Goal: Contribute content: Add original content to the website for others to see

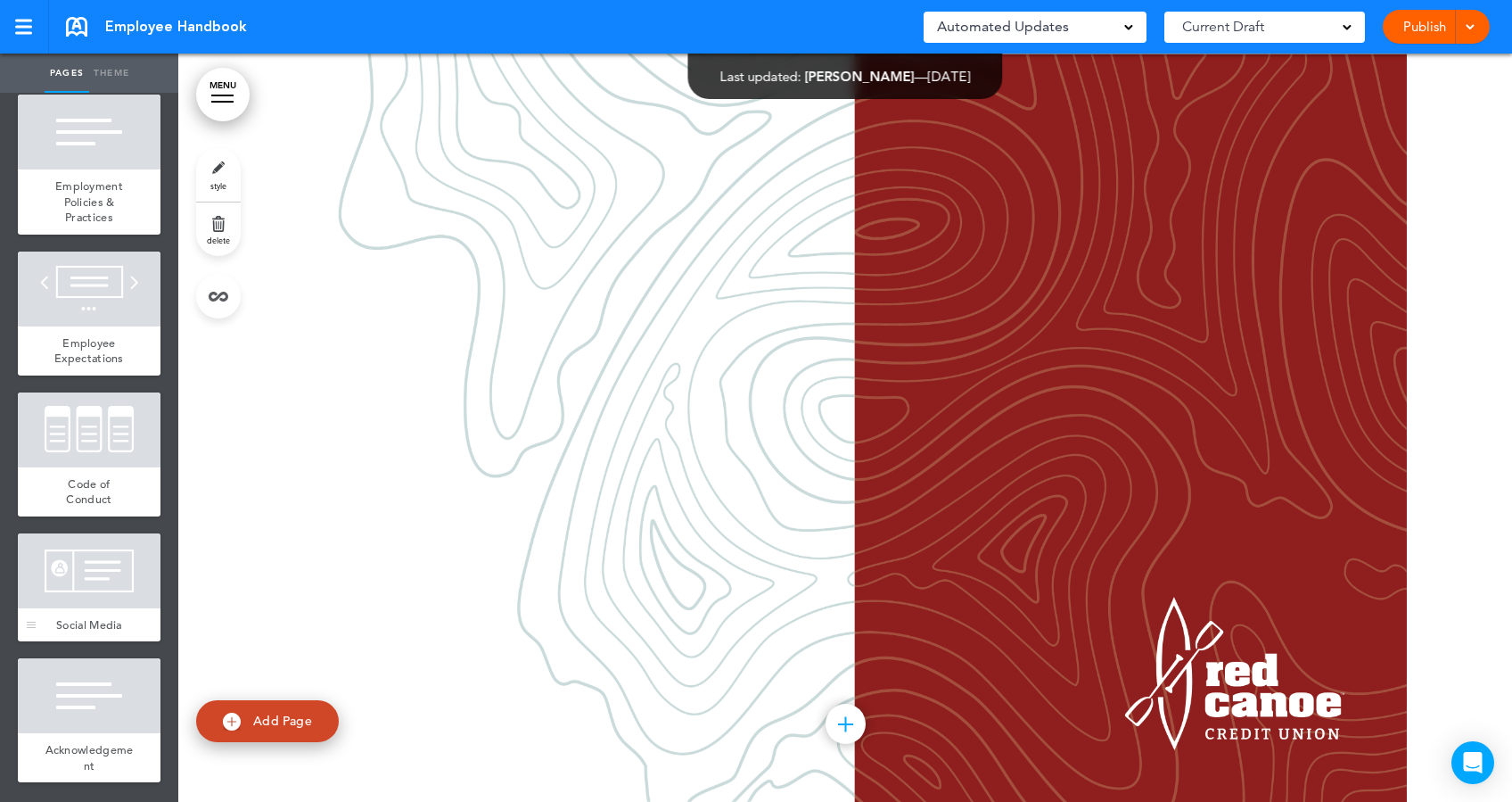
scroll to position [2035, 0]
click at [87, 558] on div at bounding box center [89, 571] width 143 height 75
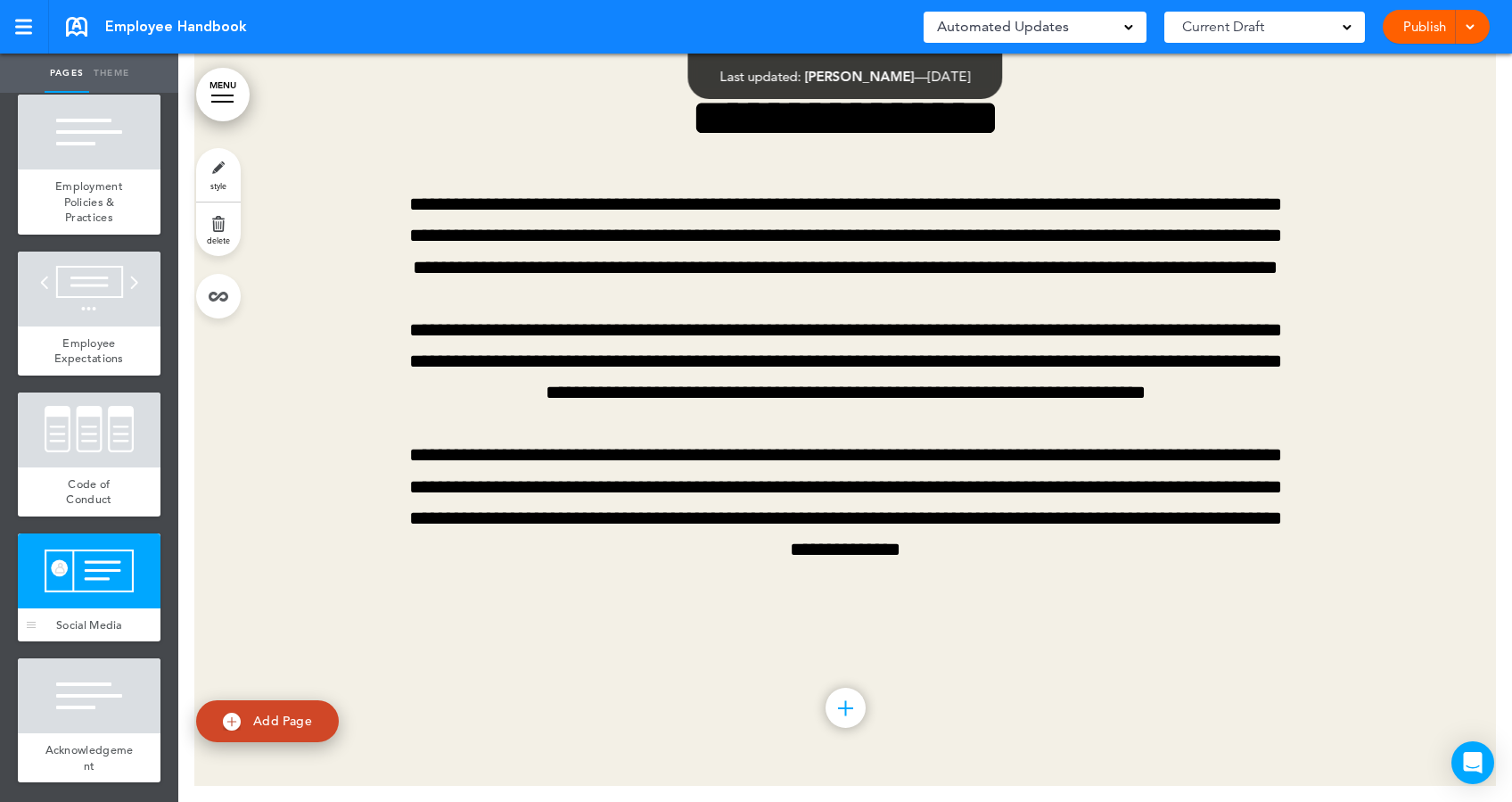
scroll to position [31915, 0]
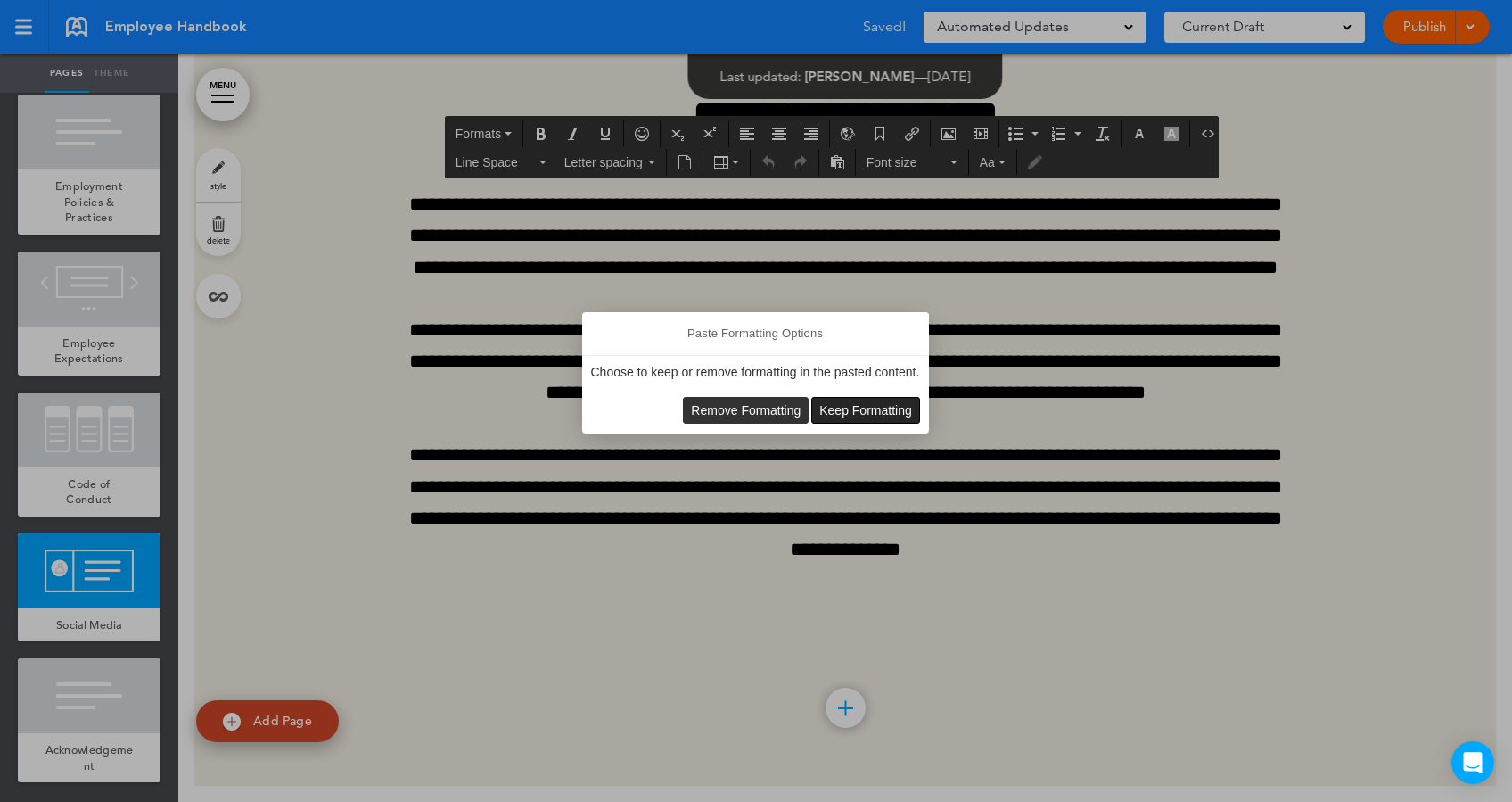
click at [856, 408] on span "Keep Formatting" at bounding box center [866, 410] width 93 height 14
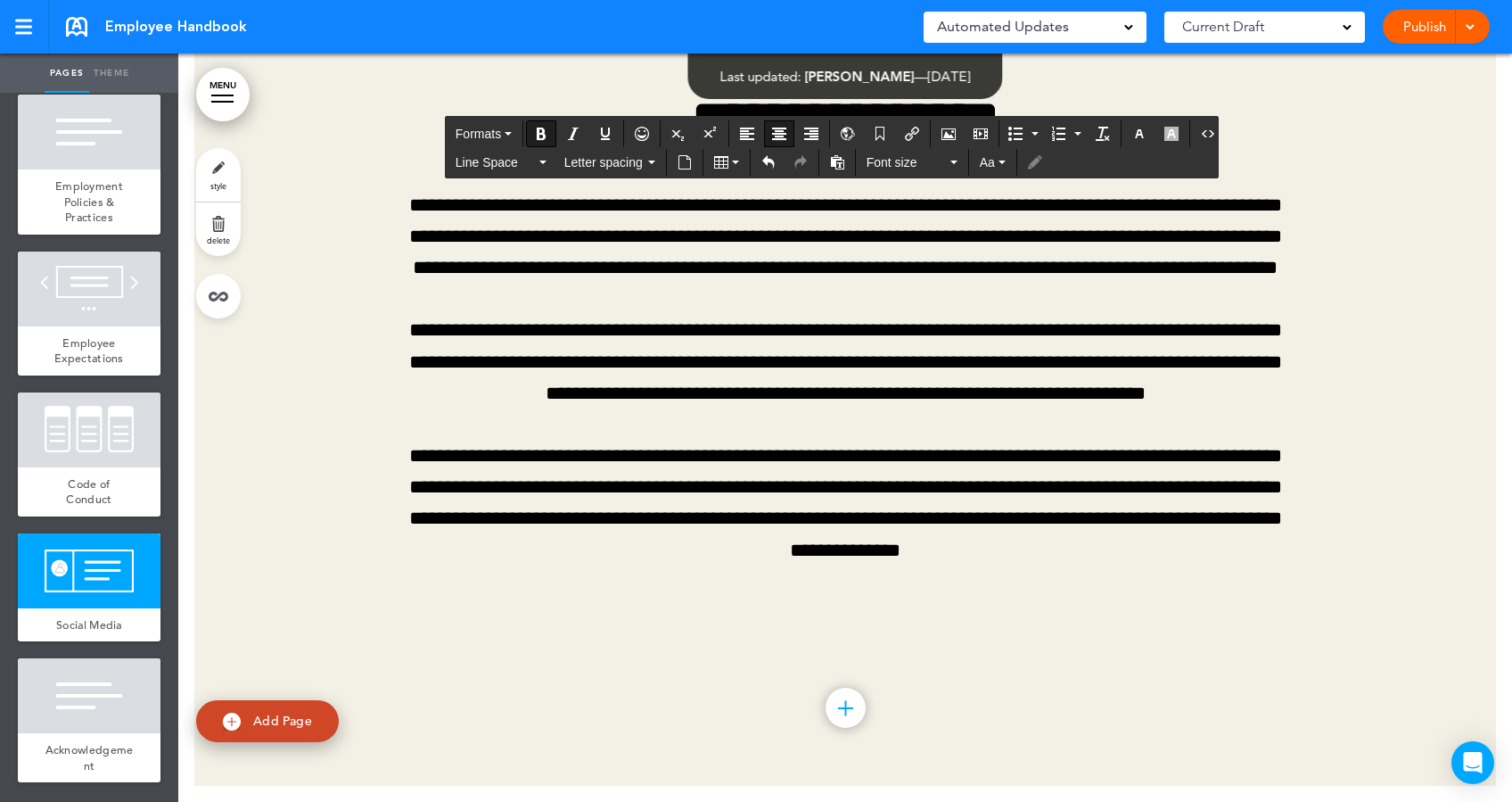
click at [214, 161] on link "style" at bounding box center [218, 174] width 44 height 53
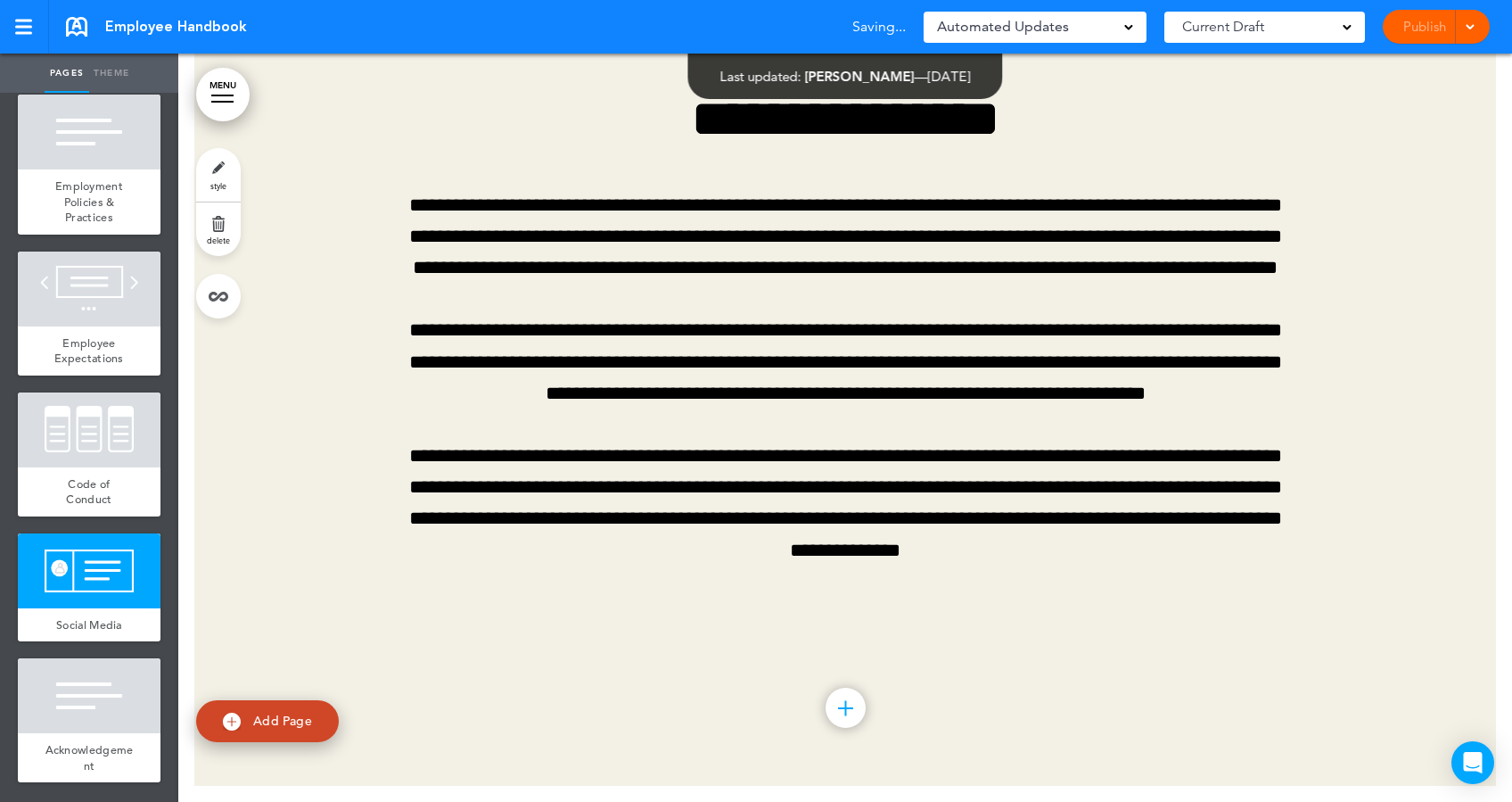
select select "*********"
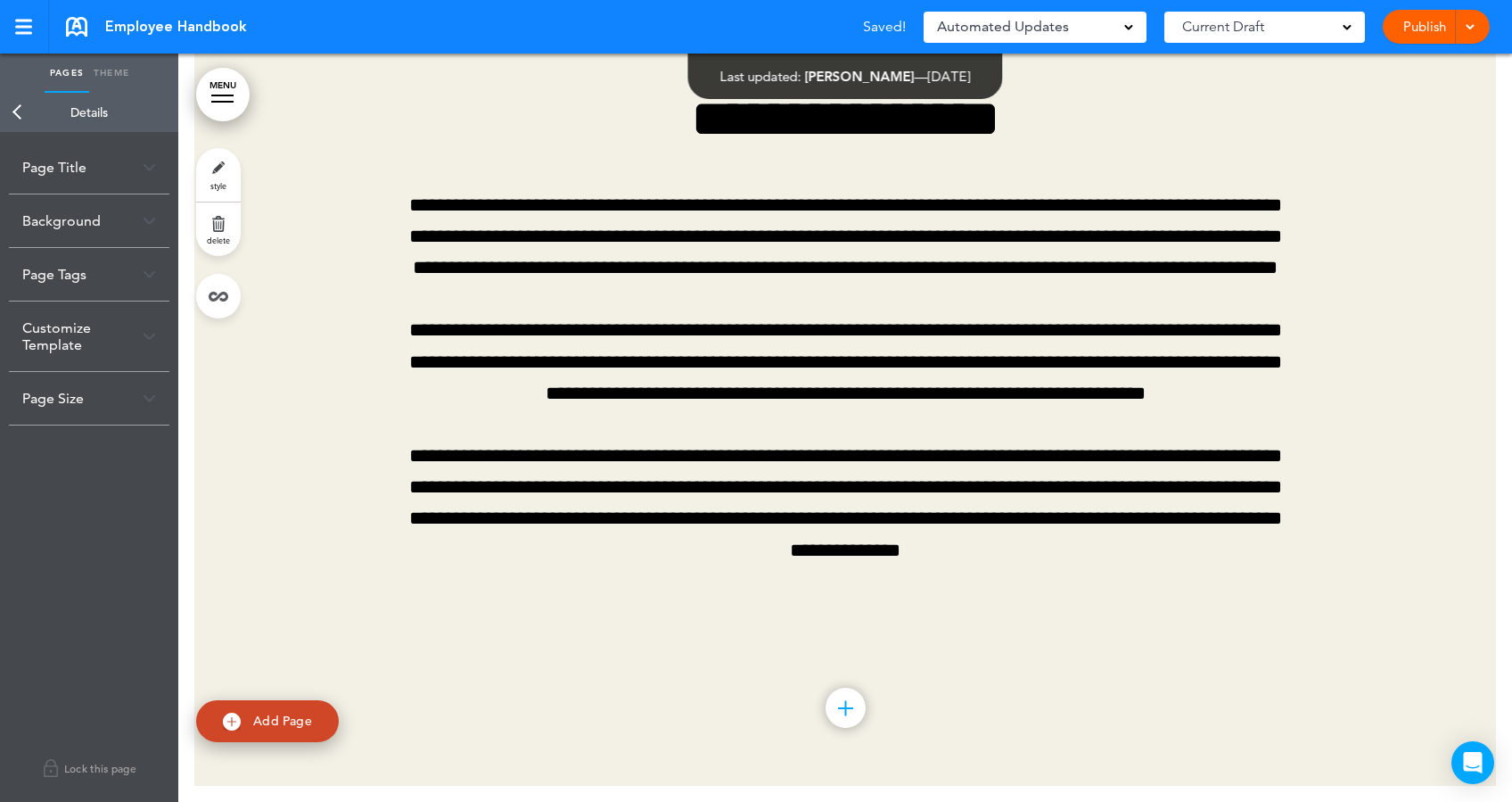
click at [53, 215] on div "Background" at bounding box center [89, 220] width 160 height 52
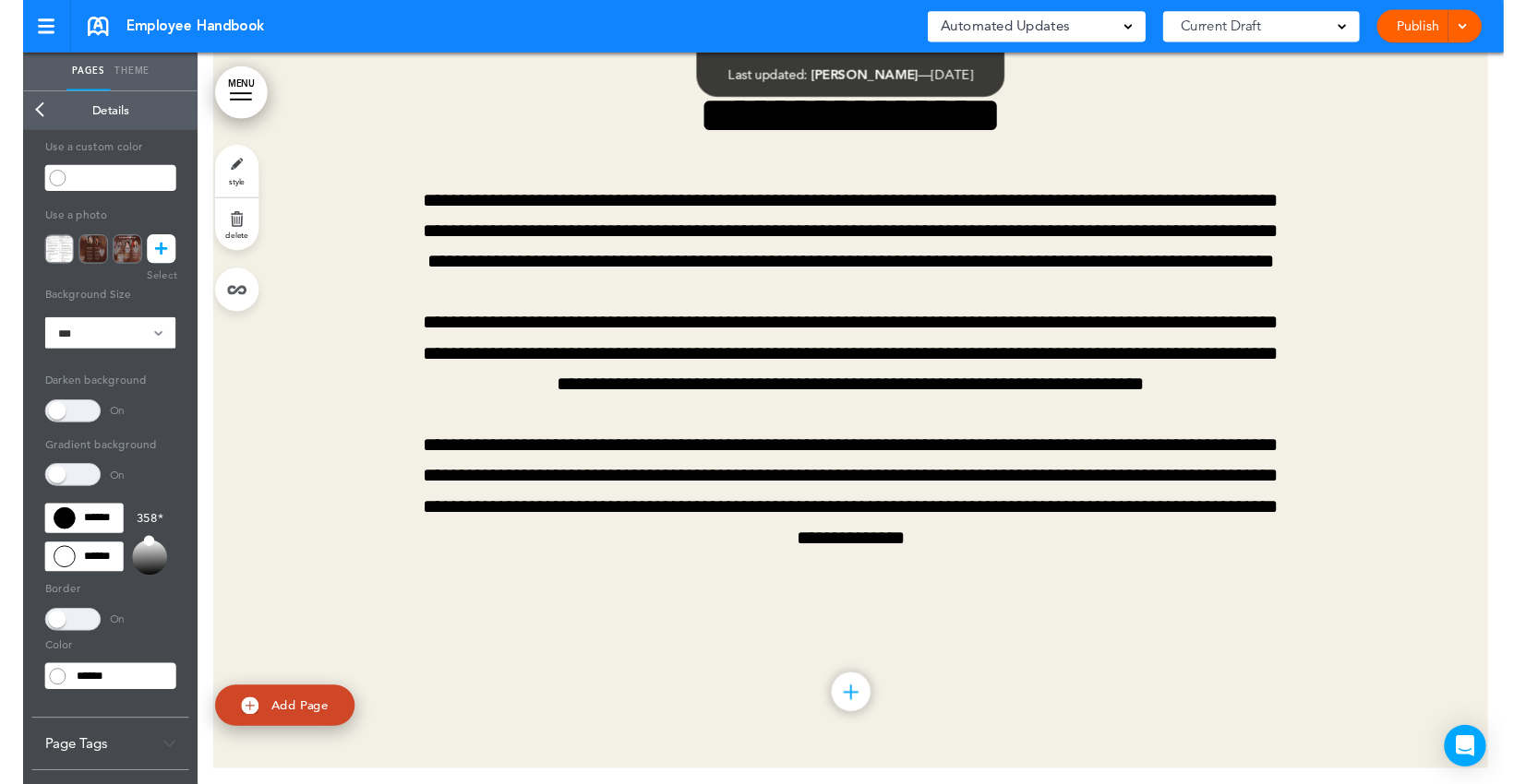
scroll to position [245, 0]
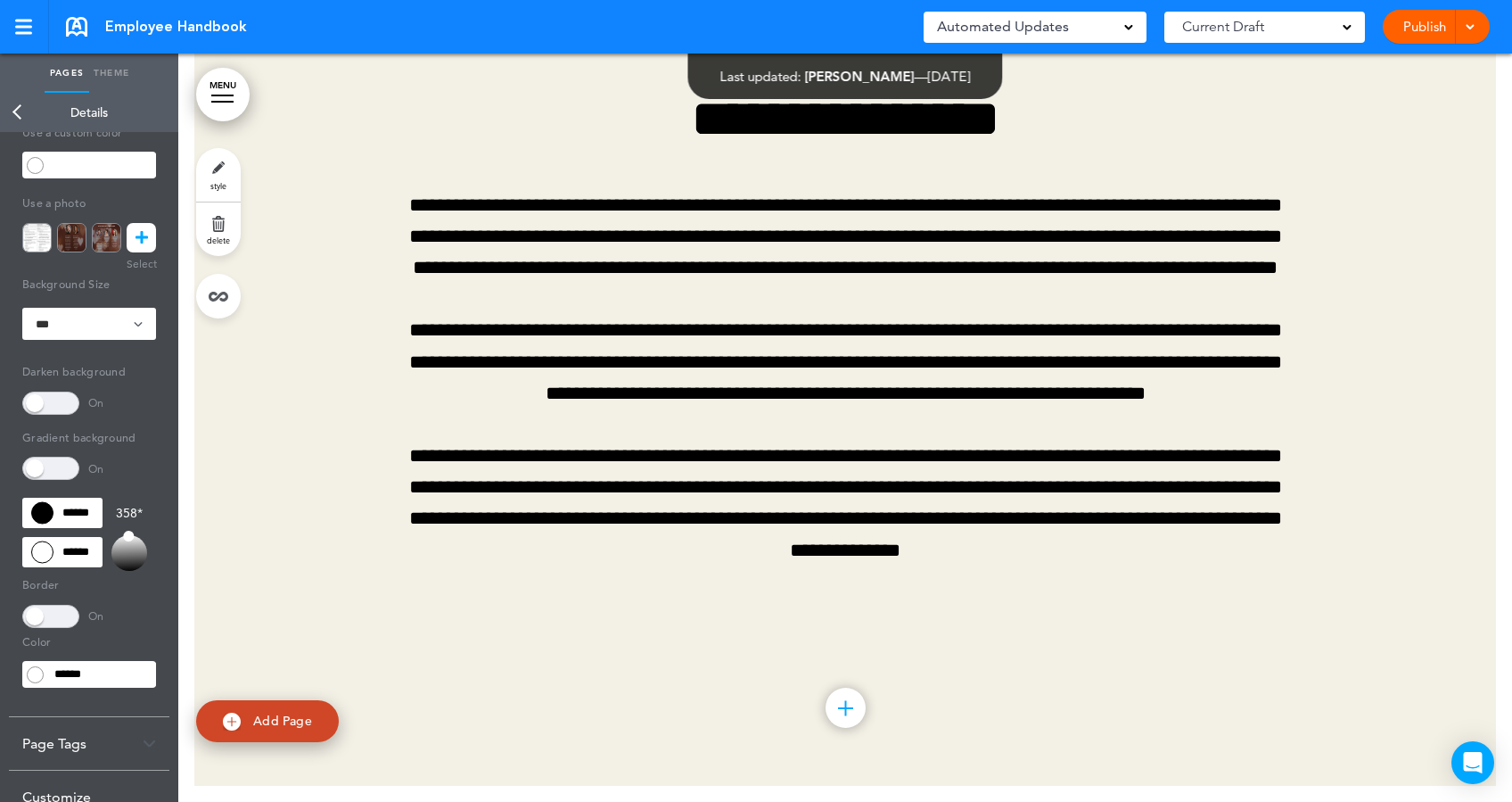
click at [58, 405] on span at bounding box center [50, 403] width 57 height 23
click at [64, 471] on span at bounding box center [50, 469] width 57 height 23
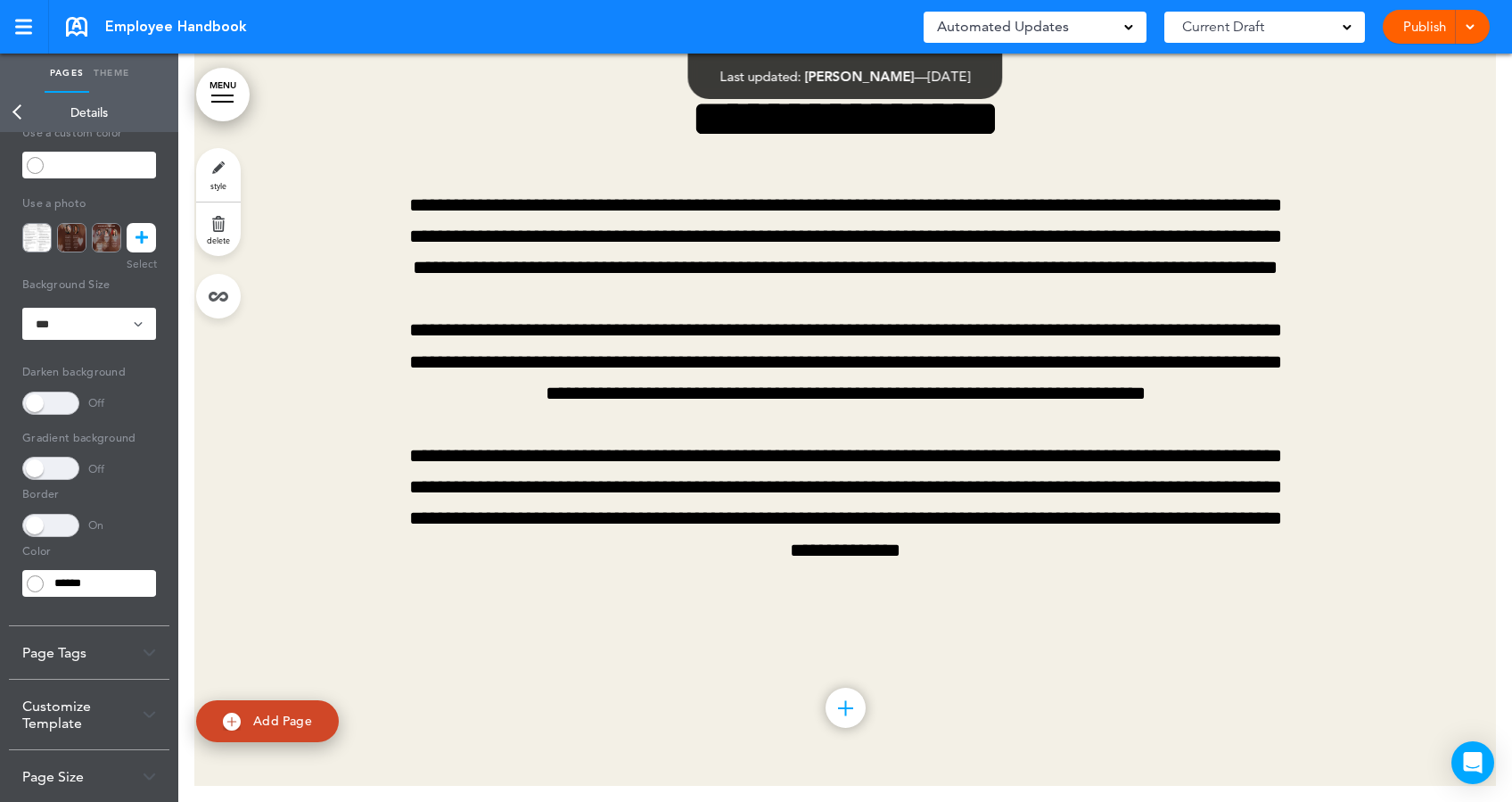
click at [64, 471] on span at bounding box center [50, 469] width 57 height 23
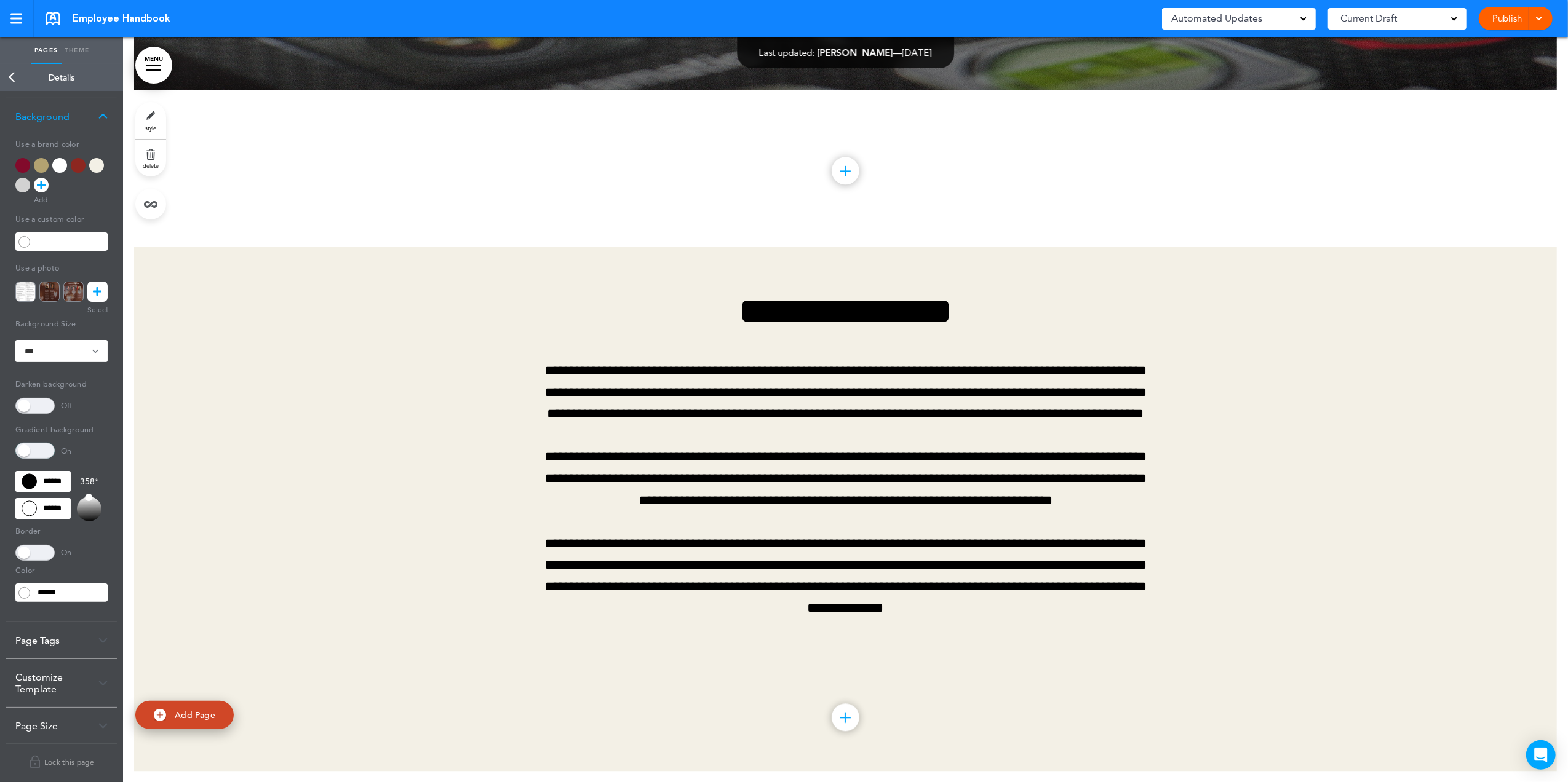
scroll to position [22295, 0]
click at [104, 291] on link at bounding box center [97, 292] width 20 height 20
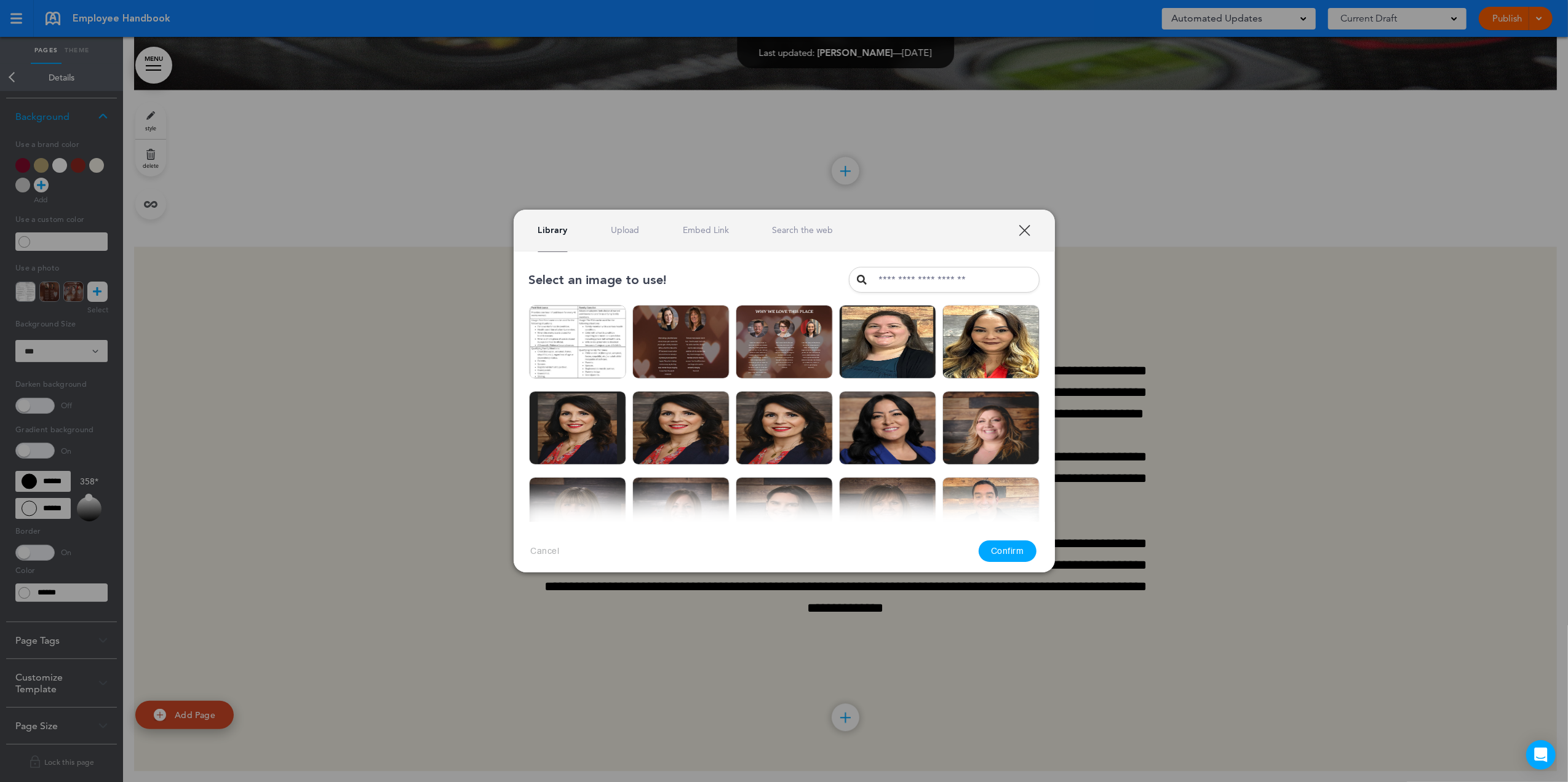
click at [820, 227] on link "Search the web" at bounding box center [802, 230] width 61 height 12
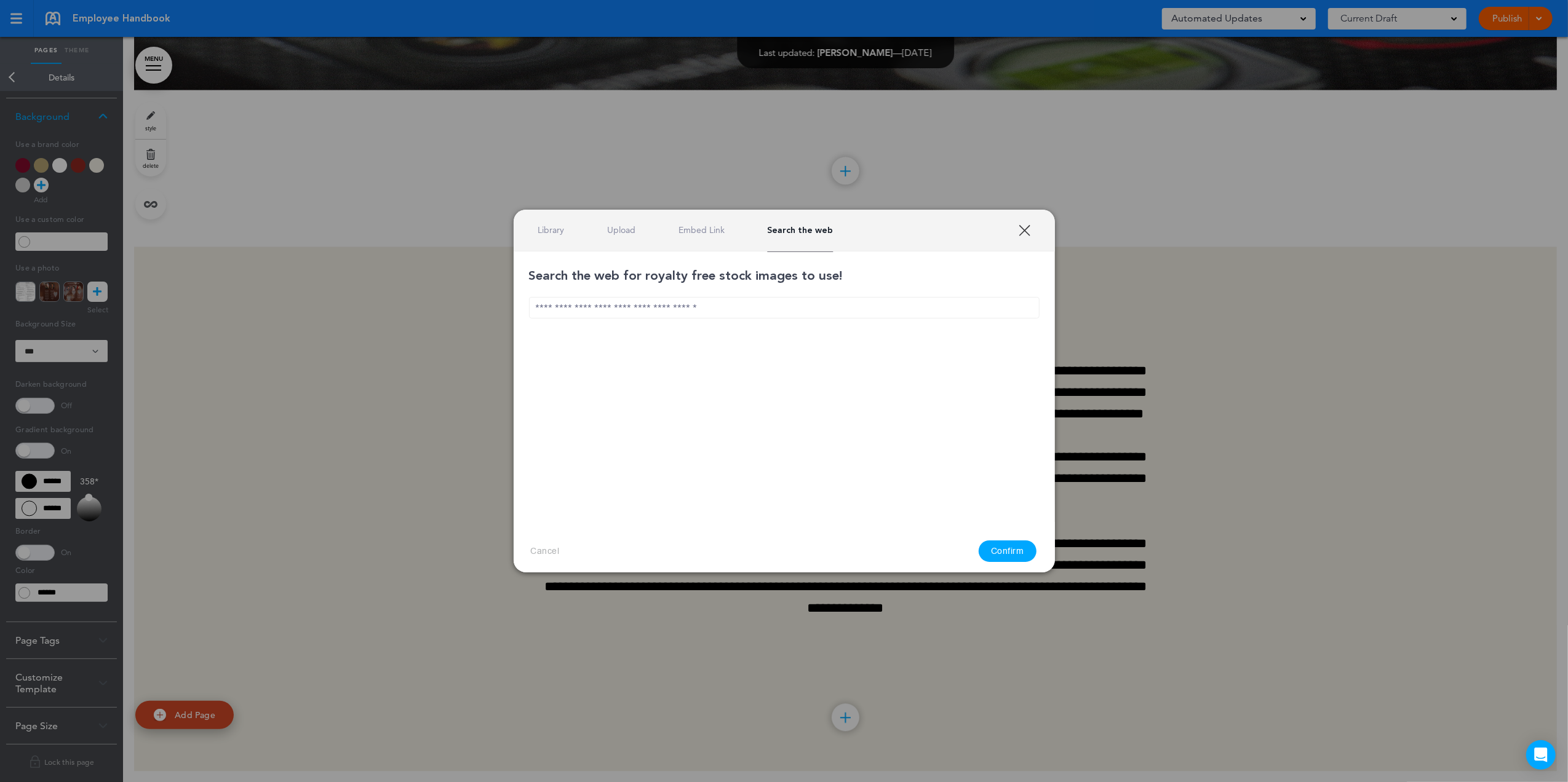
click at [694, 308] on input "text" at bounding box center [784, 308] width 510 height 21
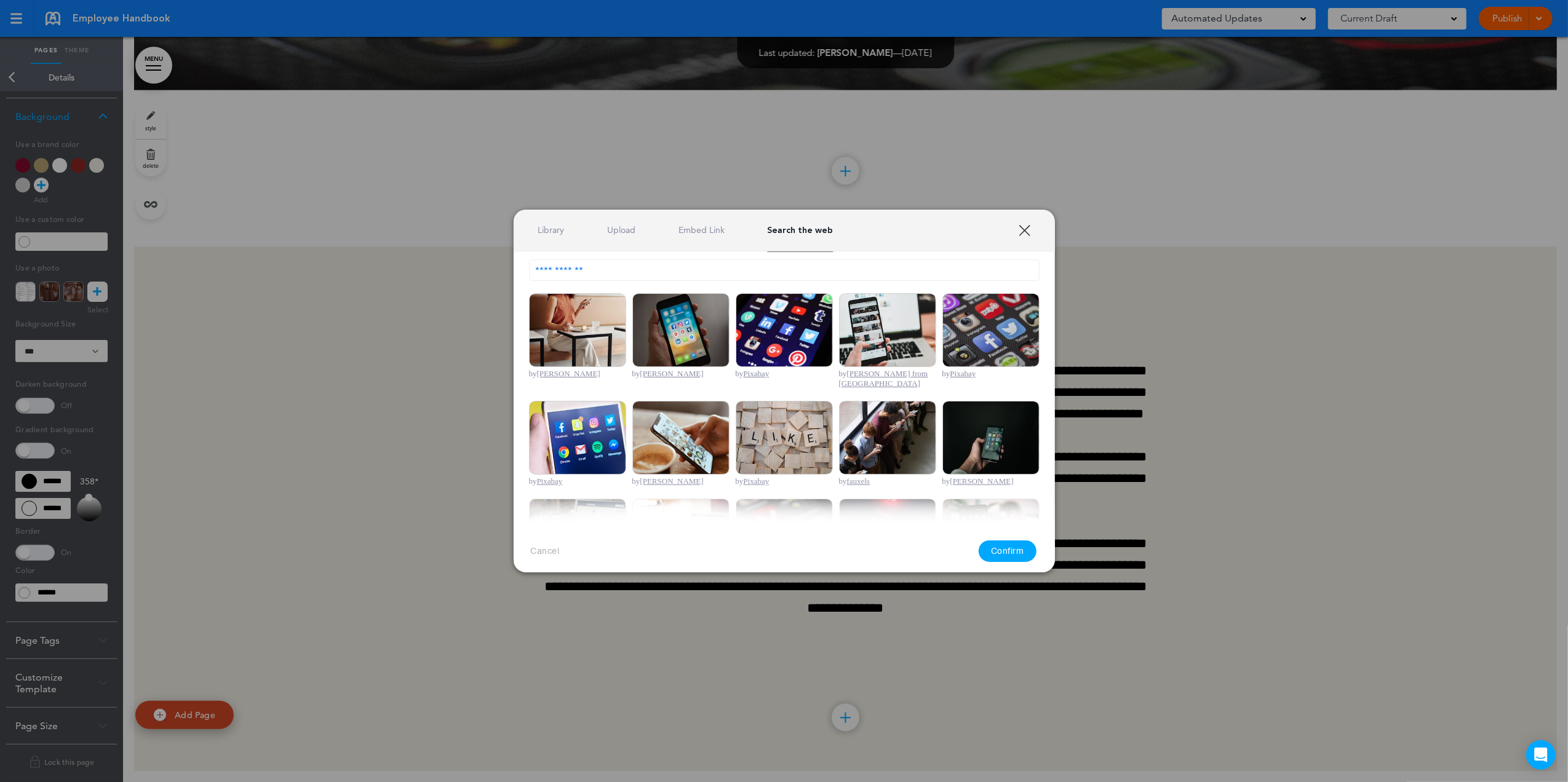
scroll to position [0, 0]
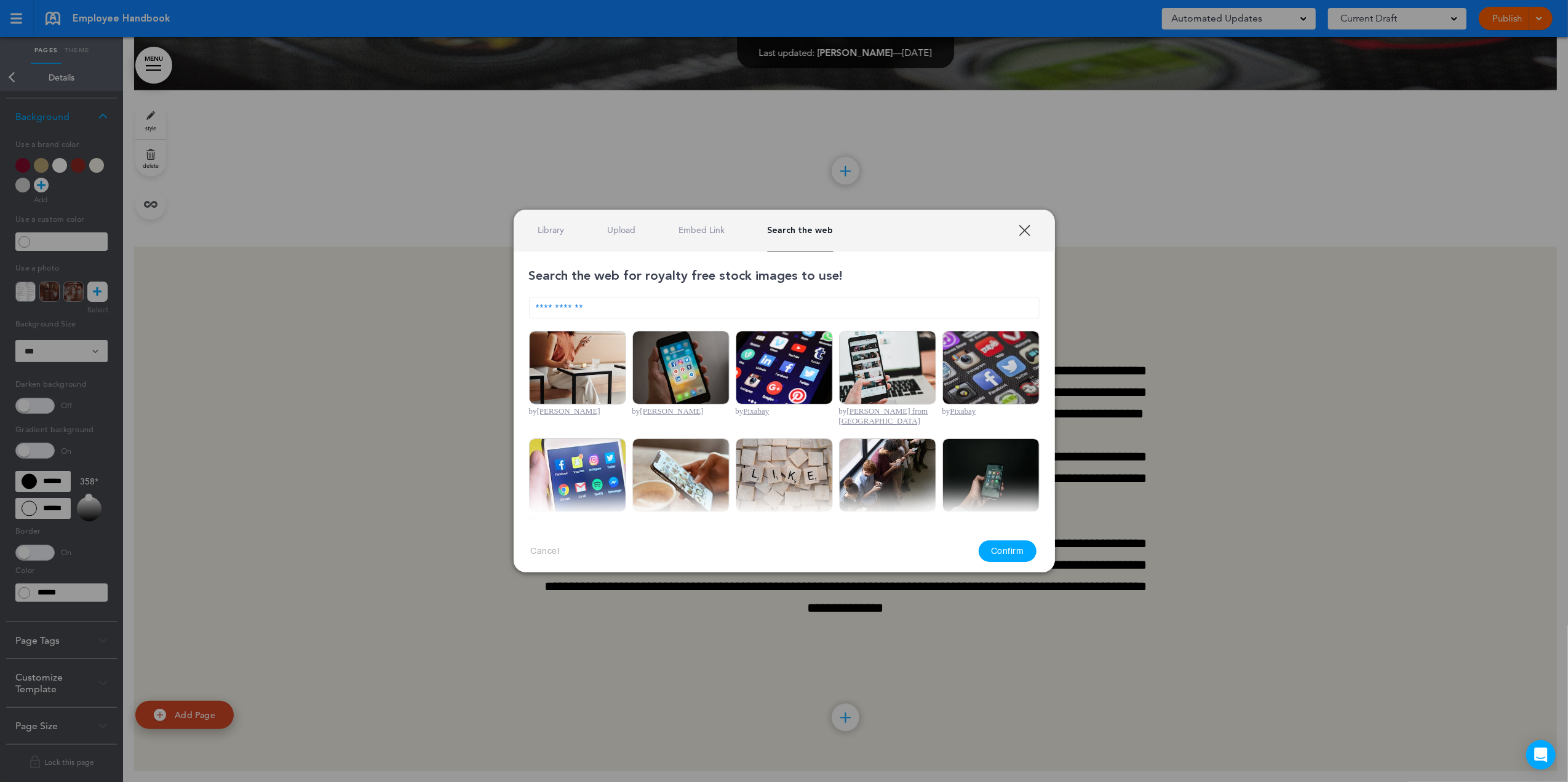
drag, startPoint x: 640, startPoint y: 308, endPoint x: 512, endPoint y: 300, distance: 128.2
click at [512, 300] on div "**********" at bounding box center [784, 391] width 1568 height 782
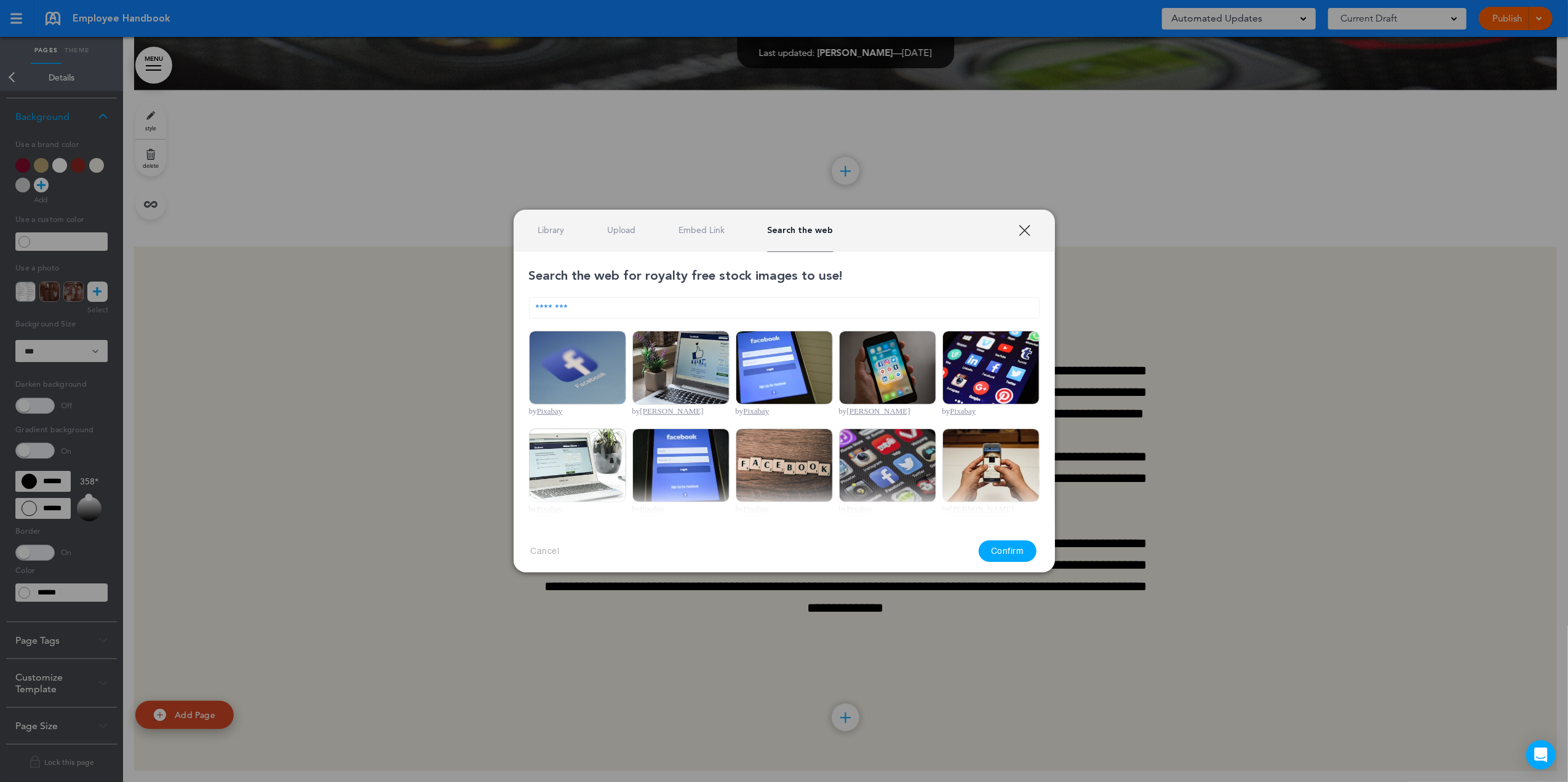
drag, startPoint x: 598, startPoint y: 310, endPoint x: 512, endPoint y: 306, distance: 86.1
click at [512, 306] on div "**********" at bounding box center [784, 391] width 1568 height 782
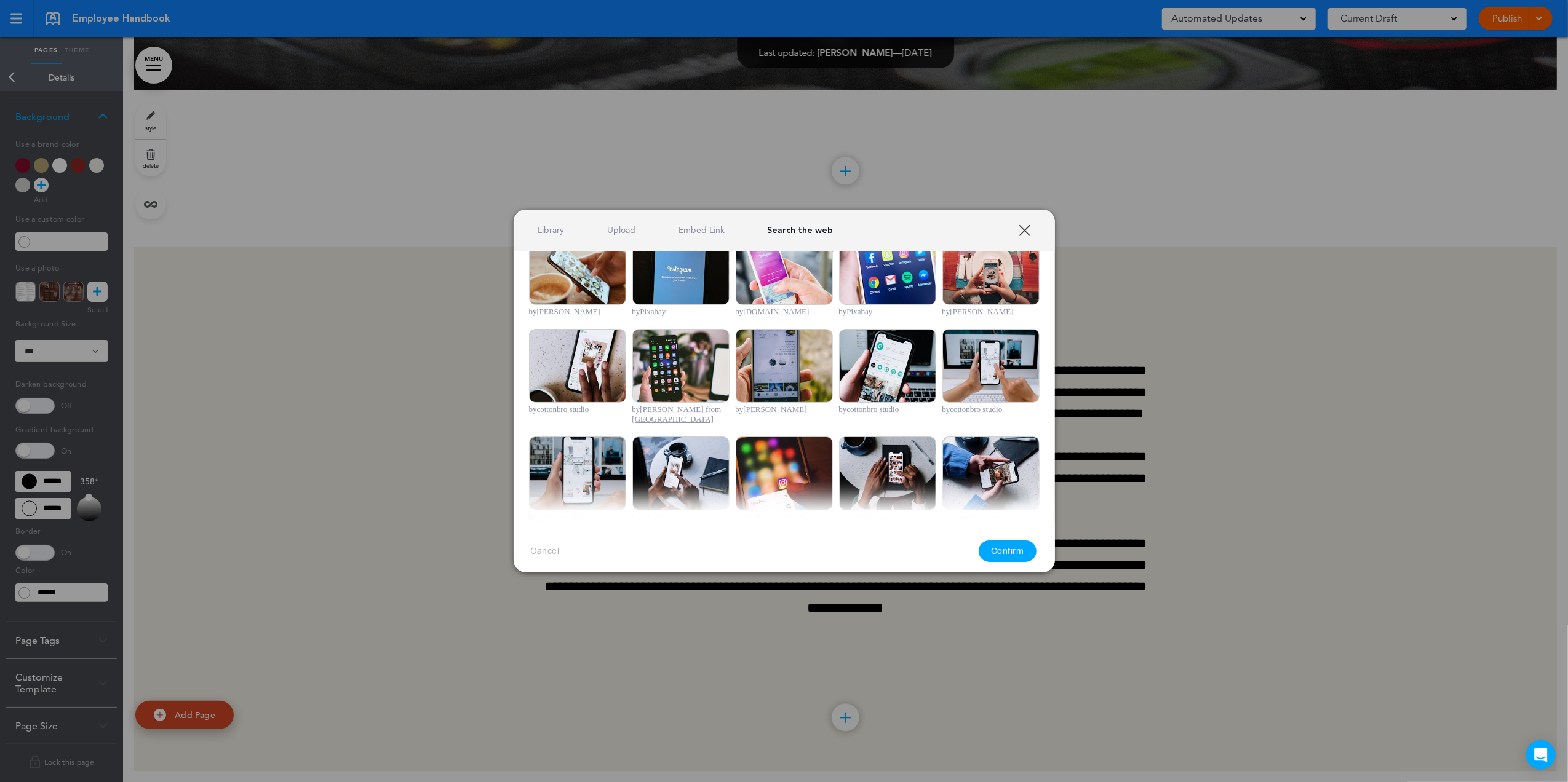
scroll to position [411, 0]
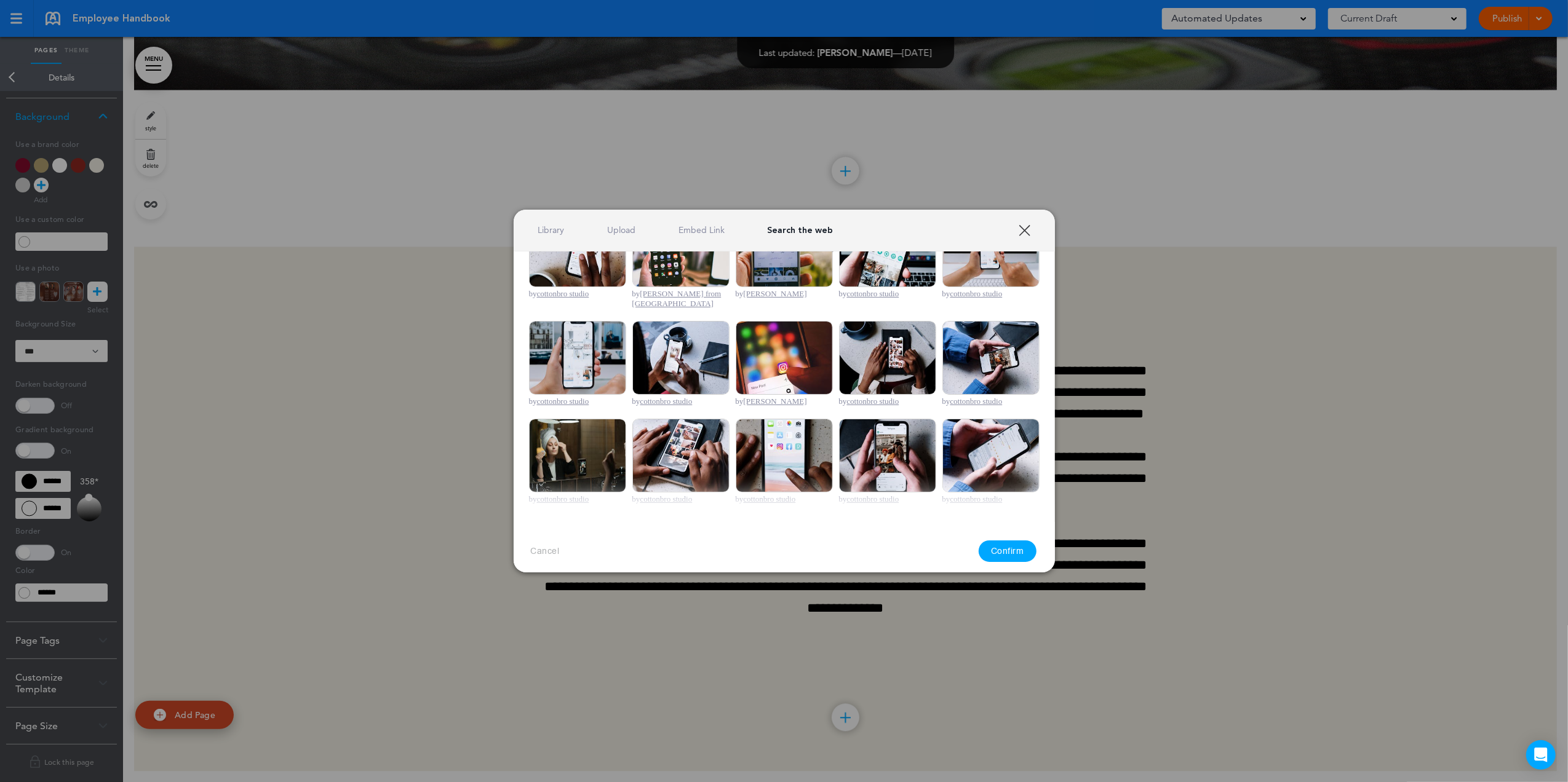
click at [612, 234] on link "Upload" at bounding box center [621, 230] width 28 height 12
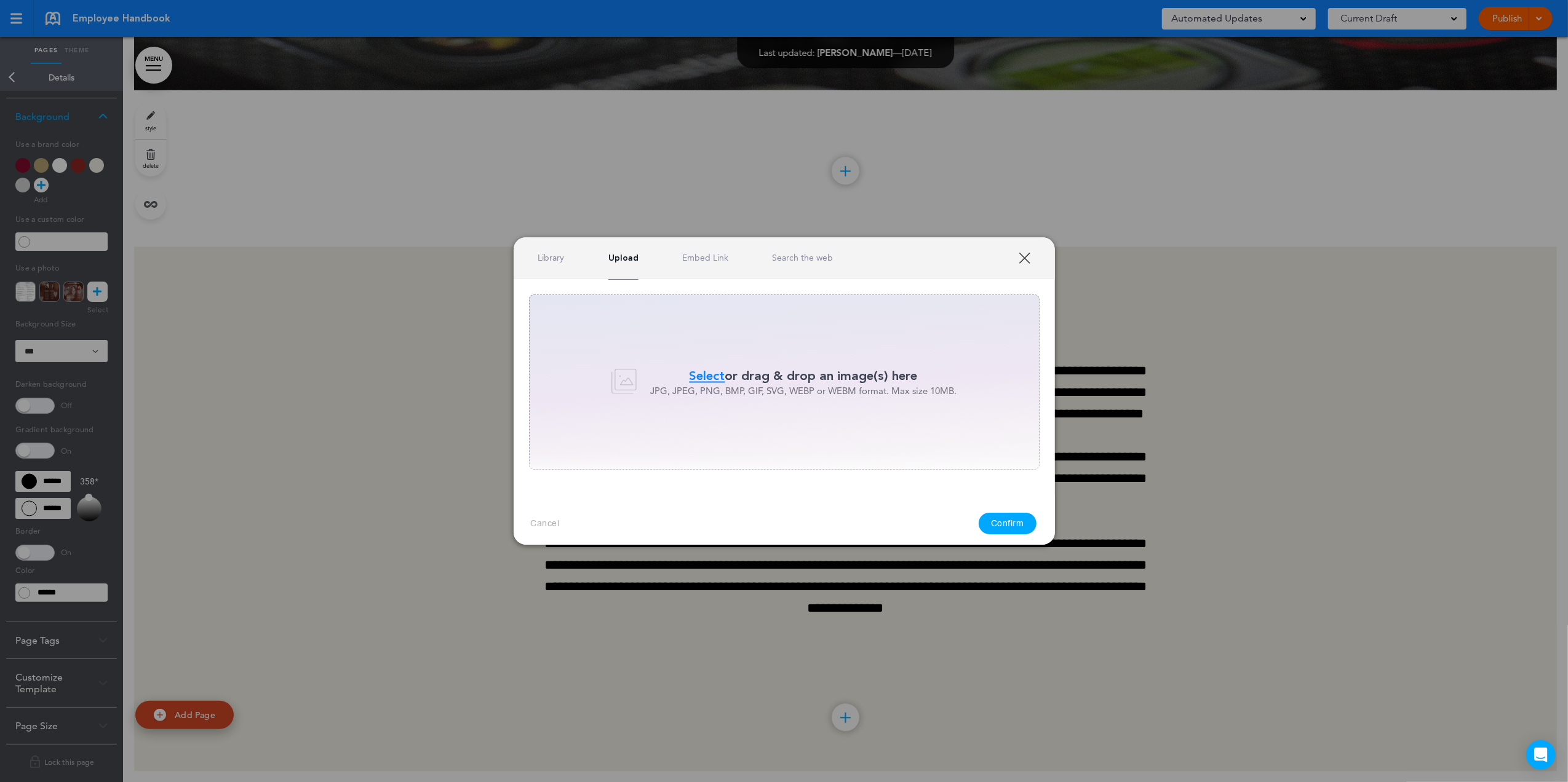
click at [545, 259] on link "Library" at bounding box center [552, 258] width 27 height 12
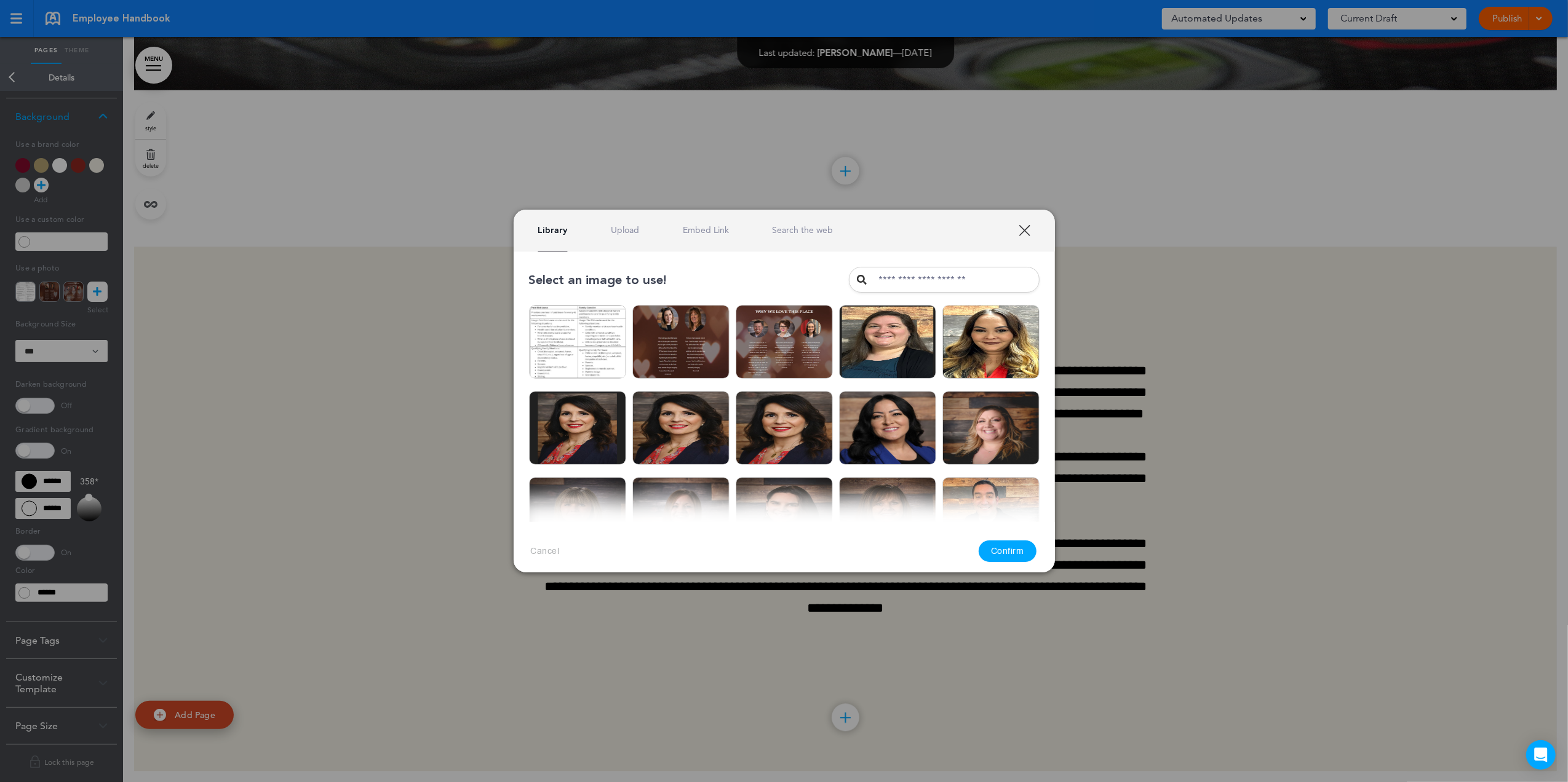
click at [818, 229] on link "Search the web" at bounding box center [802, 230] width 61 height 12
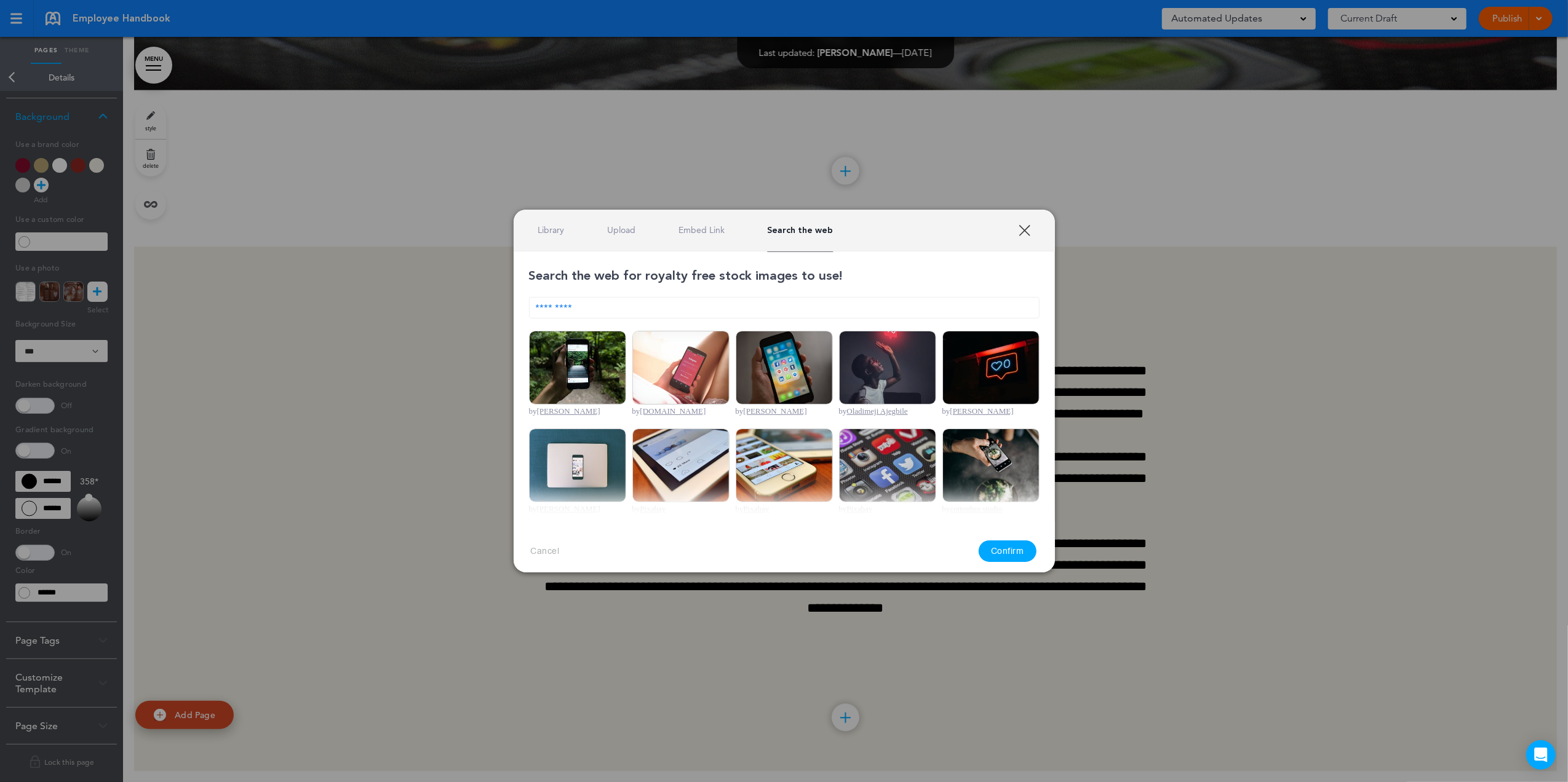
click at [614, 235] on link "Upload" at bounding box center [621, 230] width 28 height 12
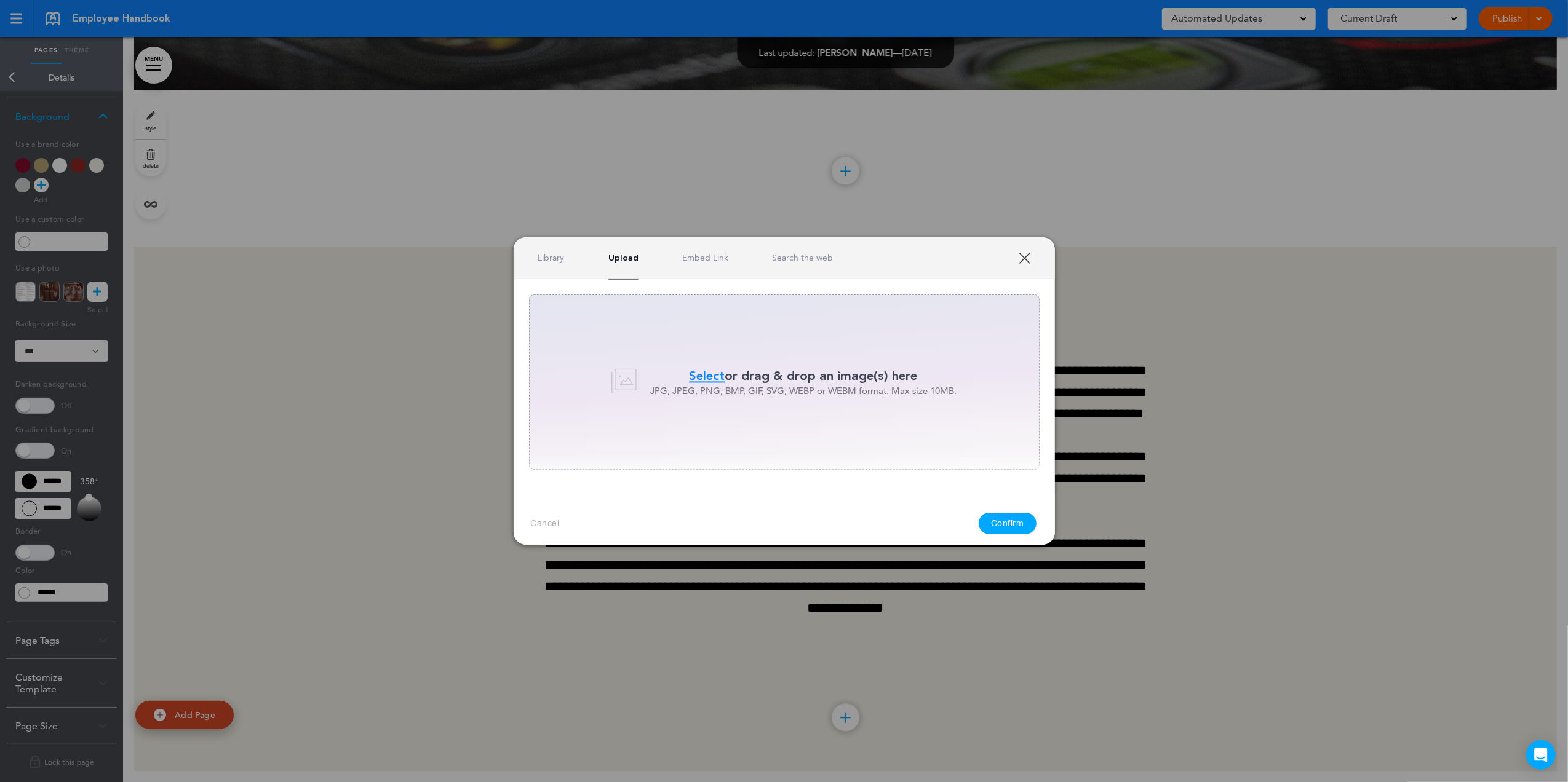
click at [802, 259] on link "Search the web" at bounding box center [802, 258] width 61 height 12
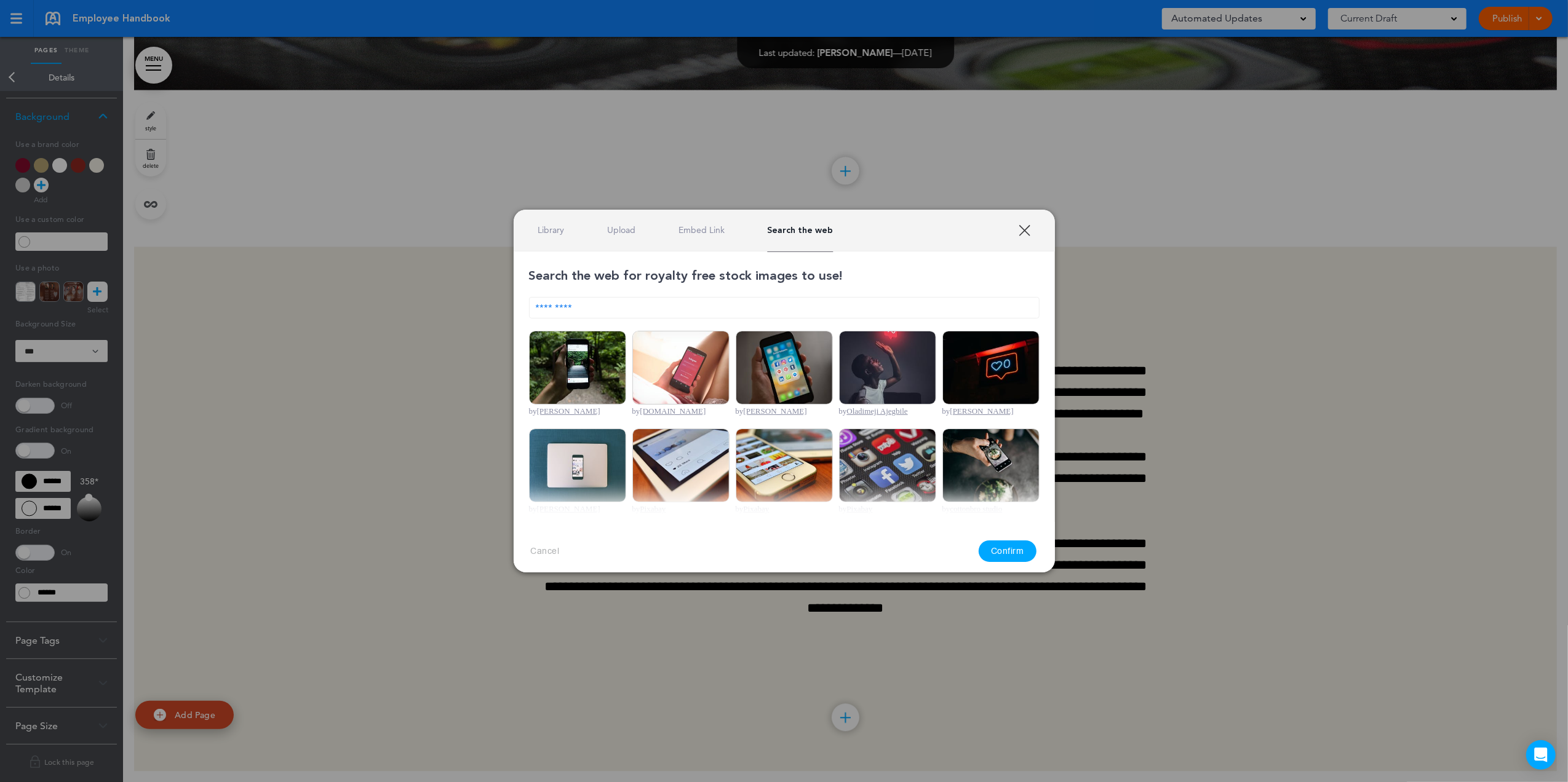
drag, startPoint x: 593, startPoint y: 315, endPoint x: 475, endPoint y: 296, distance: 119.5
click at [475, 296] on div "**********" at bounding box center [784, 391] width 1568 height 782
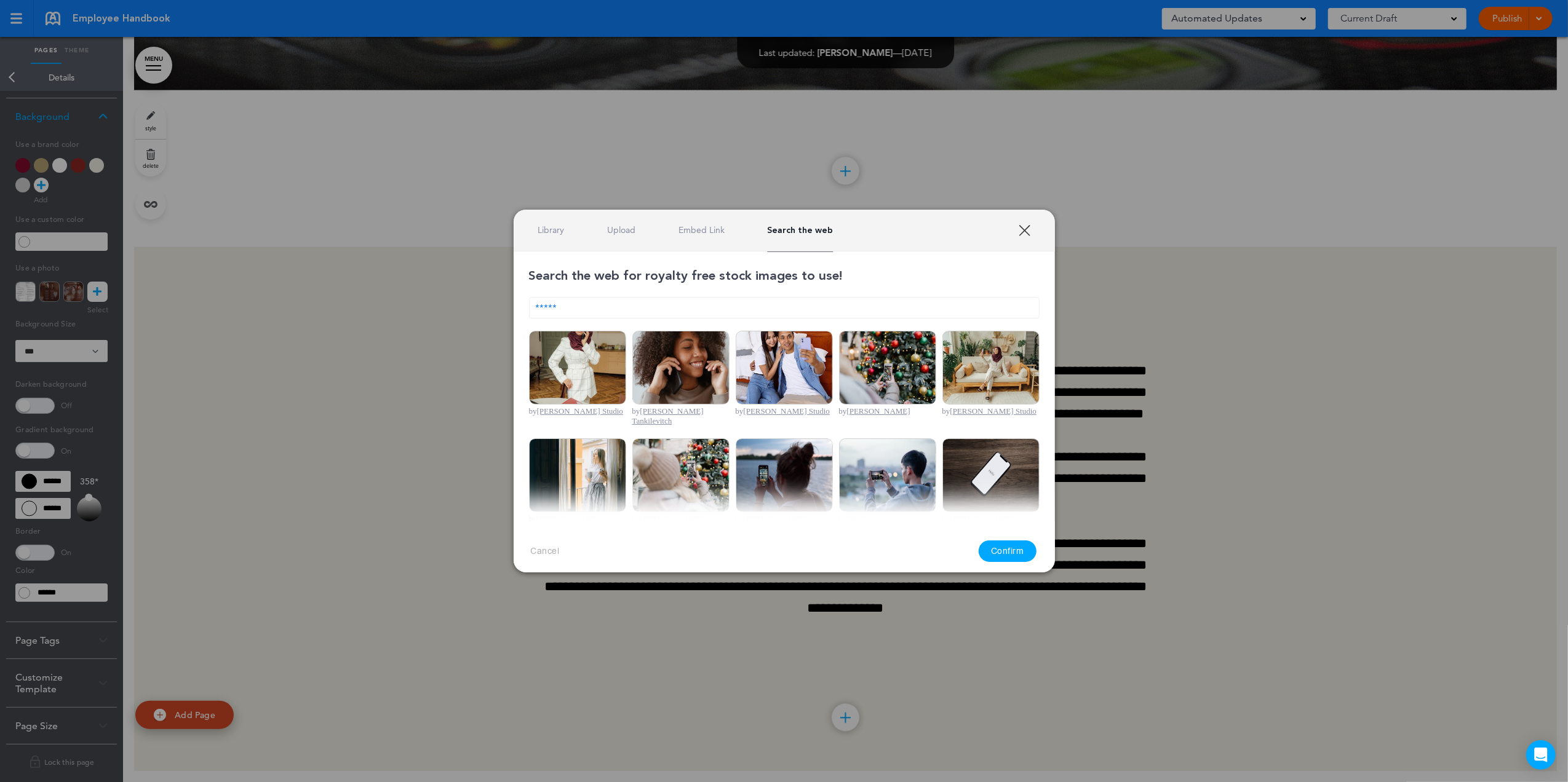
click at [634, 313] on input "*****" at bounding box center [784, 308] width 510 height 21
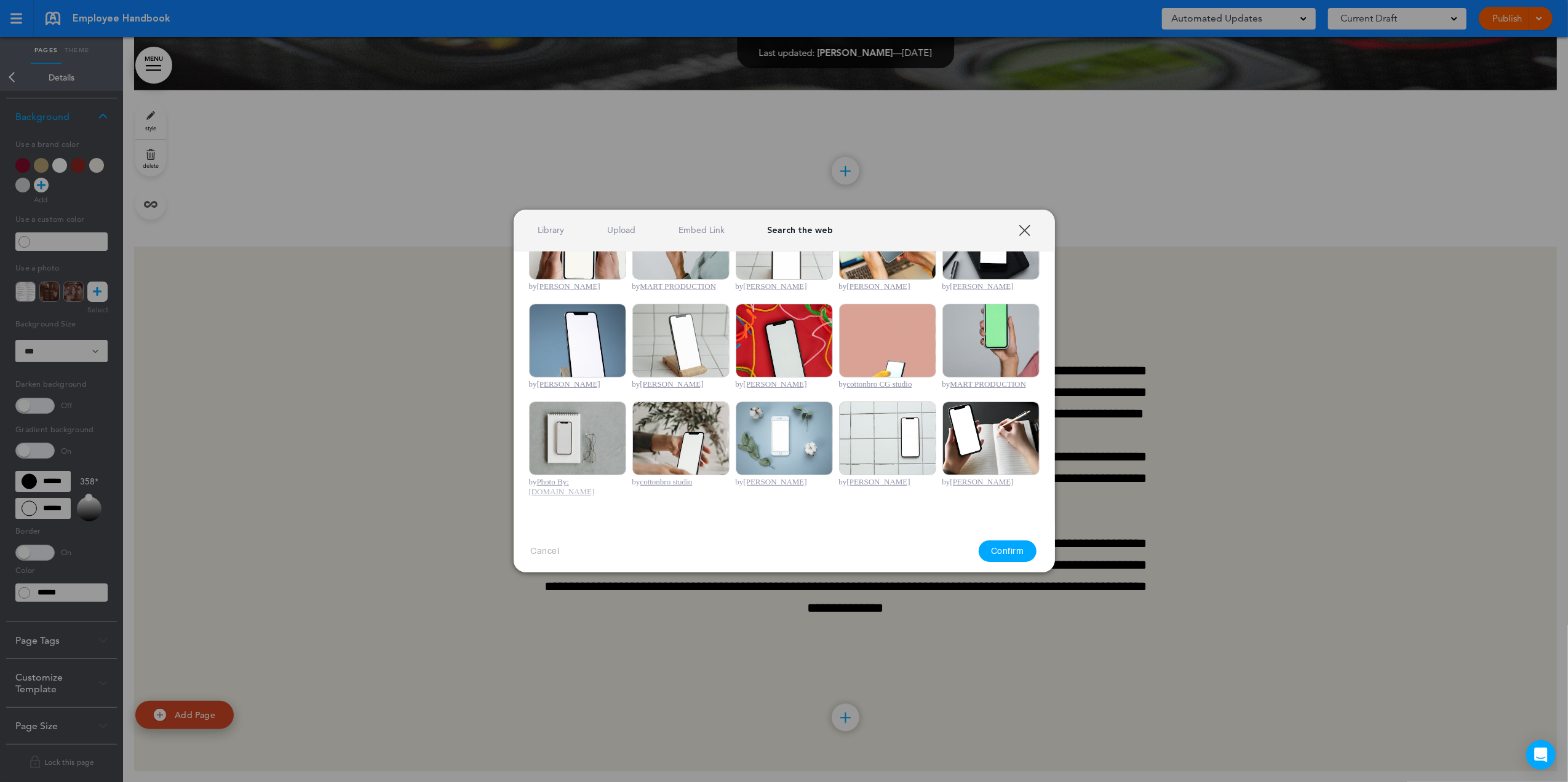
scroll to position [420, 0]
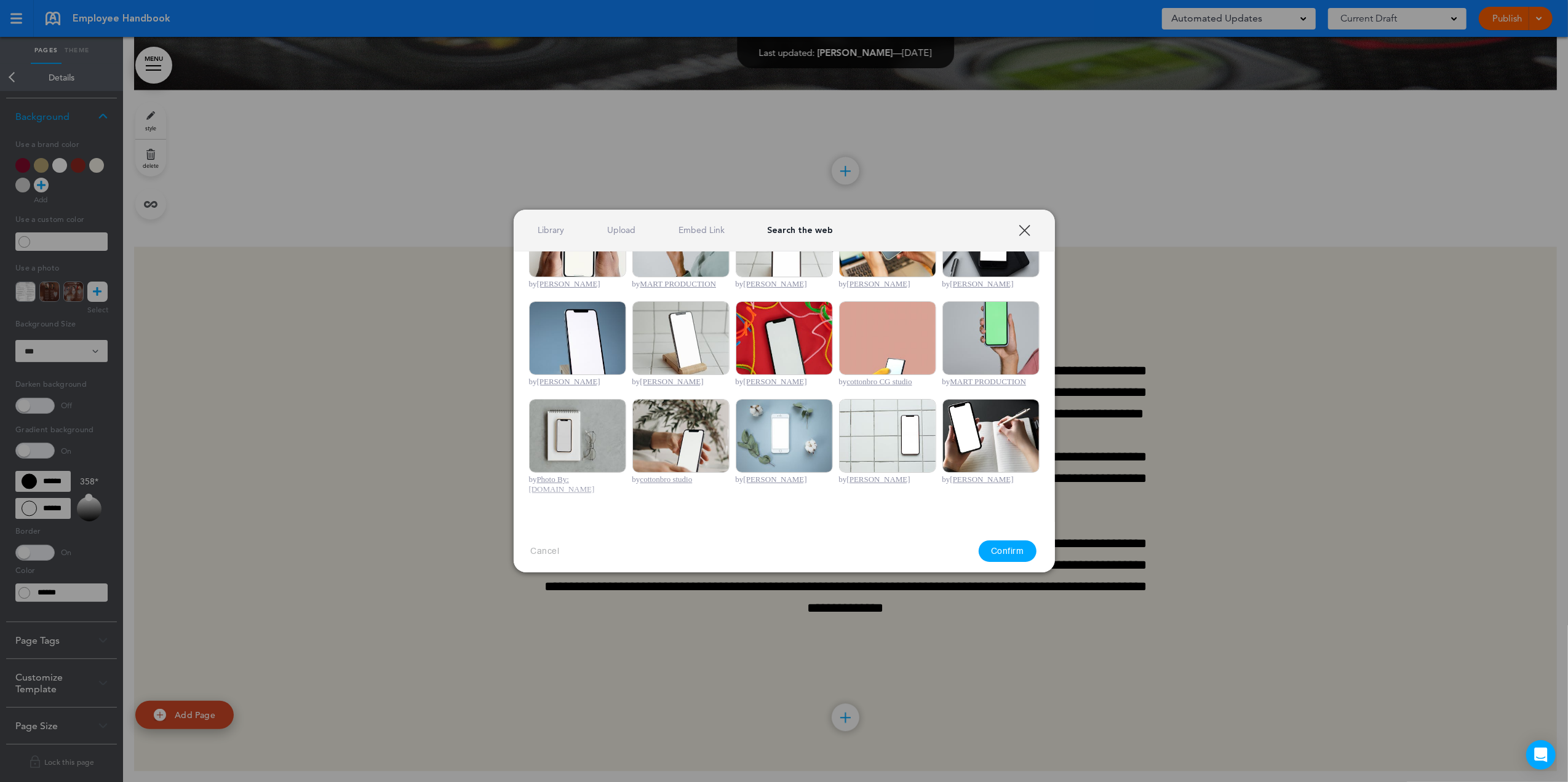
type input "**********"
click at [796, 427] on img at bounding box center [784, 436] width 97 height 74
click at [1018, 551] on button "Confirm" at bounding box center [1007, 551] width 58 height 21
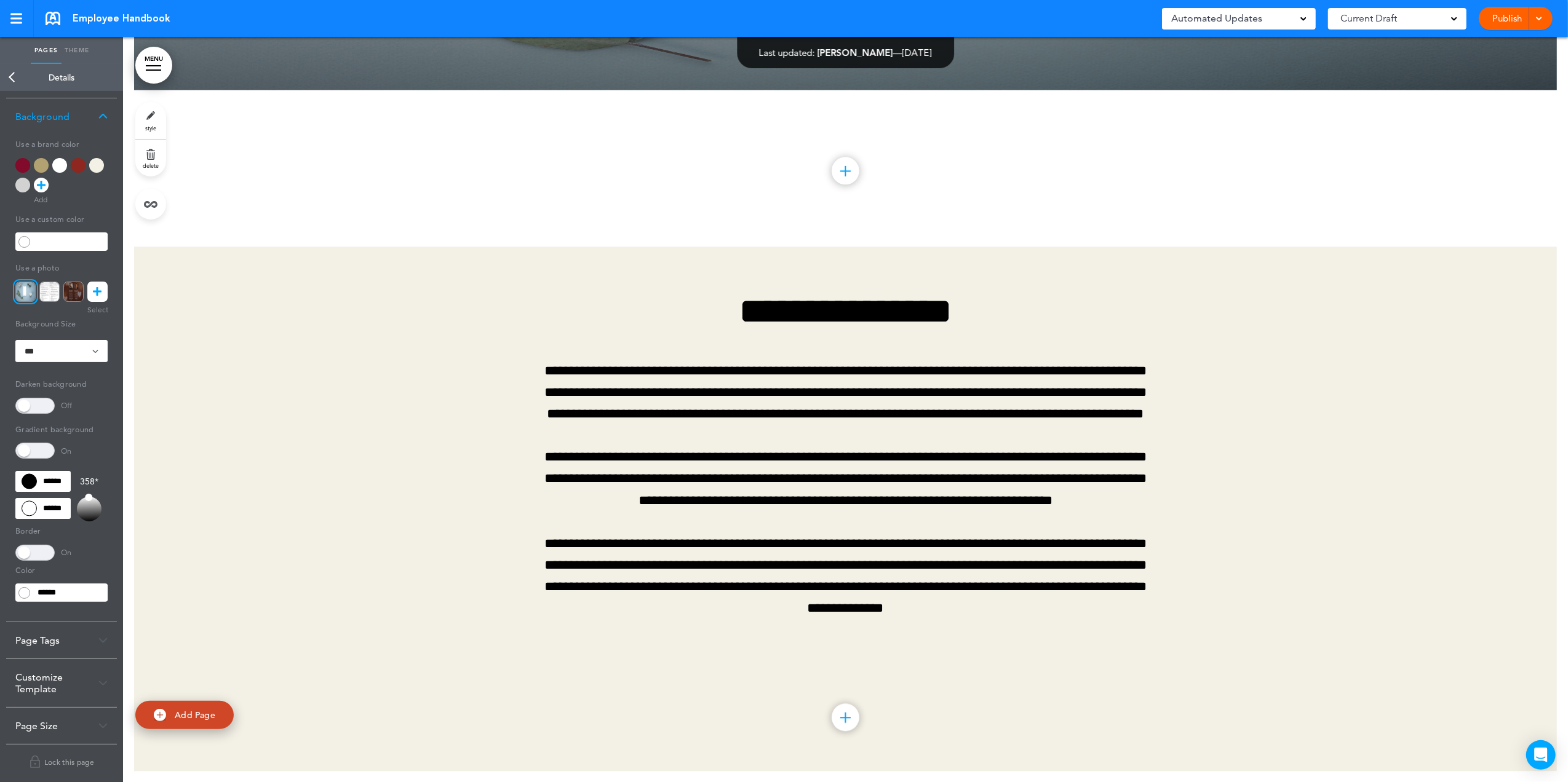
click at [32, 446] on span at bounding box center [35, 451] width 39 height 16
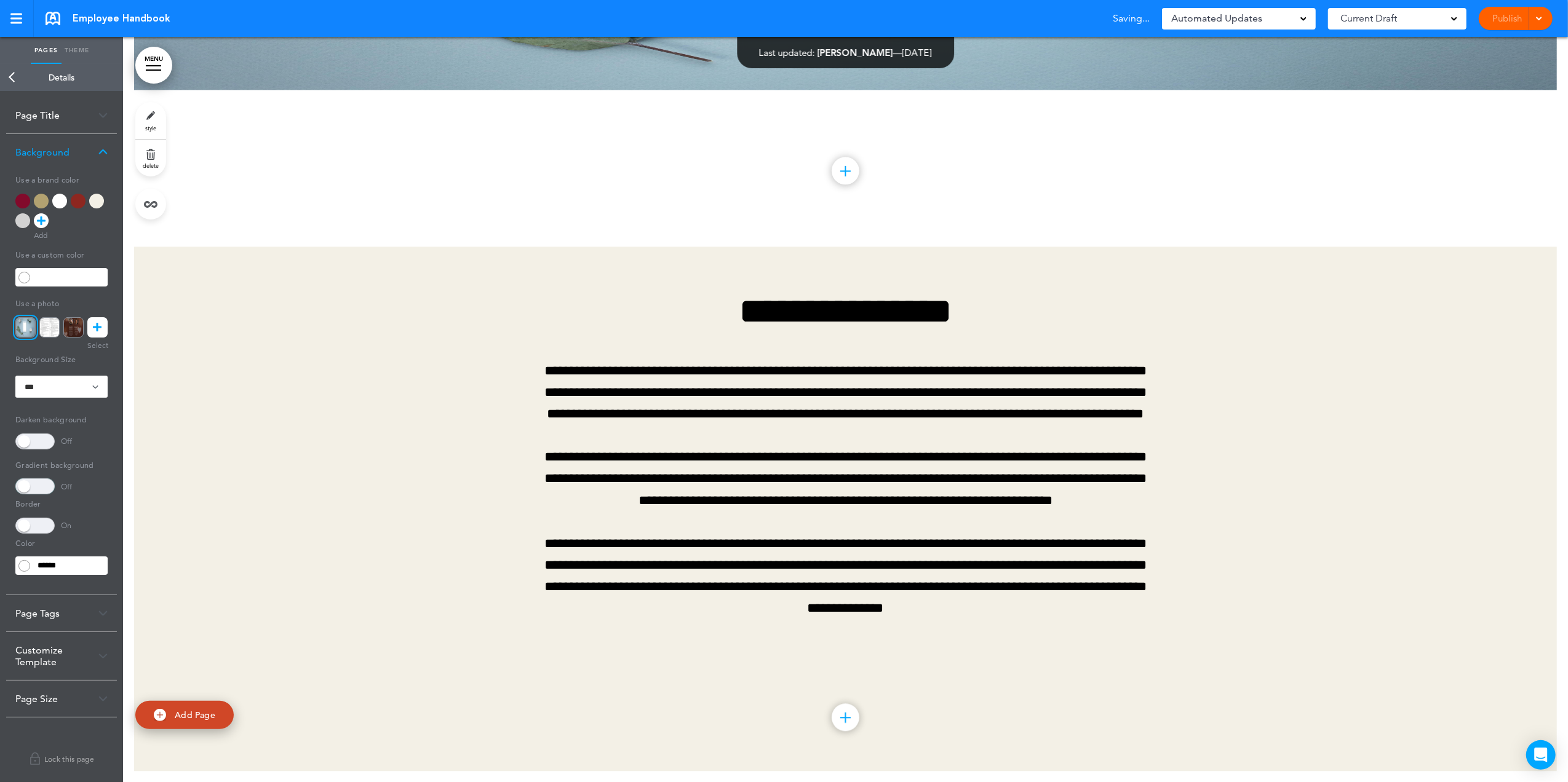
scroll to position [0, 0]
click at [37, 438] on span at bounding box center [35, 442] width 39 height 16
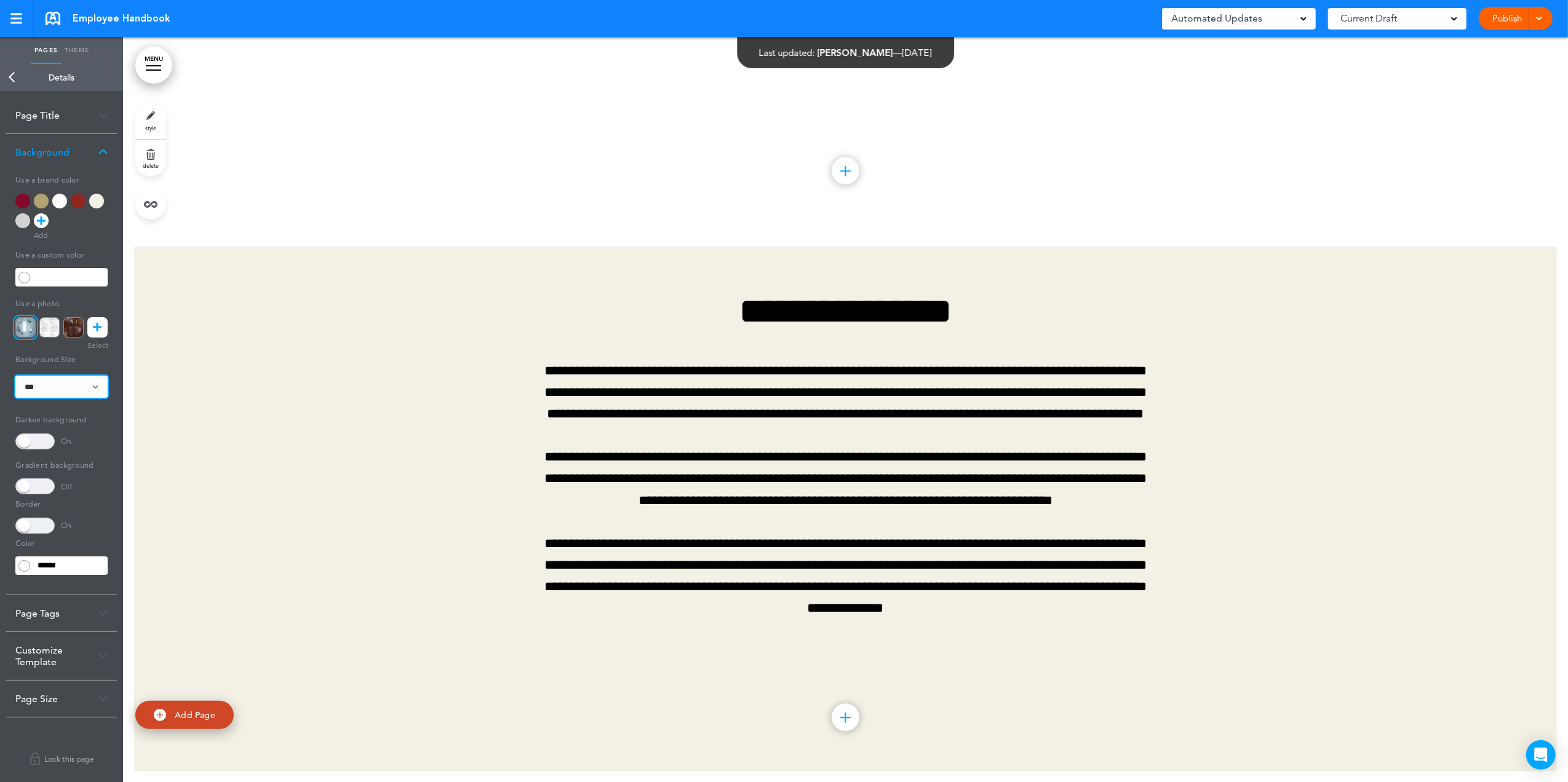
click at [65, 379] on select "**********" at bounding box center [61, 386] width 92 height 22
click at [15, 376] on select "**********" at bounding box center [61, 386] width 92 height 22
click at [55, 384] on select "**********" at bounding box center [61, 386] width 92 height 22
click at [15, 376] on select "**********" at bounding box center [61, 386] width 92 height 22
click at [97, 320] on icon at bounding box center [97, 327] width 9 height 20
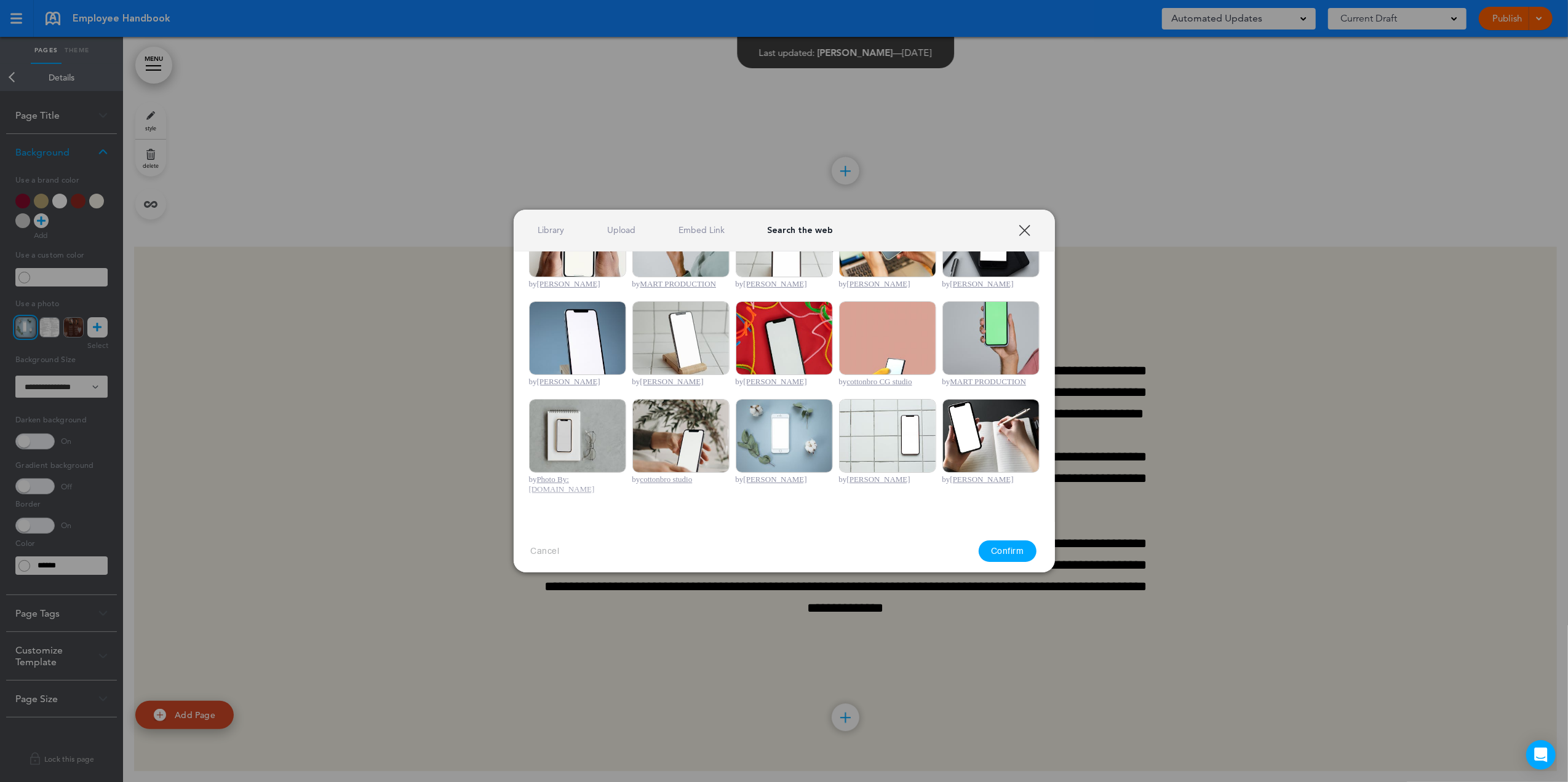
click at [620, 234] on link "Upload" at bounding box center [621, 230] width 28 height 12
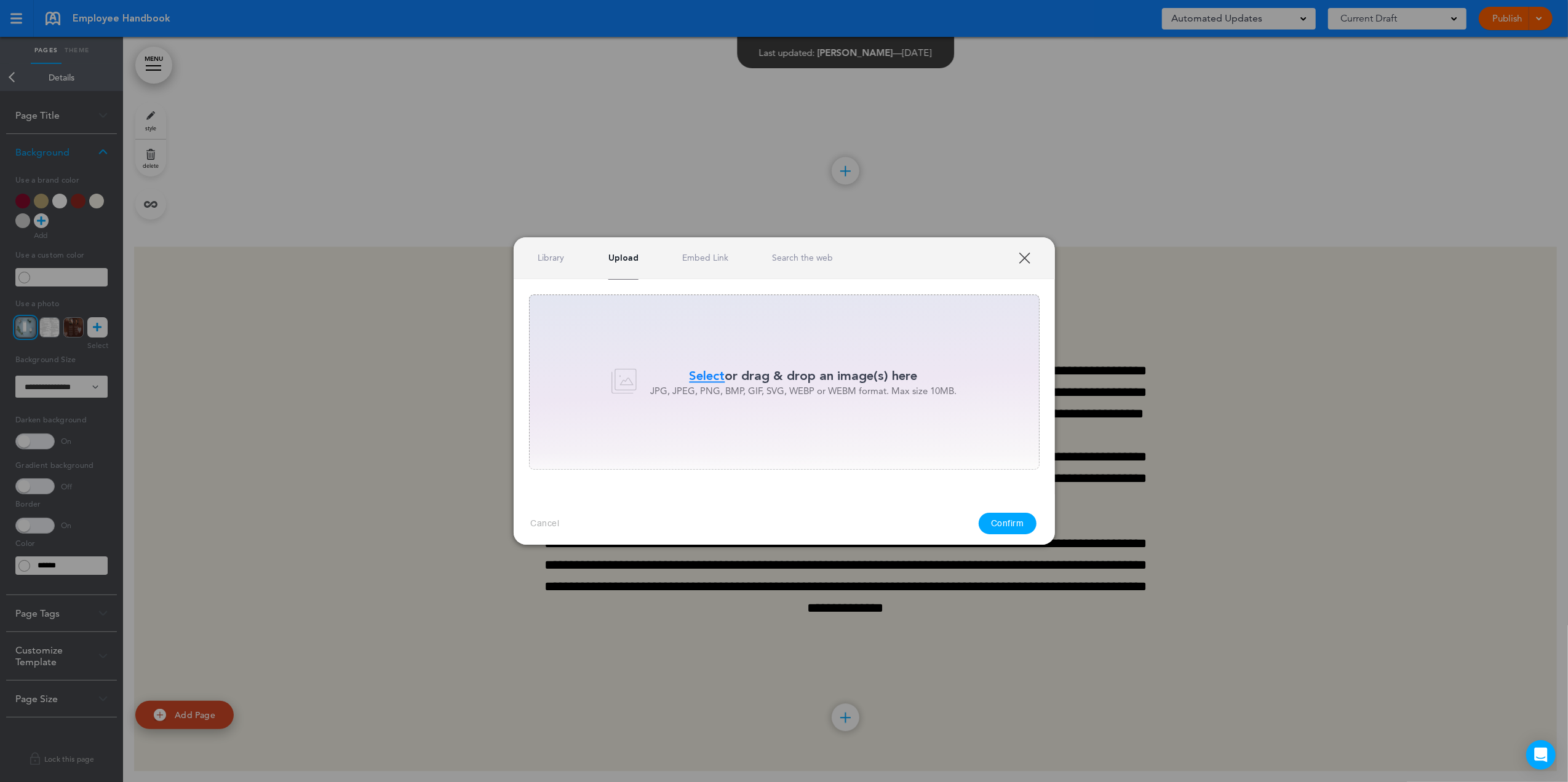
click at [694, 378] on span "Select" at bounding box center [708, 376] width 36 height 18
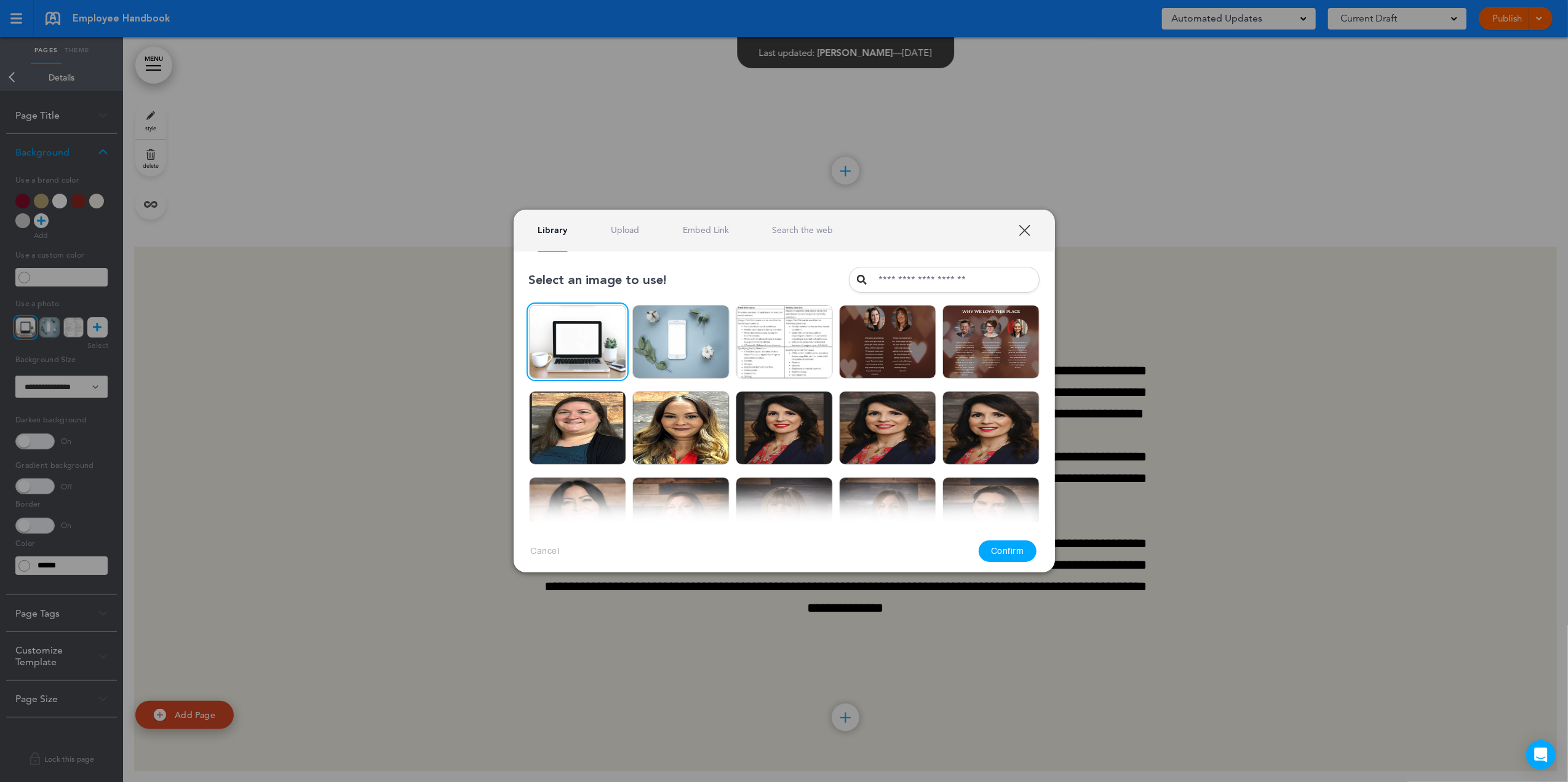
click at [1000, 551] on button "Confirm" at bounding box center [1007, 551] width 58 height 21
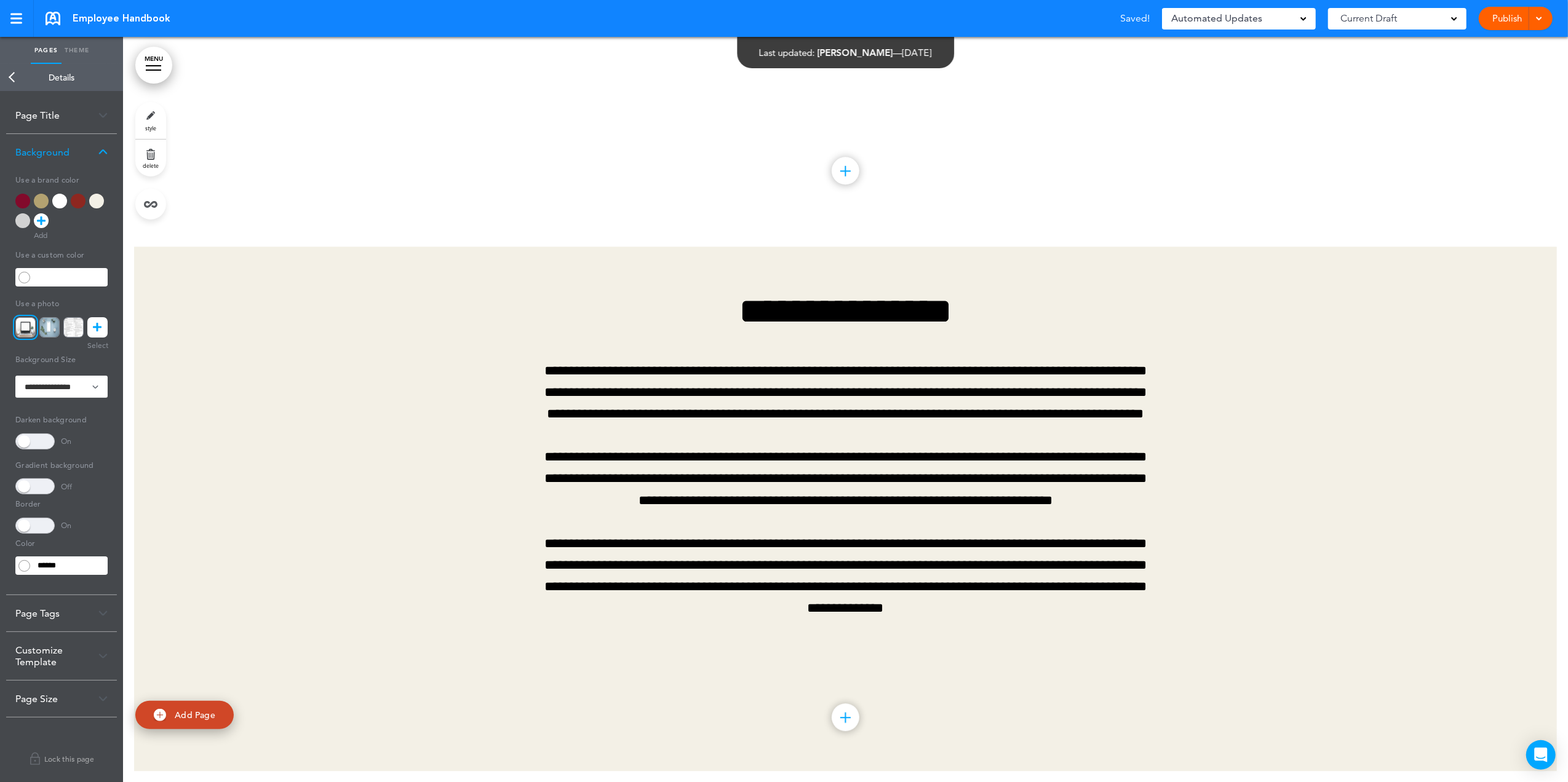
scroll to position [22295, 0]
click at [47, 448] on span at bounding box center [35, 442] width 39 height 16
click at [57, 385] on select "**********" at bounding box center [61, 386] width 92 height 22
click at [15, 376] on select "**********" at bounding box center [61, 386] width 92 height 22
click at [55, 392] on select "**********" at bounding box center [61, 386] width 92 height 22
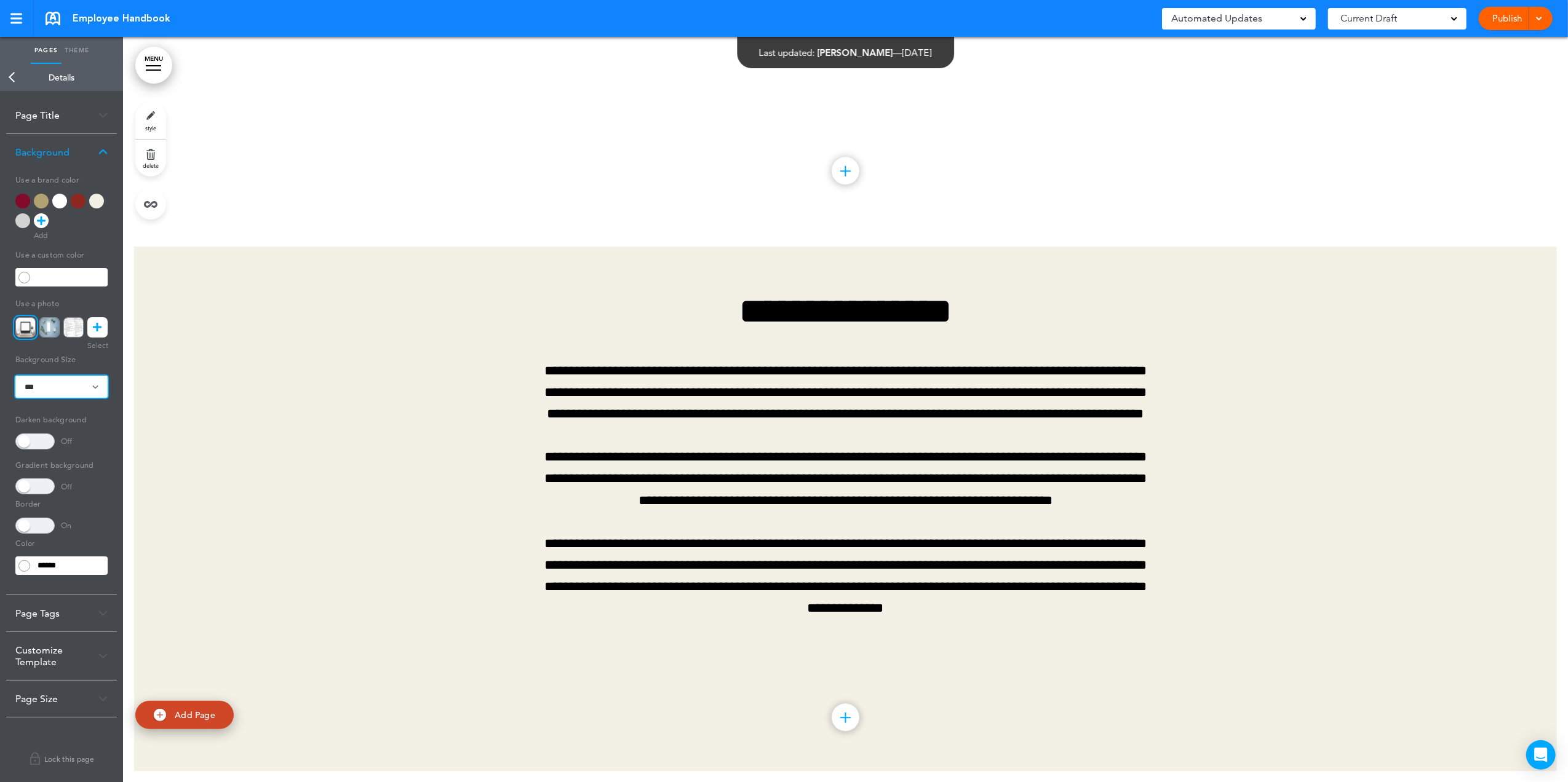
click at [15, 376] on select "**********" at bounding box center [61, 386] width 92 height 22
click at [22, 386] on select "**********" at bounding box center [61, 386] width 92 height 22
select select "*******"
click at [15, 376] on select "**********" at bounding box center [61, 386] width 92 height 22
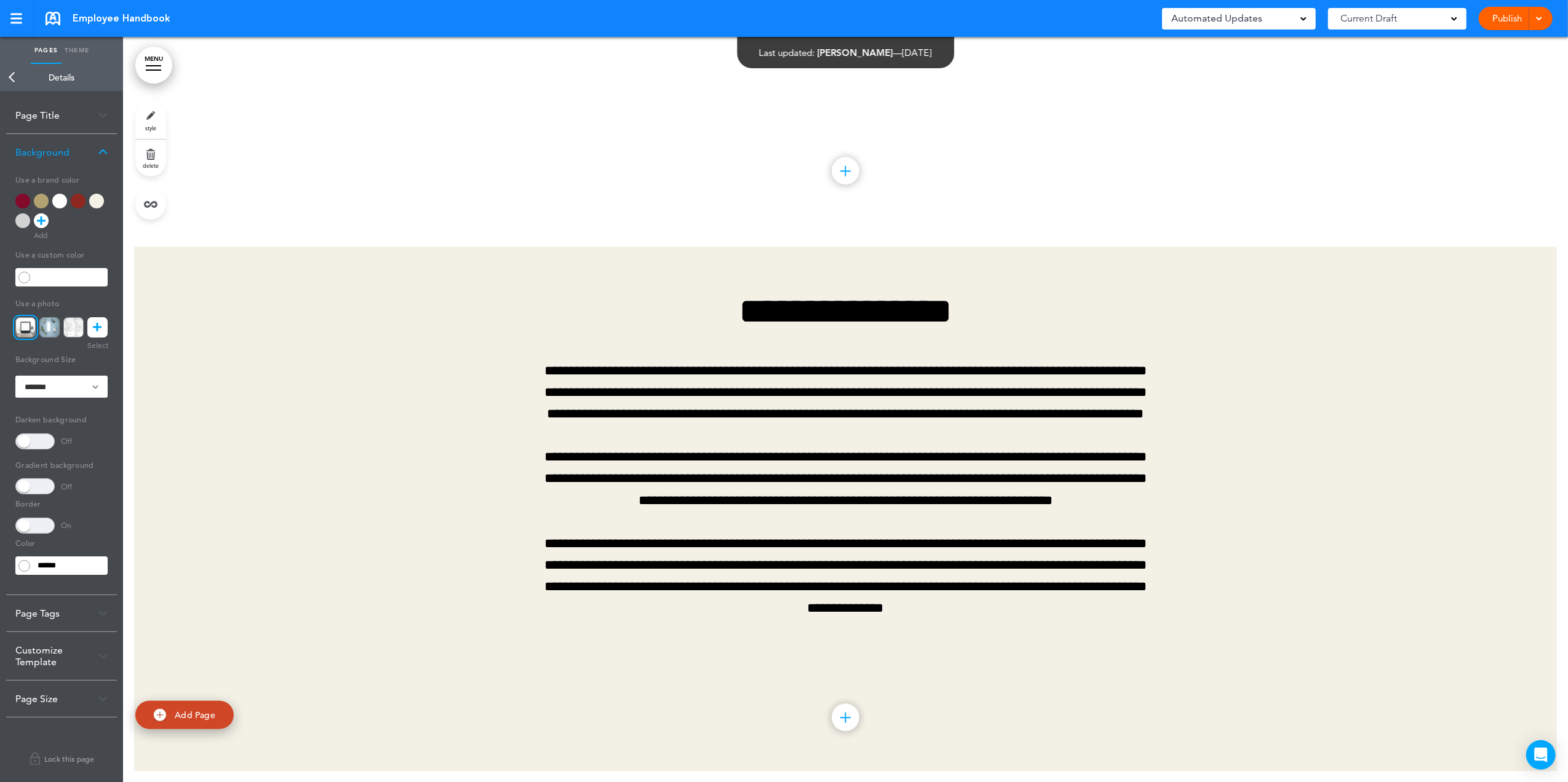
click at [36, 522] on span at bounding box center [35, 526] width 39 height 16
click at [31, 488] on span at bounding box center [35, 486] width 39 height 16
click at [57, 200] on div at bounding box center [59, 201] width 15 height 15
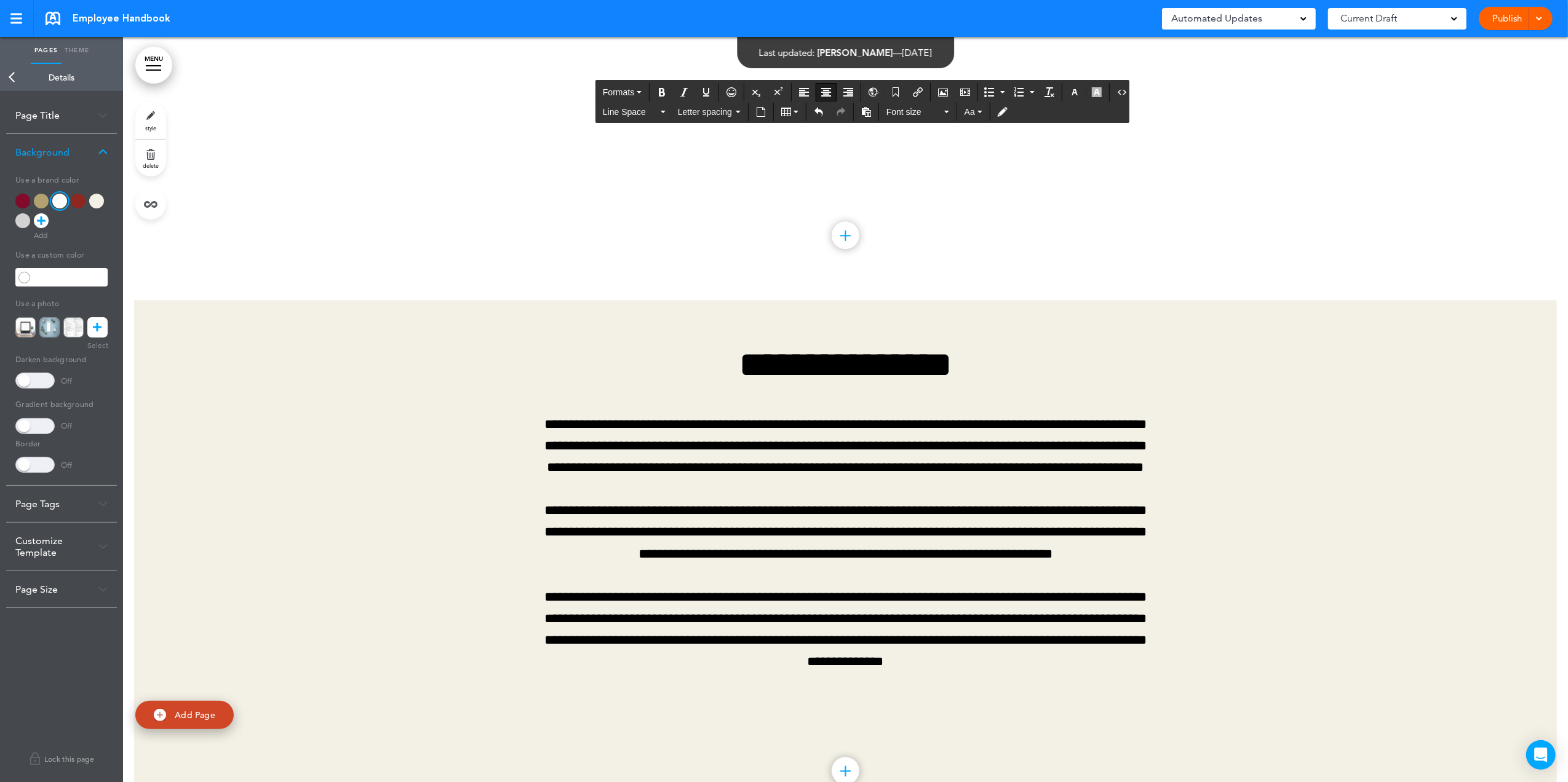
scroll to position [21803, 0]
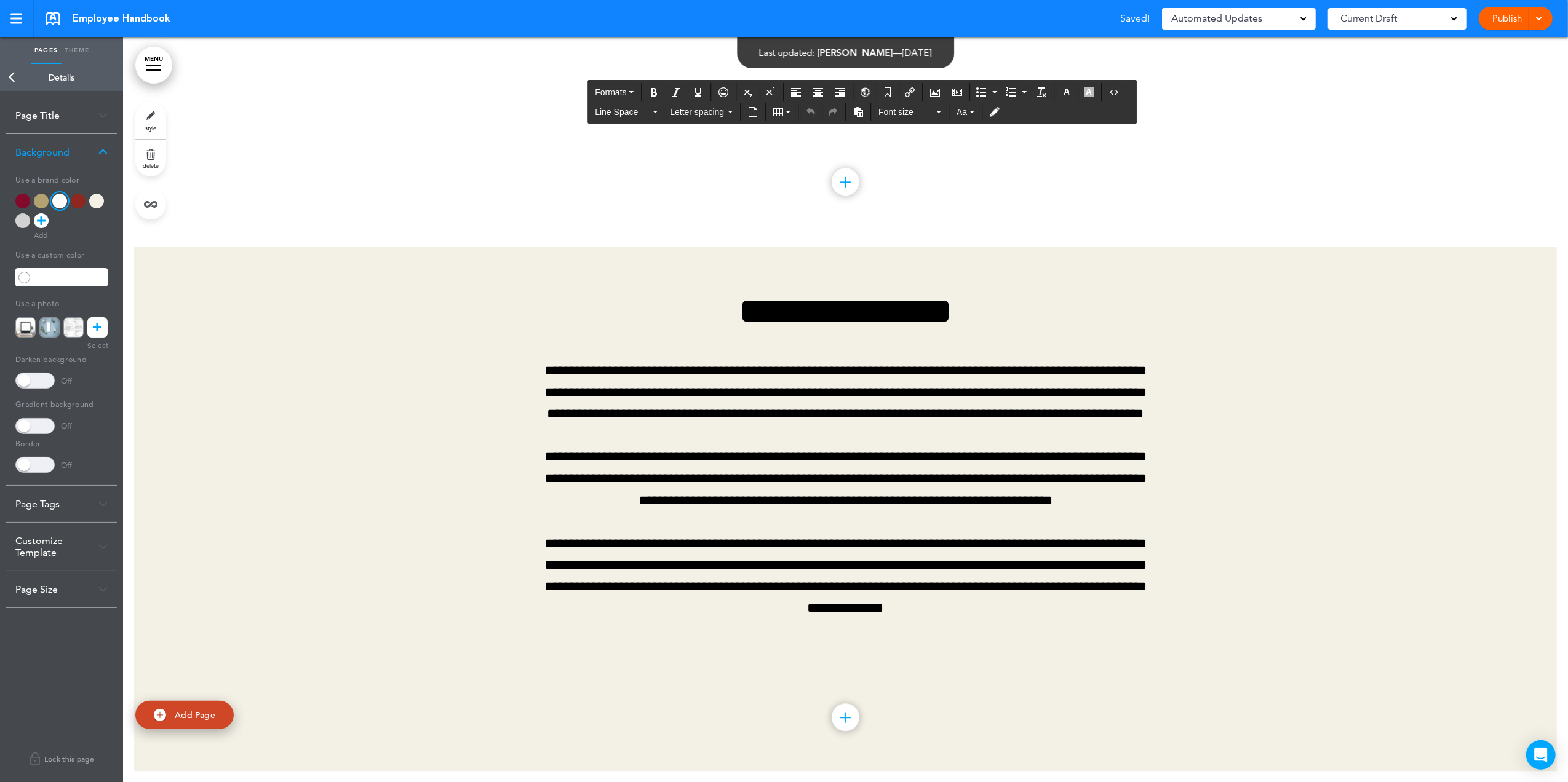
scroll to position [22378, 0]
drag, startPoint x: 993, startPoint y: 424, endPoint x: 561, endPoint y: 302, distance: 448.9
click at [623, 89] on span "Formats" at bounding box center [618, 92] width 31 height 10
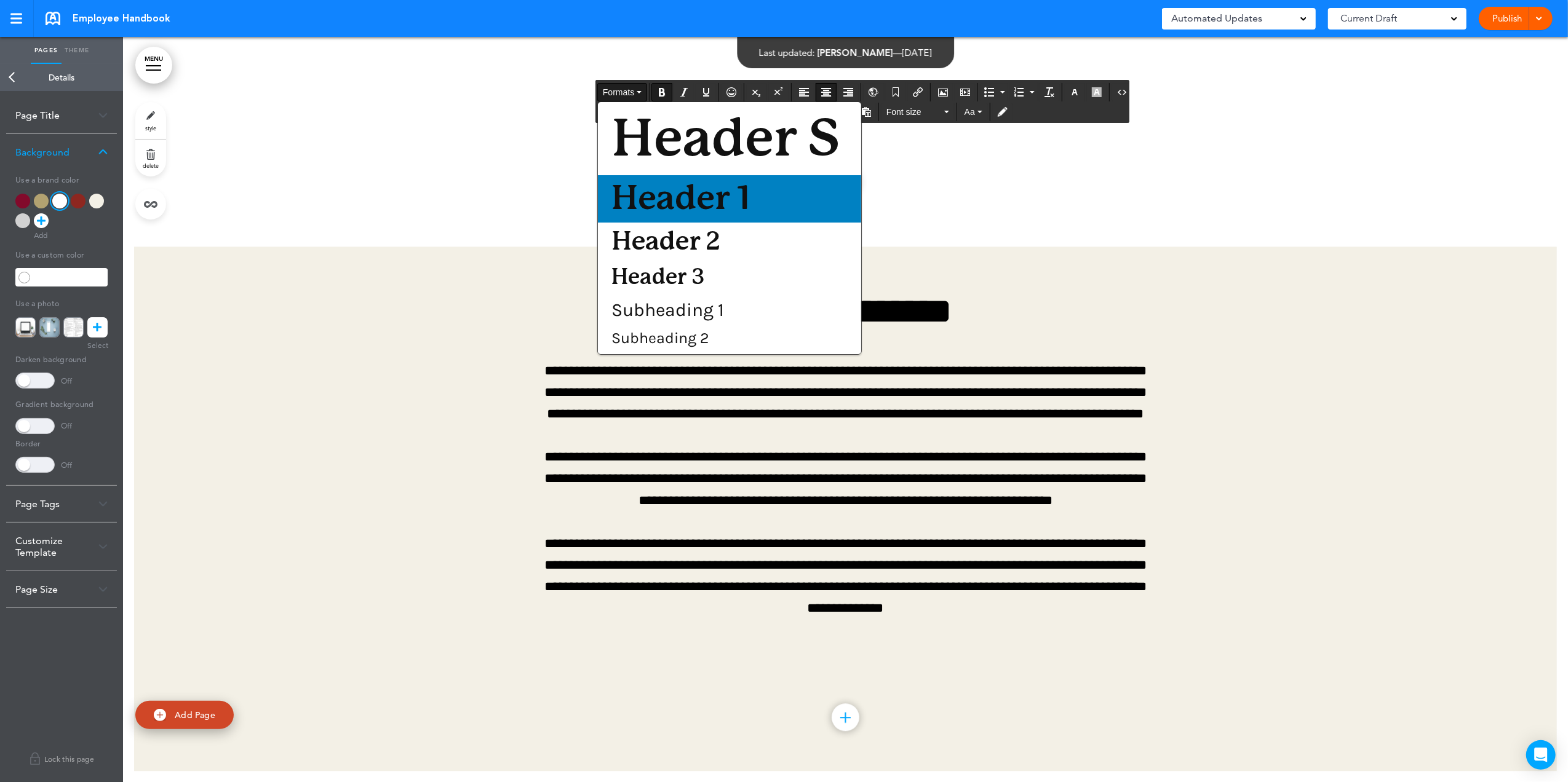
click at [669, 202] on span "Header 1" at bounding box center [681, 198] width 141 height 34
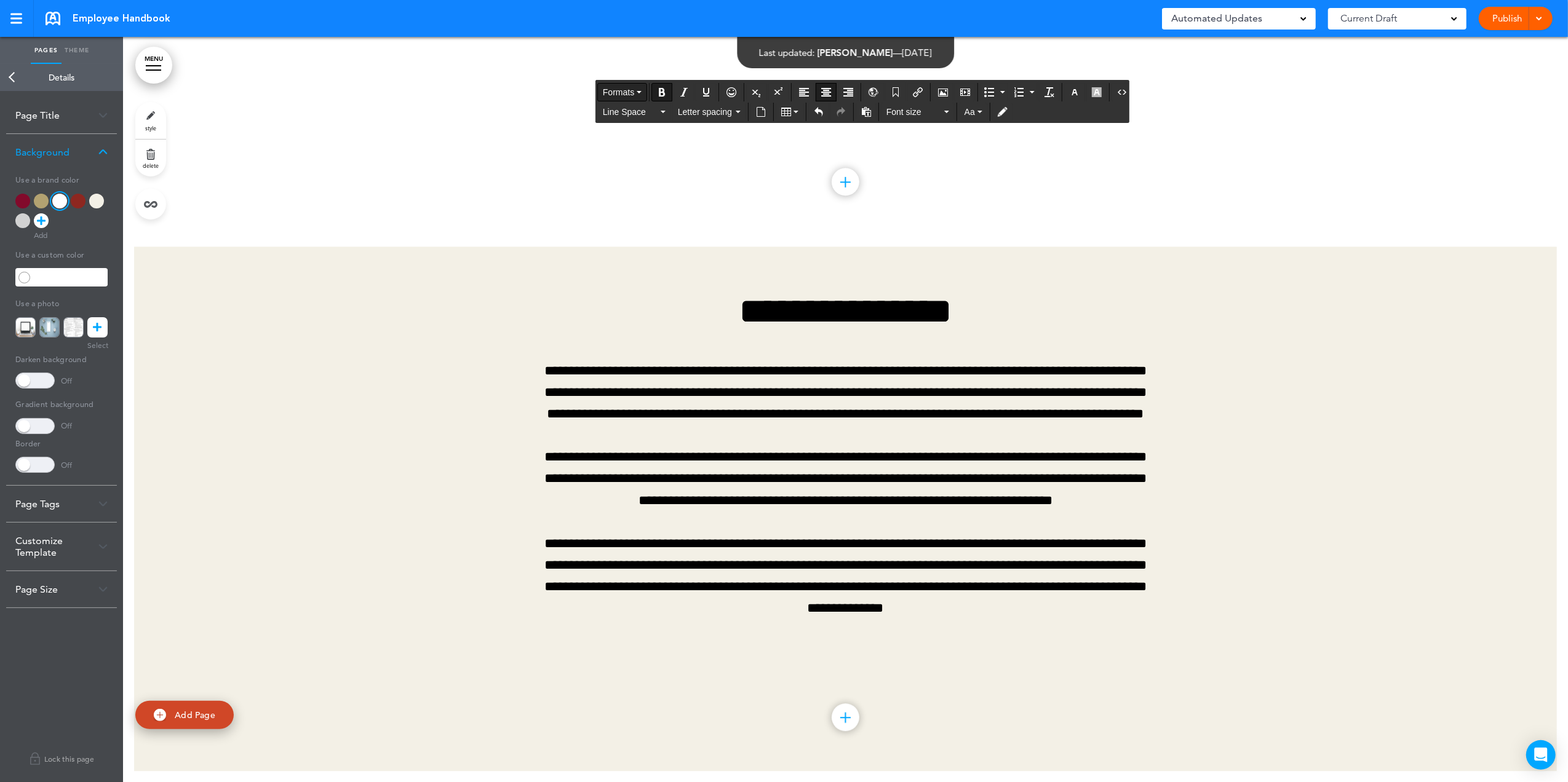
click at [641, 93] on icon "button" at bounding box center [638, 93] width 5 height 3
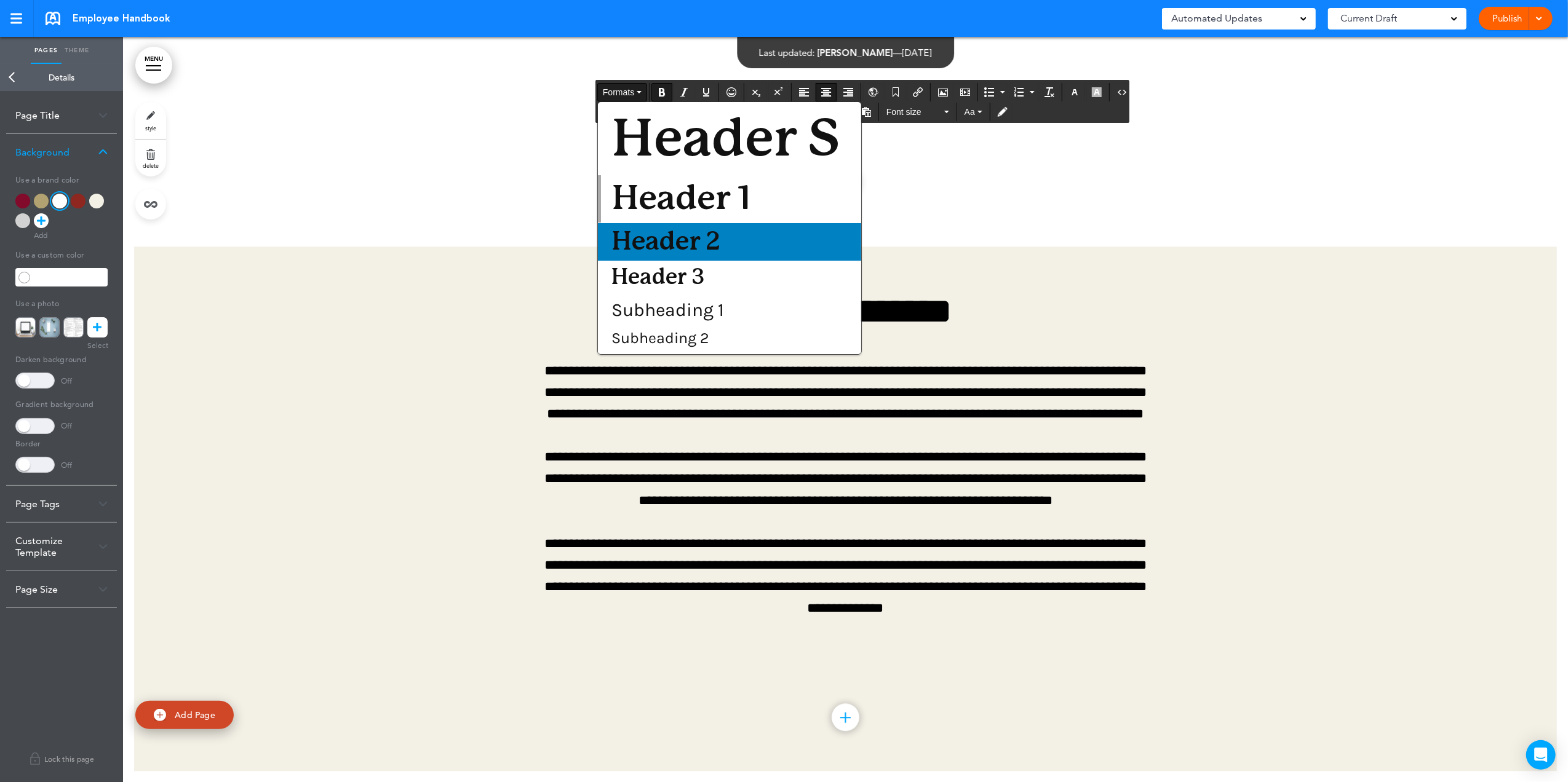
click at [663, 236] on span "Header 2" at bounding box center [666, 242] width 111 height 25
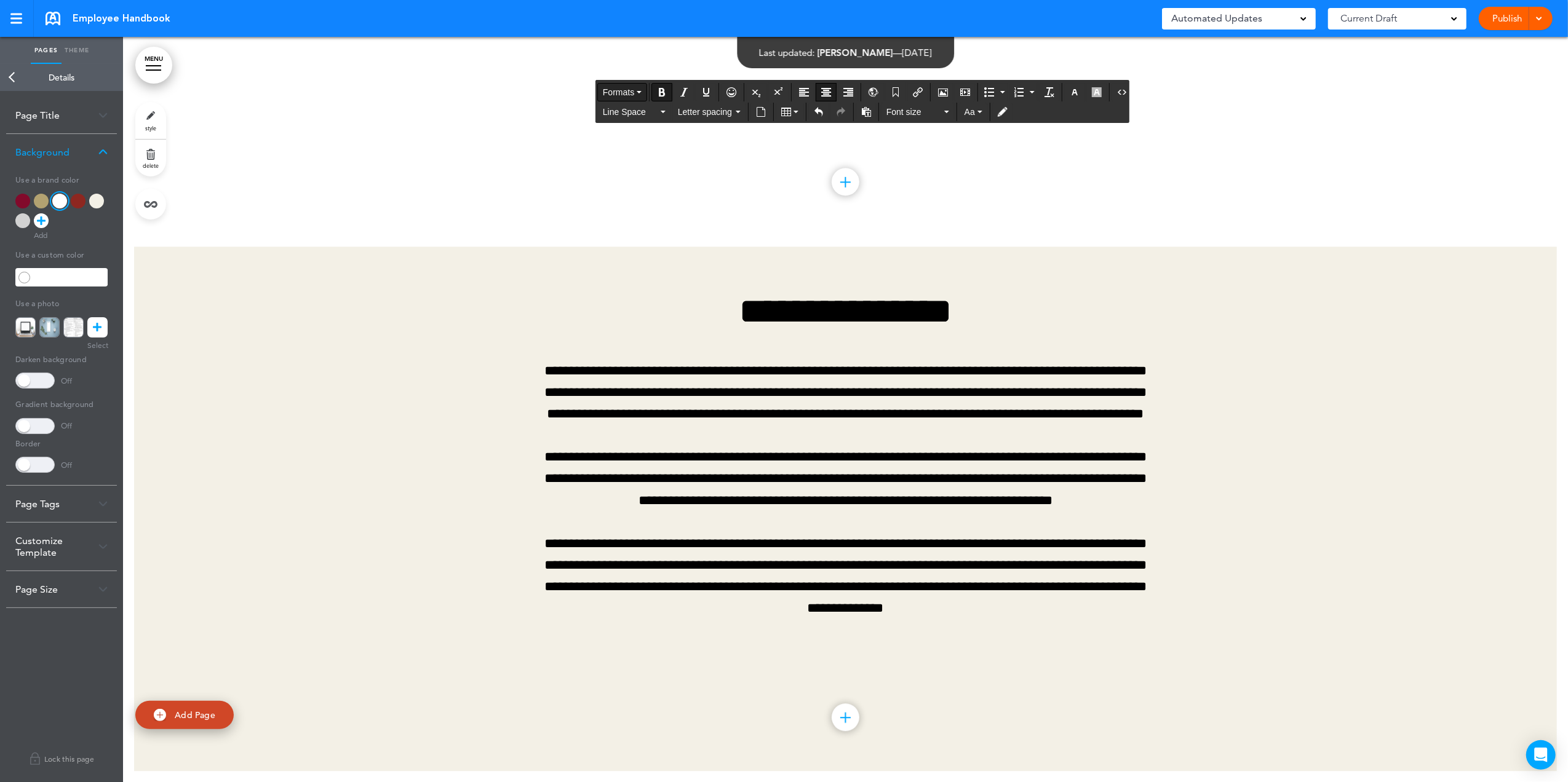
click at [640, 96] on button "Formats" at bounding box center [622, 93] width 49 height 17
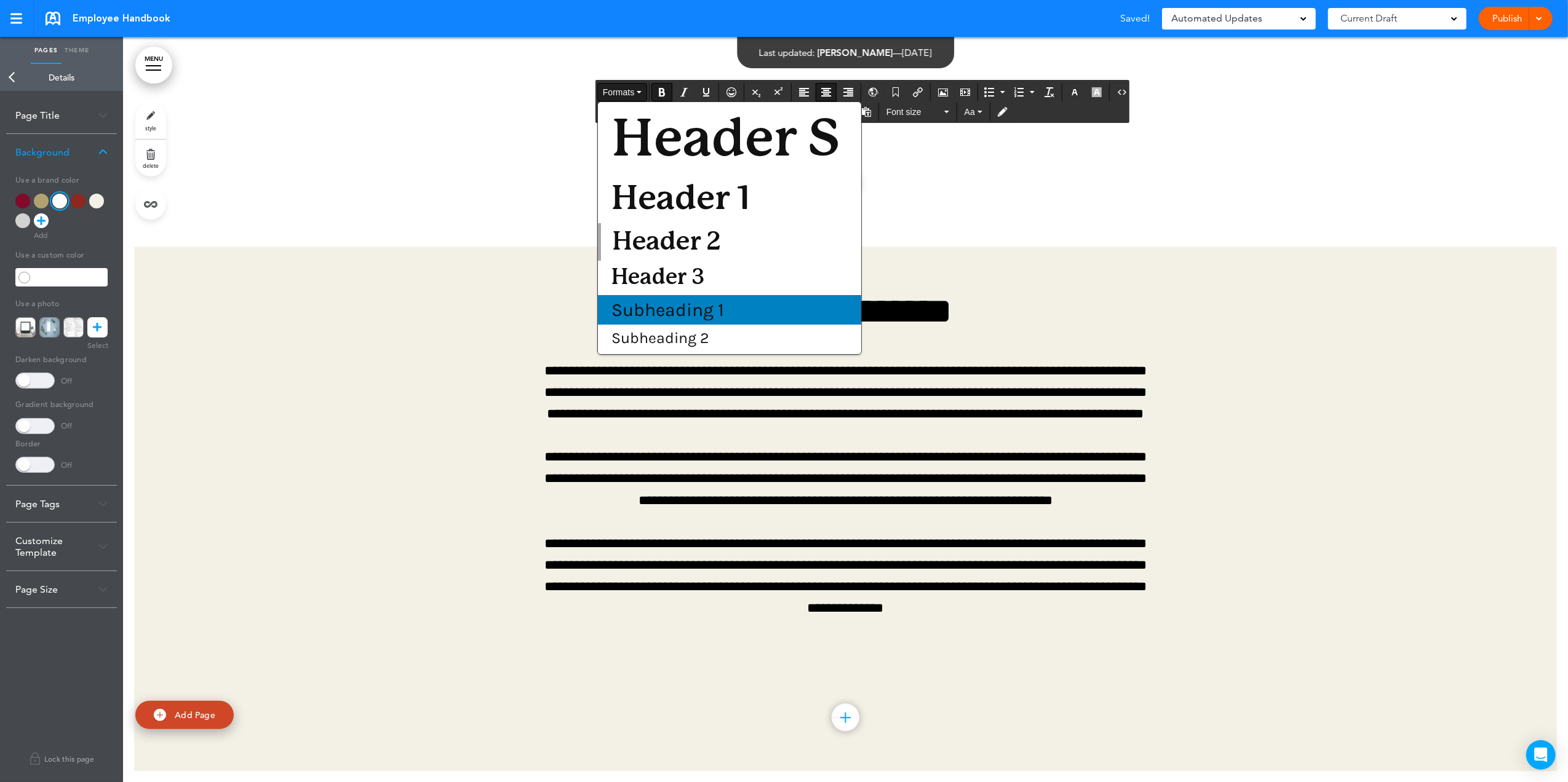
click at [691, 296] on div "Subheading 1" at bounding box center [729, 310] width 263 height 29
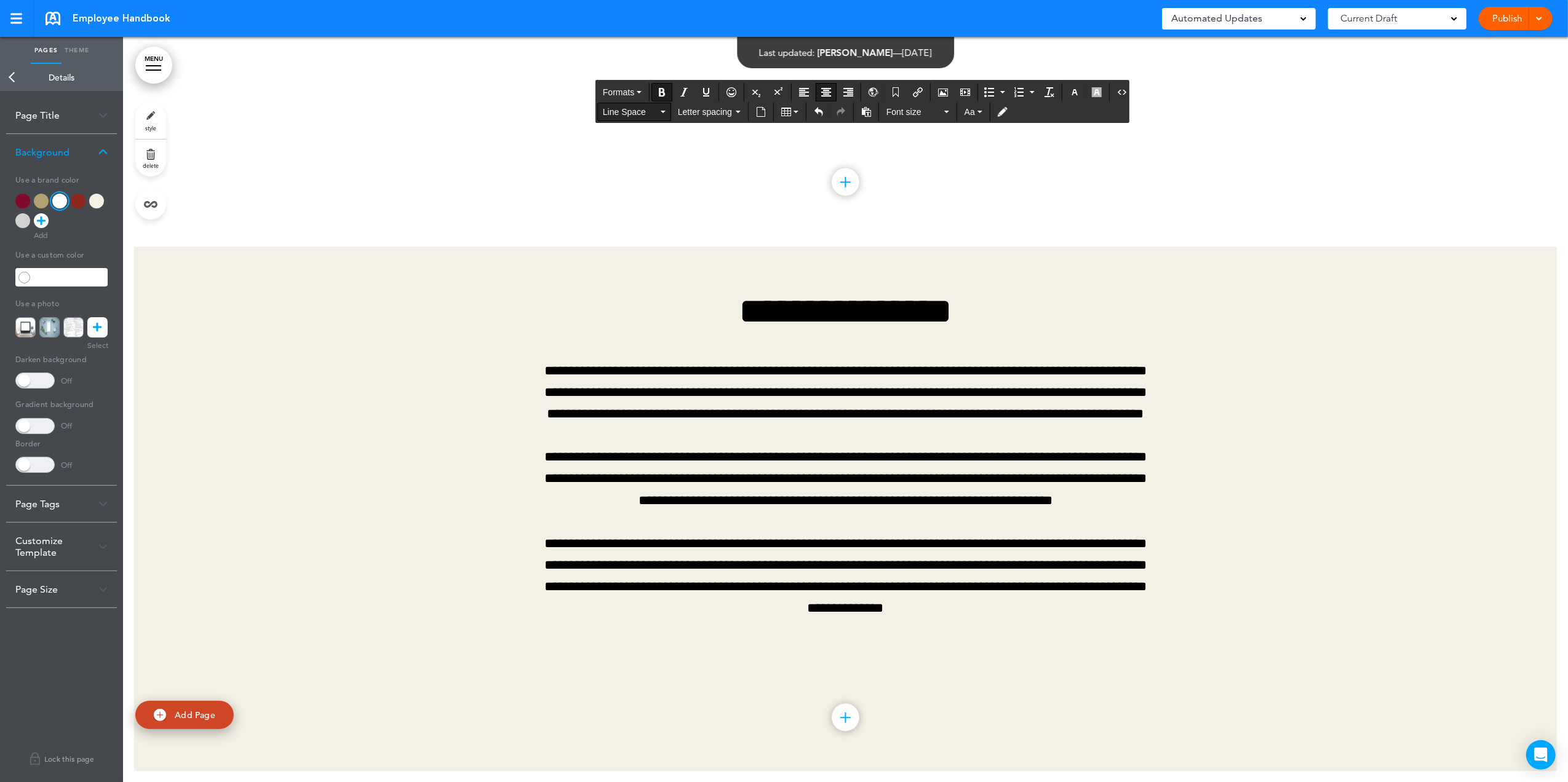
click at [638, 112] on span "Line Space" at bounding box center [630, 112] width 55 height 12
click at [906, 111] on span "Font size" at bounding box center [914, 112] width 55 height 12
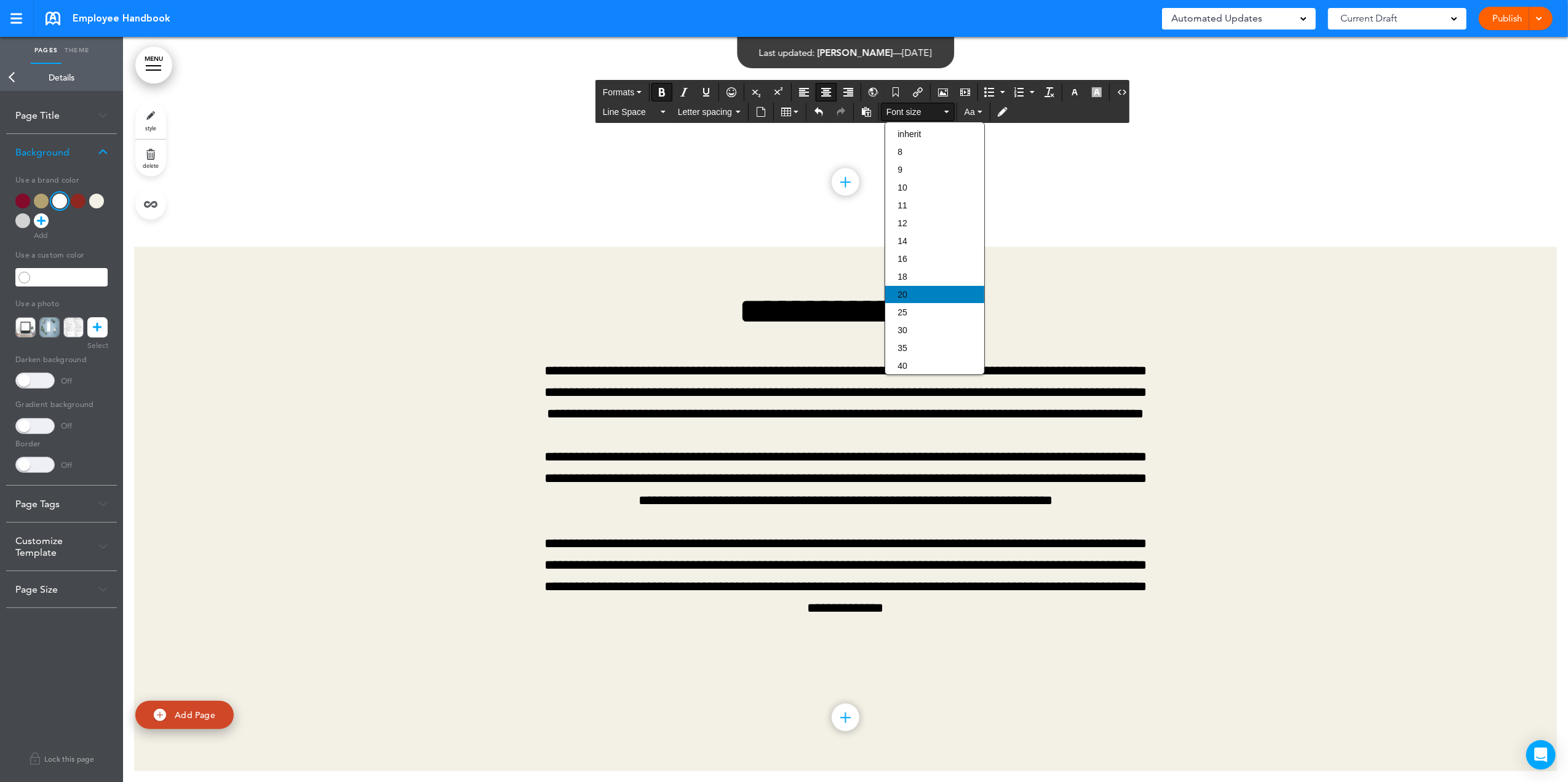
click at [926, 289] on div "20" at bounding box center [934, 294] width 99 height 17
click at [902, 109] on span "20" at bounding box center [914, 112] width 55 height 12
click at [896, 366] on div "40" at bounding box center [934, 366] width 99 height 17
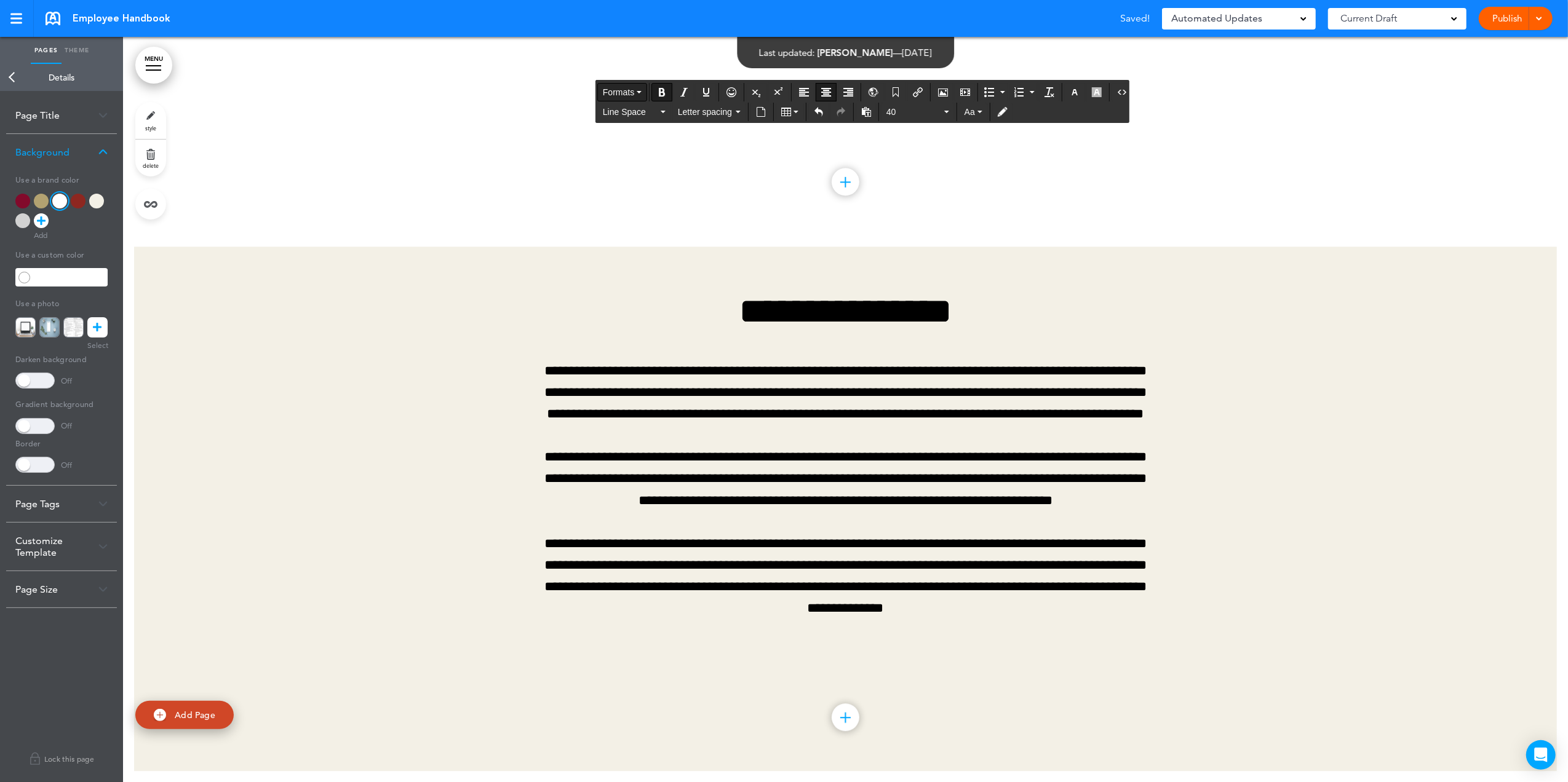
click at [625, 95] on span "Formats" at bounding box center [618, 92] width 31 height 10
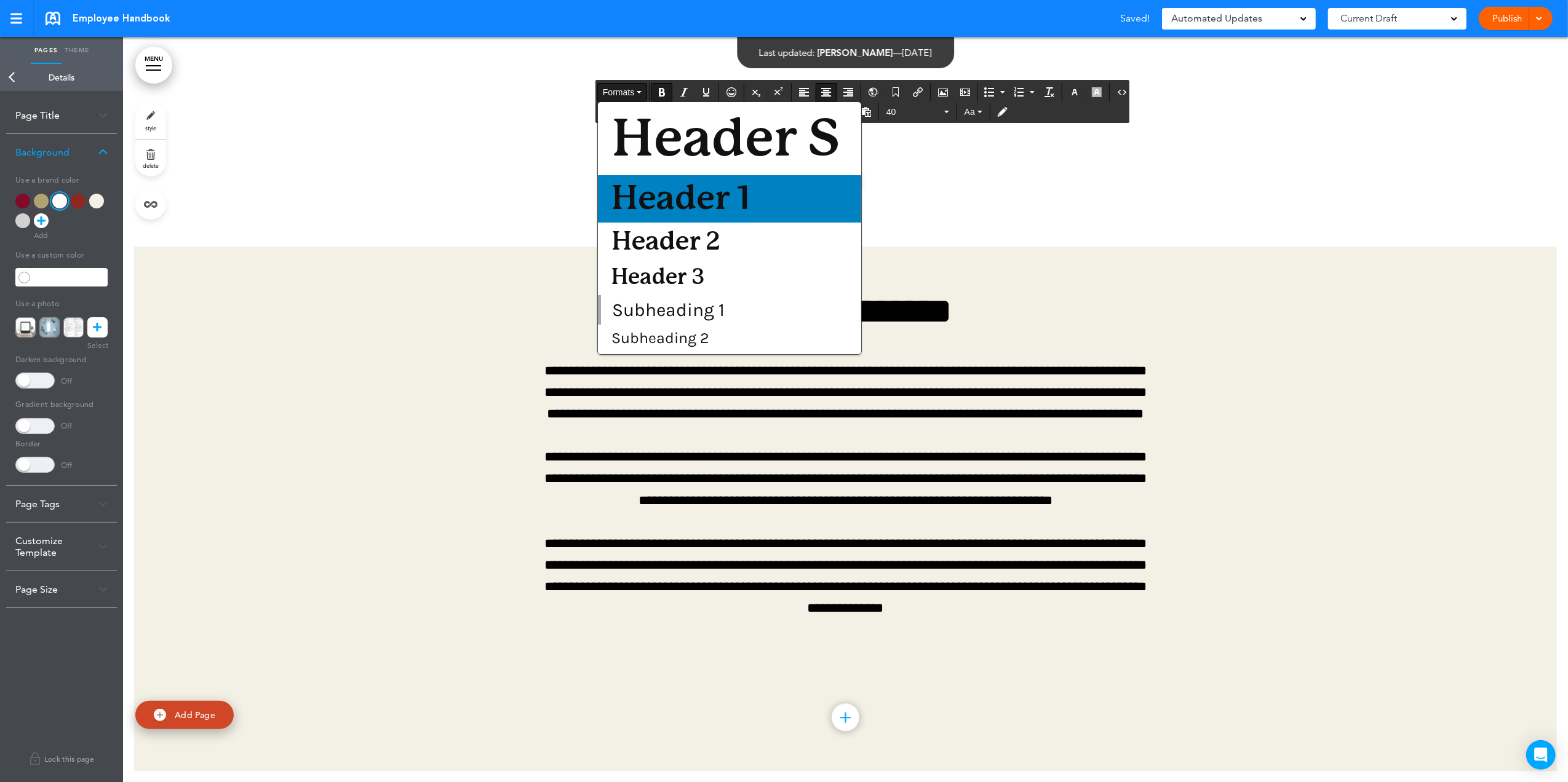
click at [642, 183] on span "Header 1" at bounding box center [681, 198] width 141 height 34
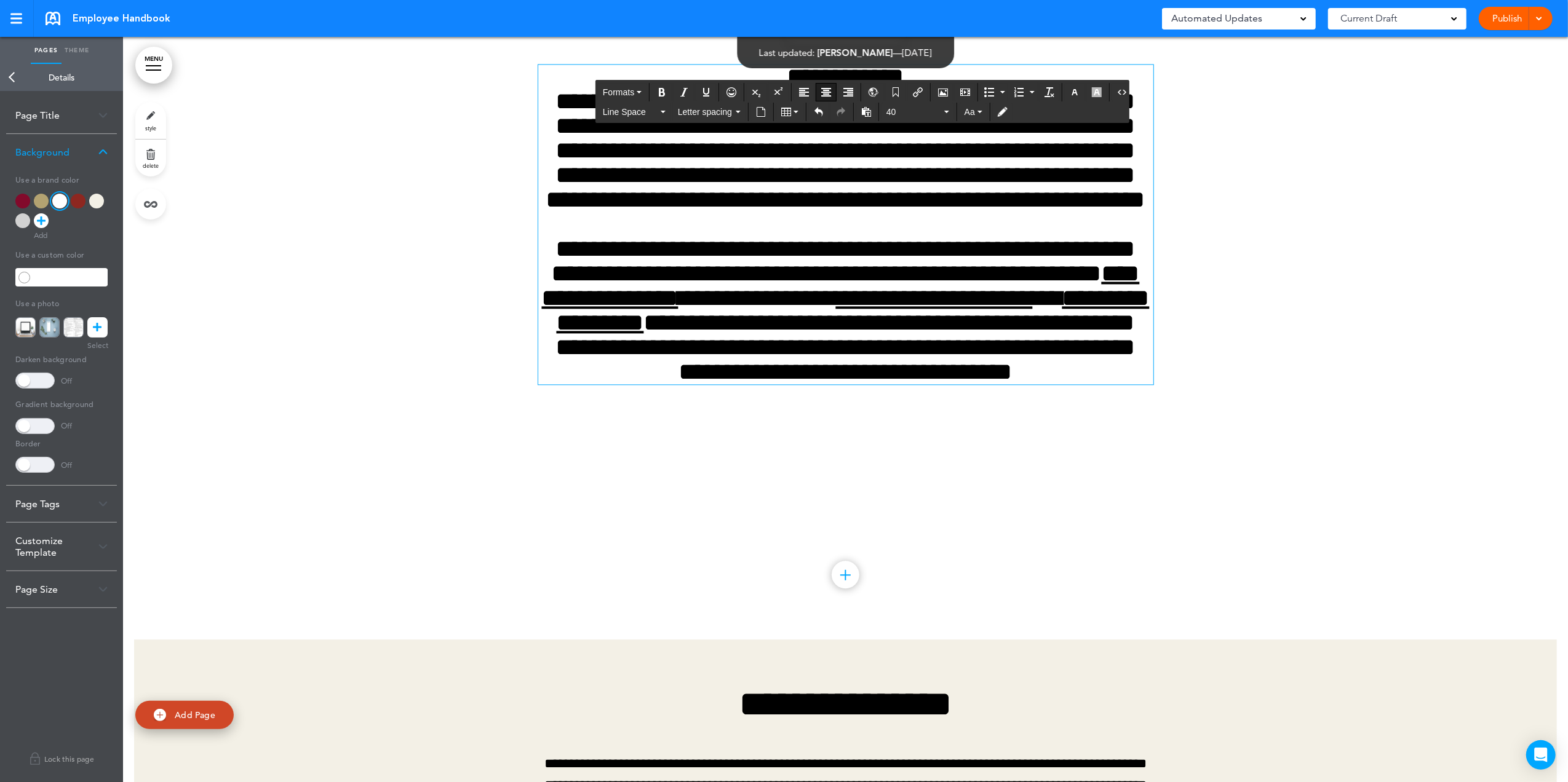
scroll to position [21476, 0]
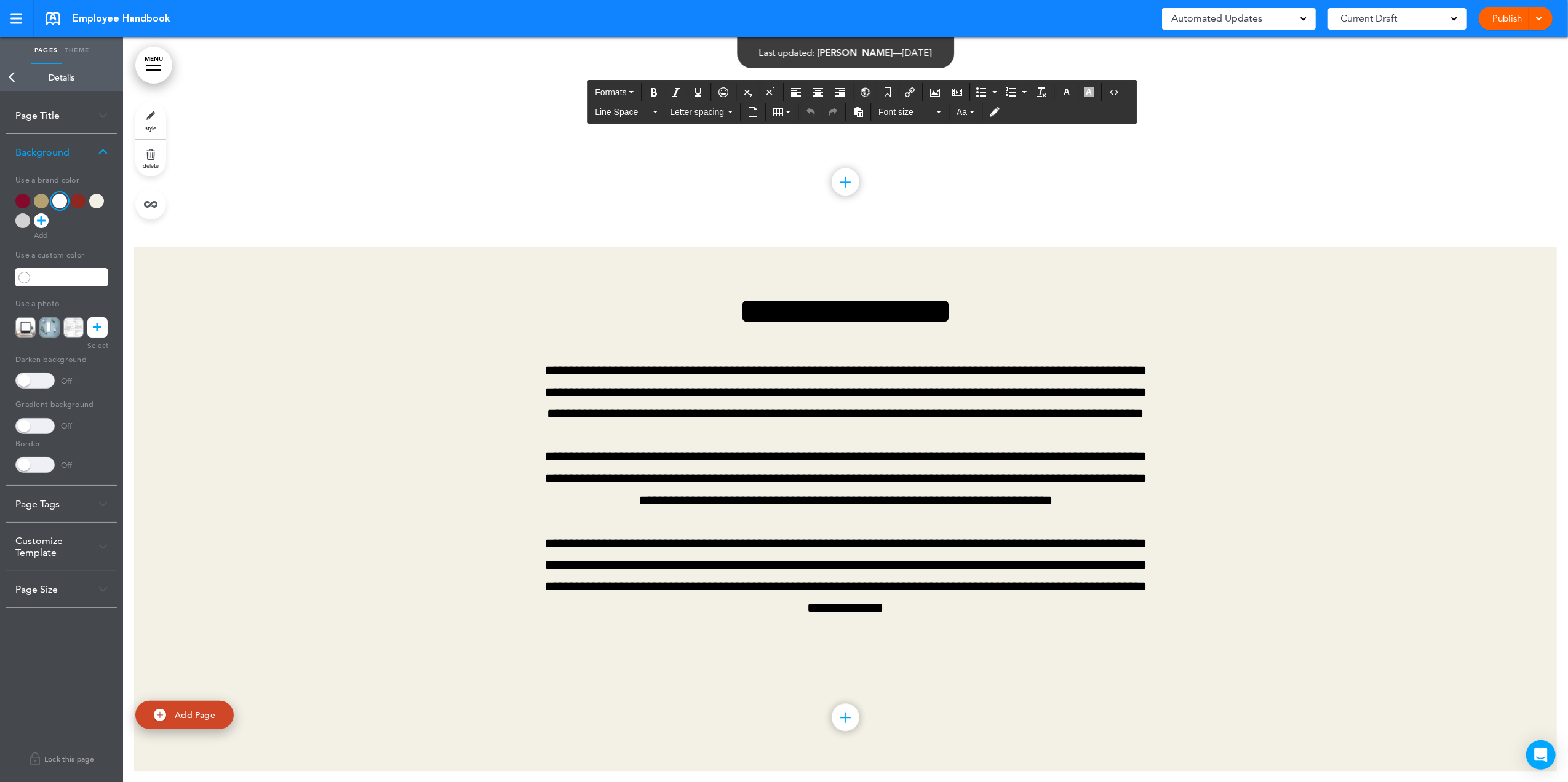
scroll to position [22459, 0]
click at [628, 96] on span "Formats" at bounding box center [618, 92] width 31 height 10
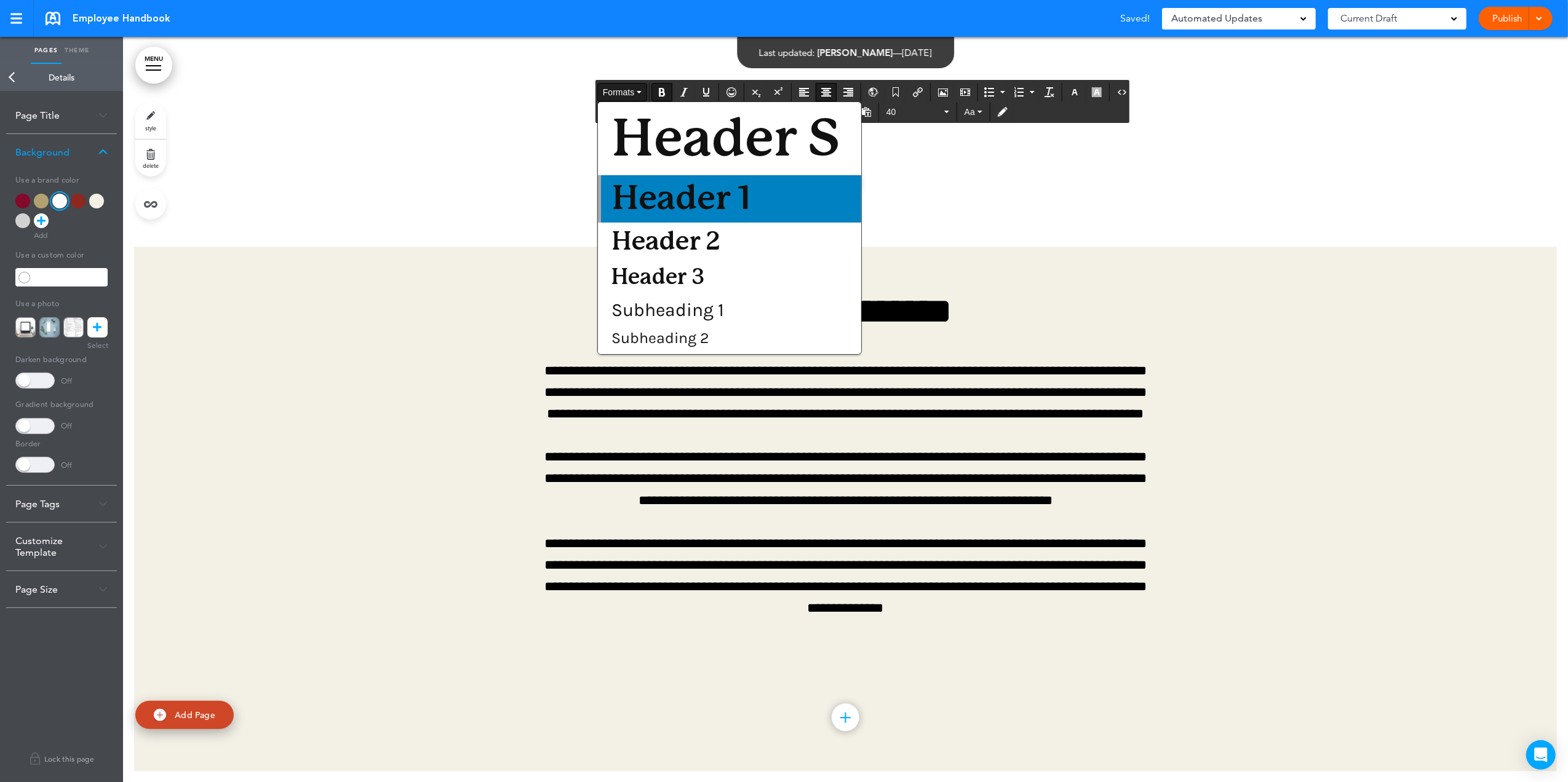
click at [634, 186] on span "Header 1" at bounding box center [681, 198] width 141 height 34
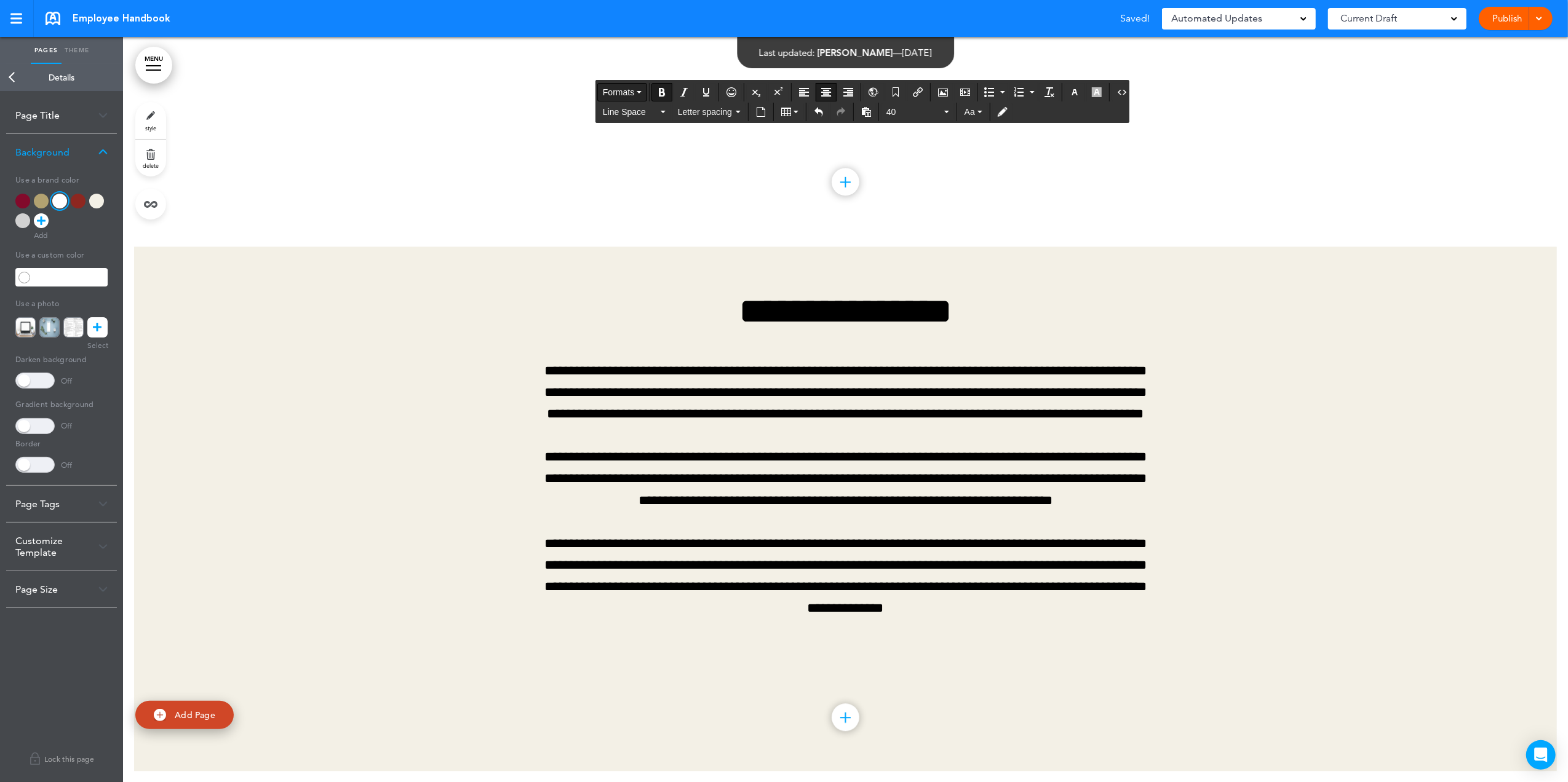
click at [633, 92] on span "Formats" at bounding box center [618, 92] width 31 height 10
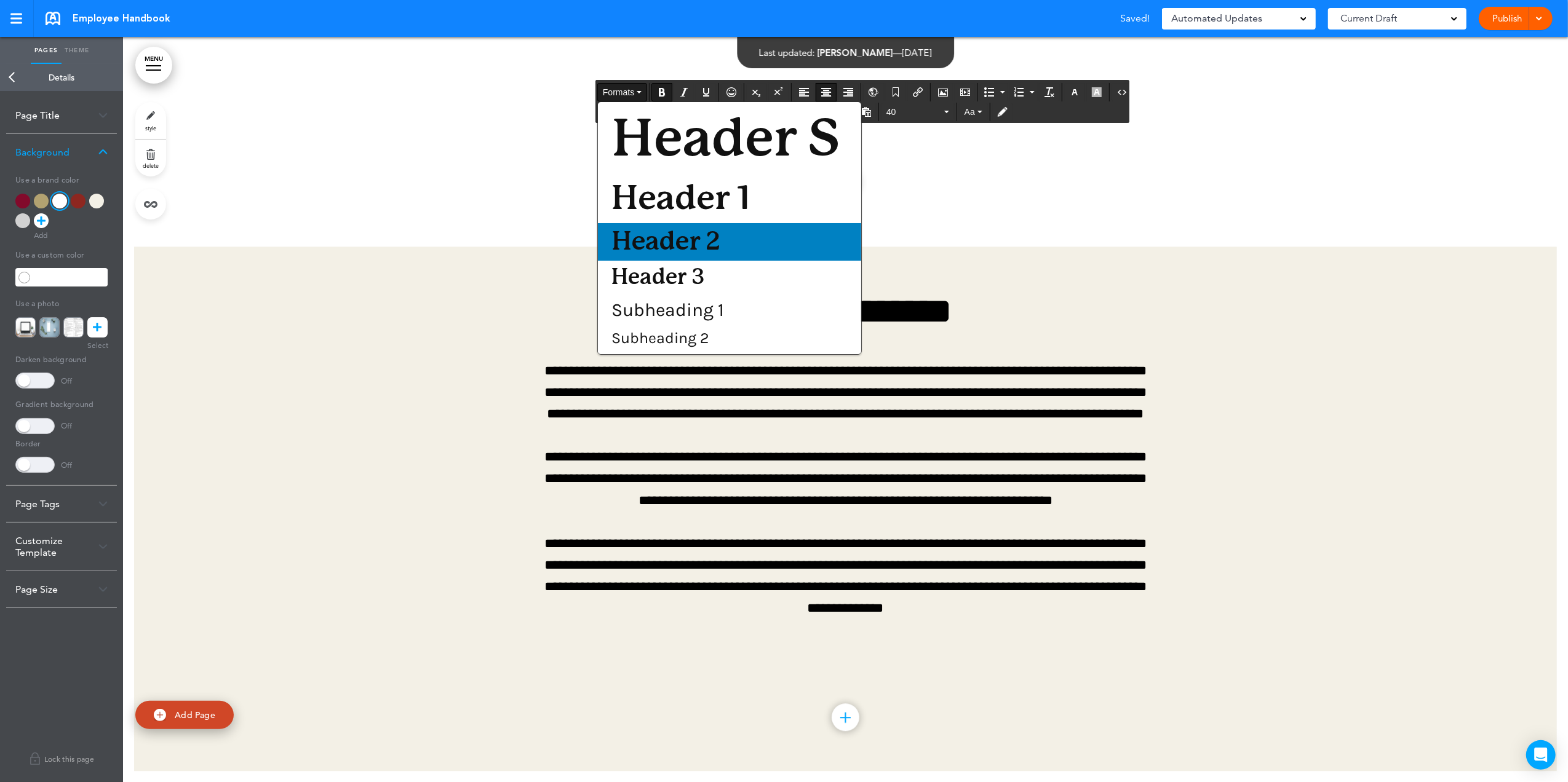
click at [665, 259] on div "Header 2" at bounding box center [729, 242] width 263 height 37
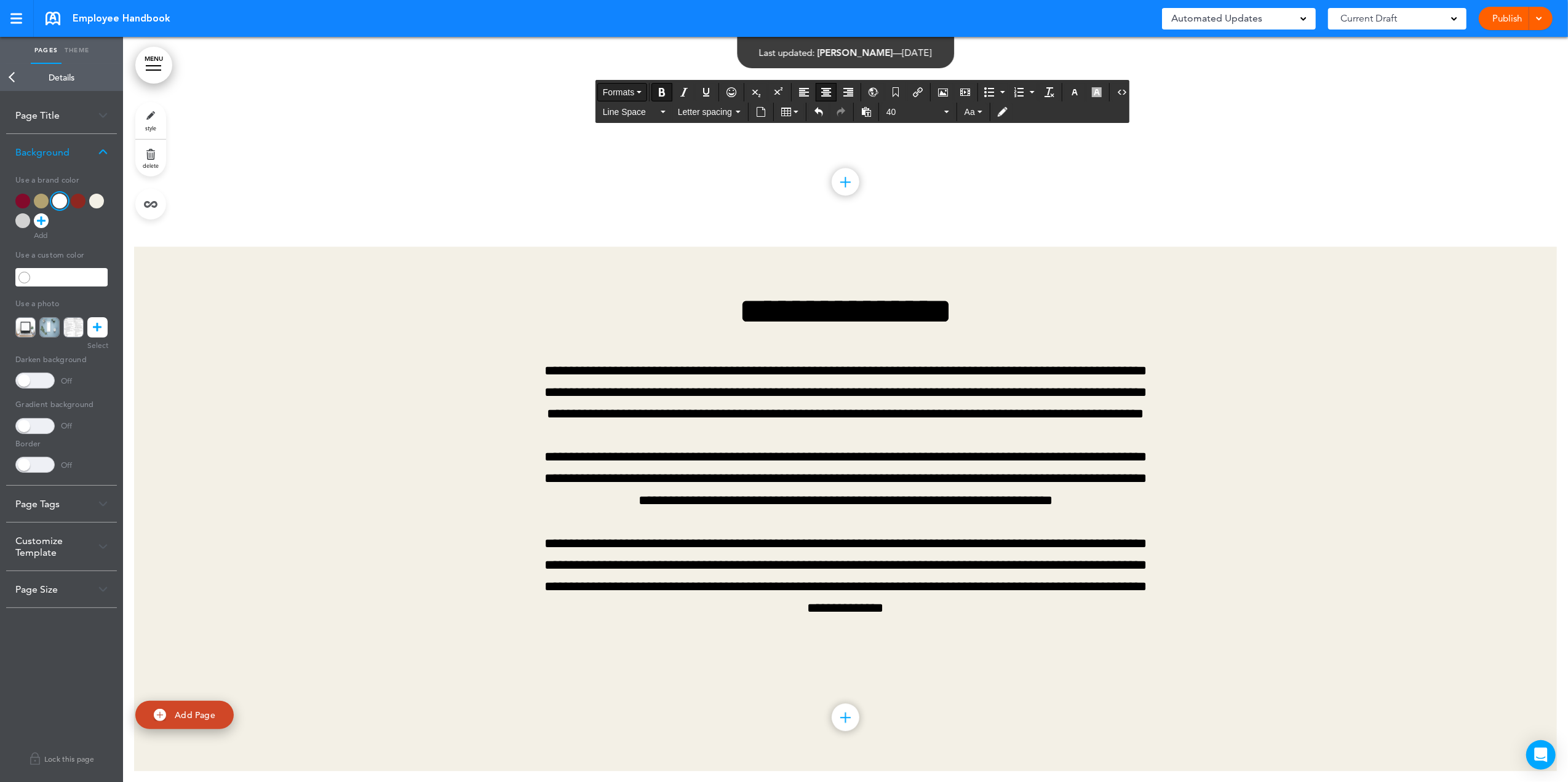
click at [632, 93] on span "Formats" at bounding box center [618, 92] width 31 height 10
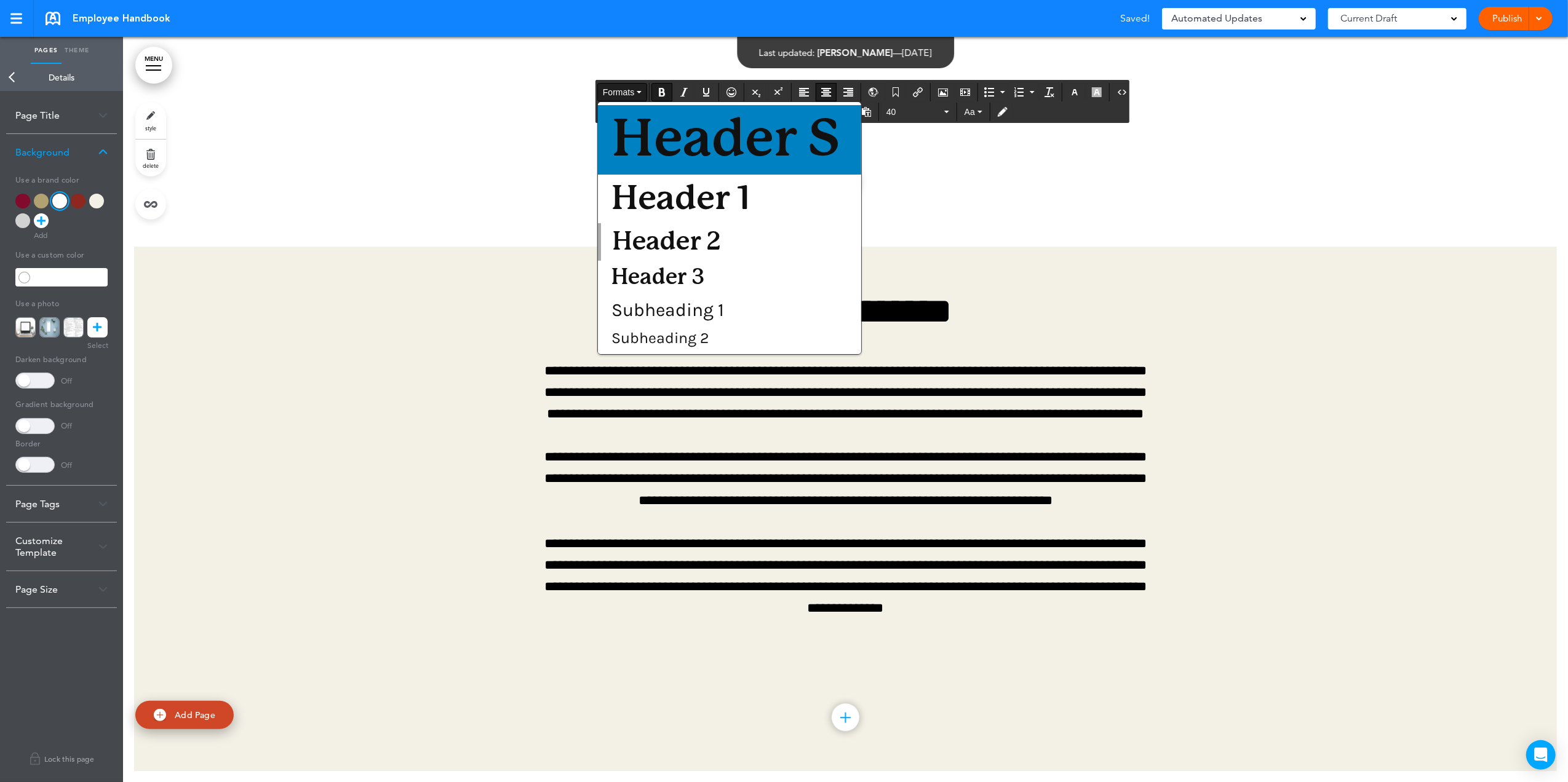
click at [640, 128] on span "Header S" at bounding box center [726, 140] width 231 height 52
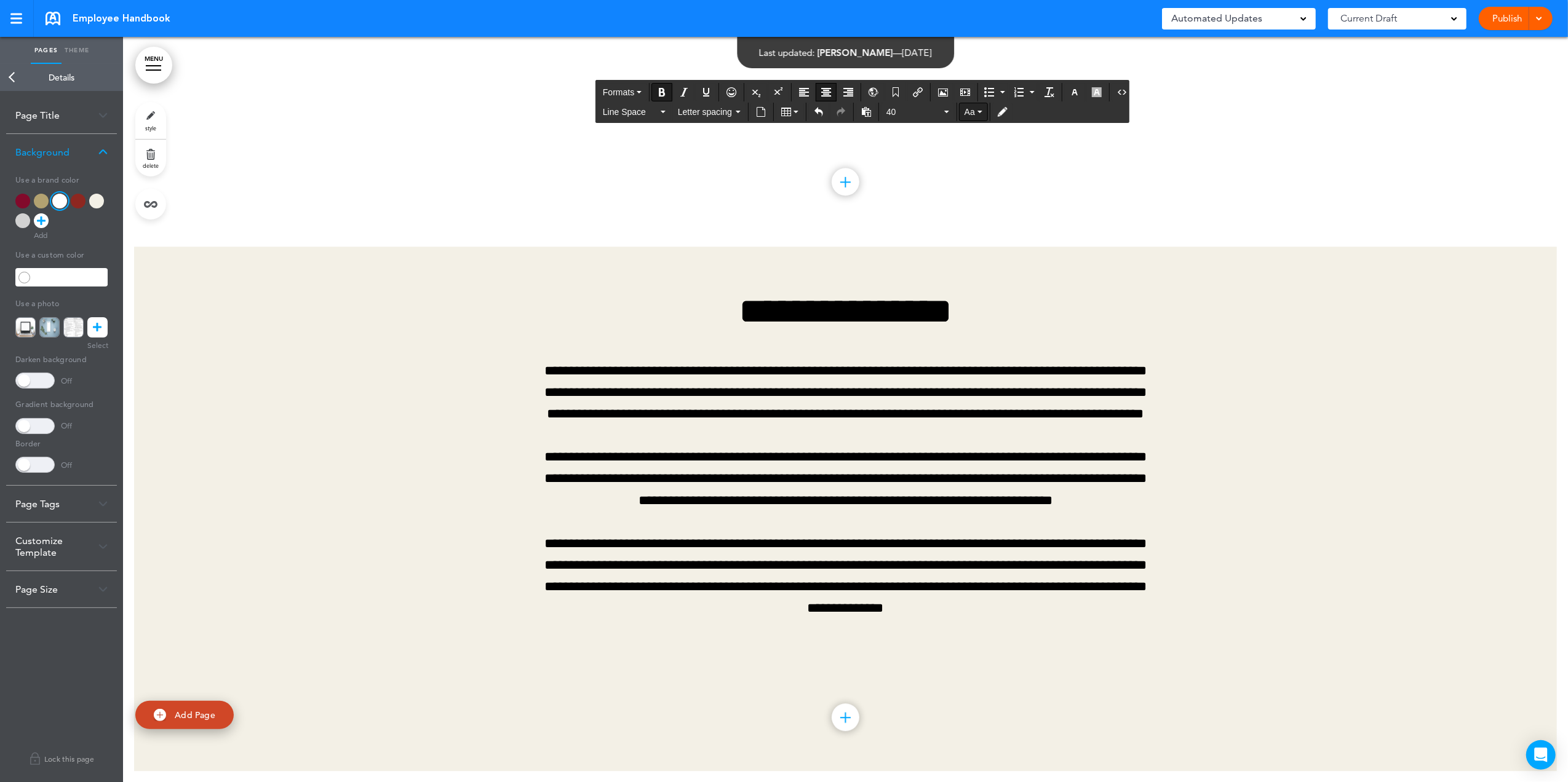
click at [975, 112] on span "Aa" at bounding box center [970, 112] width 11 height 10
click at [946, 115] on button "40" at bounding box center [918, 112] width 73 height 17
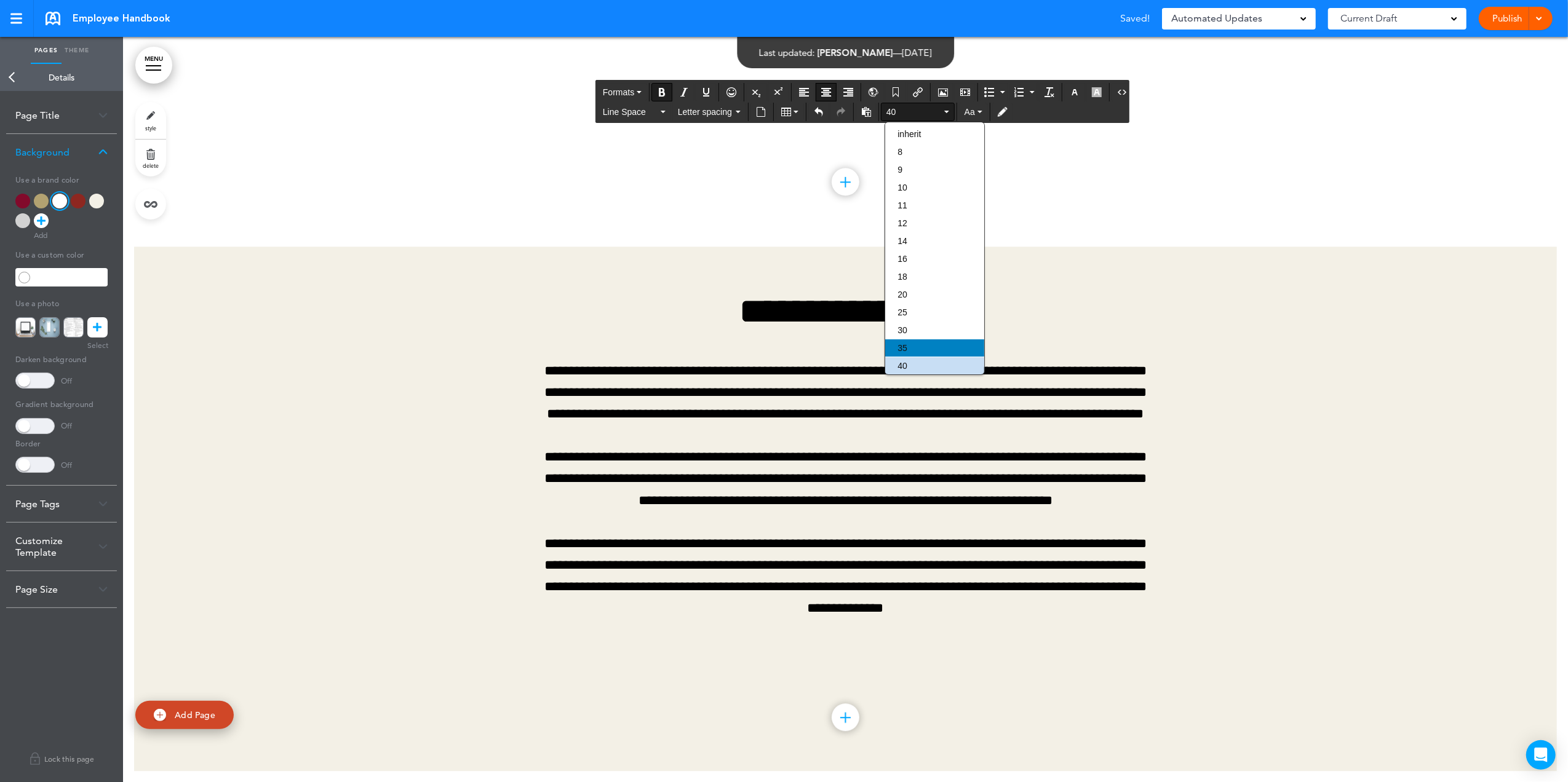
click at [914, 352] on div "35" at bounding box center [934, 348] width 99 height 17
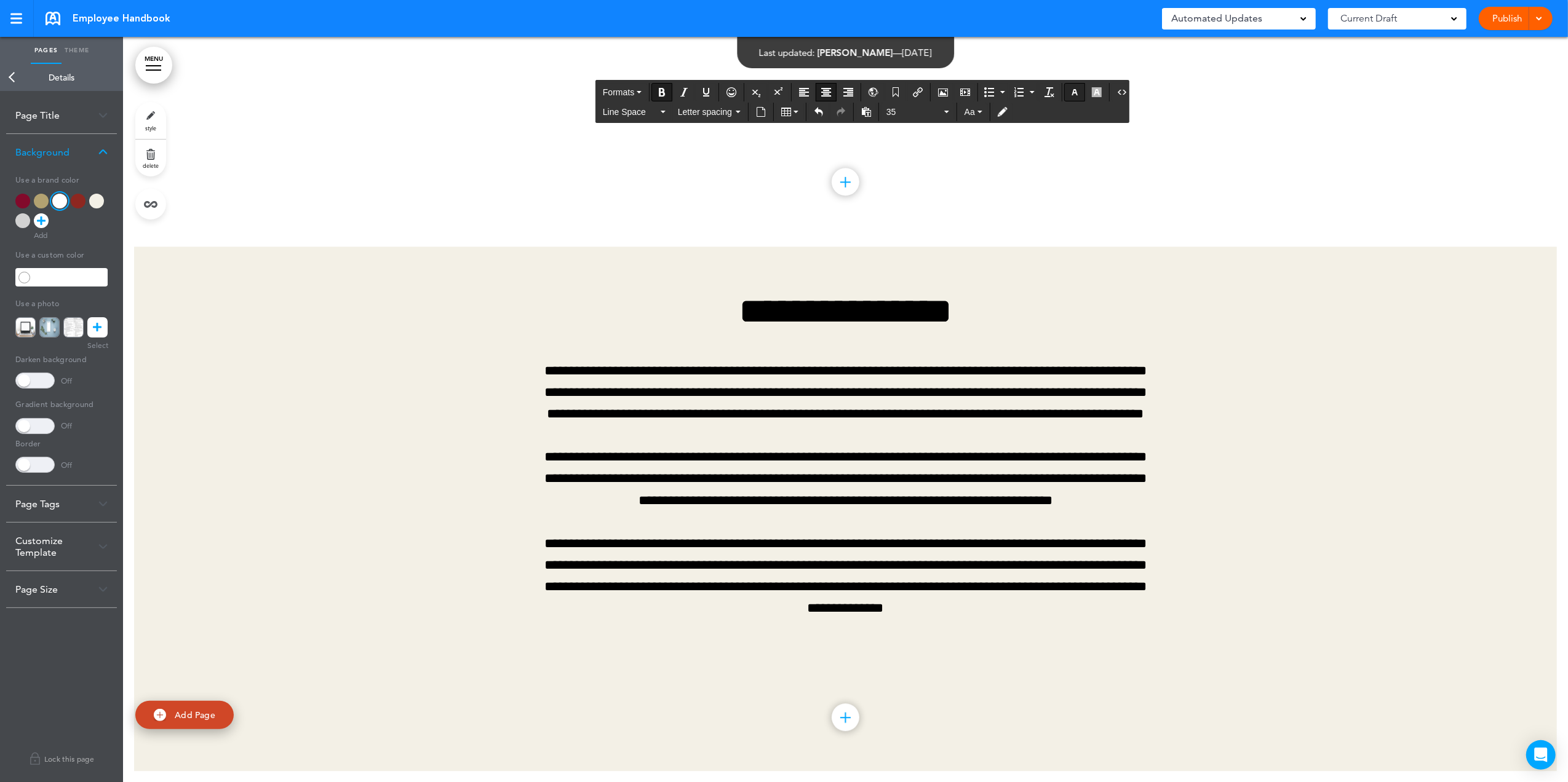
click at [1042, 87] on button "button" at bounding box center [1075, 93] width 20 height 17
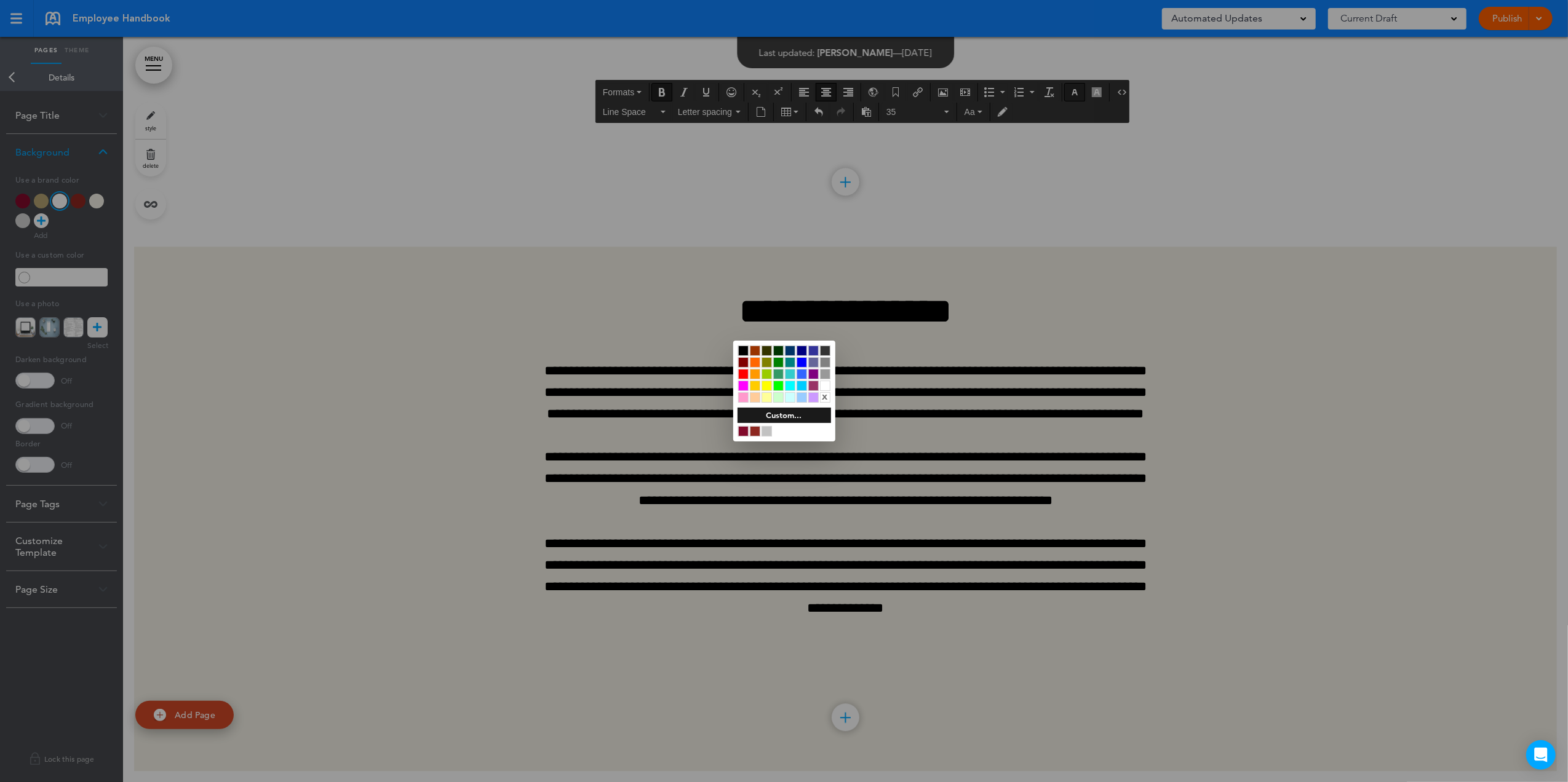
click at [1042, 87] on div at bounding box center [784, 391] width 1568 height 782
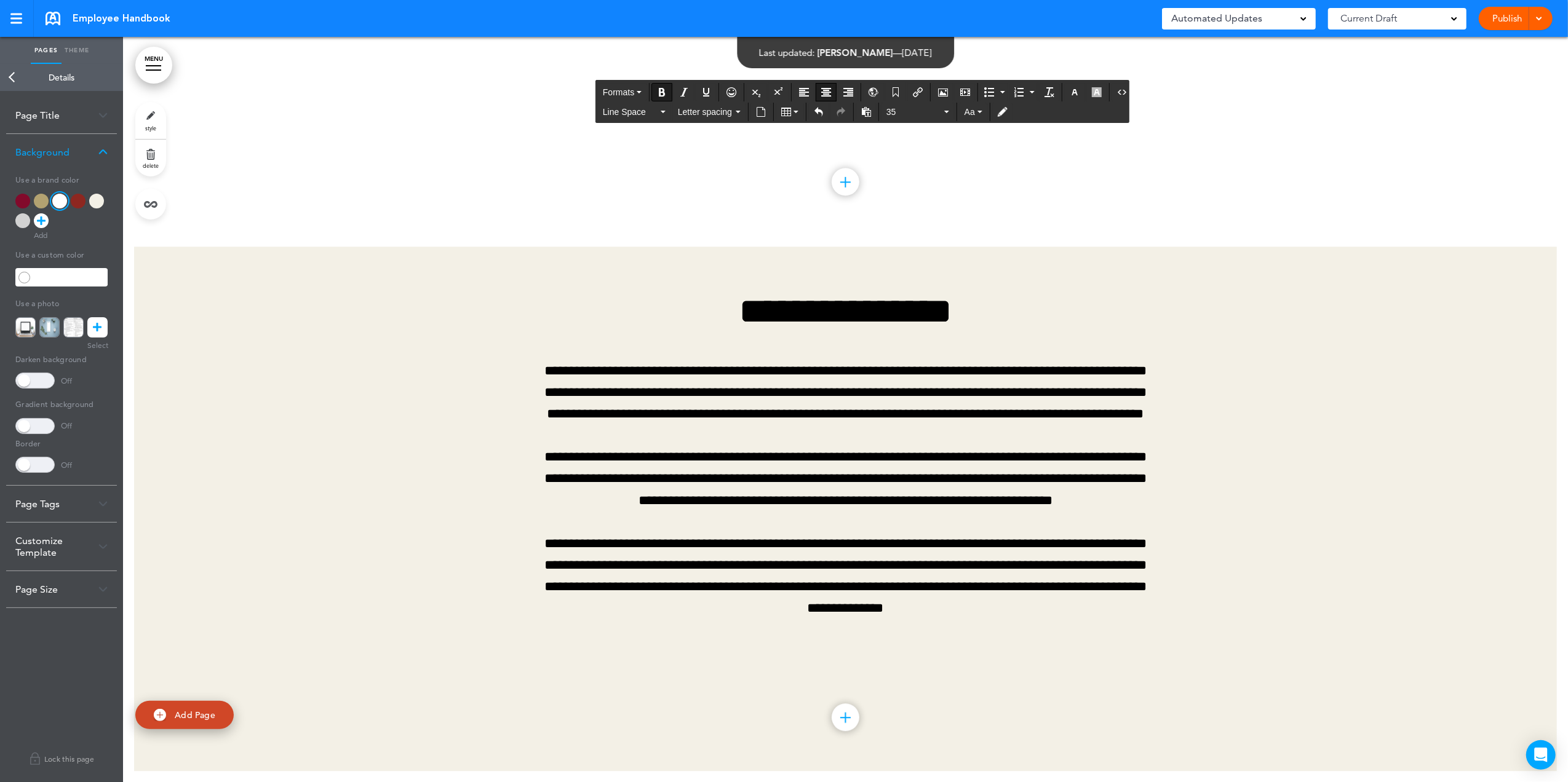
click at [948, 94] on icon "Airmason image" at bounding box center [942, 92] width 10 height 10
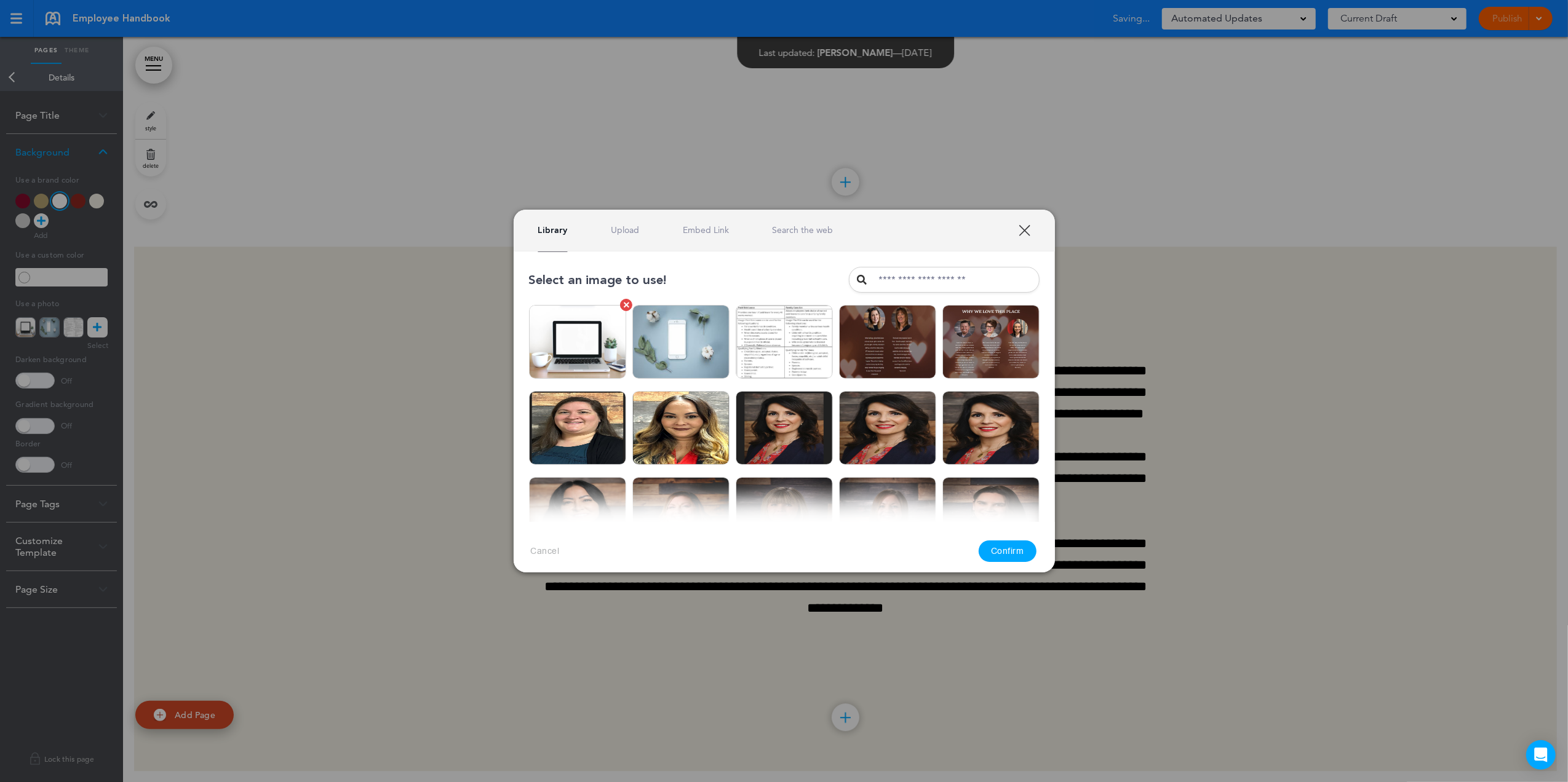
click at [570, 334] on img at bounding box center [578, 342] width 97 height 74
click at [1010, 552] on button "Confirm" at bounding box center [1007, 551] width 58 height 21
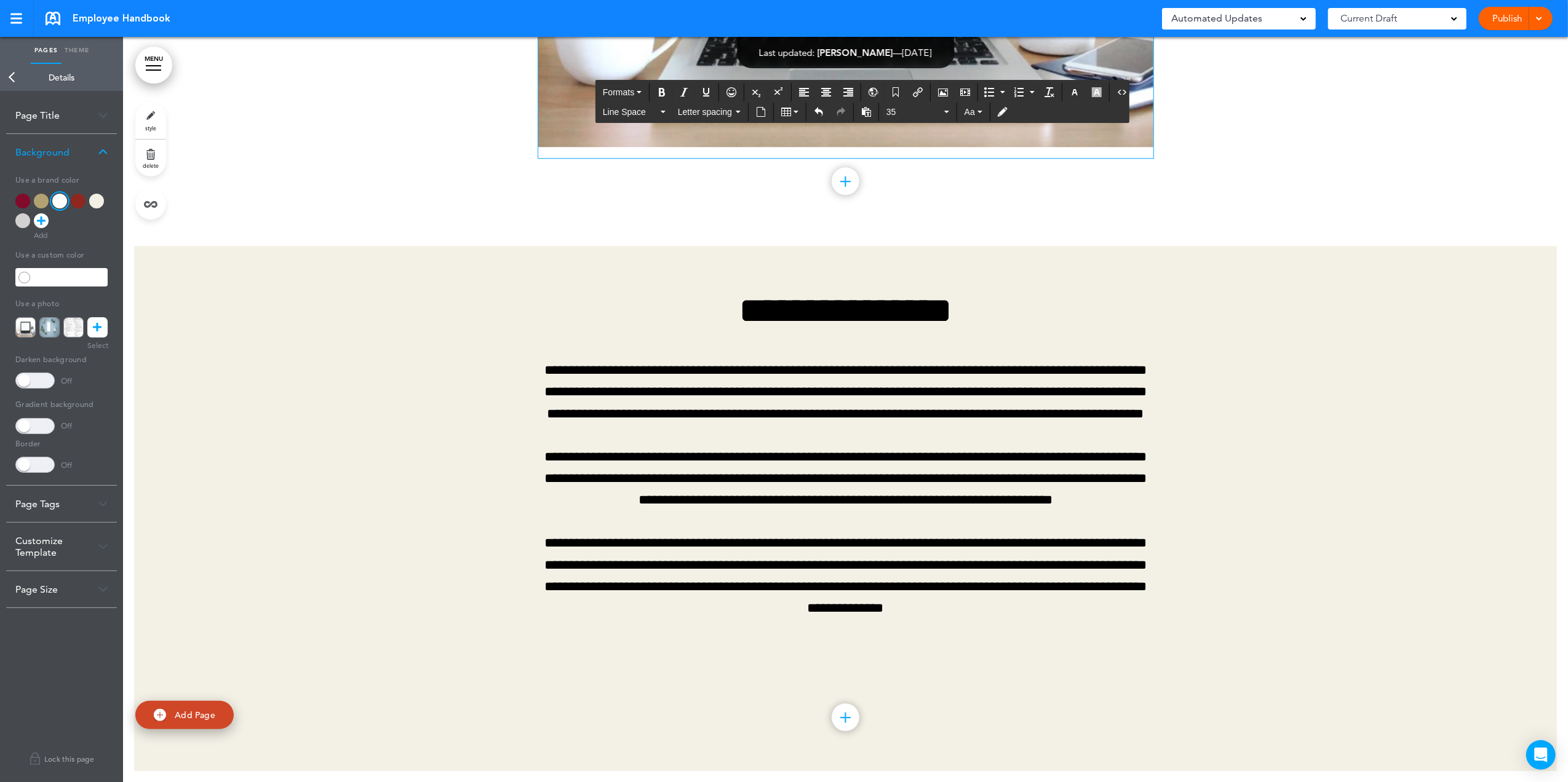
scroll to position [22623, 0]
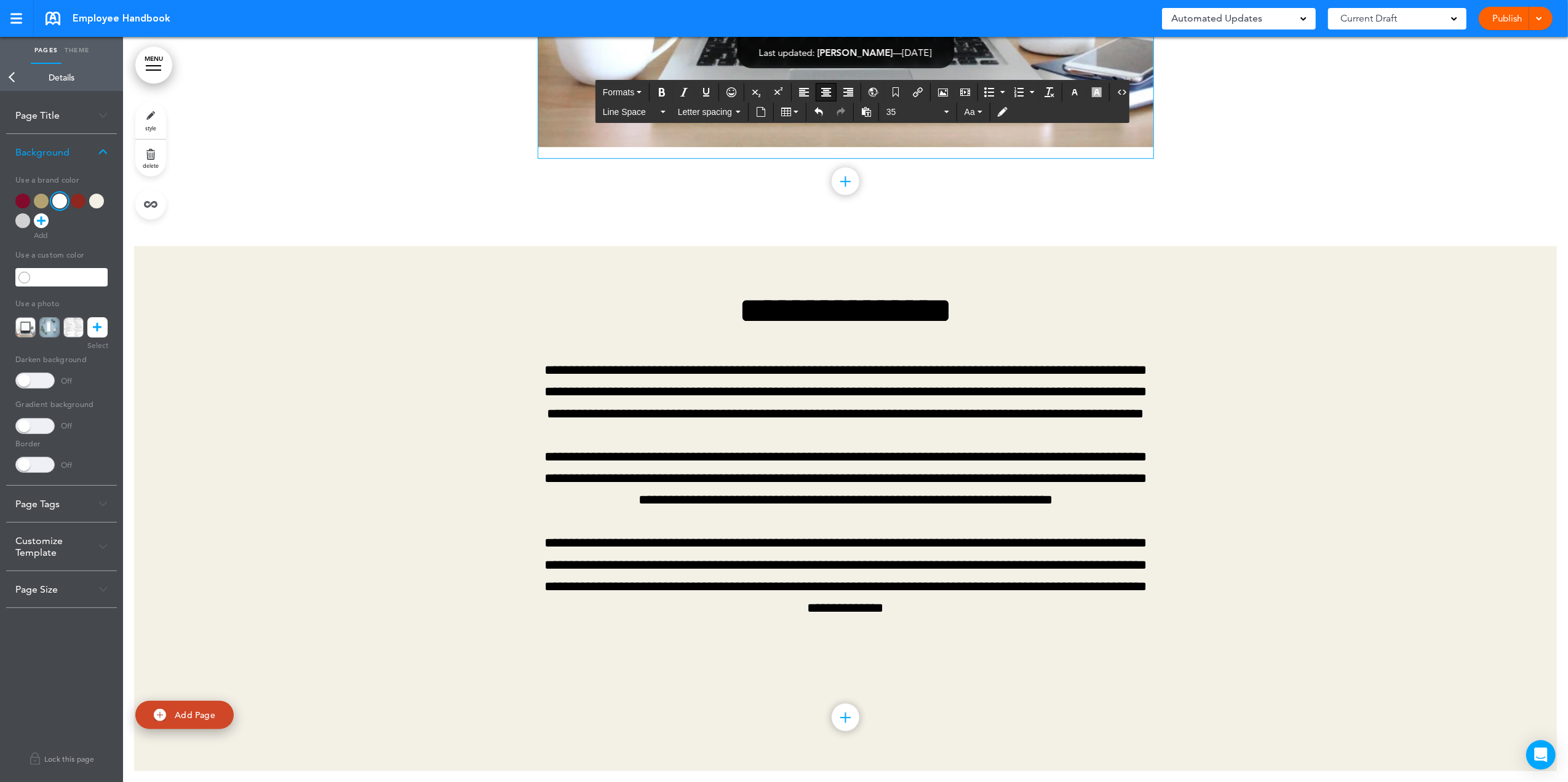
drag, startPoint x: 993, startPoint y: 634, endPoint x: 563, endPoint y: 298, distance: 545.7
click at [627, 90] on span "Formats" at bounding box center [618, 92] width 31 height 10
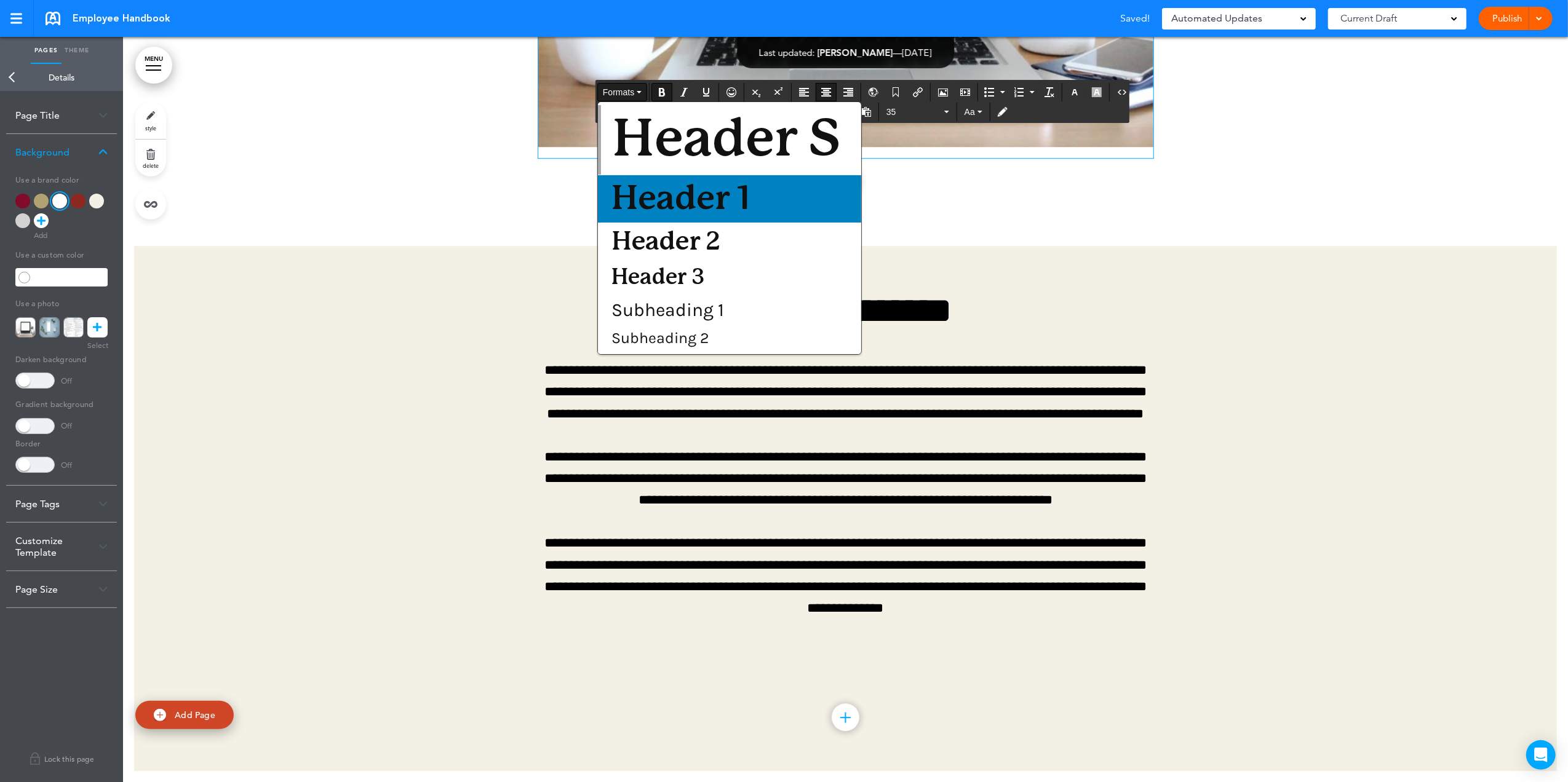
click at [630, 200] on span "Header 1" at bounding box center [681, 198] width 141 height 34
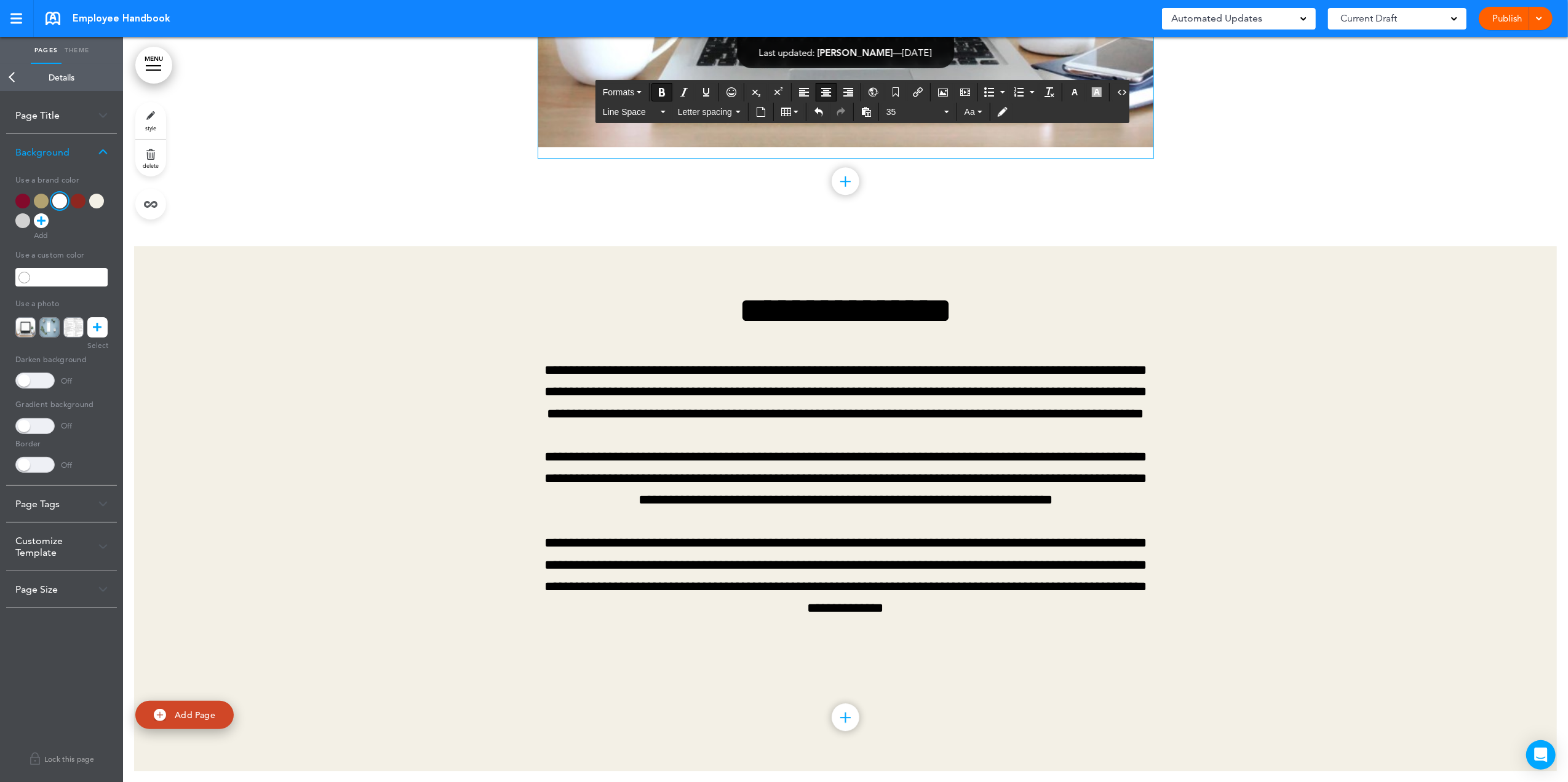
click at [9, 72] on link "Back" at bounding box center [12, 77] width 25 height 27
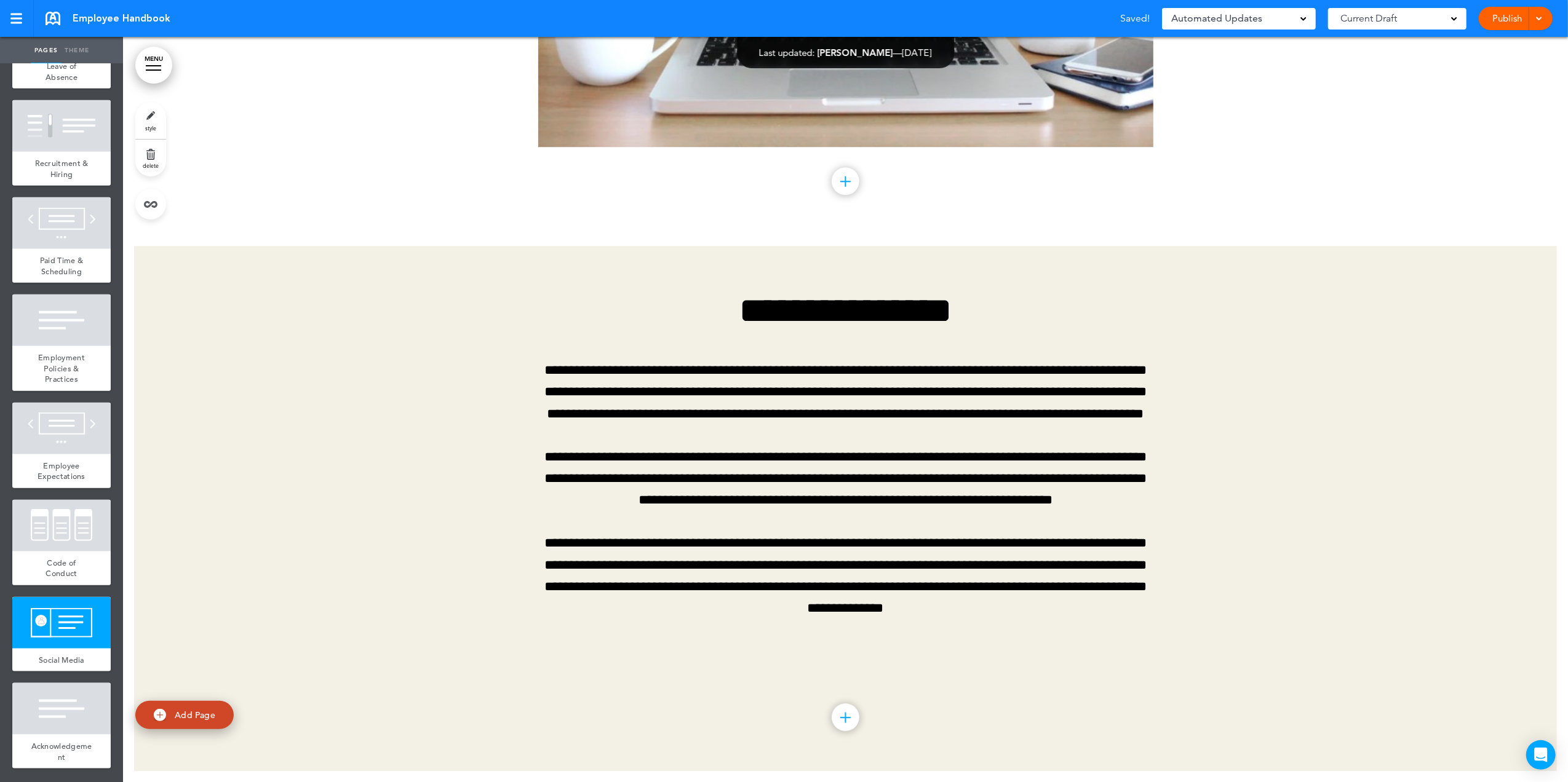
click at [148, 113] on link "style" at bounding box center [151, 120] width 31 height 37
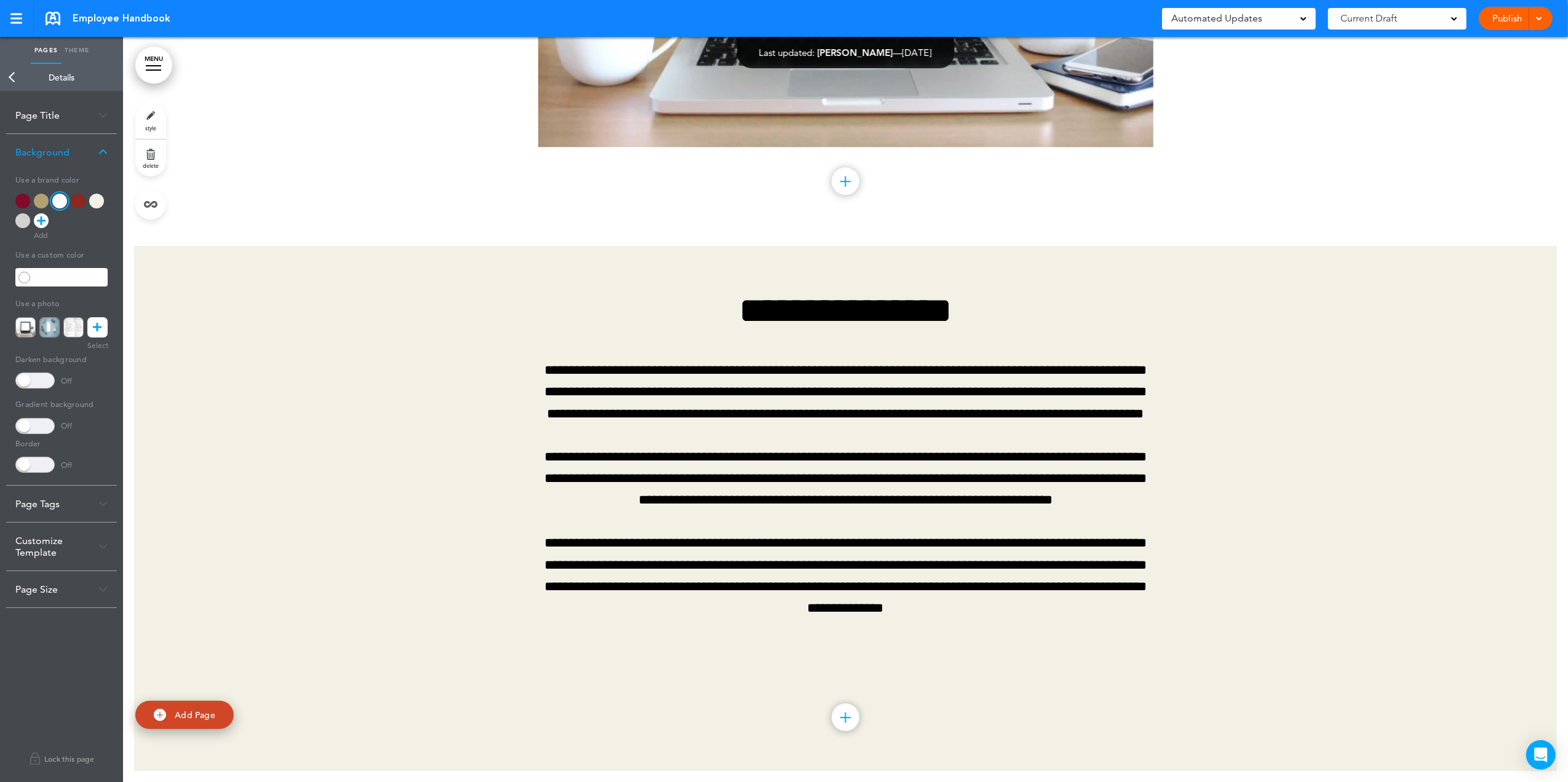
click at [85, 44] on link "Theme" at bounding box center [77, 50] width 31 height 27
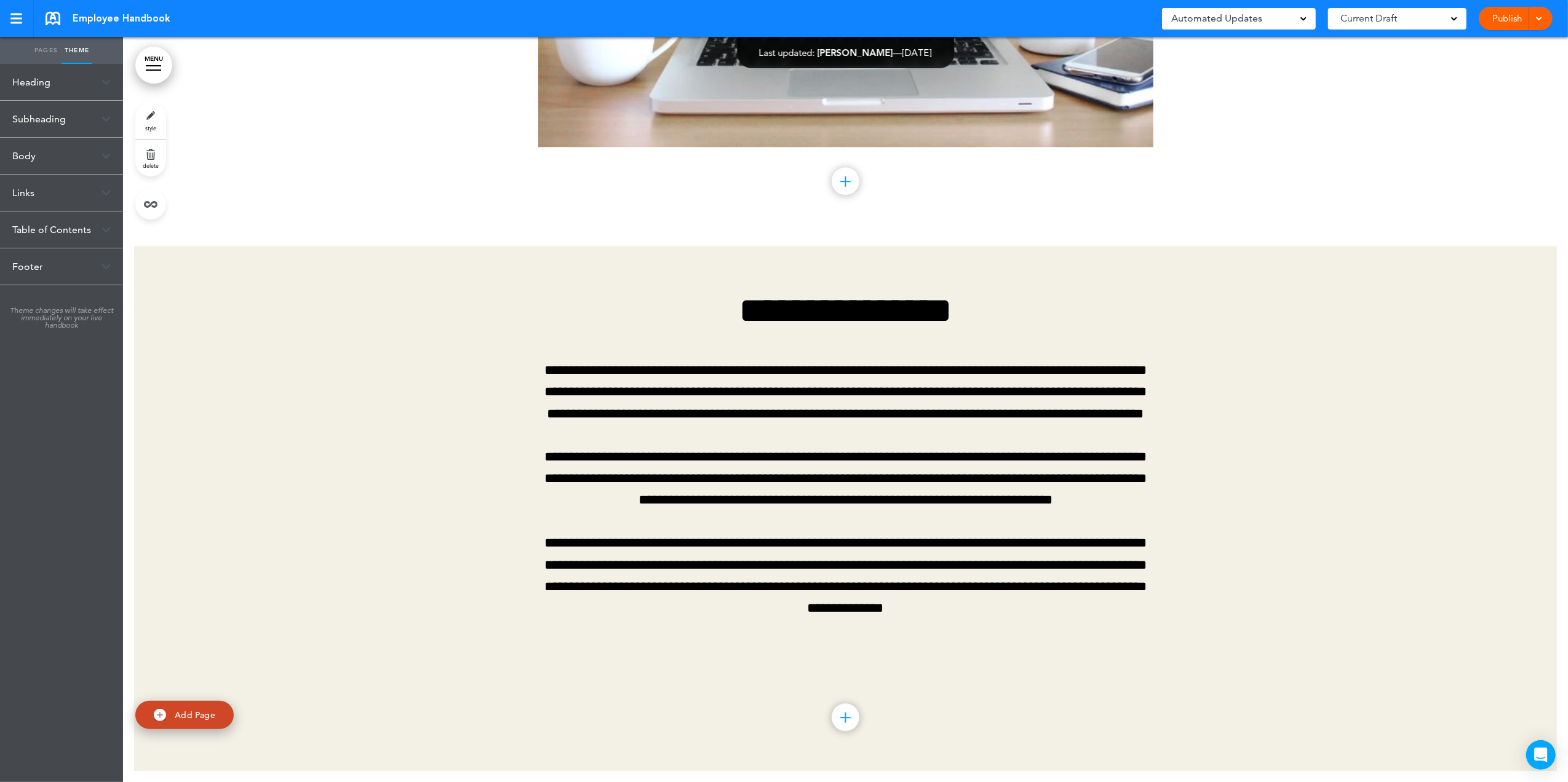
click at [25, 157] on div "Body" at bounding box center [61, 156] width 123 height 36
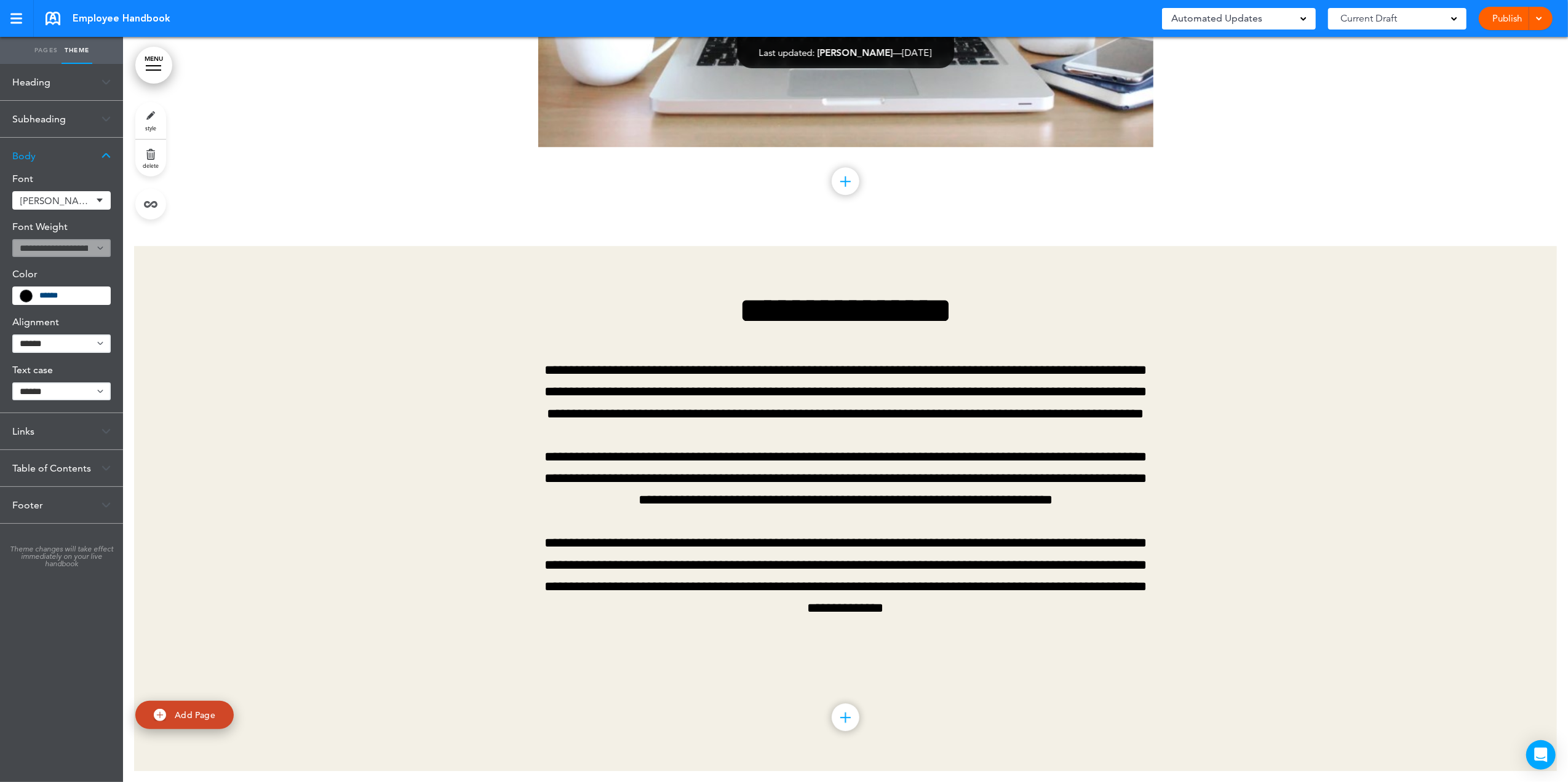
click at [92, 204] on div "[PERSON_NAME]" at bounding box center [61, 200] width 99 height 19
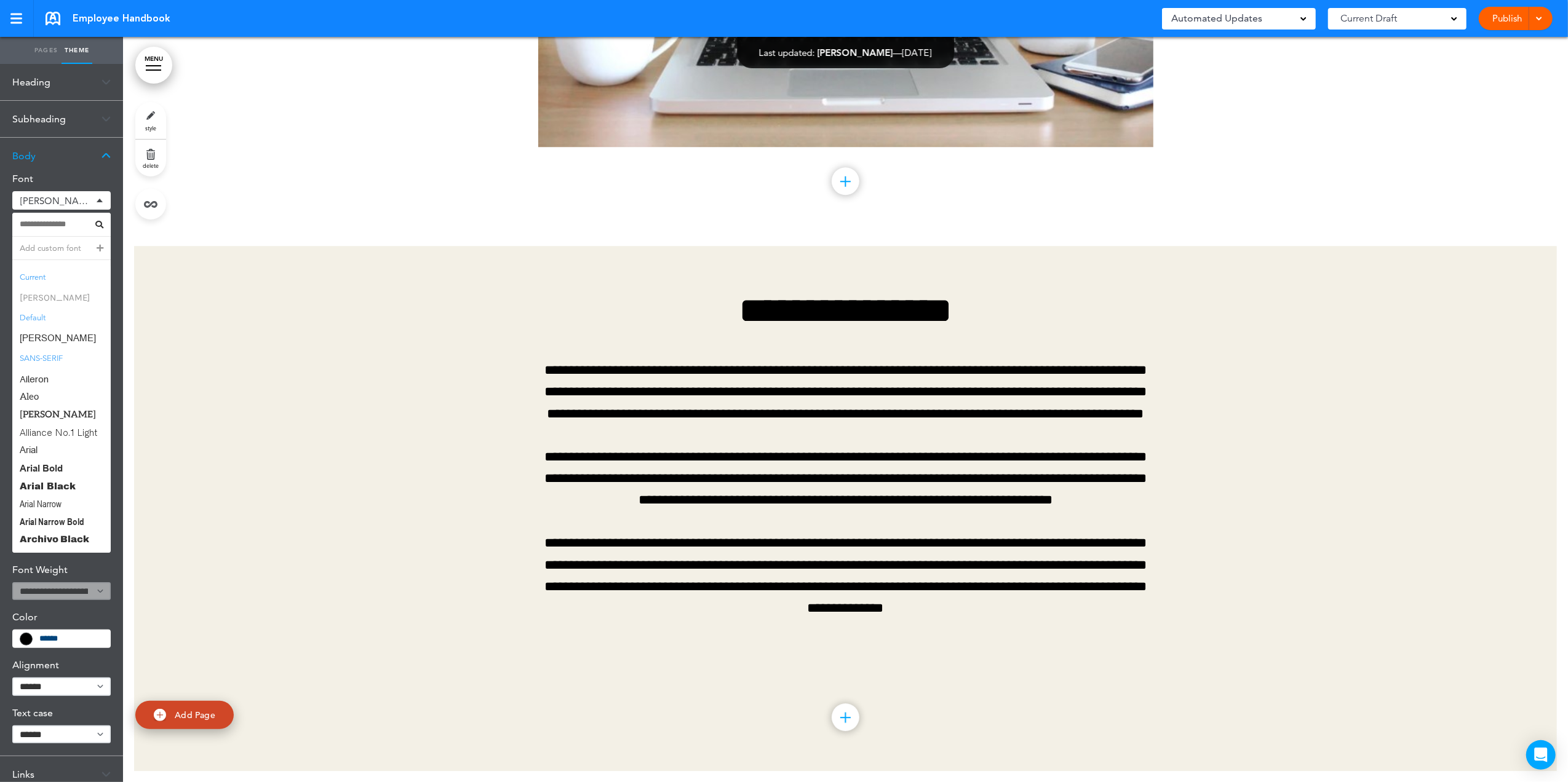
click at [35, 300] on span "[PERSON_NAME]" at bounding box center [61, 298] width 99 height 18
click at [40, 77] on div "Heading" at bounding box center [61, 82] width 123 height 36
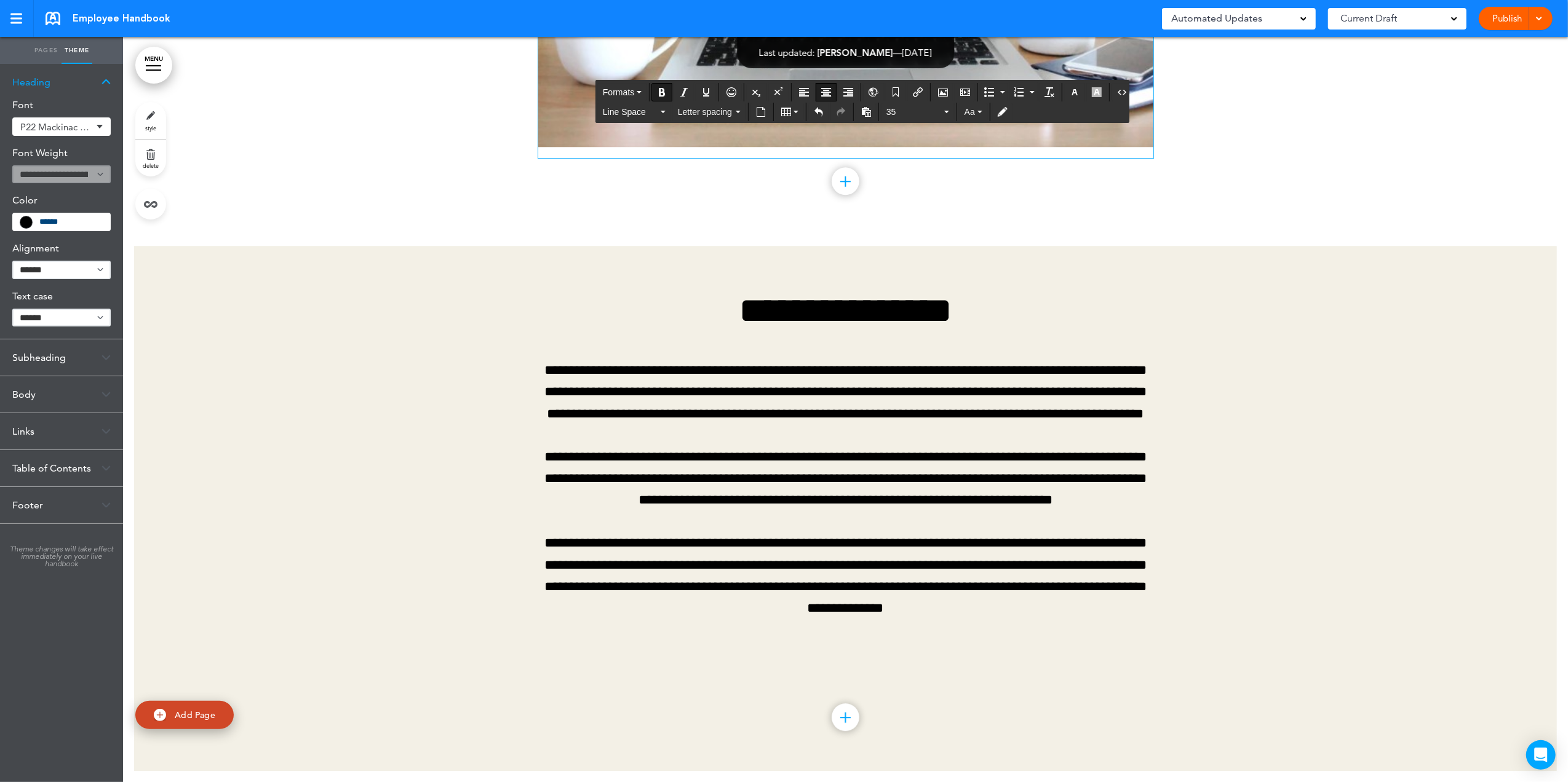
drag, startPoint x: 947, startPoint y: 632, endPoint x: 436, endPoint y: 326, distance: 595.6
click at [612, 89] on span "Formats" at bounding box center [618, 92] width 31 height 10
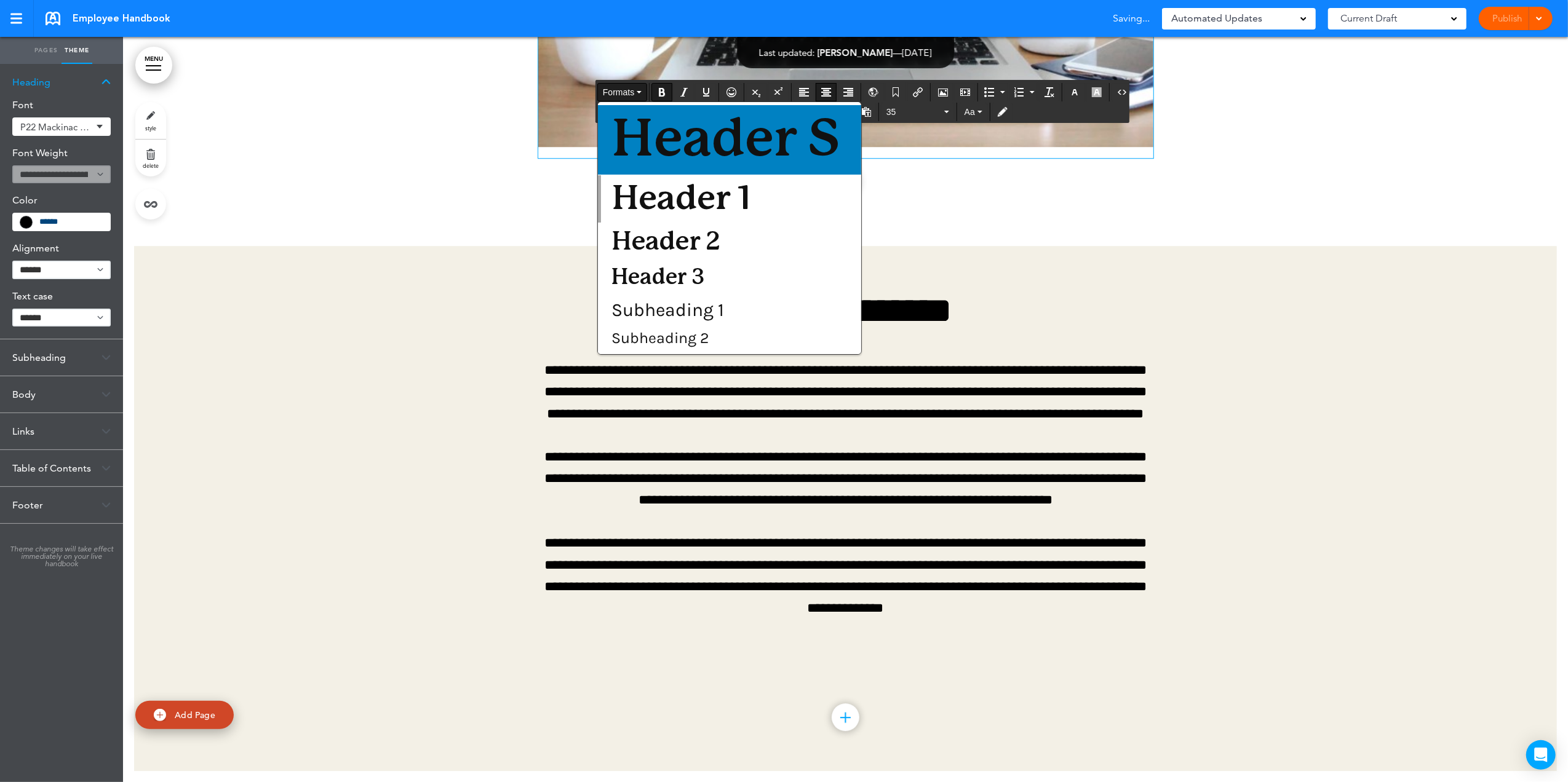
click at [625, 139] on span "Header S" at bounding box center [726, 140] width 231 height 52
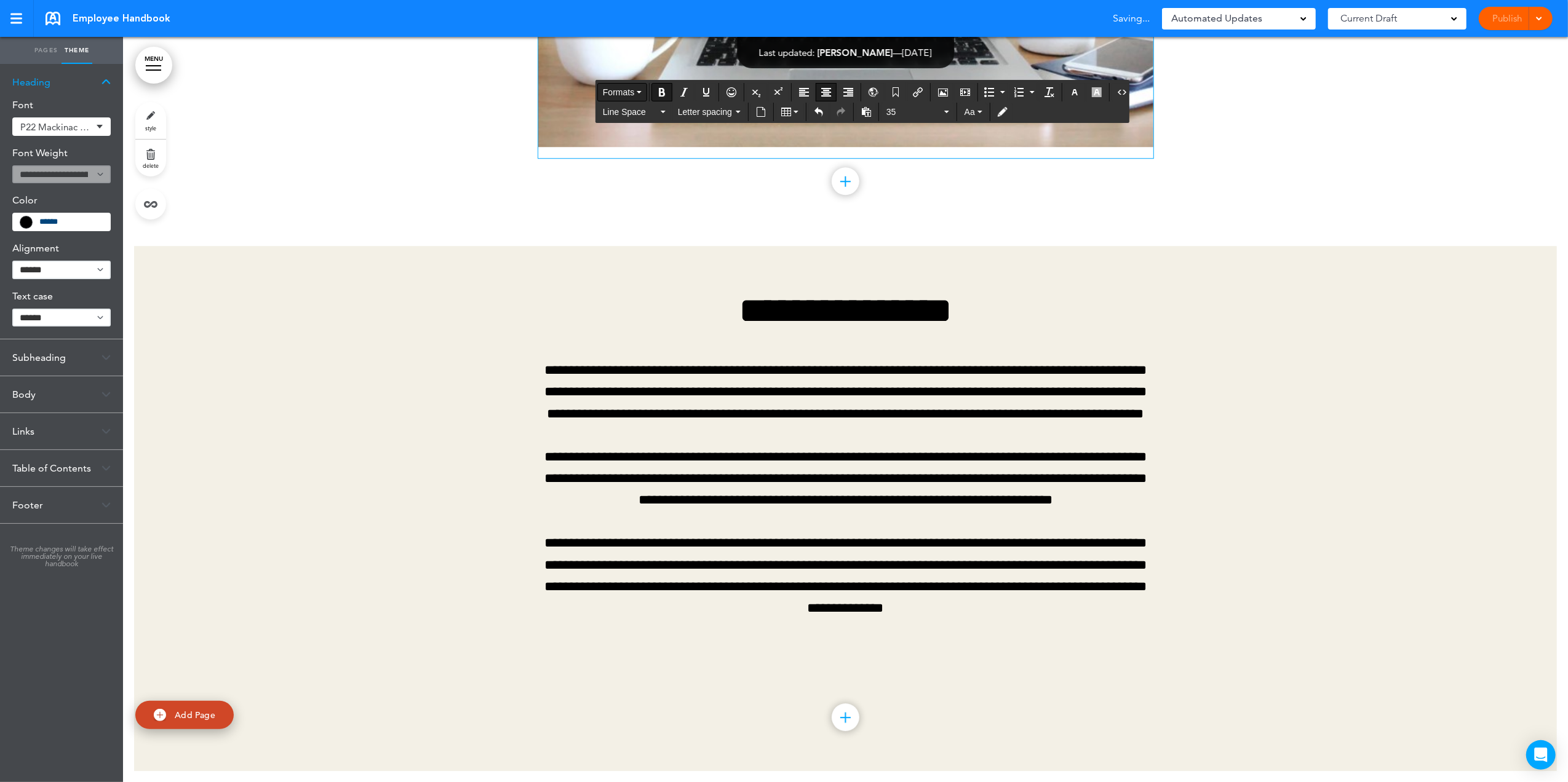
click at [632, 92] on span "Formats" at bounding box center [618, 92] width 31 height 10
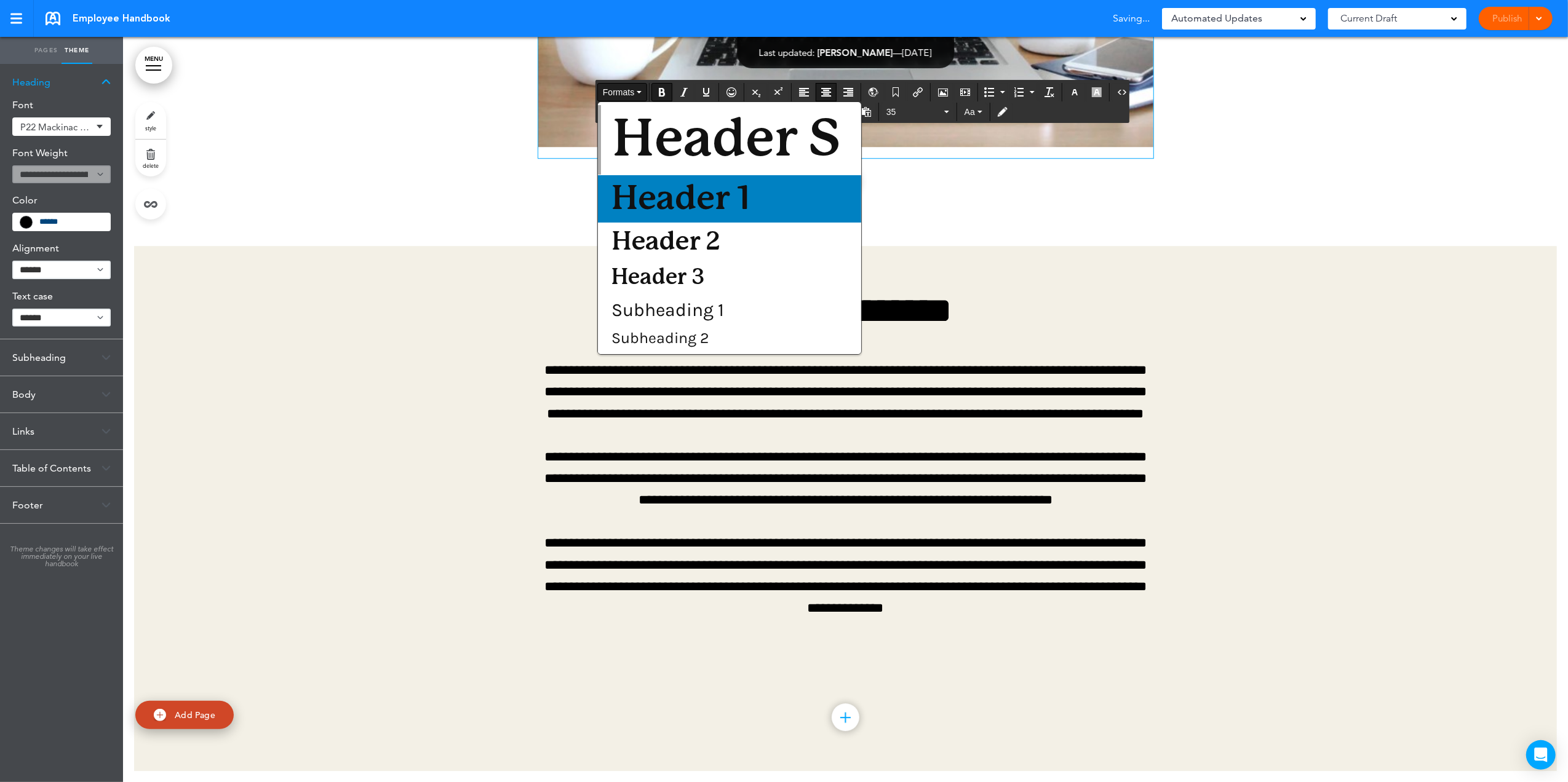
click at [632, 187] on span "Header 1" at bounding box center [681, 198] width 141 height 34
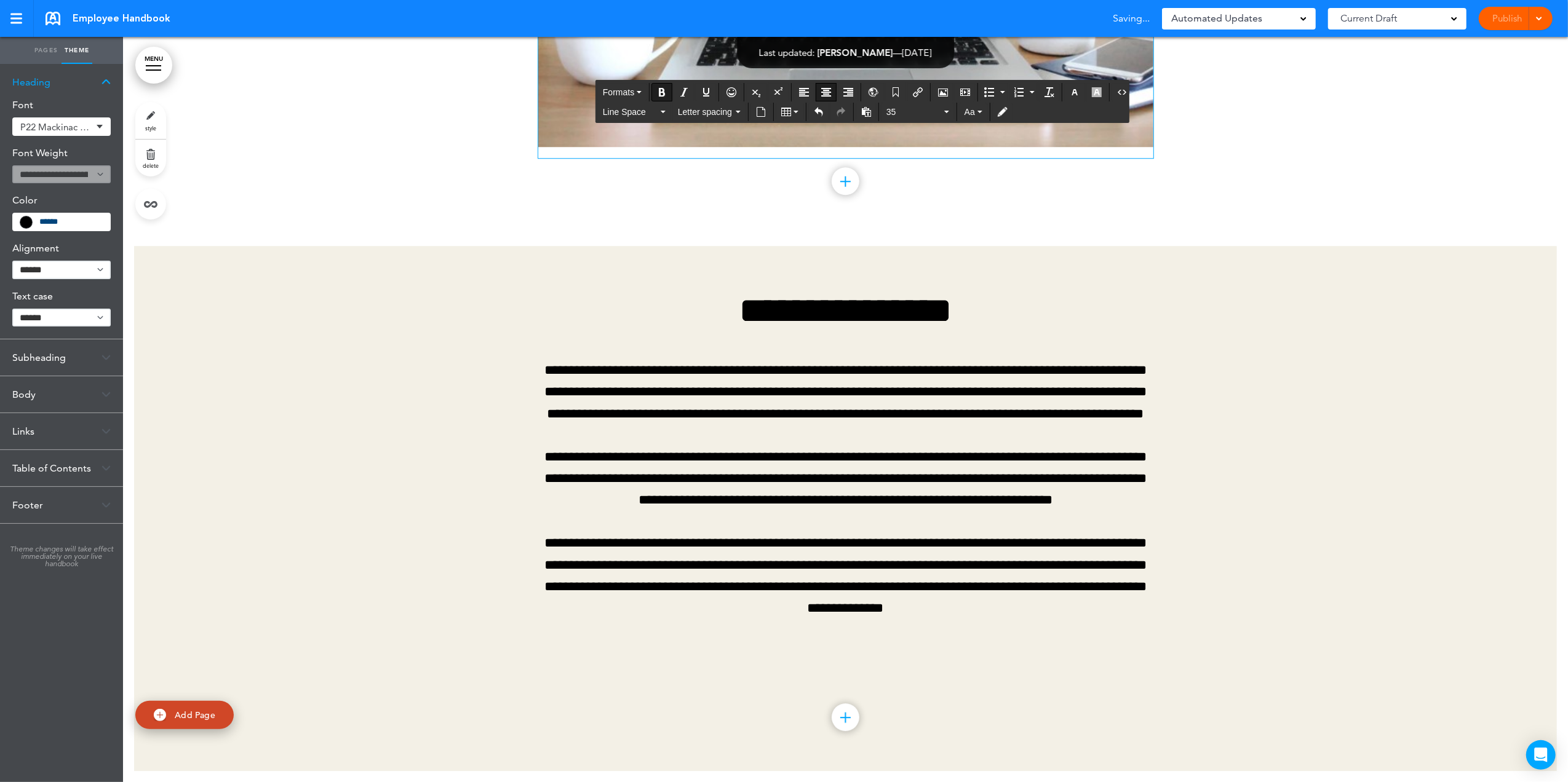
drag, startPoint x: 648, startPoint y: 593, endPoint x: 1061, endPoint y: 548, distance: 415.4
click at [705, 91] on icon "Underline" at bounding box center [706, 92] width 10 height 10
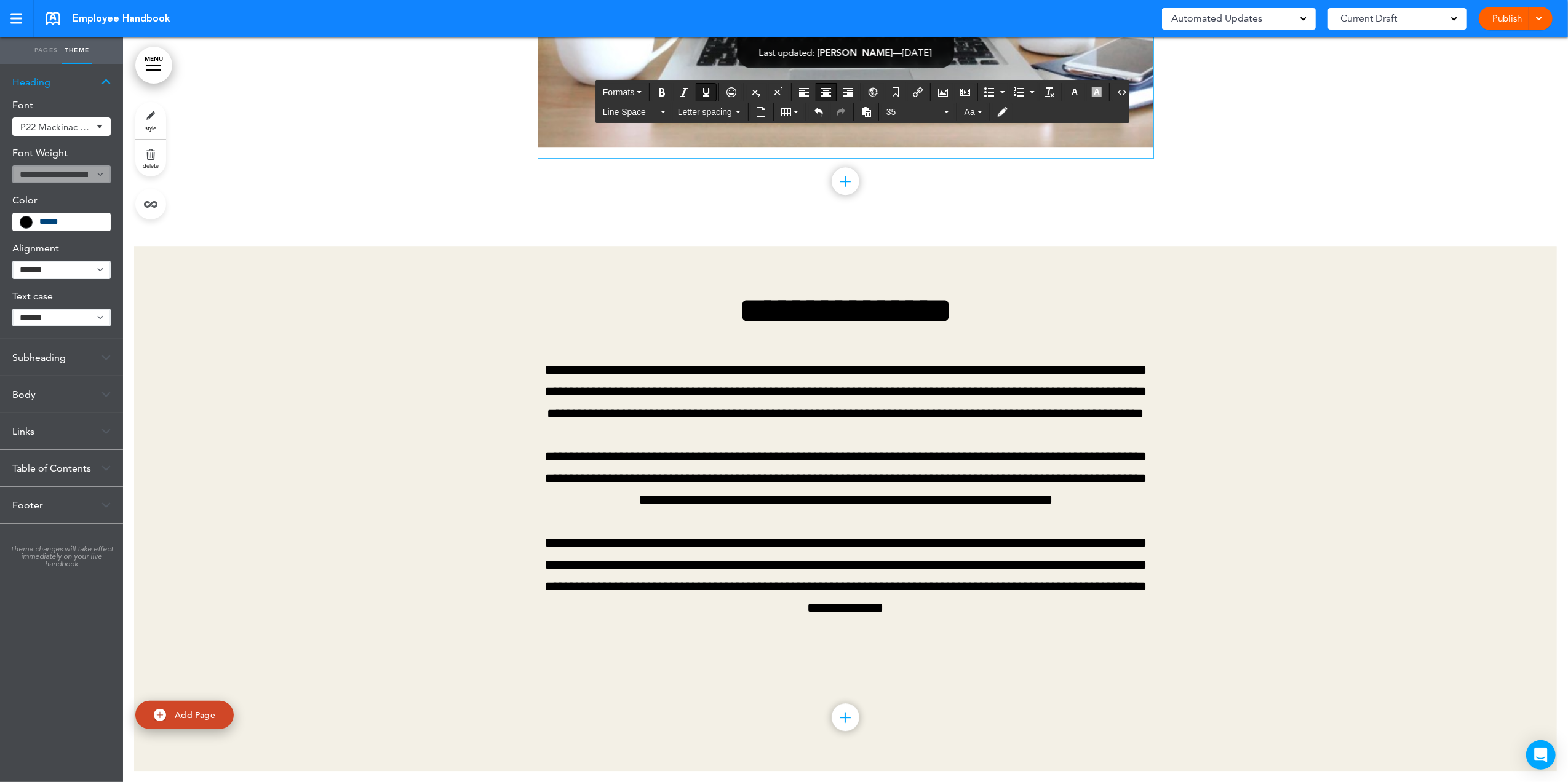
click at [705, 91] on icon "Underline" at bounding box center [706, 92] width 10 height 10
drag, startPoint x: 999, startPoint y: 641, endPoint x: 508, endPoint y: 370, distance: 560.8
click at [650, 112] on span "Line Space" at bounding box center [630, 112] width 55 height 12
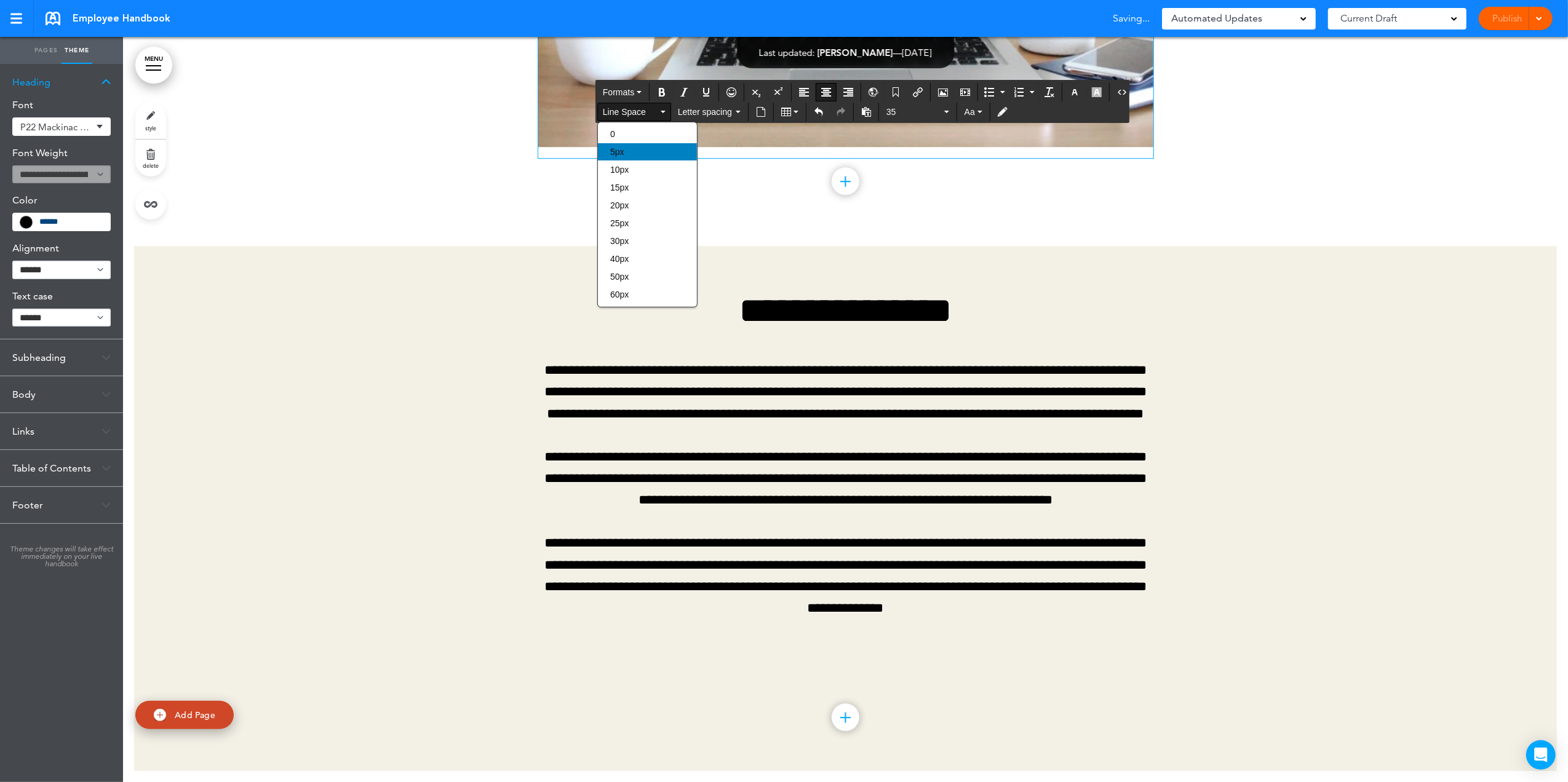
click at [643, 159] on div "5px" at bounding box center [647, 152] width 99 height 17
click at [634, 117] on span "5px" at bounding box center [630, 112] width 55 height 12
click at [626, 167] on span "10px" at bounding box center [620, 169] width 19 height 10
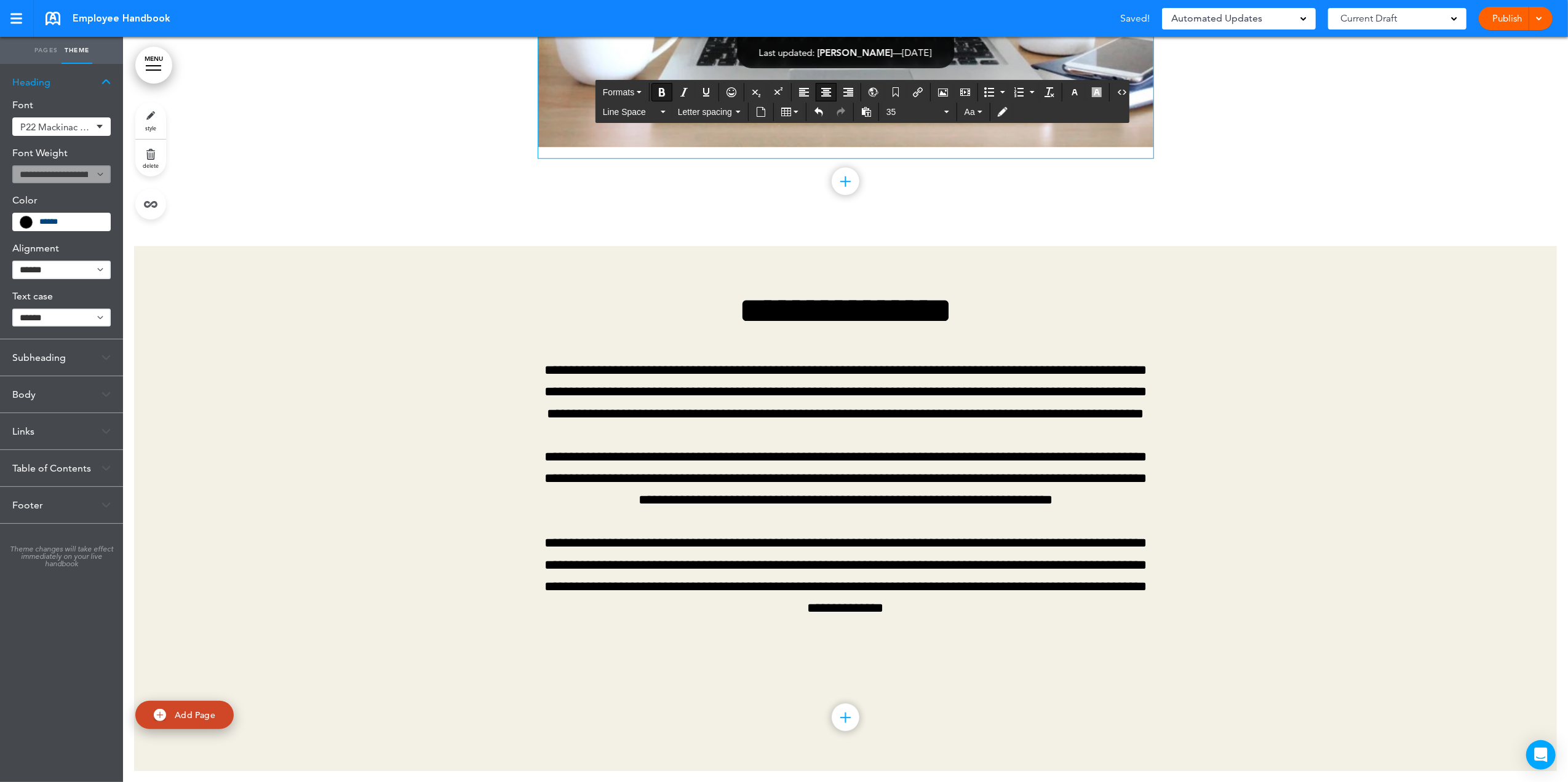
drag, startPoint x: 925, startPoint y: 326, endPoint x: 845, endPoint y: 322, distance: 80.1
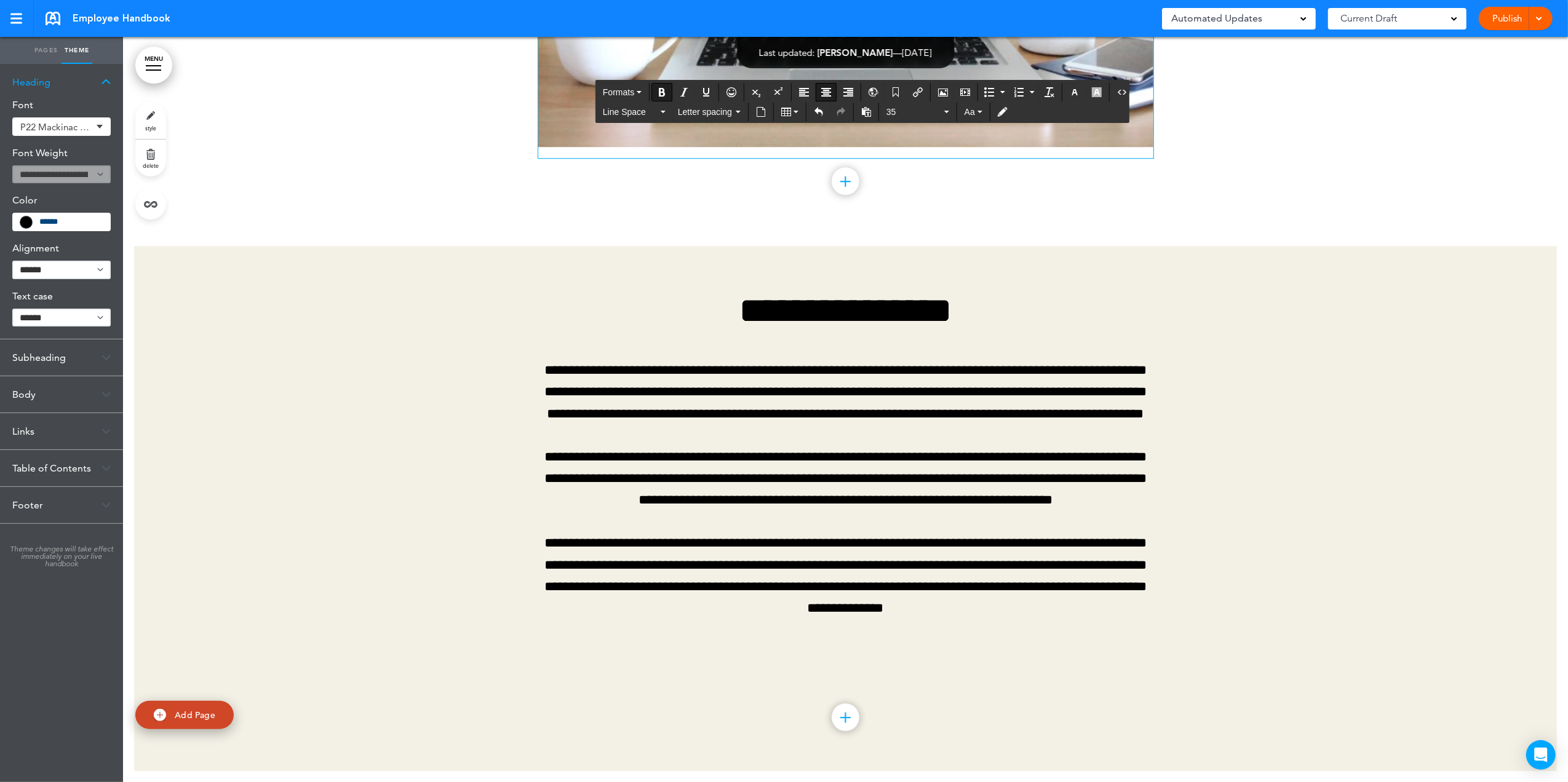
scroll to position [22420, 0]
click at [623, 89] on span "Formats" at bounding box center [618, 92] width 31 height 10
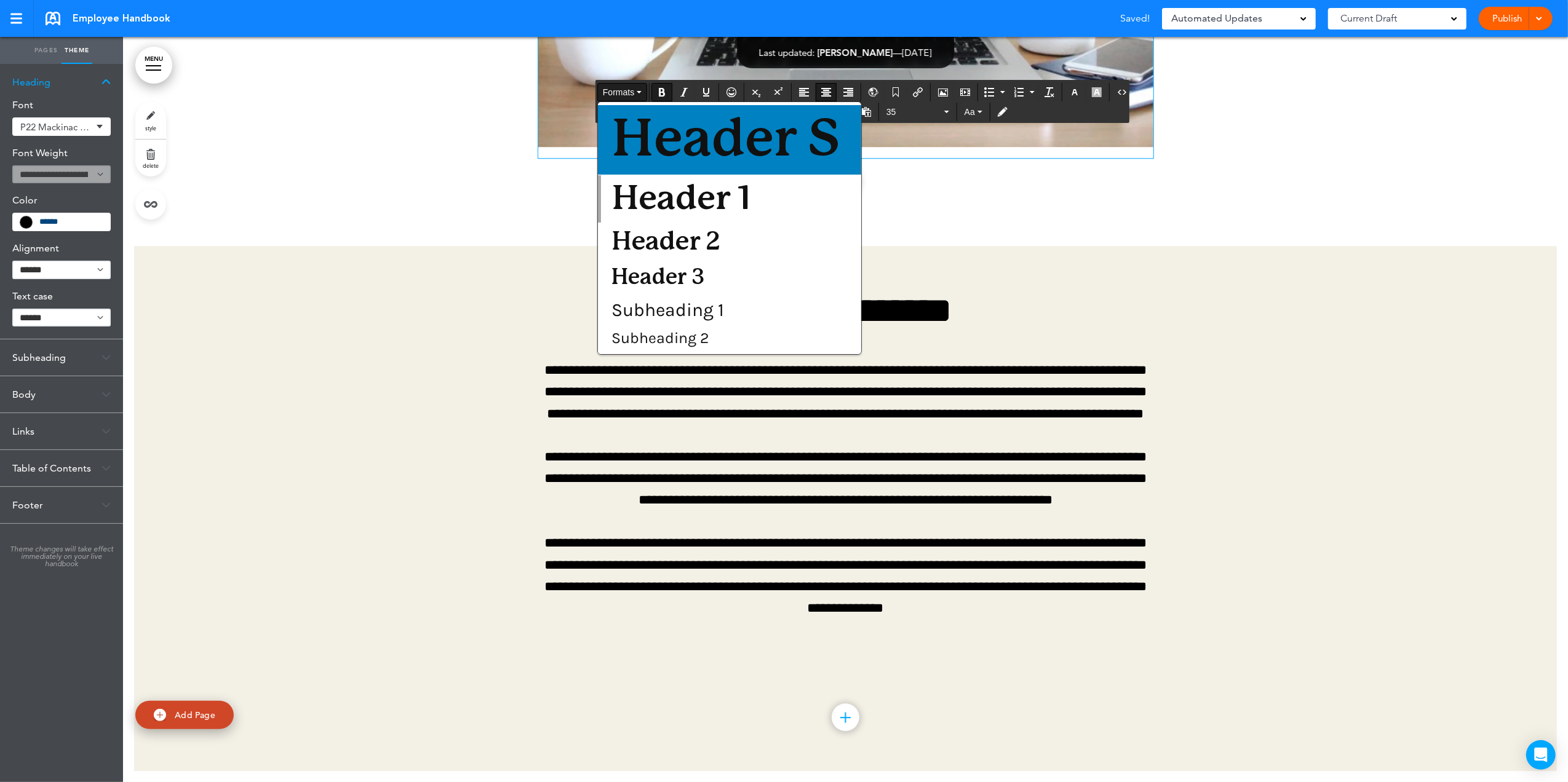
click at [634, 133] on span "Header S" at bounding box center [726, 140] width 231 height 52
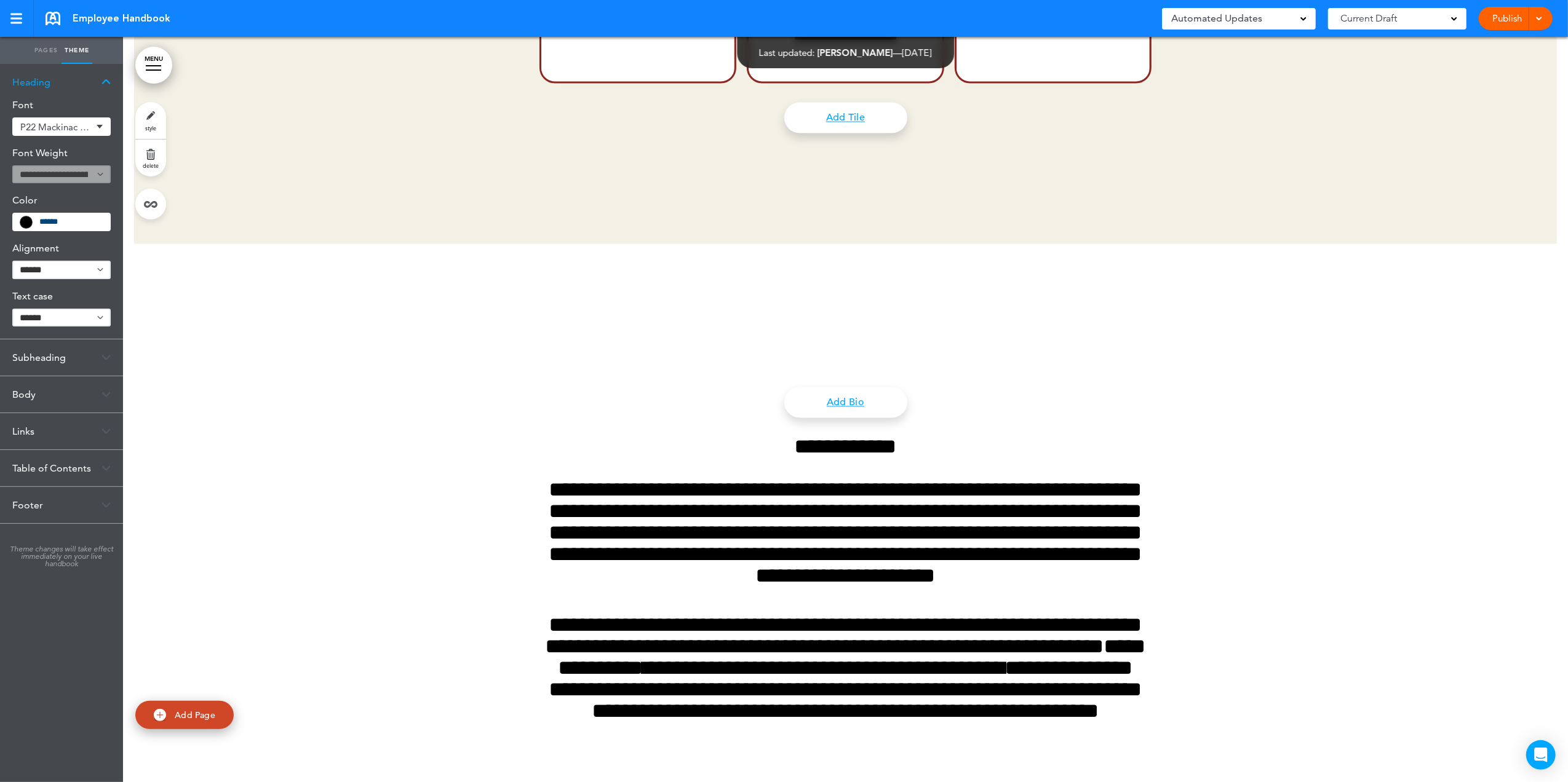
scroll to position [20988, 0]
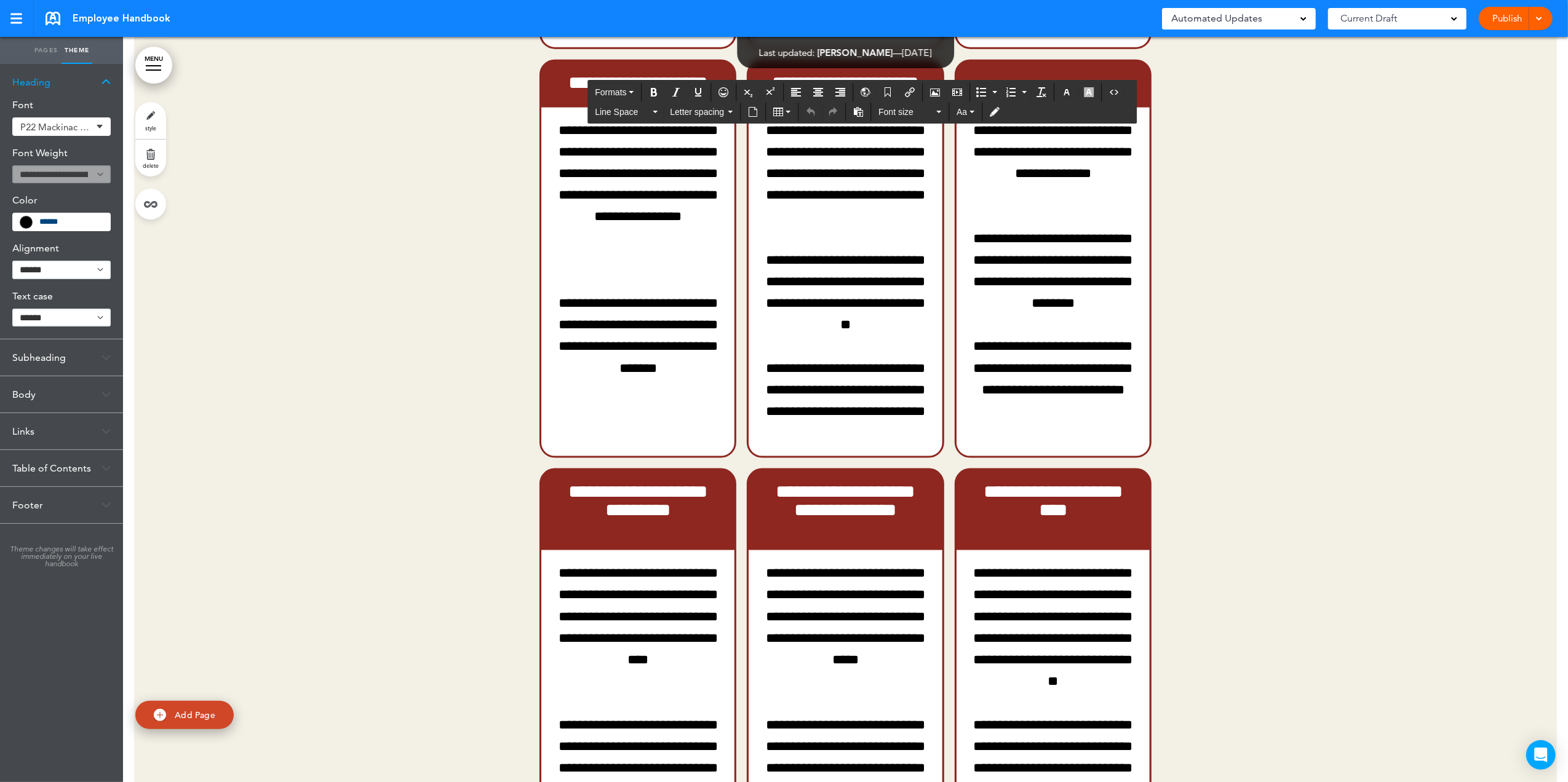
scroll to position [20496, 0]
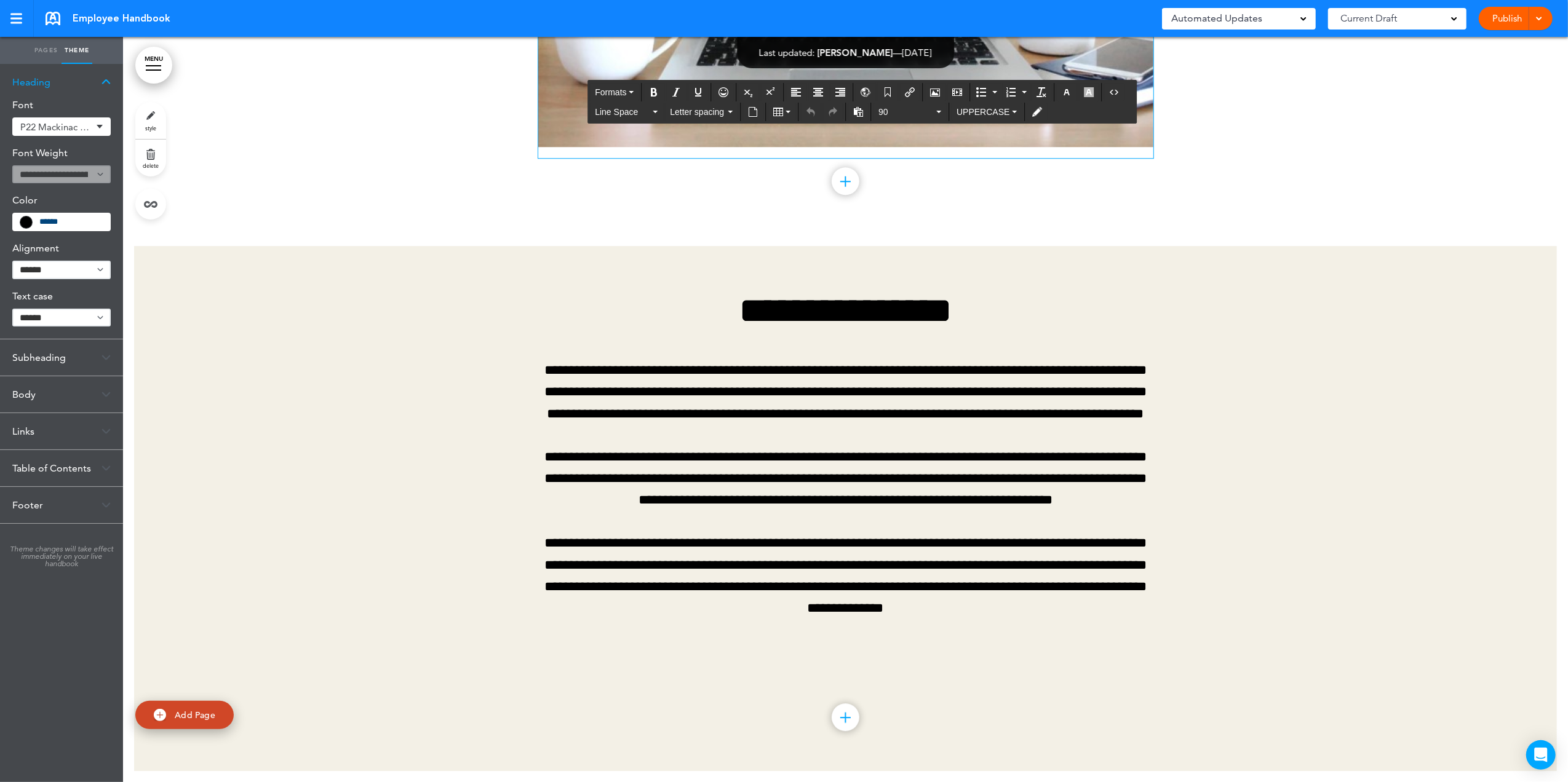
scroll to position [22381, 0]
drag, startPoint x: 911, startPoint y: 315, endPoint x: 760, endPoint y: 312, distance: 151.0
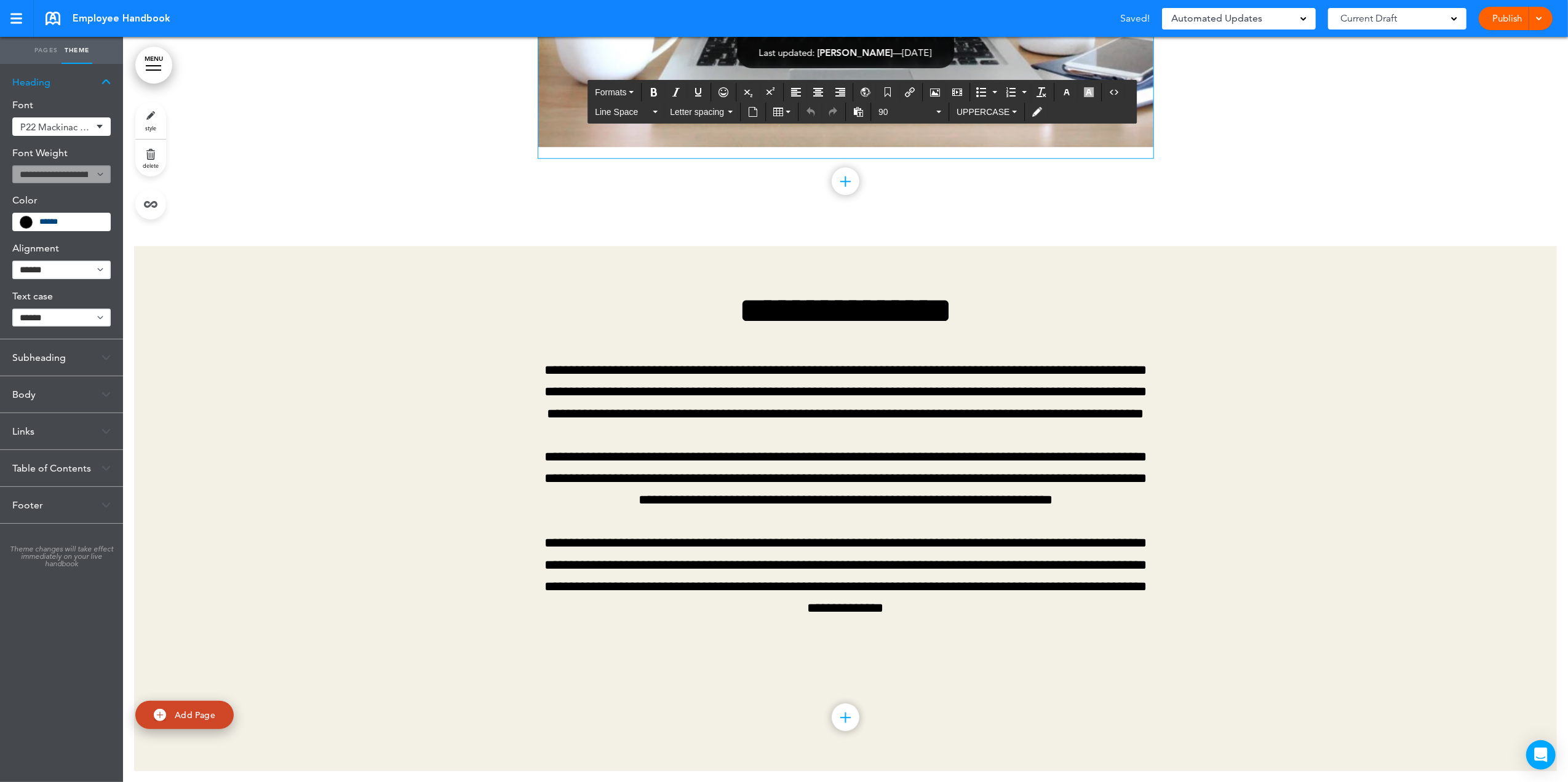
drag, startPoint x: 936, startPoint y: 222, endPoint x: 541, endPoint y: 205, distance: 395.4
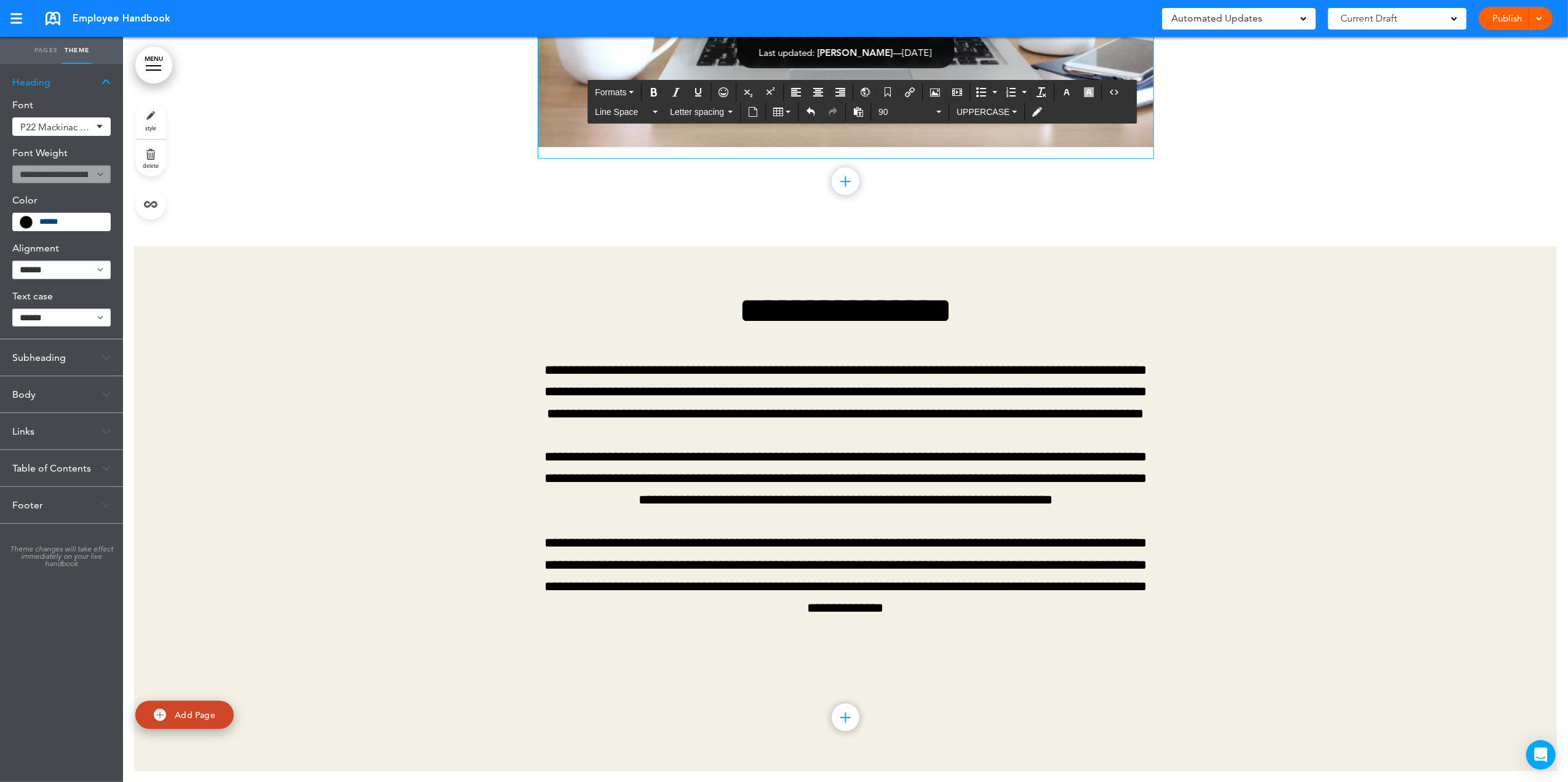
drag, startPoint x: 1125, startPoint y: 209, endPoint x: 544, endPoint y: 167, distance: 582.5
click at [1042, 94] on icon "button" at bounding box center [1067, 92] width 10 height 10
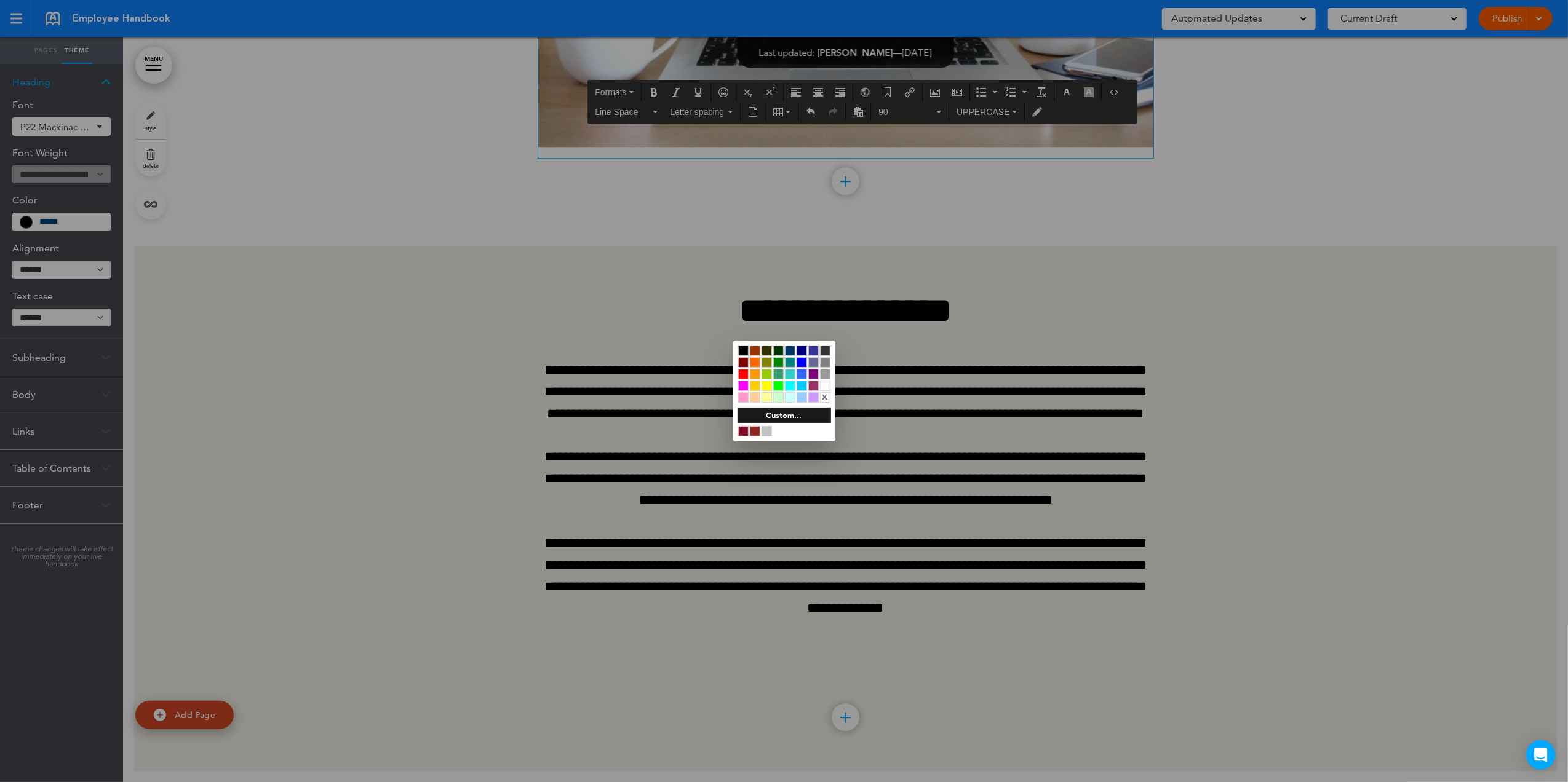
click at [744, 349] on div at bounding box center [744, 351] width 11 height 11
click at [876, 212] on div at bounding box center [784, 391] width 1568 height 782
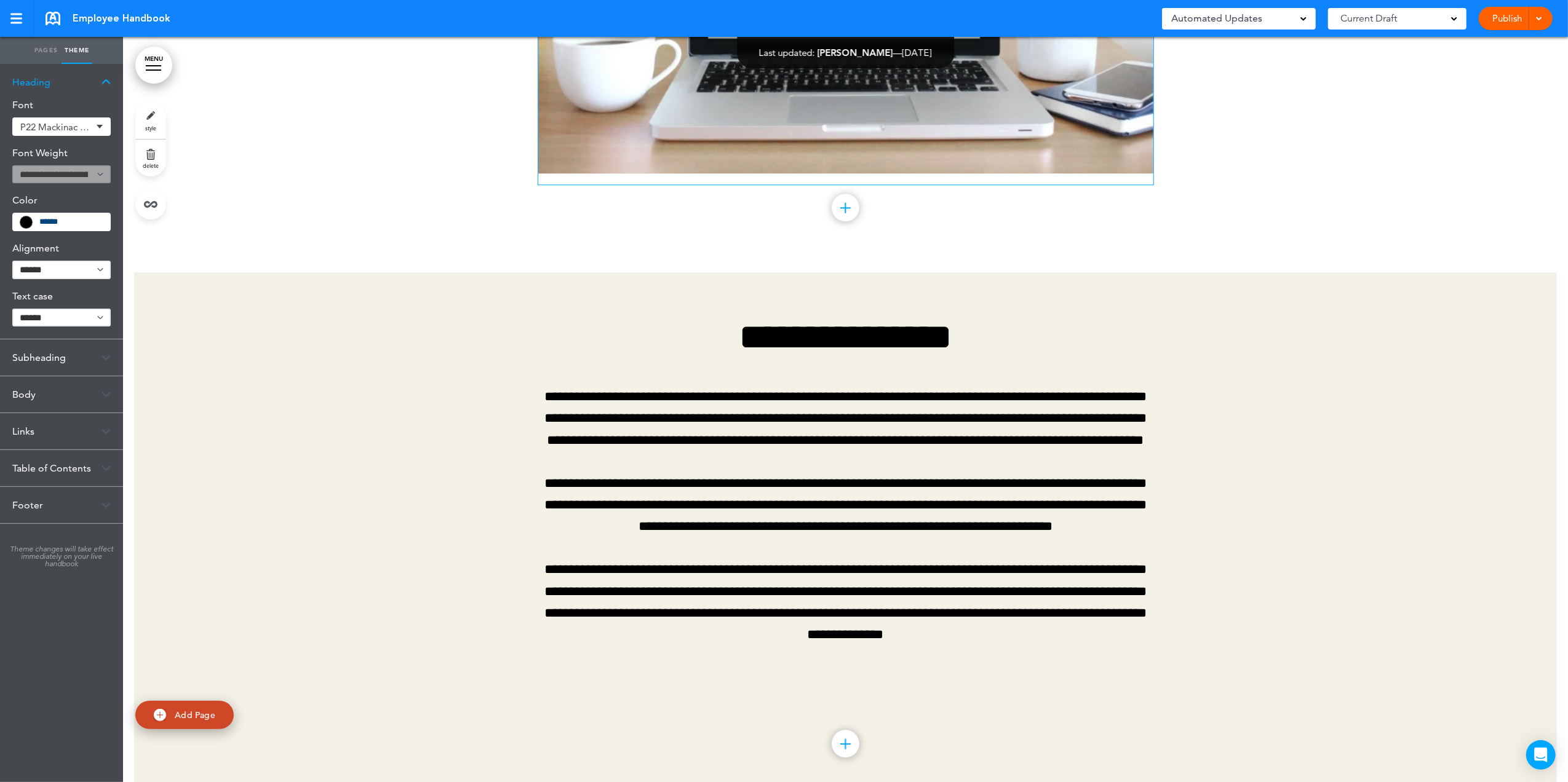
scroll to position [22199, 0]
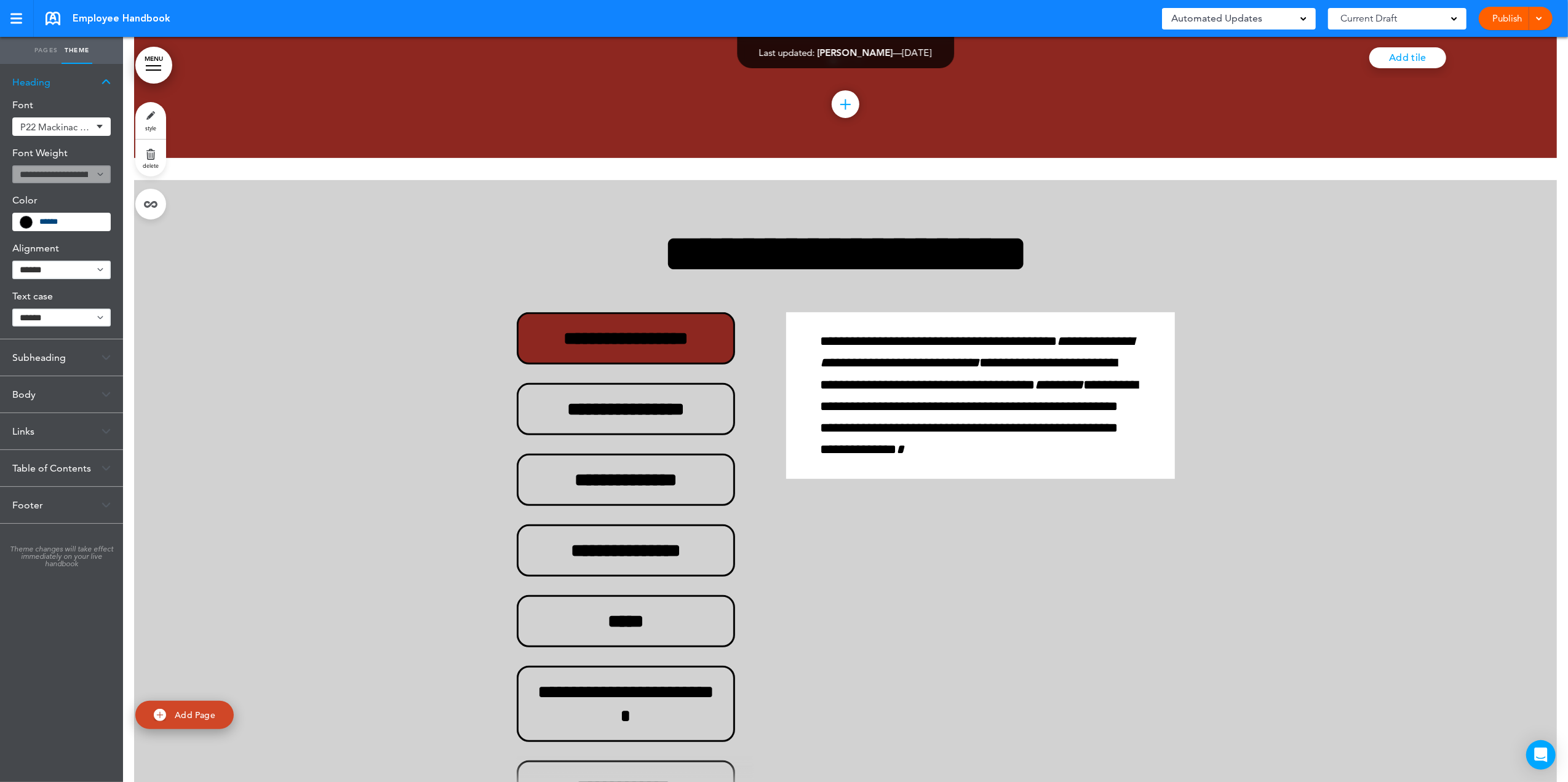
scroll to position [14591, 0]
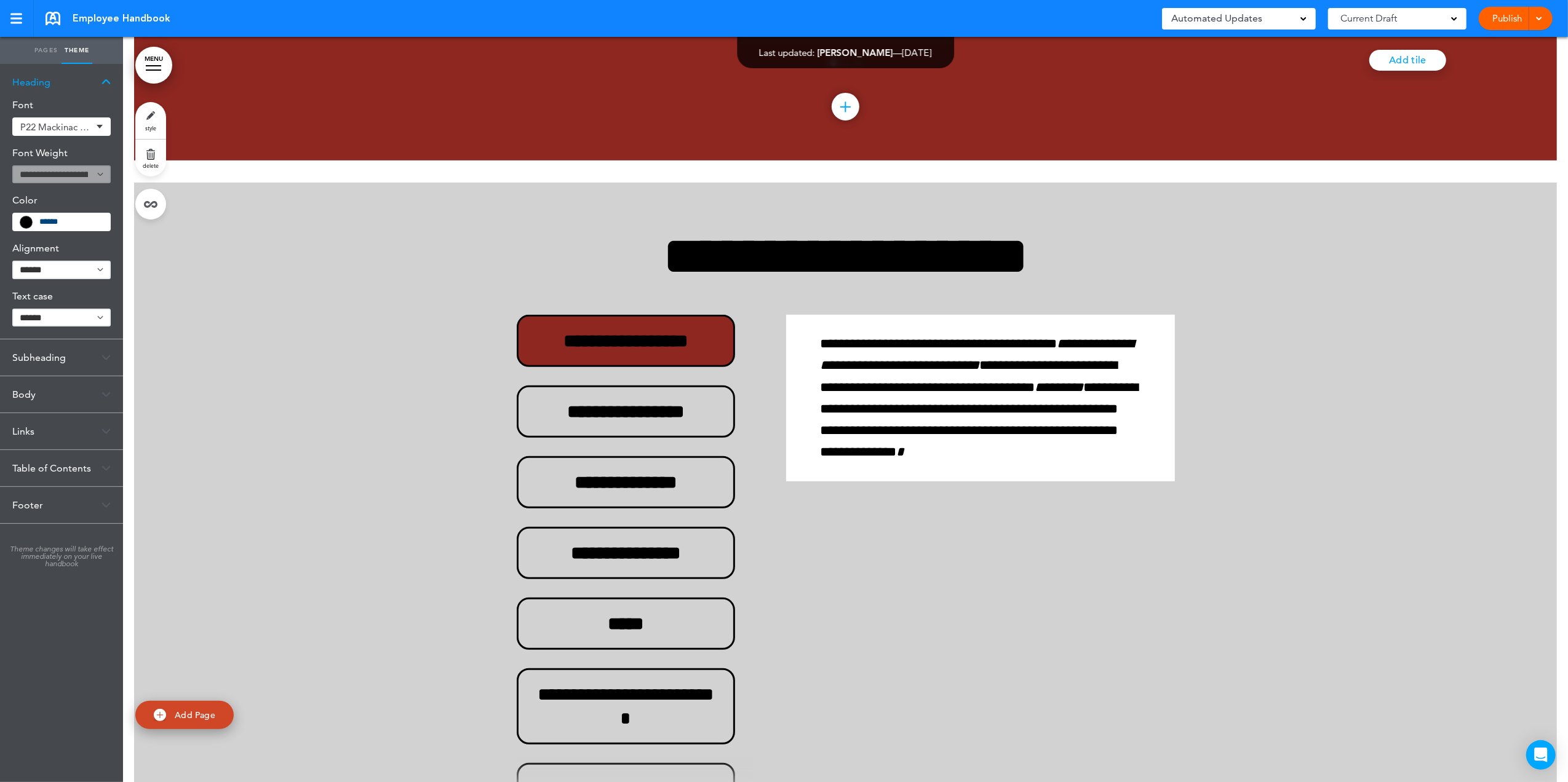
click at [37, 50] on link "Pages" at bounding box center [46, 50] width 31 height 27
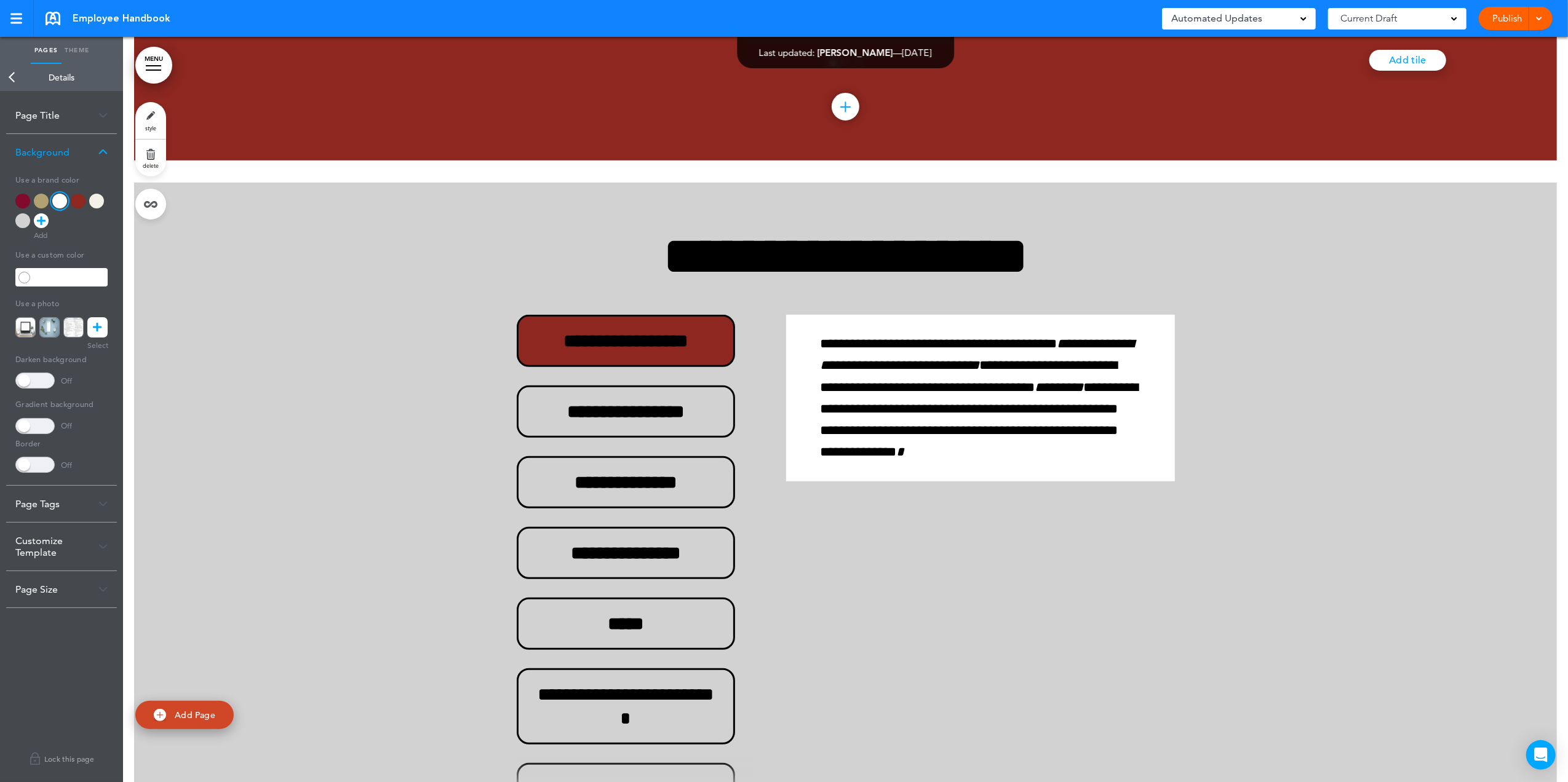
click at [10, 77] on link "Back" at bounding box center [12, 77] width 25 height 27
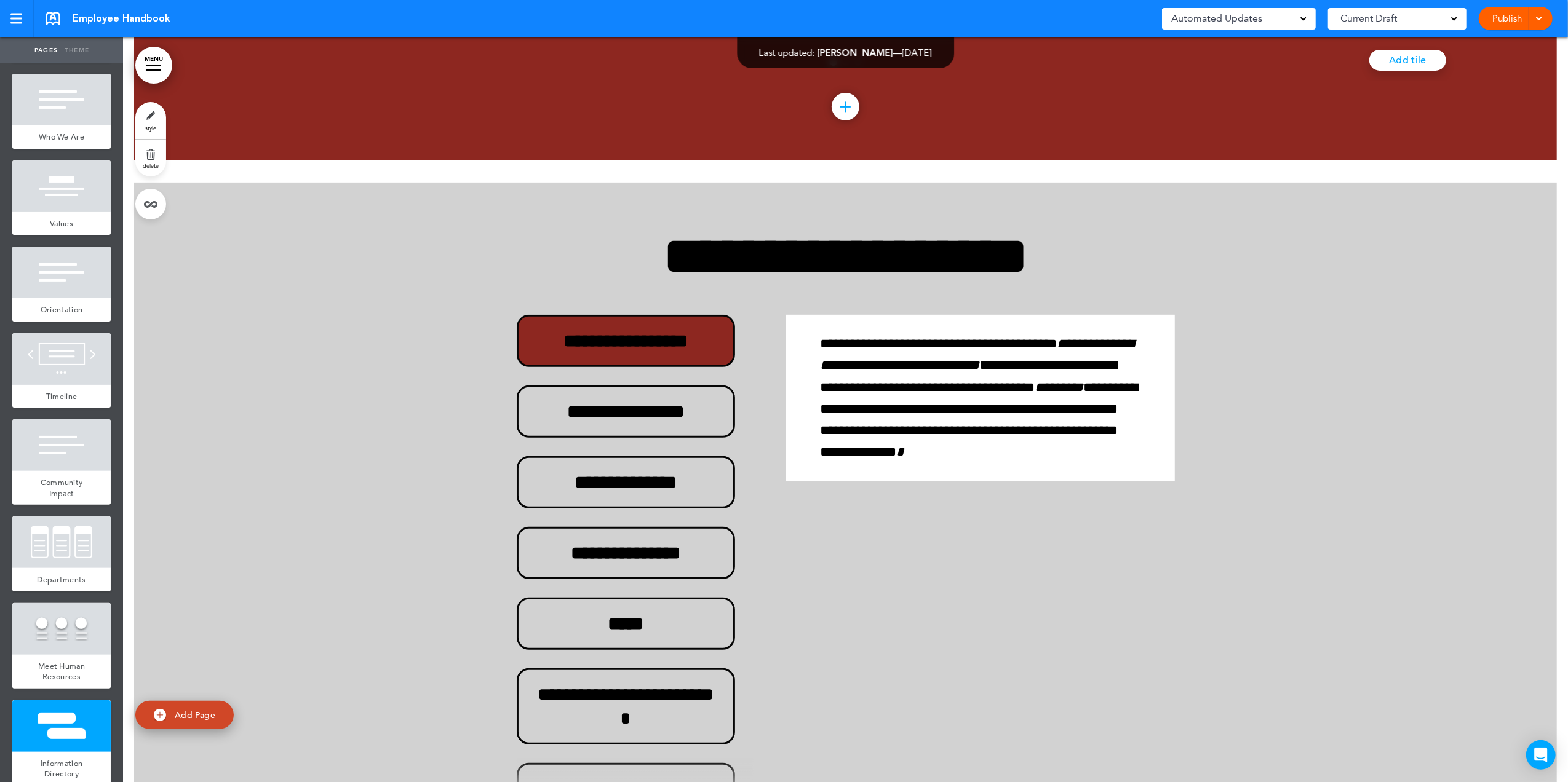
scroll to position [0, 0]
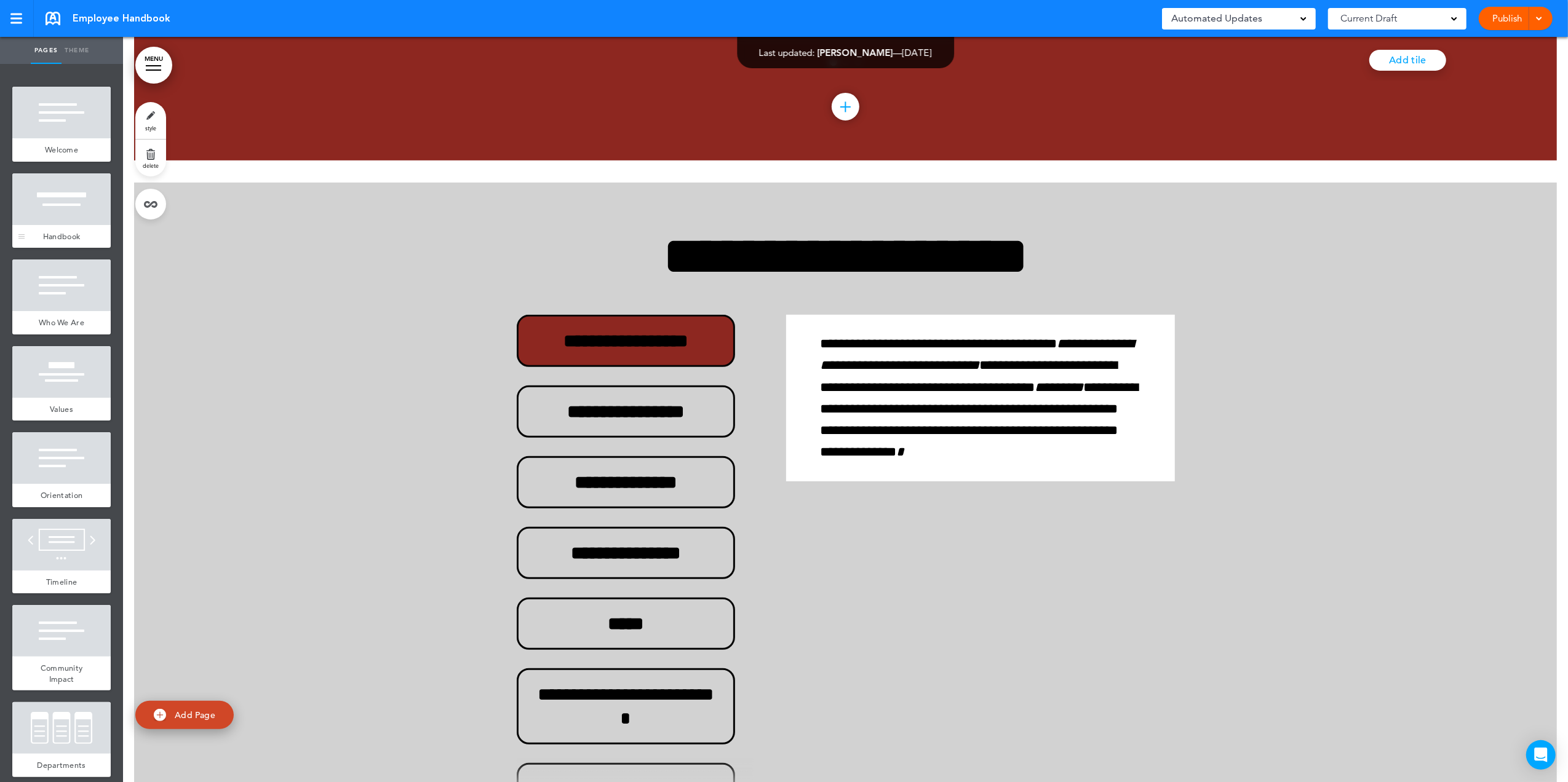
click at [73, 220] on div at bounding box center [61, 199] width 99 height 52
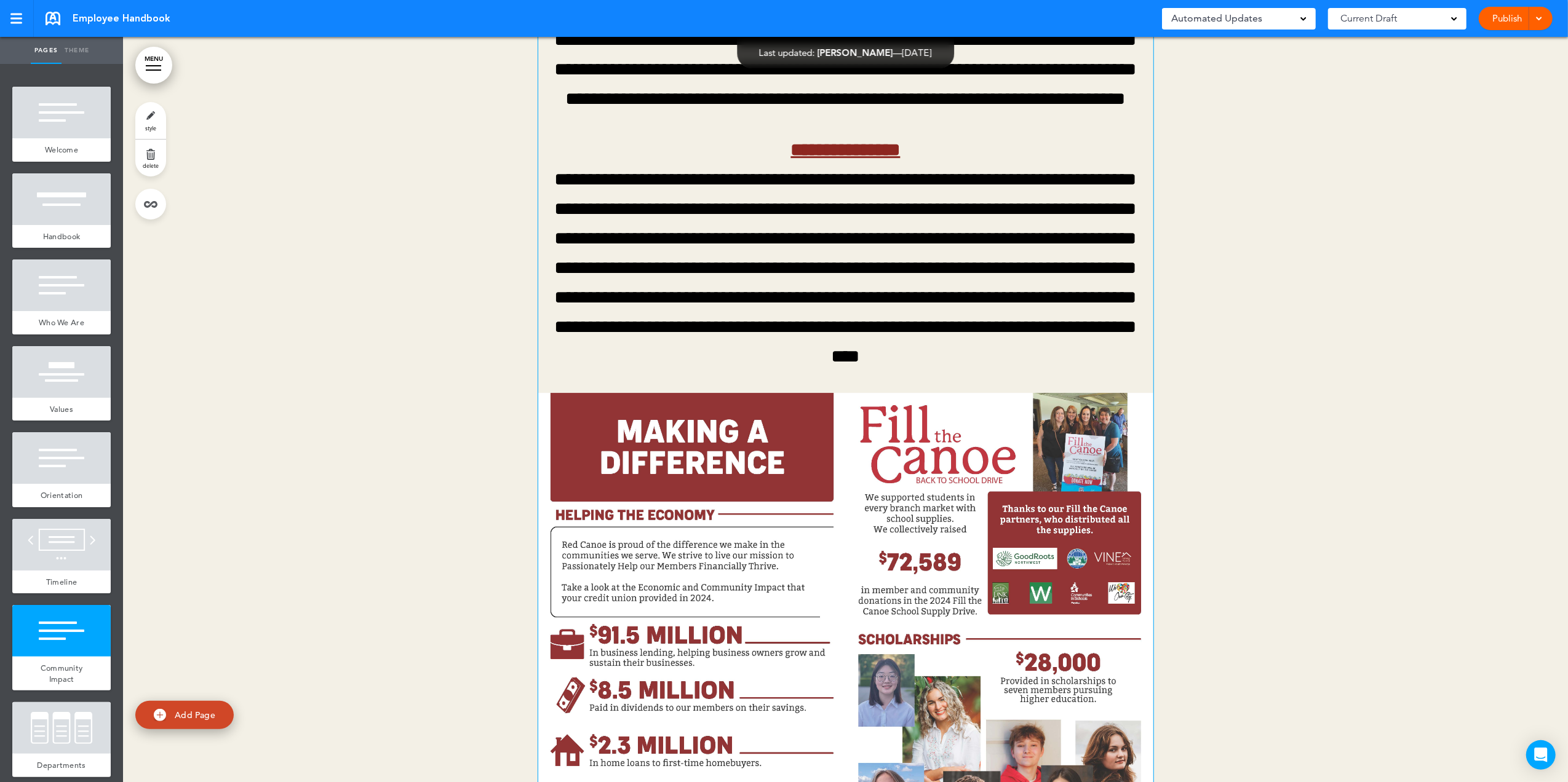
scroll to position [8614, 0]
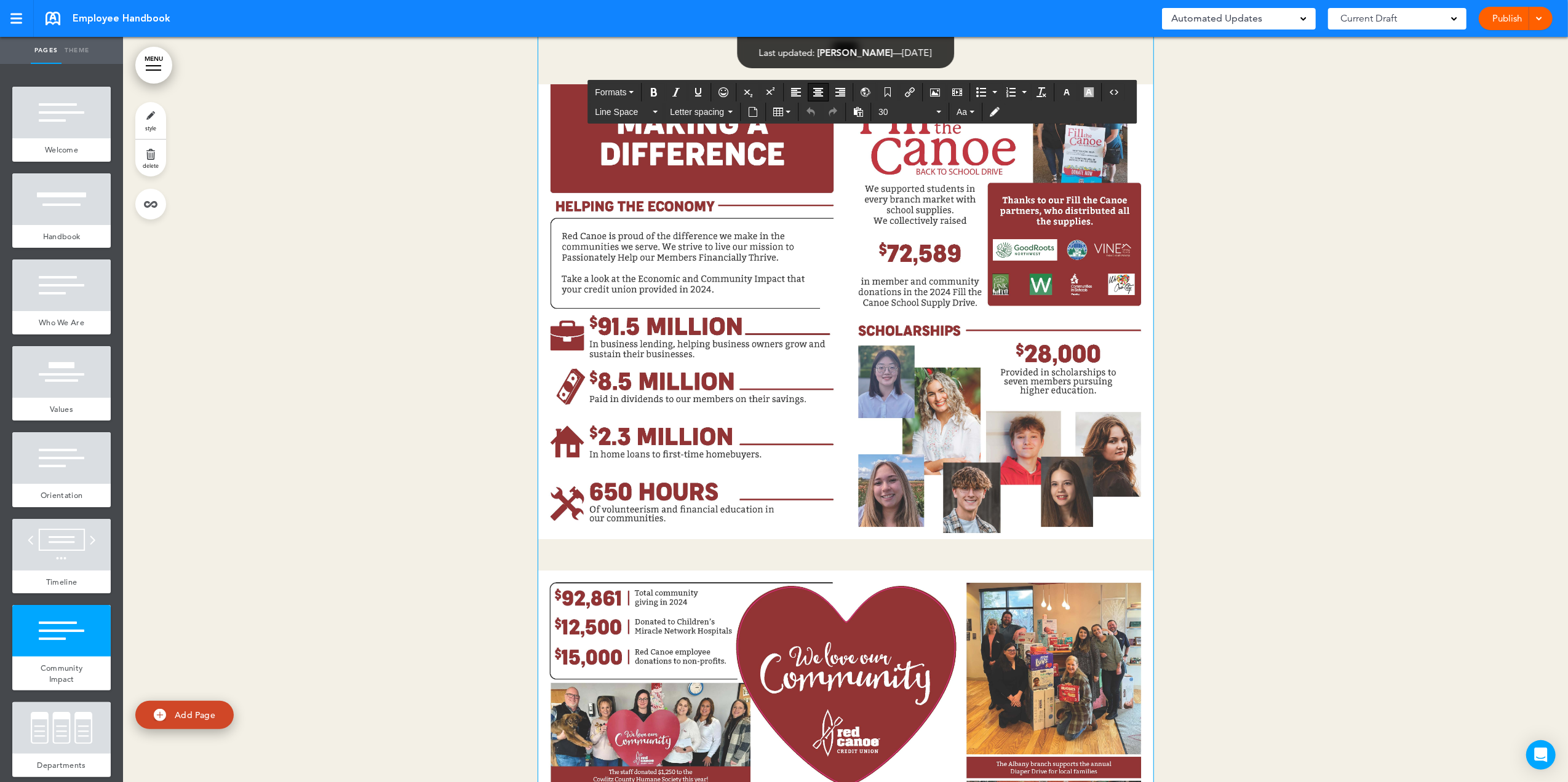
scroll to position [8942, 0]
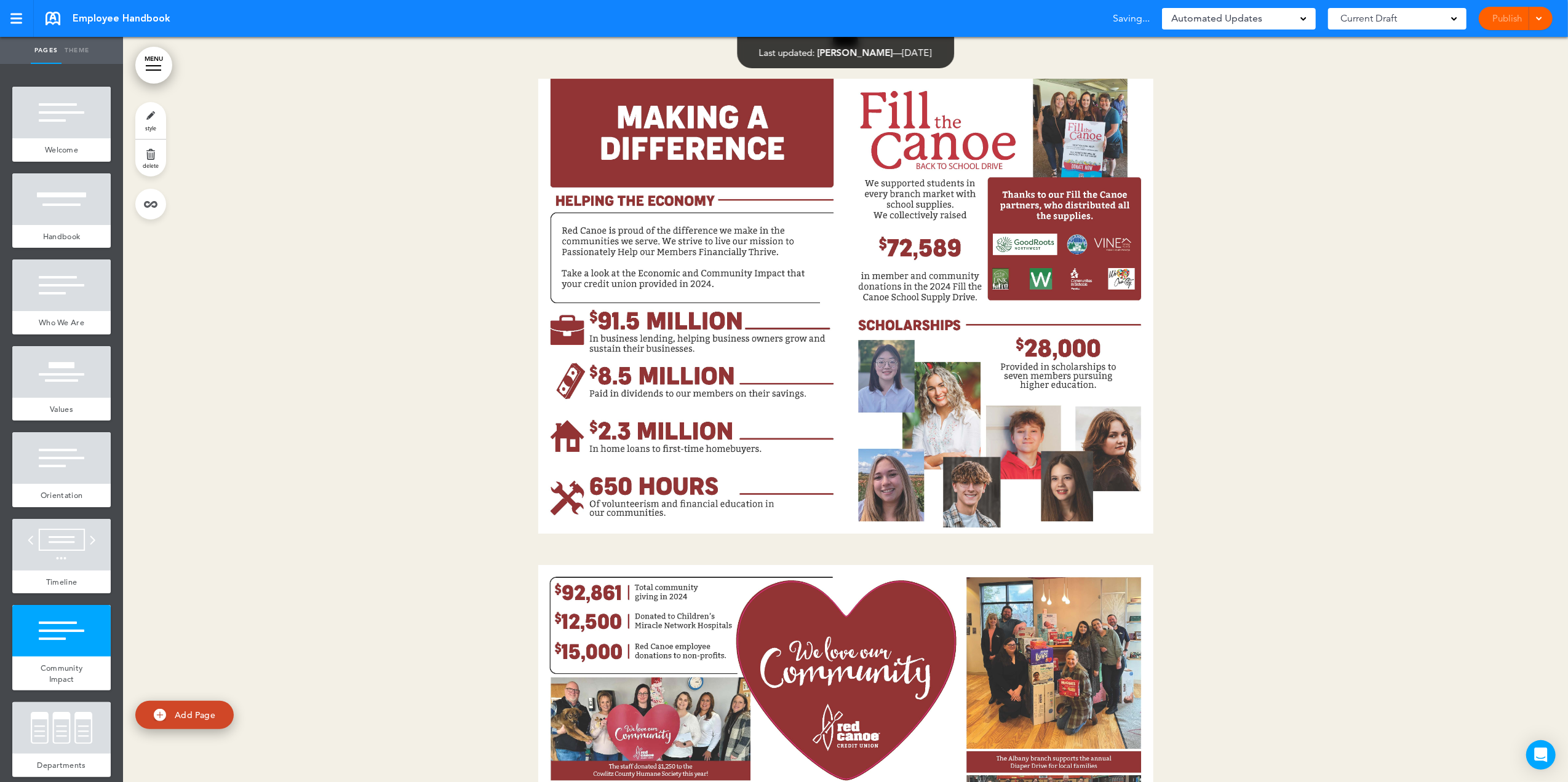
click at [1042, 320] on div at bounding box center [846, 174] width 1445 height 1868
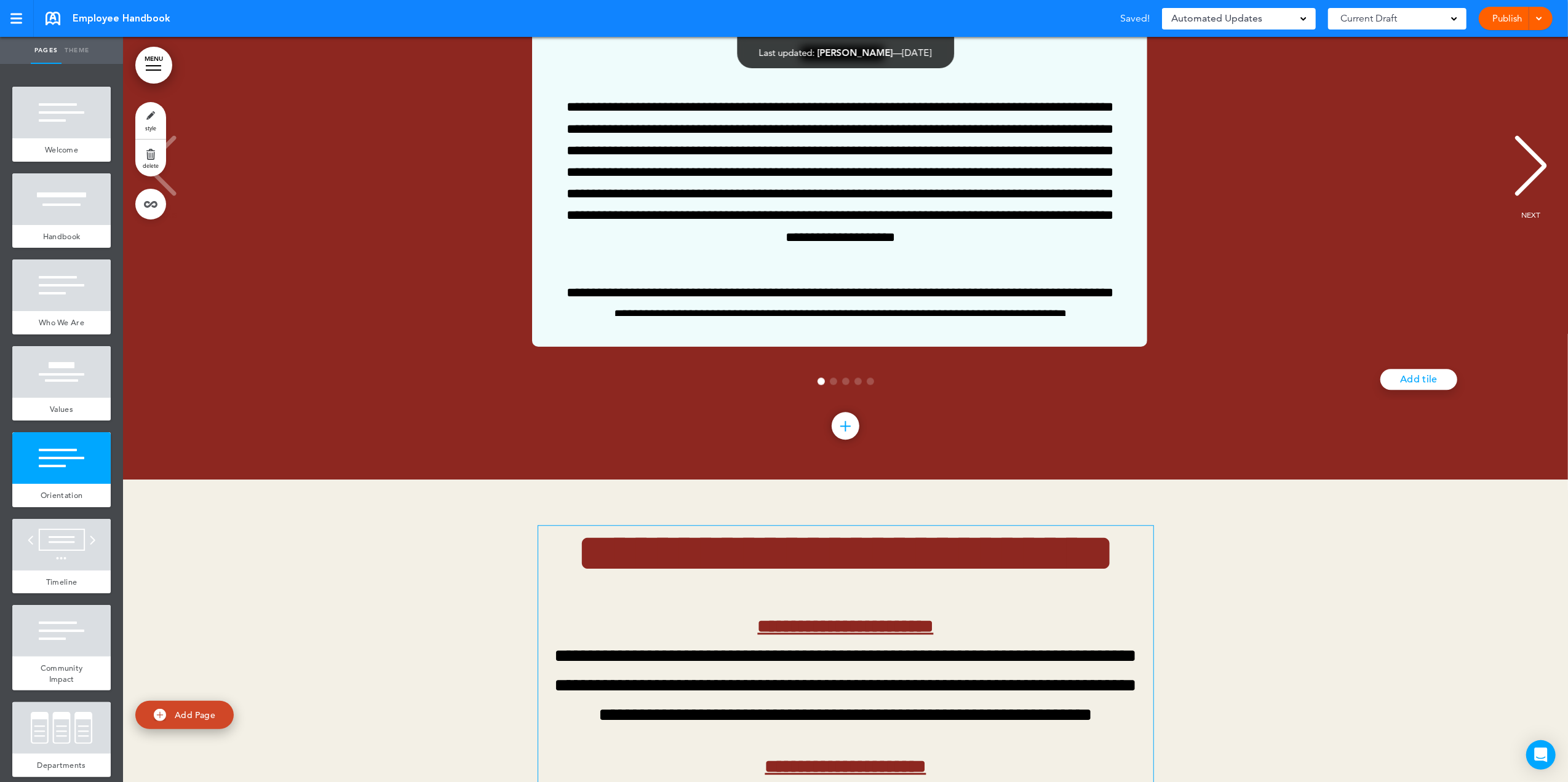
scroll to position [7958, 0]
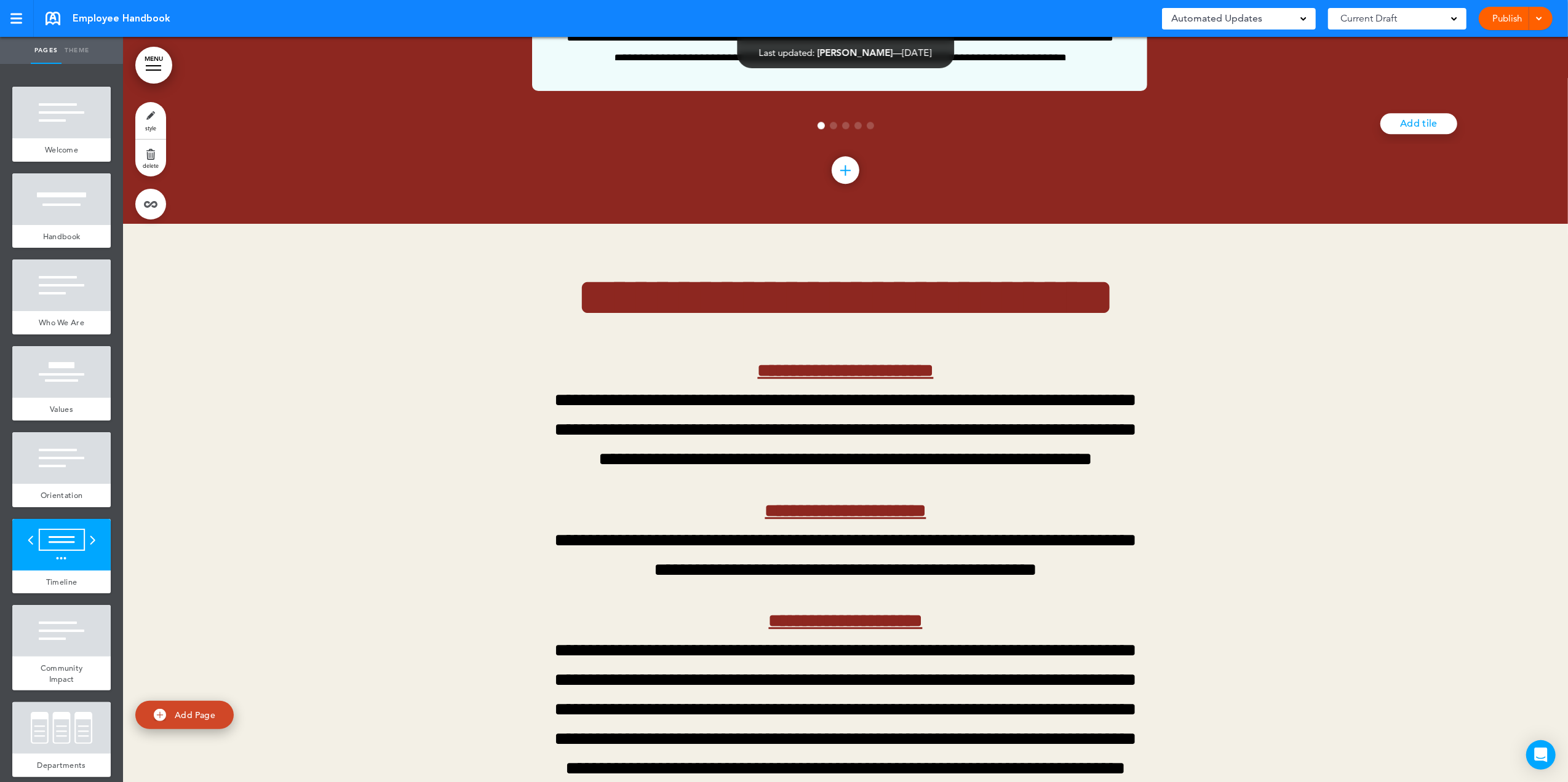
click at [866, 129] on span "Go to slide 5" at bounding box center [870, 125] width 7 height 7
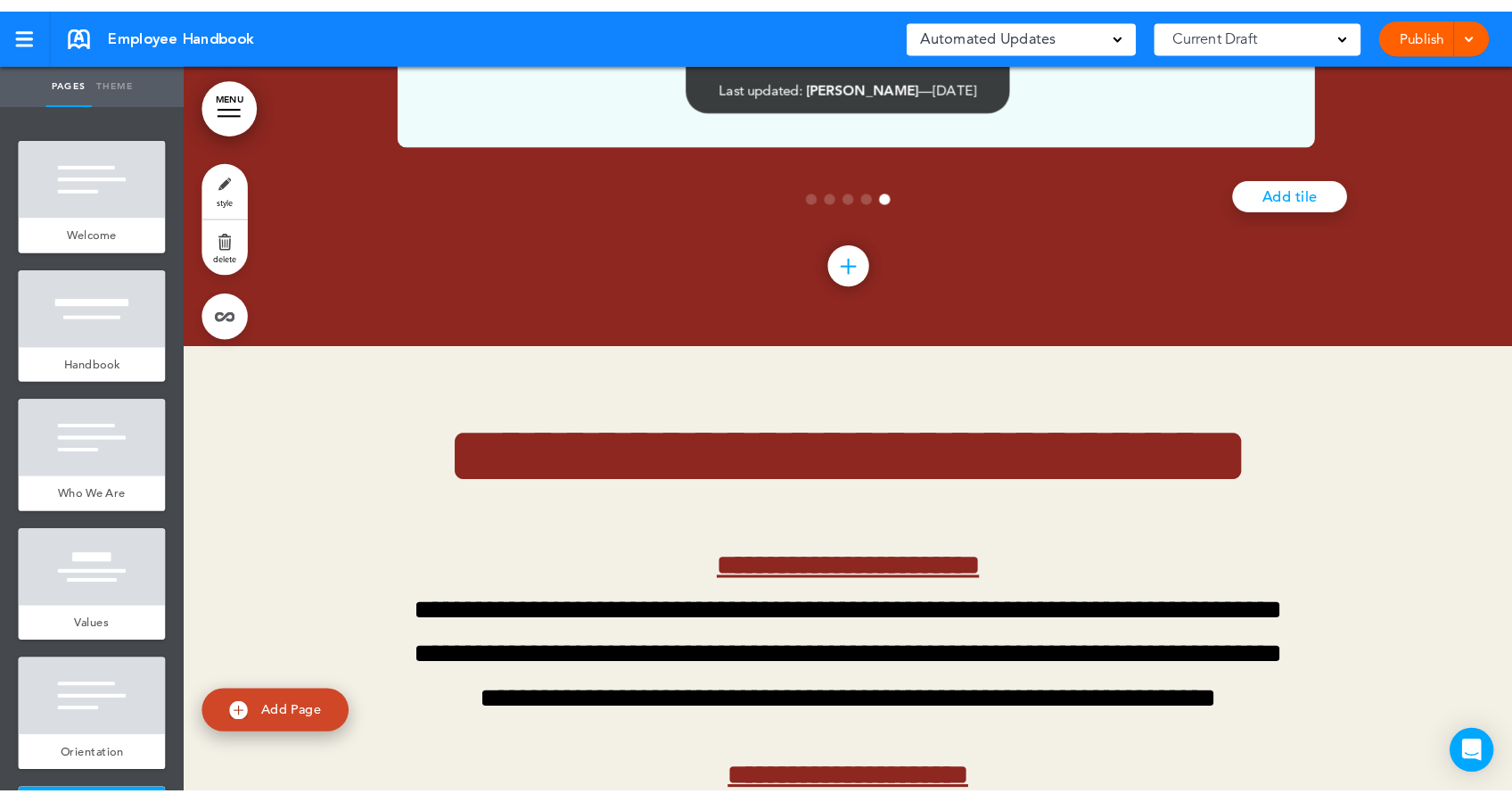
scroll to position [632, 0]
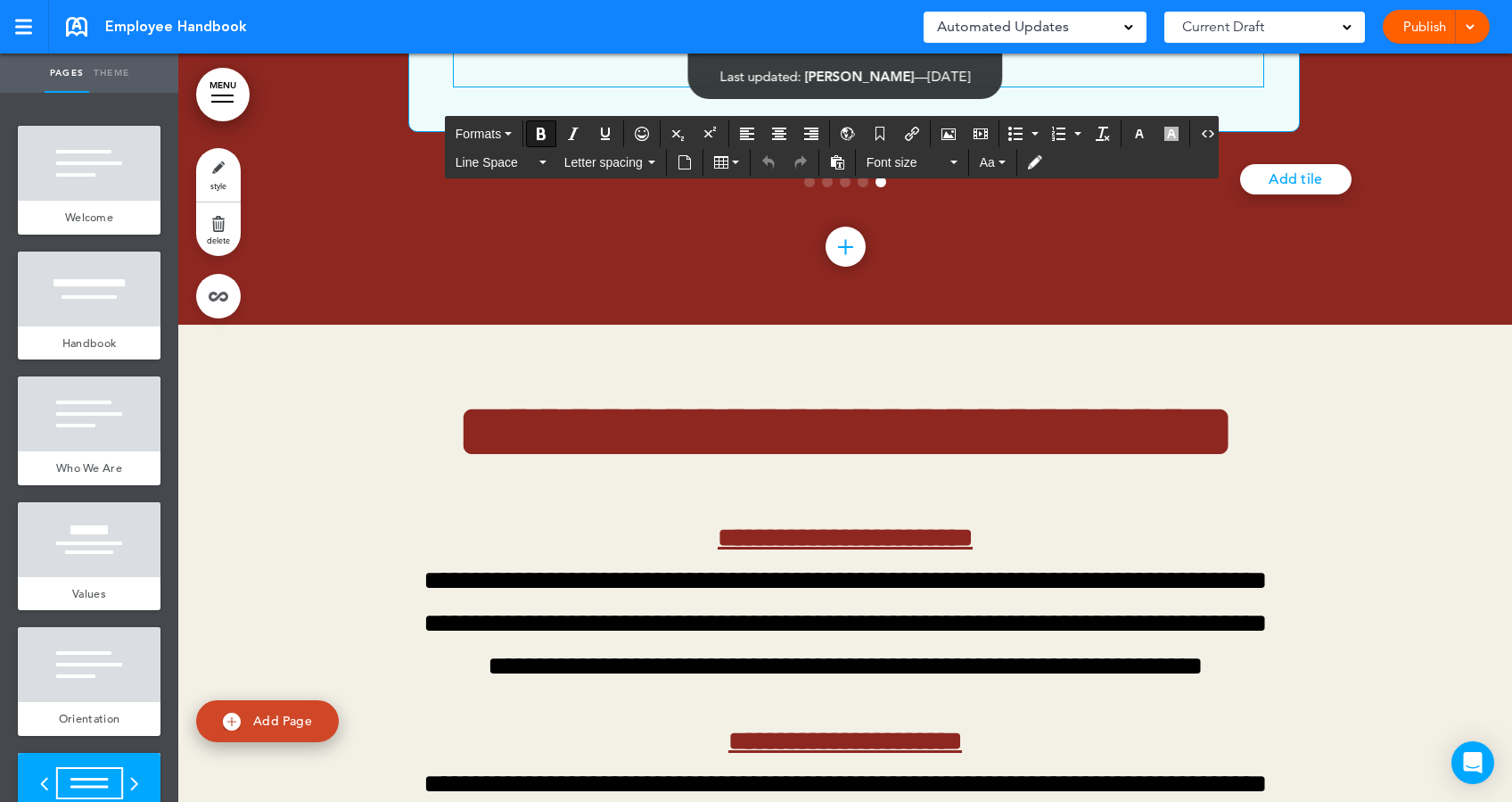
drag, startPoint x: 1013, startPoint y: 533, endPoint x: 763, endPoint y: 441, distance: 266.4
drag, startPoint x: 981, startPoint y: 521, endPoint x: 710, endPoint y: 424, distance: 287.8
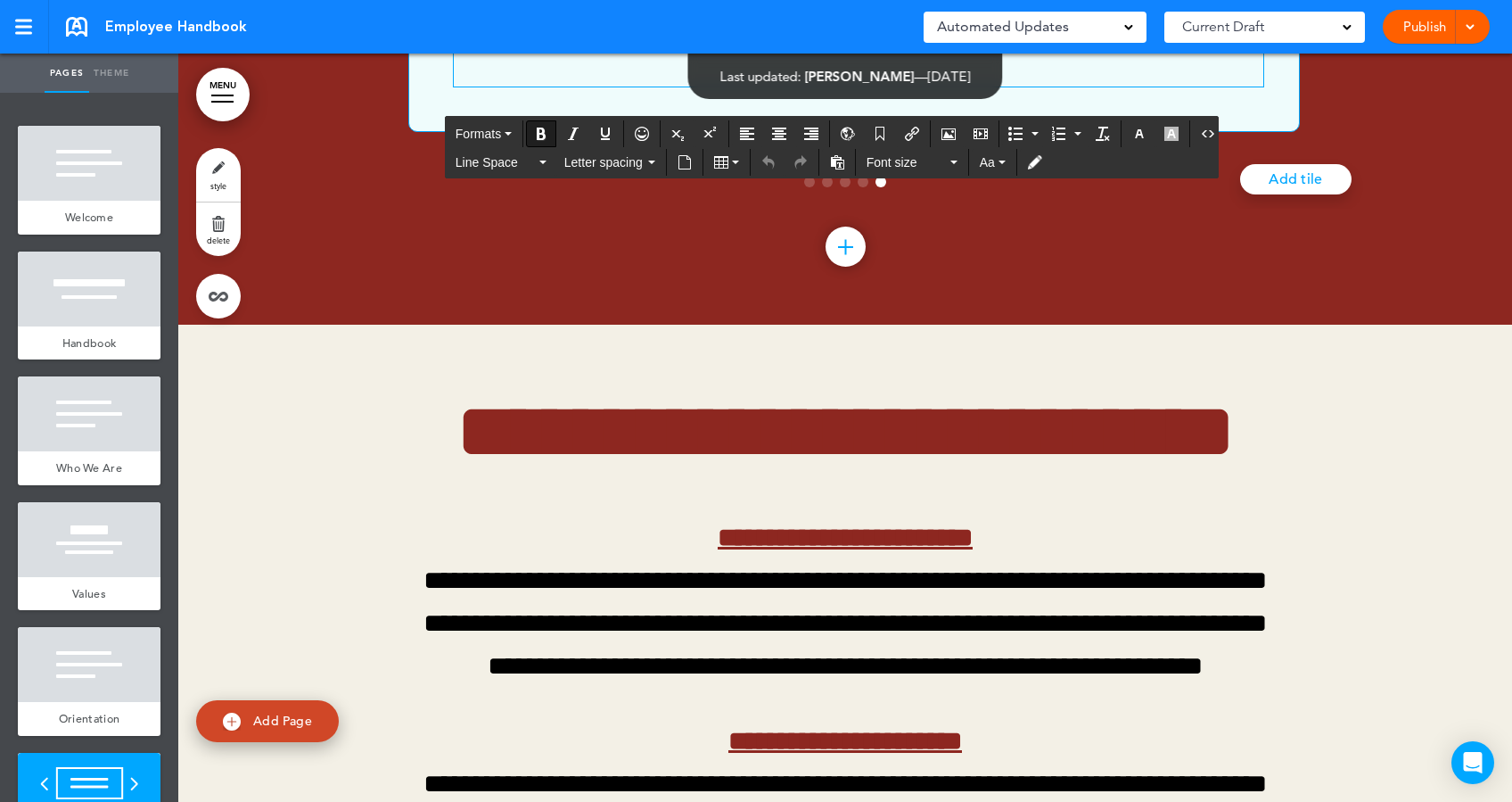
scroll to position [10977, 0]
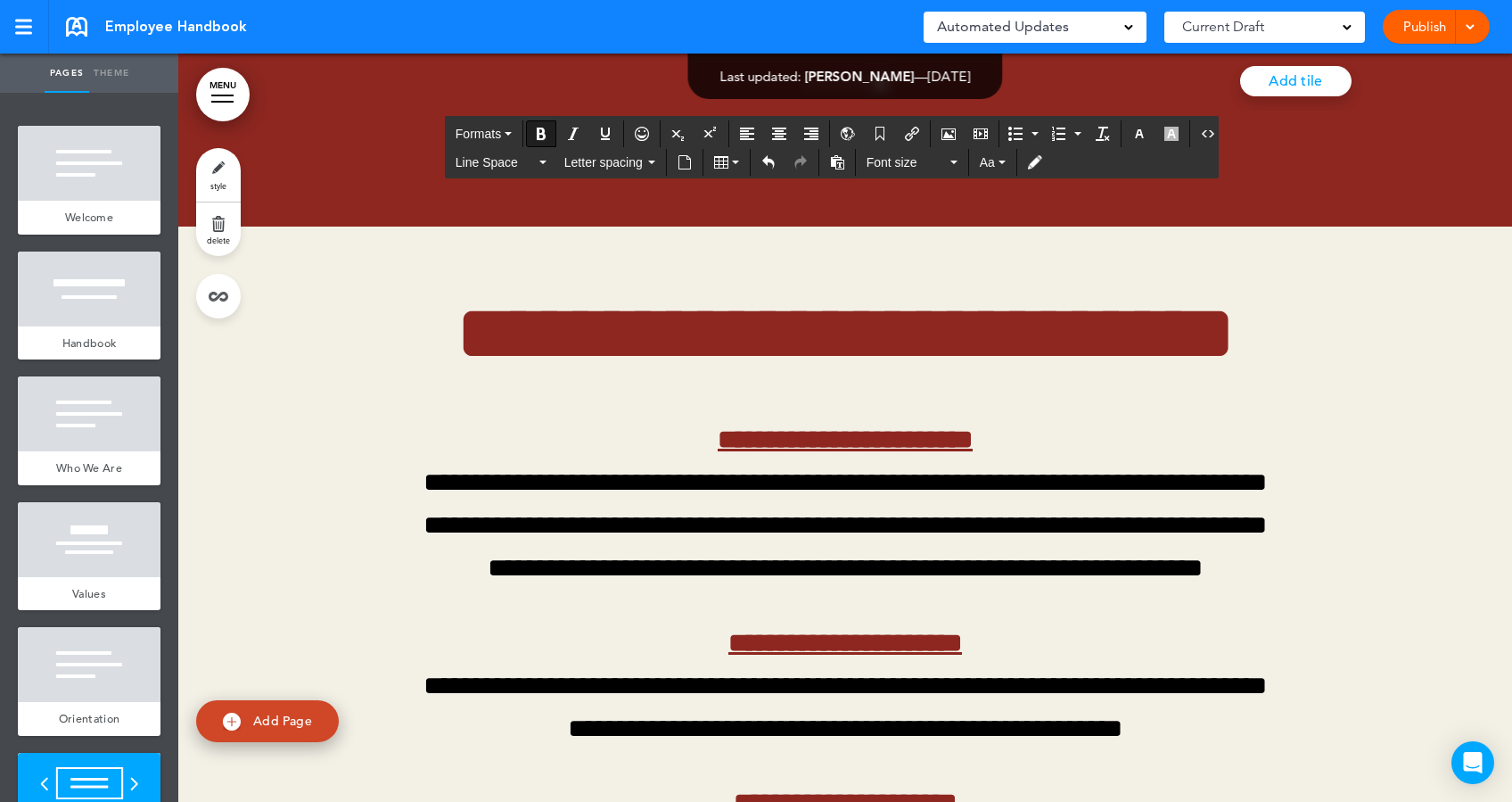
drag, startPoint x: 634, startPoint y: 428, endPoint x: 497, endPoint y: 425, distance: 137.0
click at [539, 133] on icon "Bold" at bounding box center [541, 133] width 14 height 14
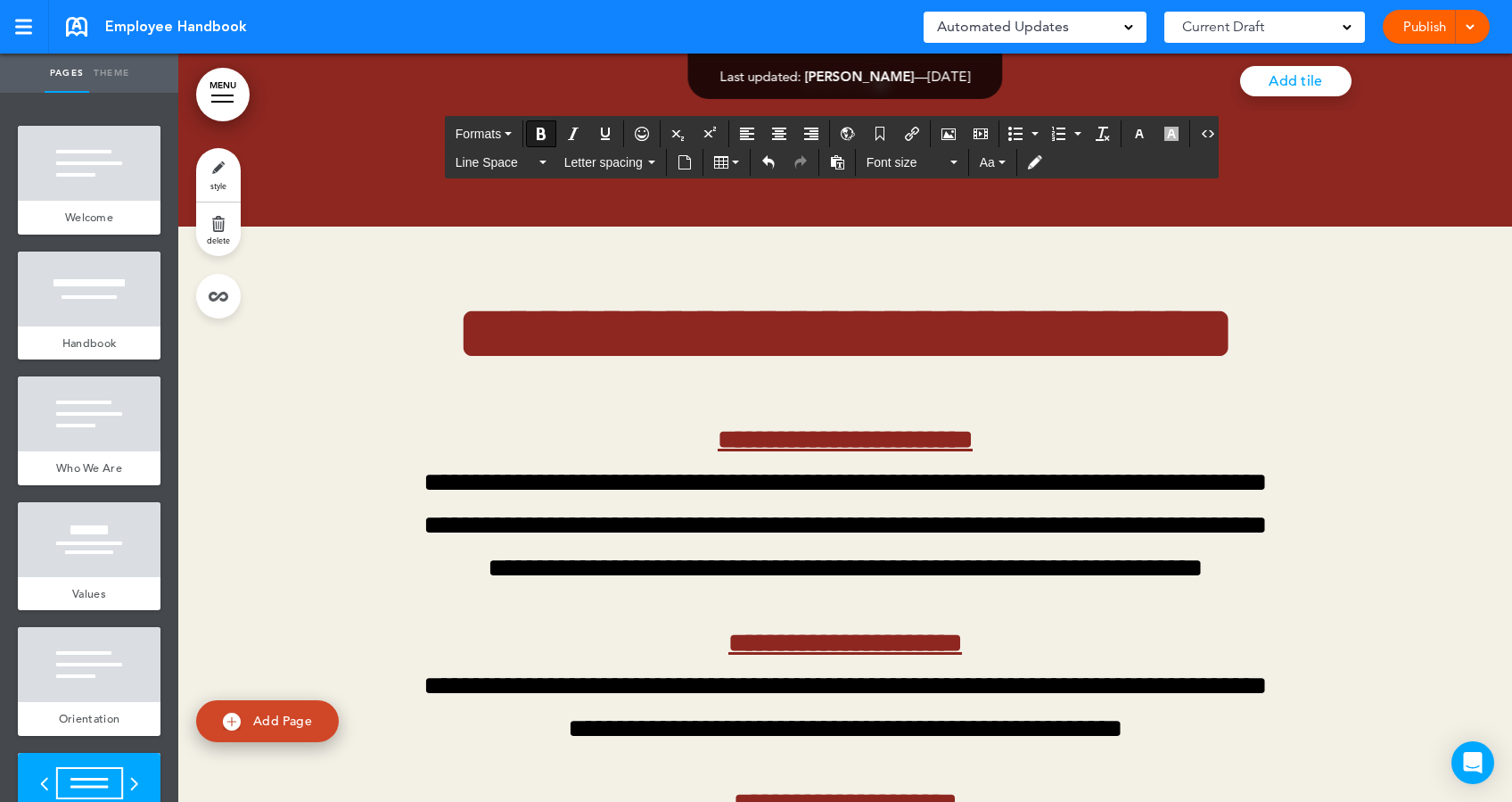
drag, startPoint x: 989, startPoint y: 421, endPoint x: 830, endPoint y: 428, distance: 159.2
click at [534, 129] on icon "Bold" at bounding box center [541, 133] width 14 height 14
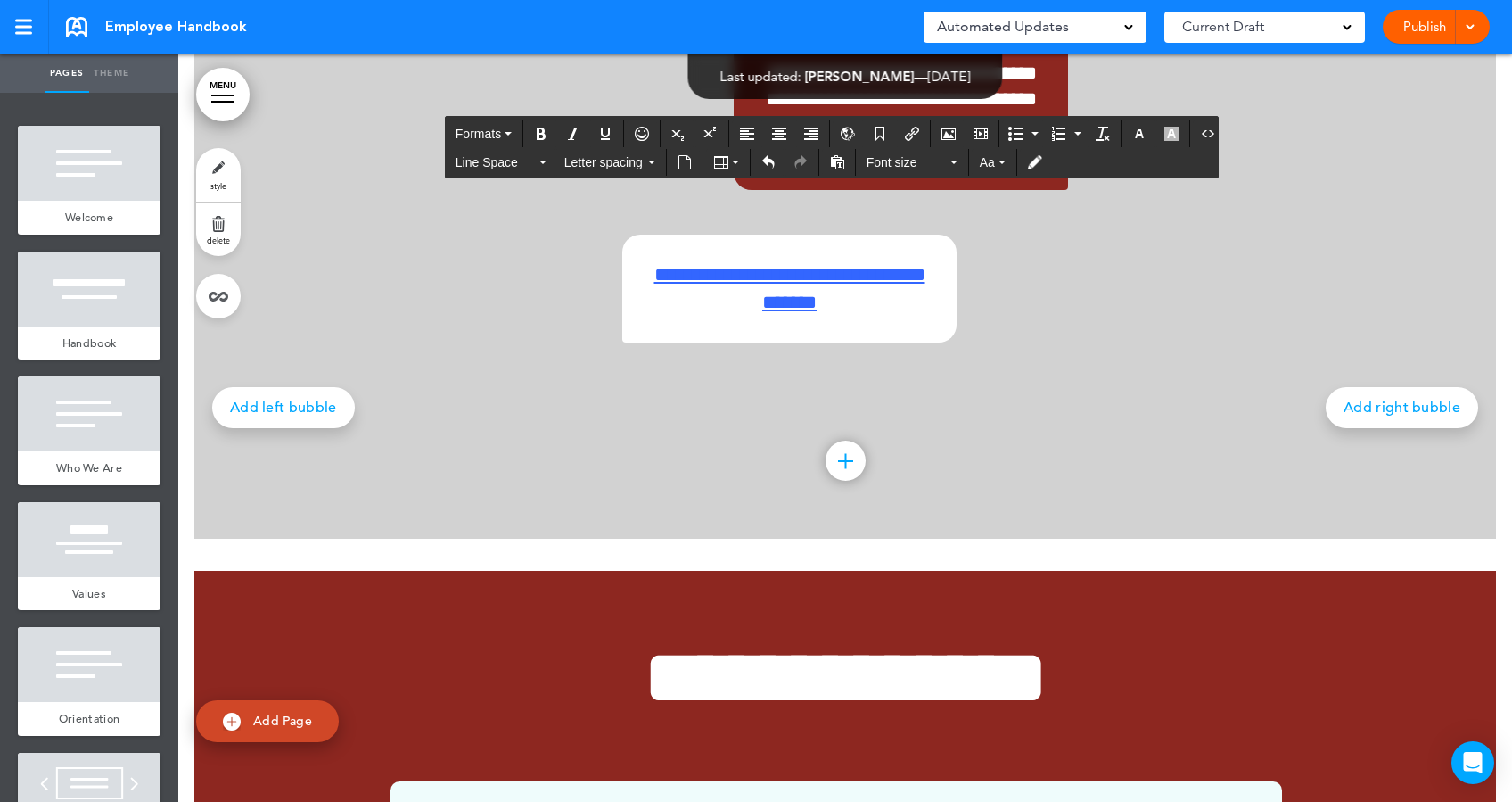
scroll to position [19300, 0]
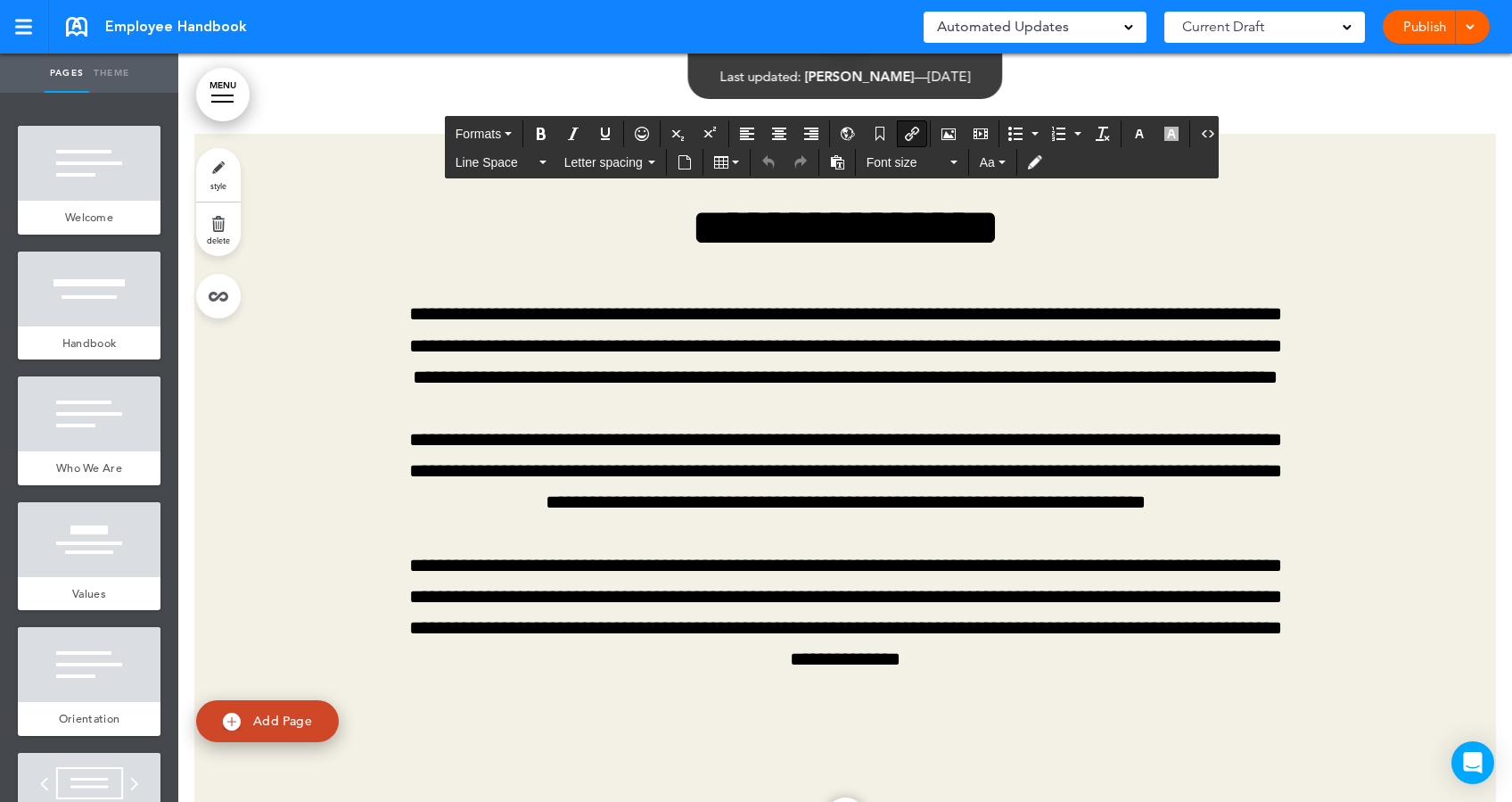
scroll to position [31530, 0]
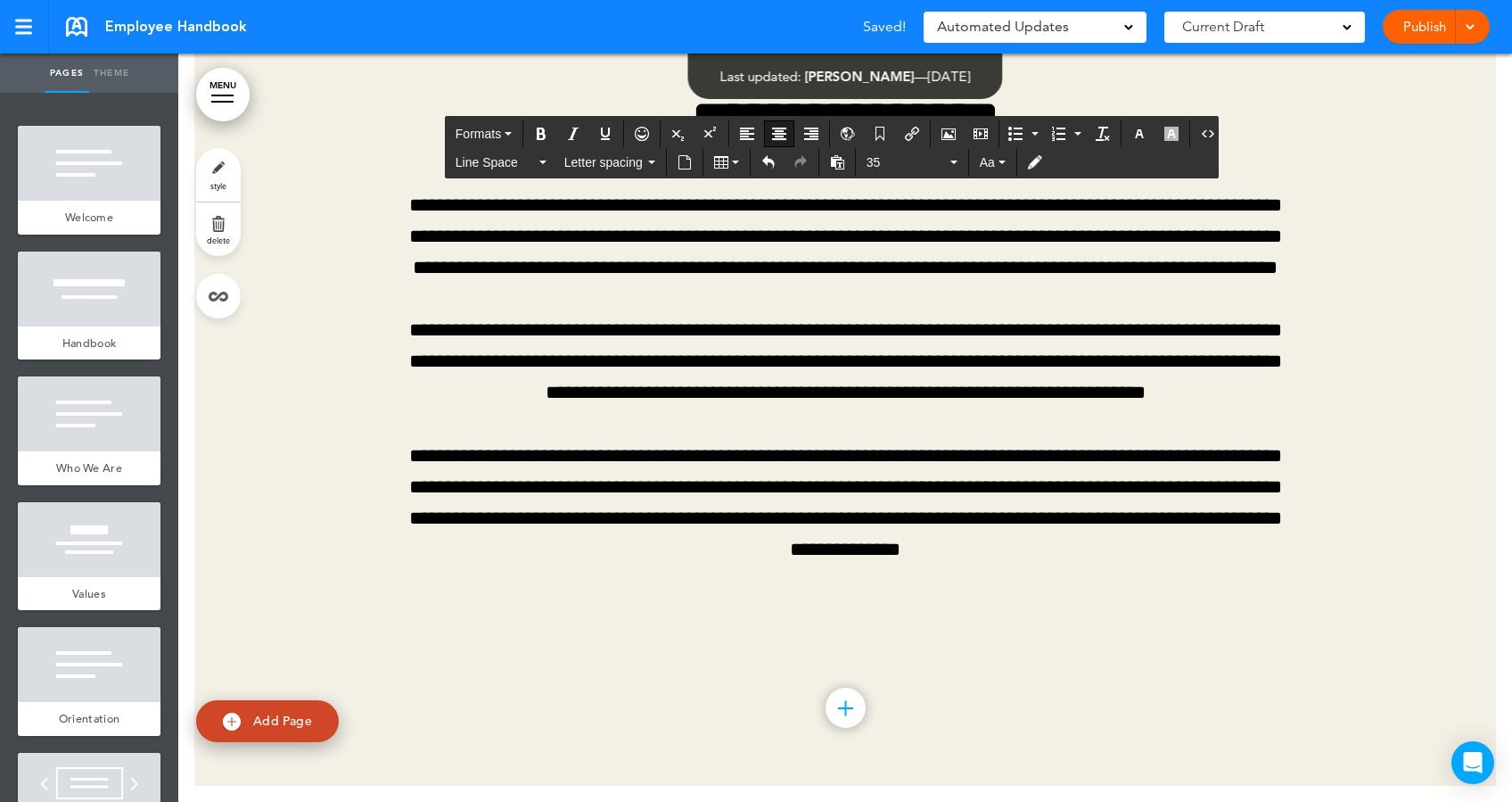
scroll to position [30359, 0]
drag, startPoint x: 1214, startPoint y: 636, endPoint x: 398, endPoint y: 226, distance: 913.2
click at [485, 122] on button "Formats" at bounding box center [483, 134] width 71 height 25
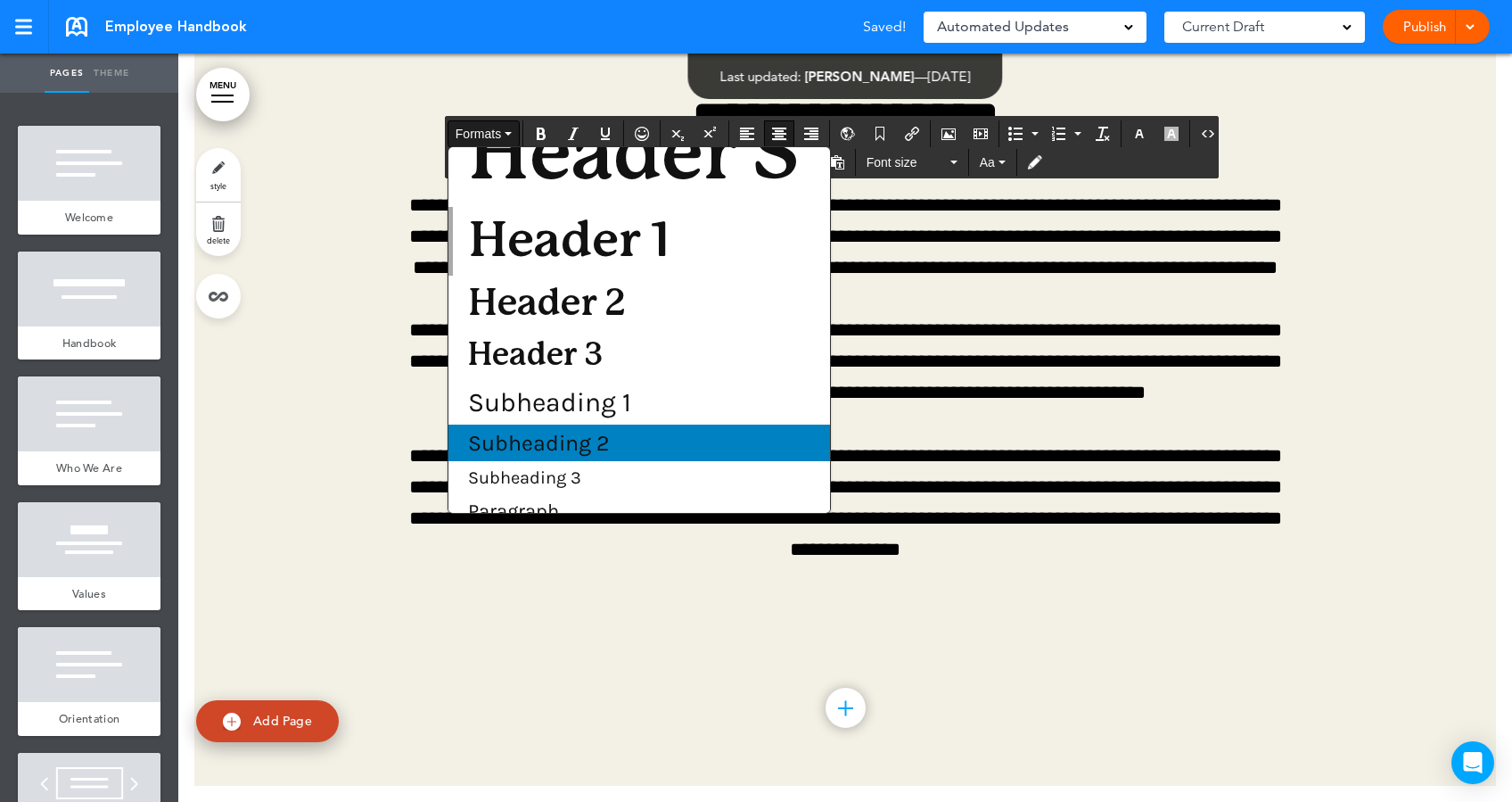
scroll to position [67, 0]
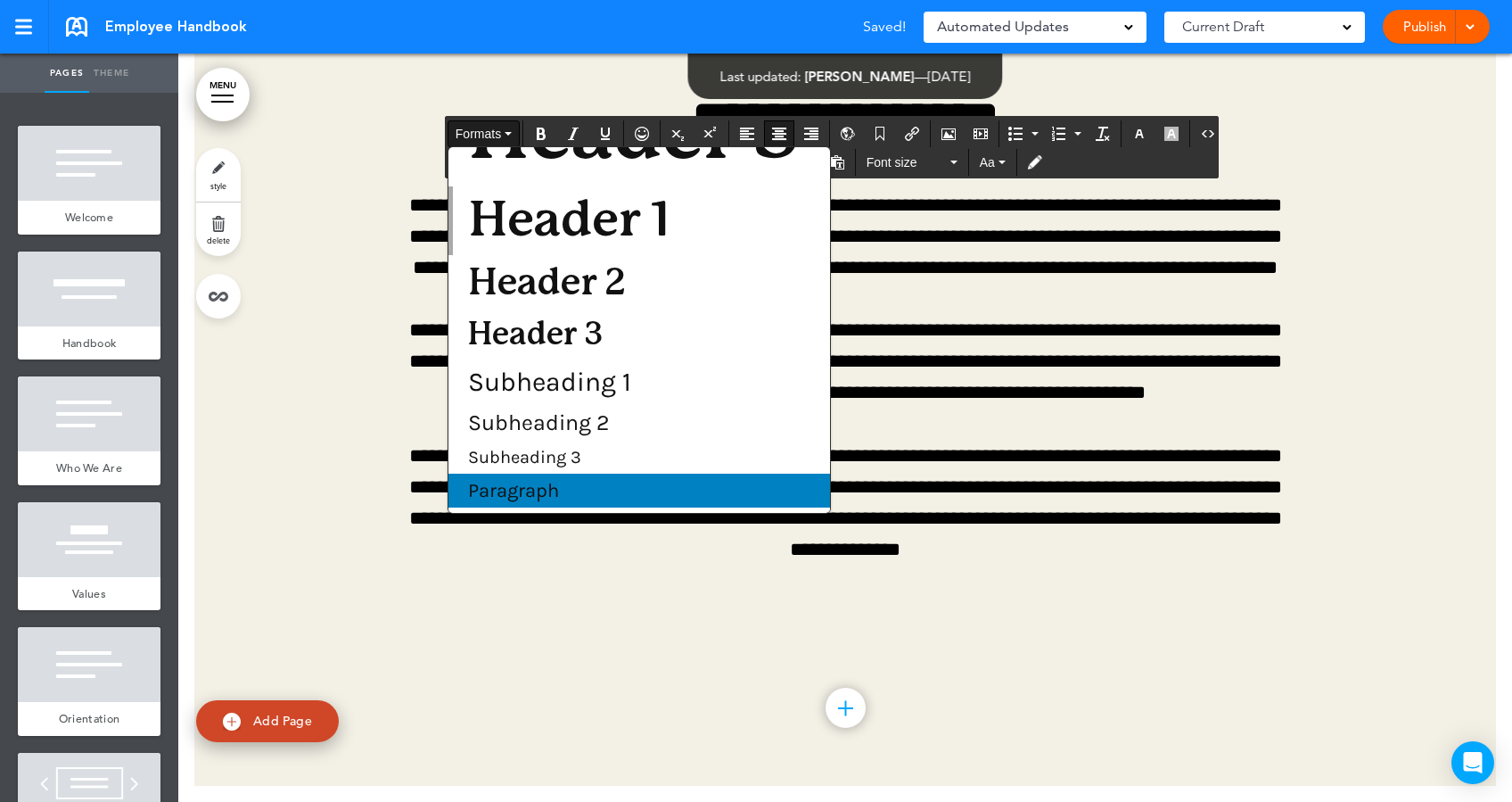
click at [525, 490] on span "Paragraph" at bounding box center [514, 491] width 95 height 23
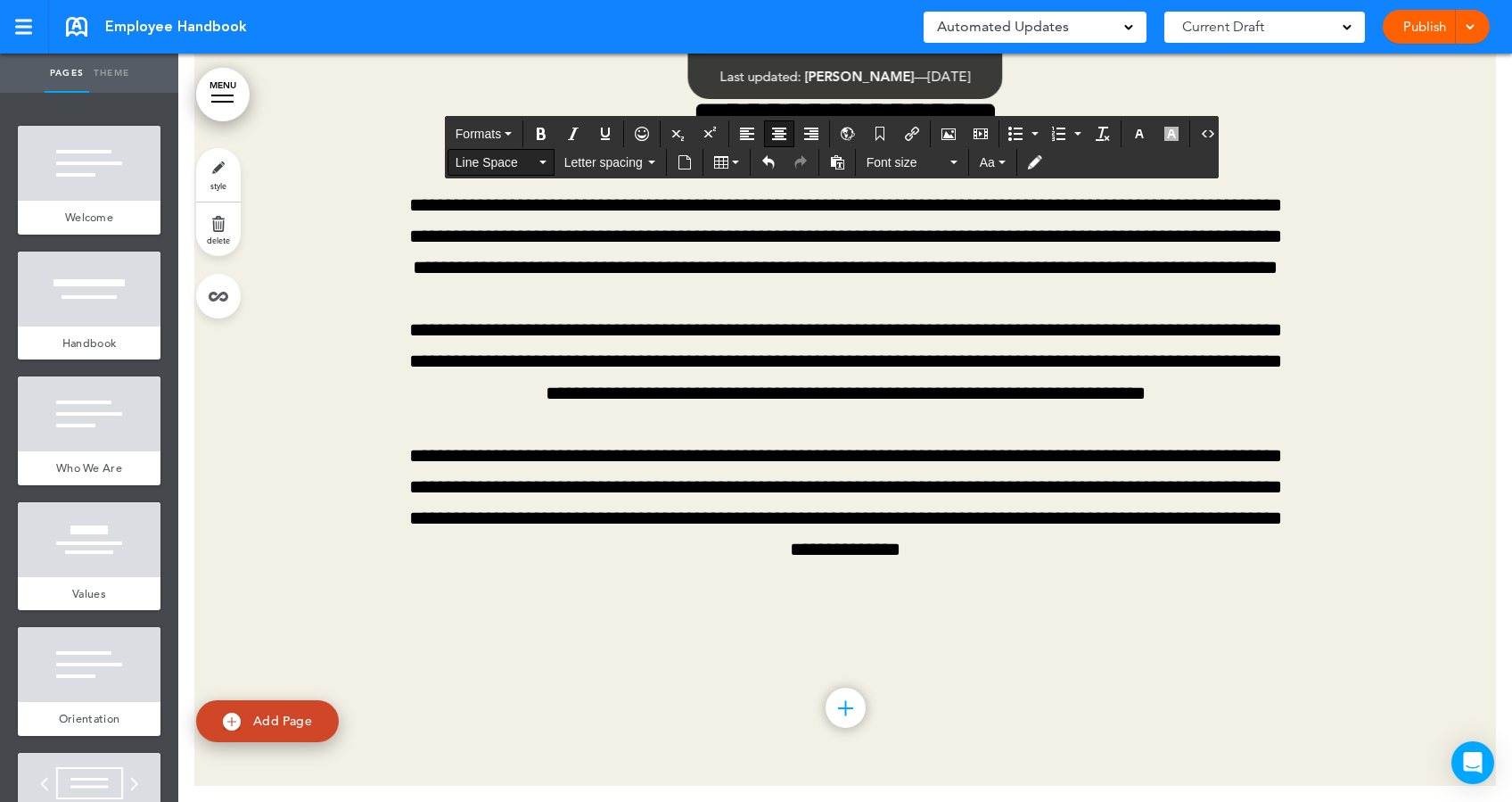
click at [522, 164] on span "Line Space" at bounding box center [496, 162] width 80 height 17
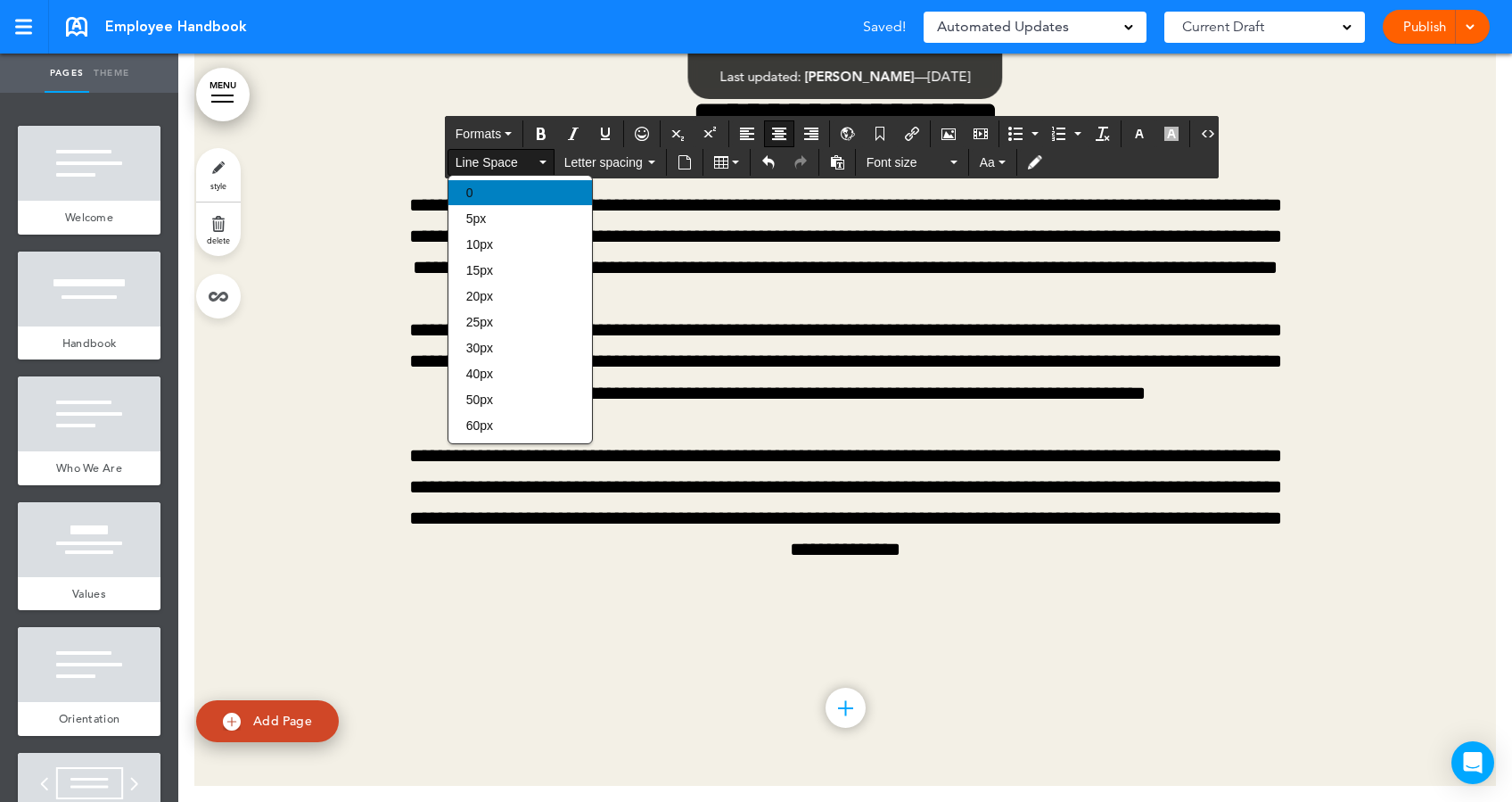
click at [500, 200] on div "0" at bounding box center [520, 192] width 144 height 25
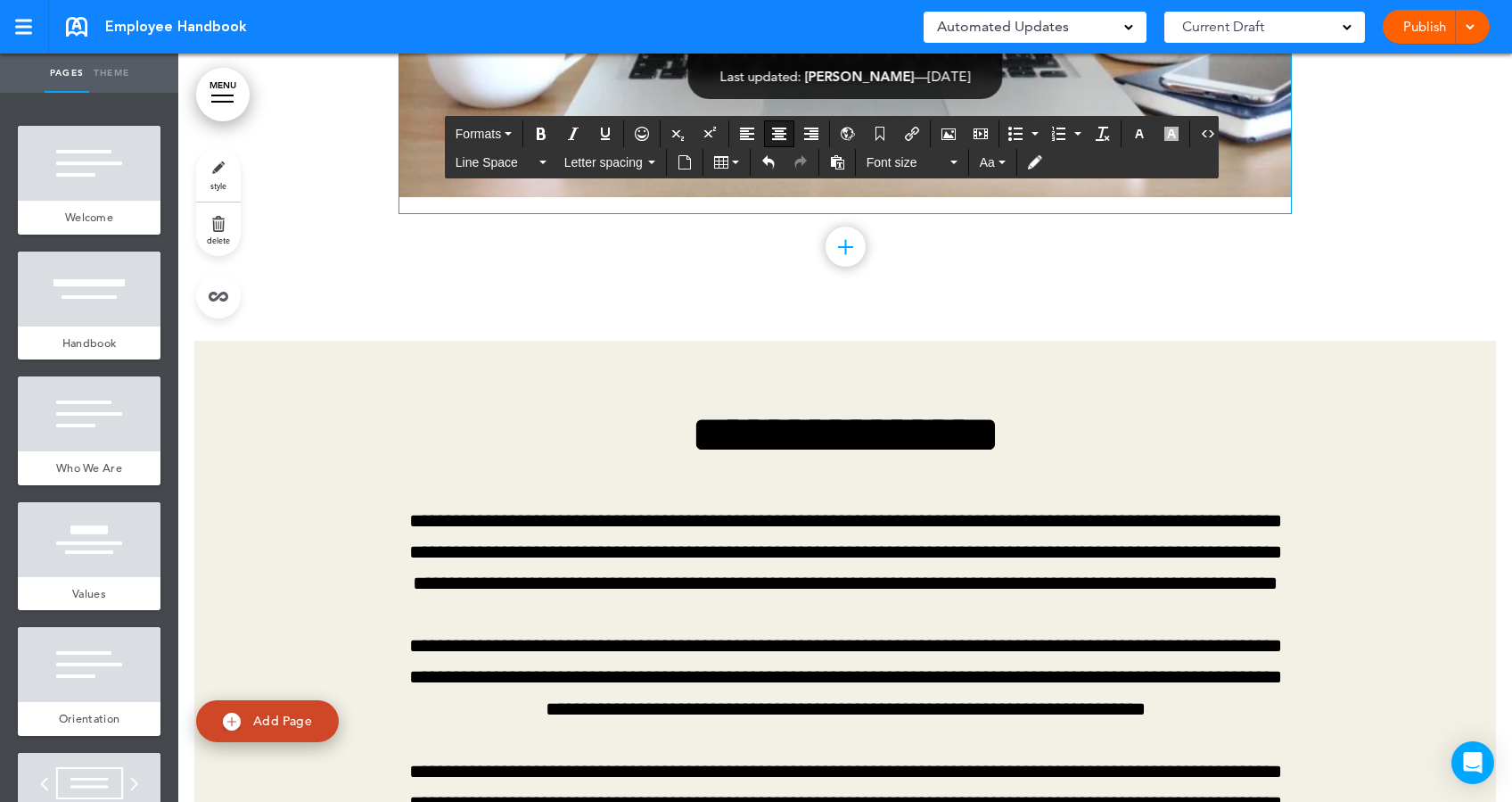
scroll to position [30132, 0]
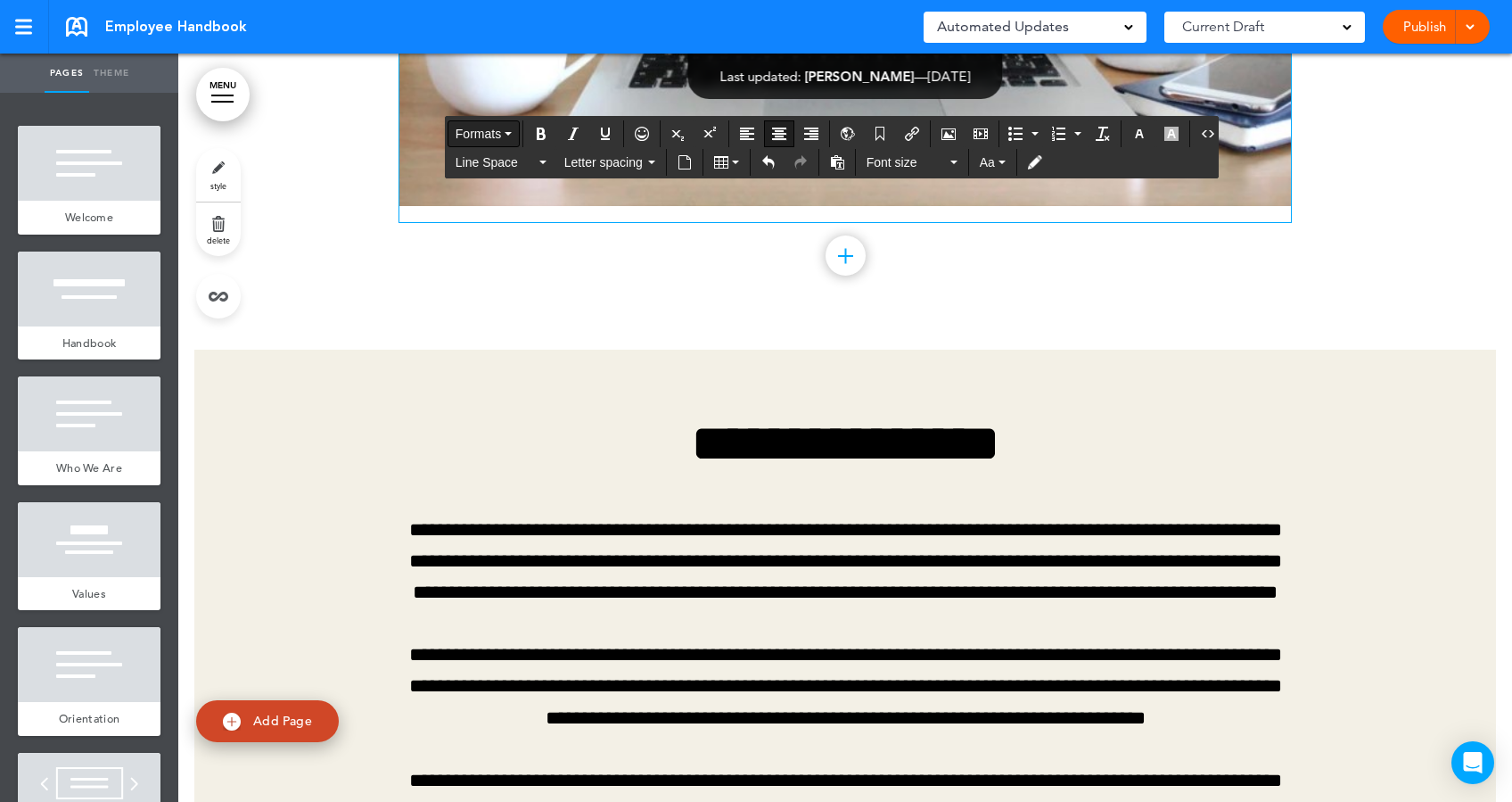
click at [497, 135] on span "Formats" at bounding box center [478, 133] width 45 height 14
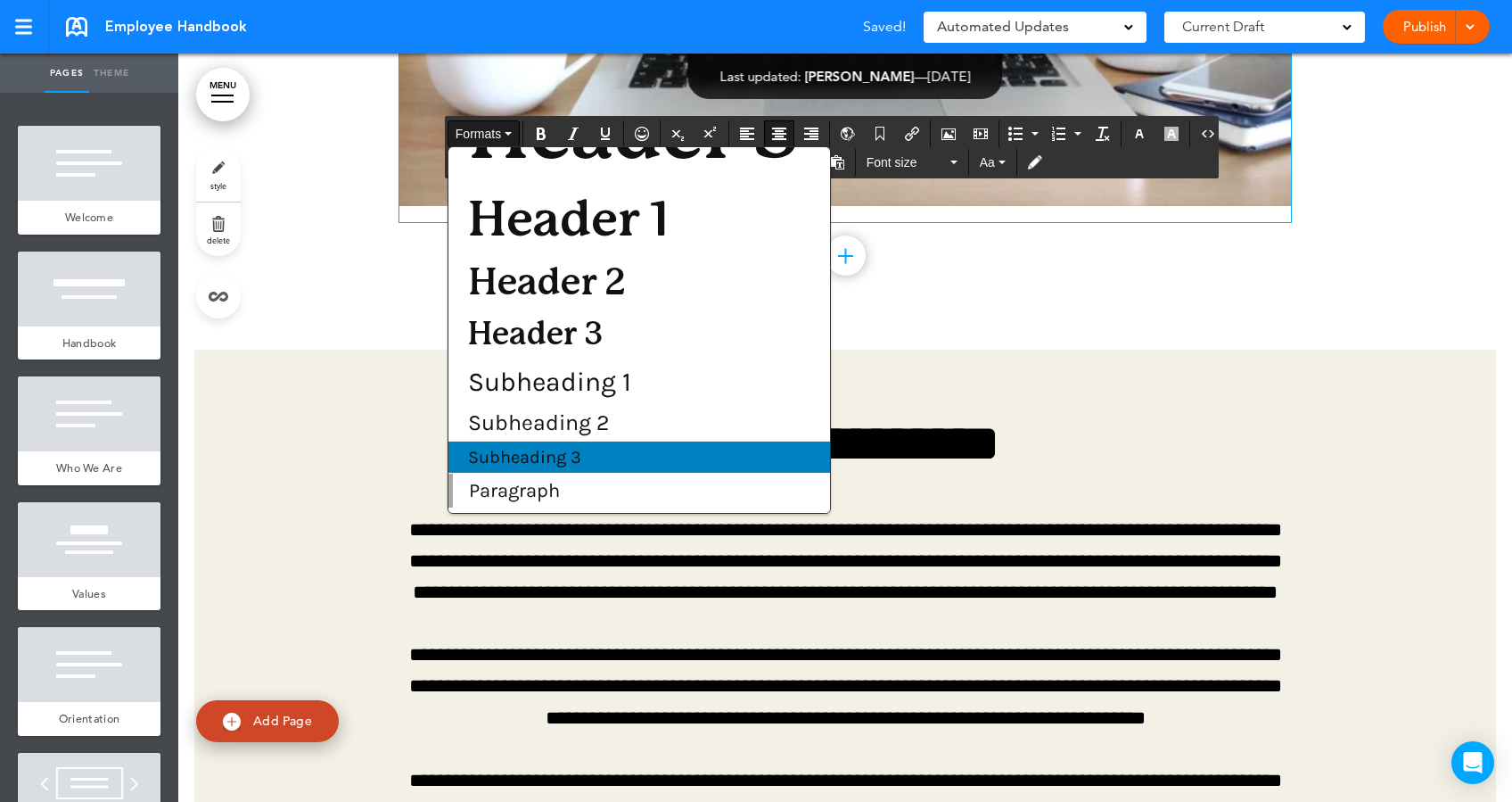
click at [550, 464] on span "Subheading 3" at bounding box center [525, 456] width 117 height 20
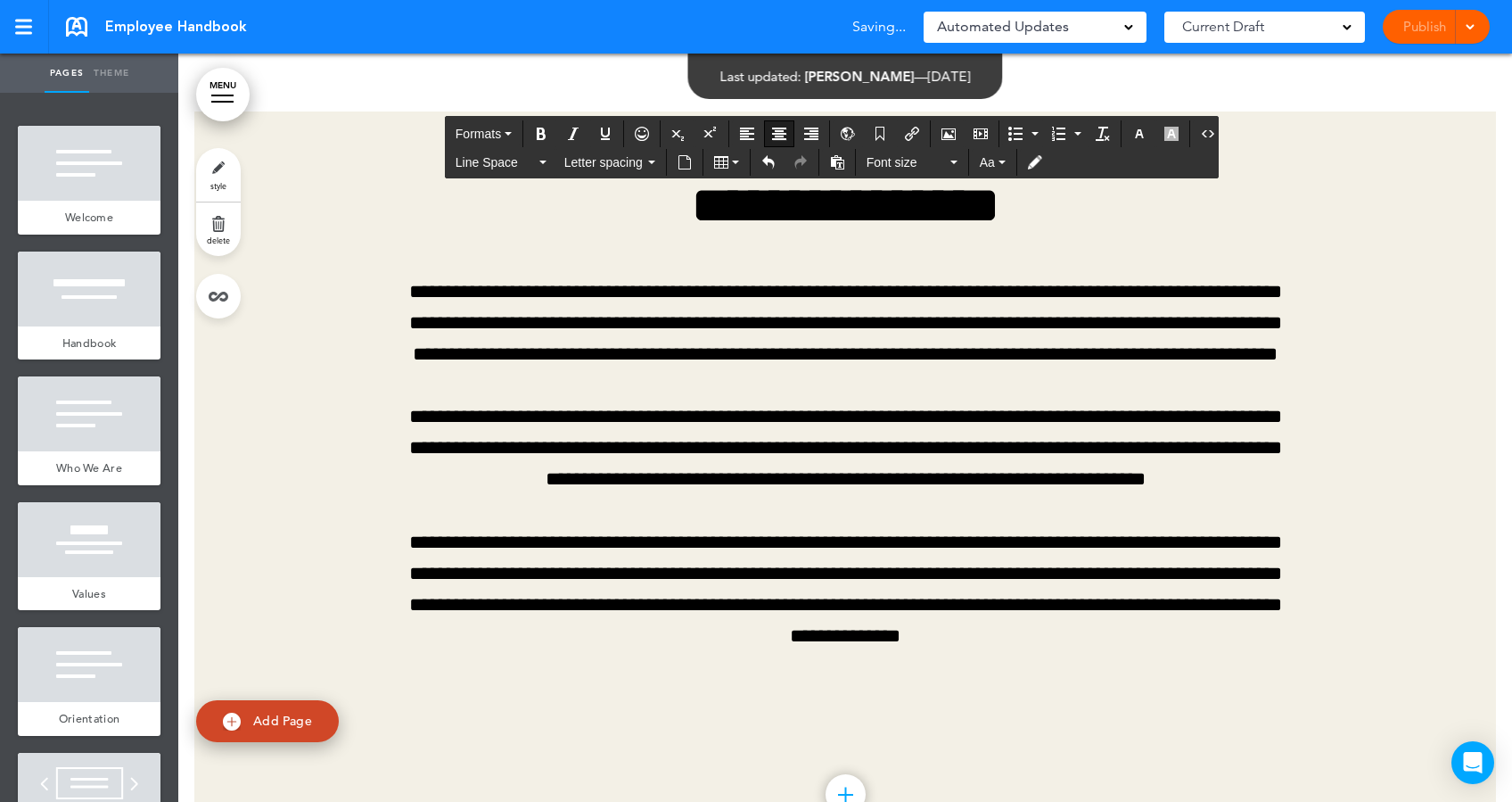
click at [480, 121] on div "Formats" at bounding box center [483, 134] width 72 height 27
click at [480, 129] on span "Formats" at bounding box center [478, 133] width 45 height 14
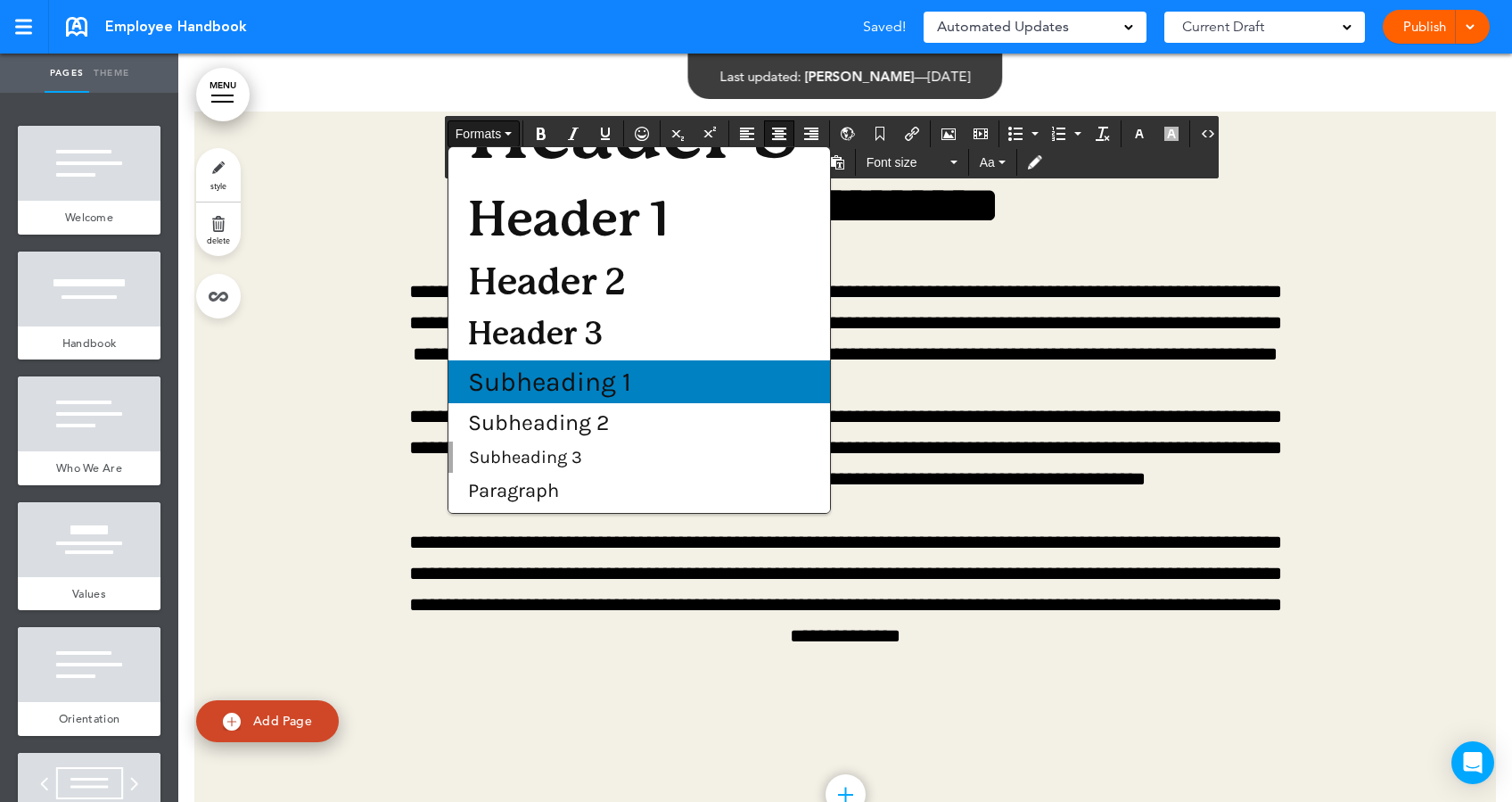
click at [545, 390] on span "Subheading 1" at bounding box center [550, 381] width 167 height 32
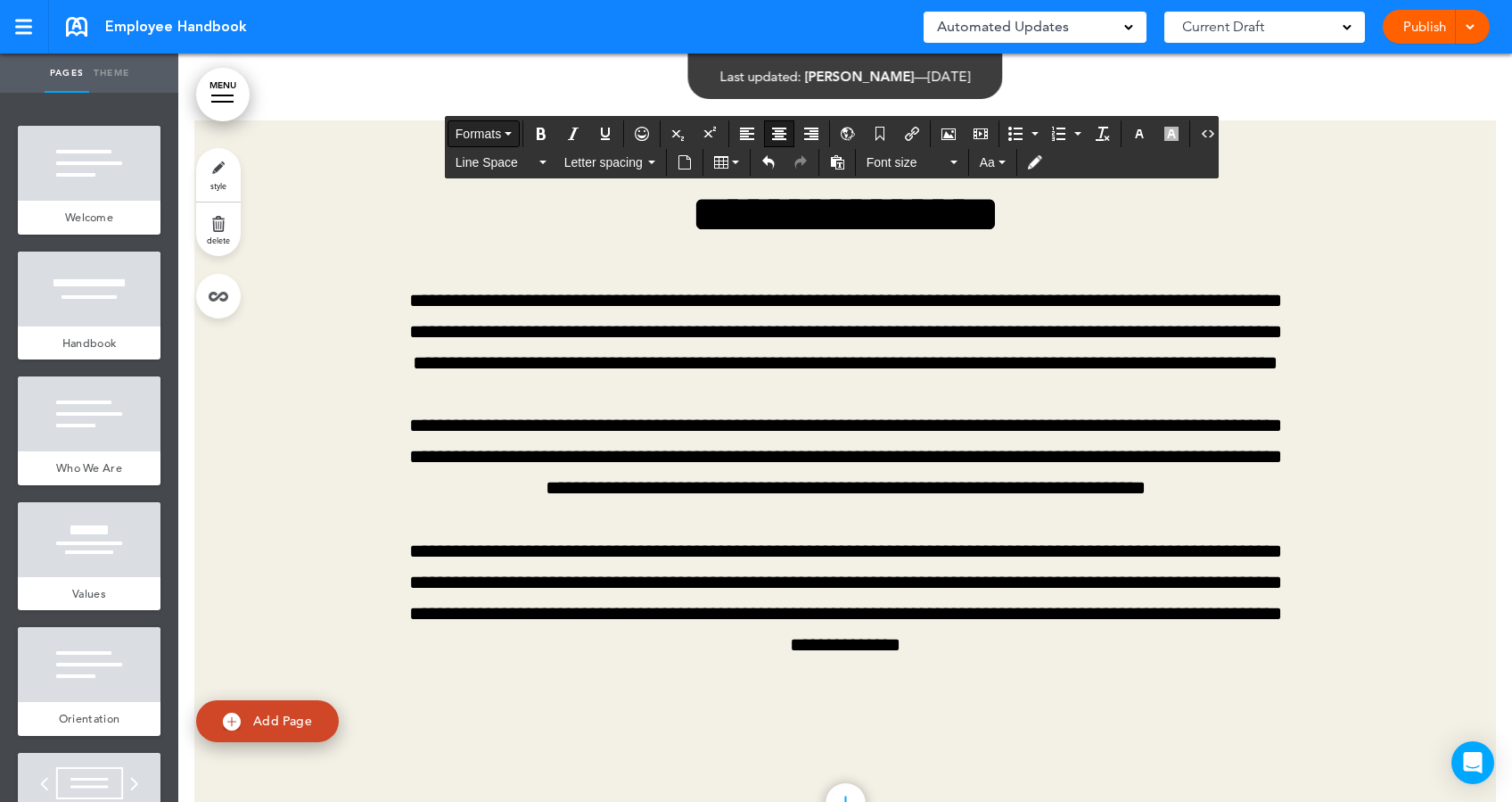
click at [483, 123] on button "Formats" at bounding box center [483, 134] width 71 height 25
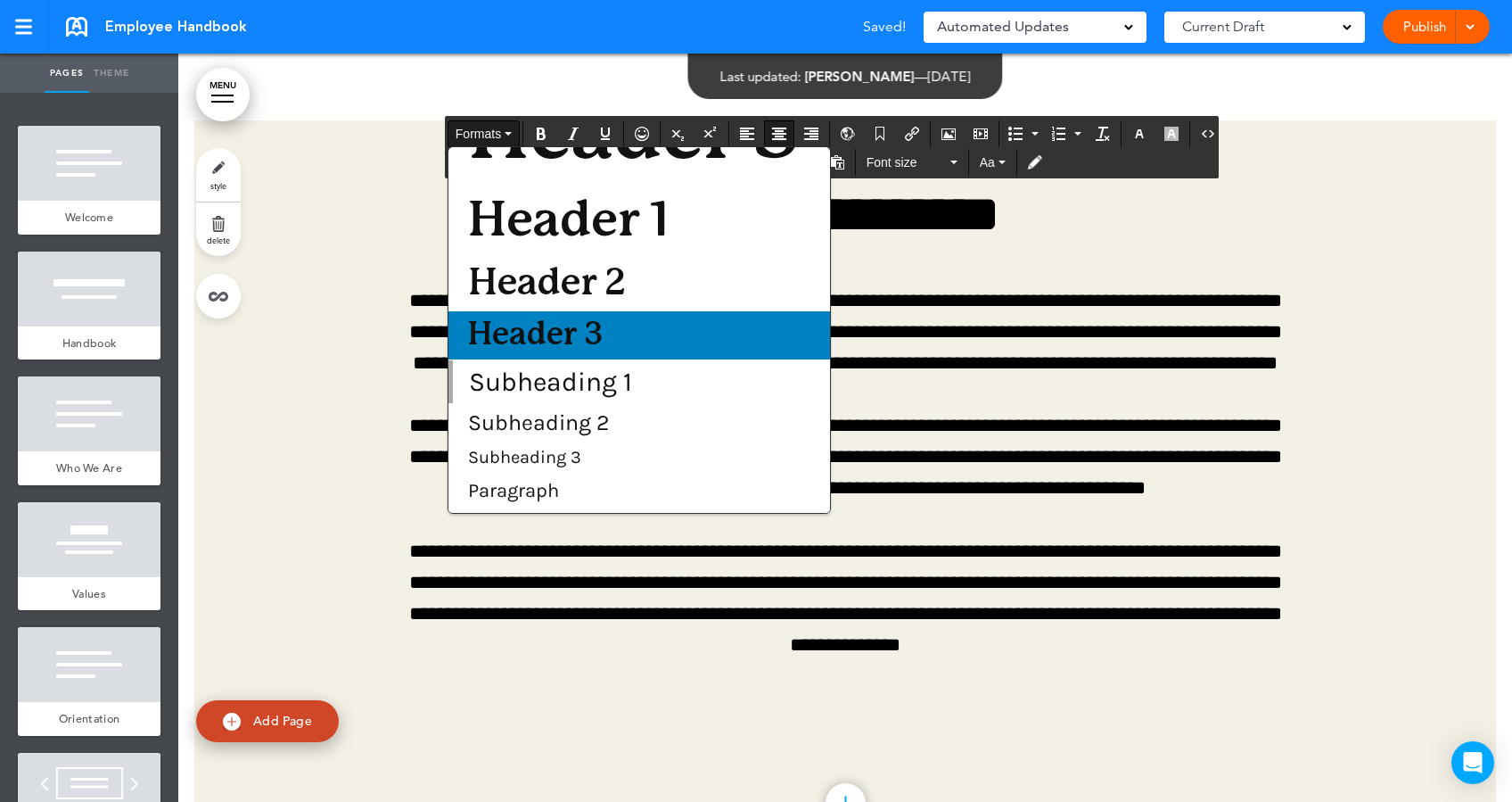
click at [510, 330] on span "Header 3" at bounding box center [535, 334] width 138 height 31
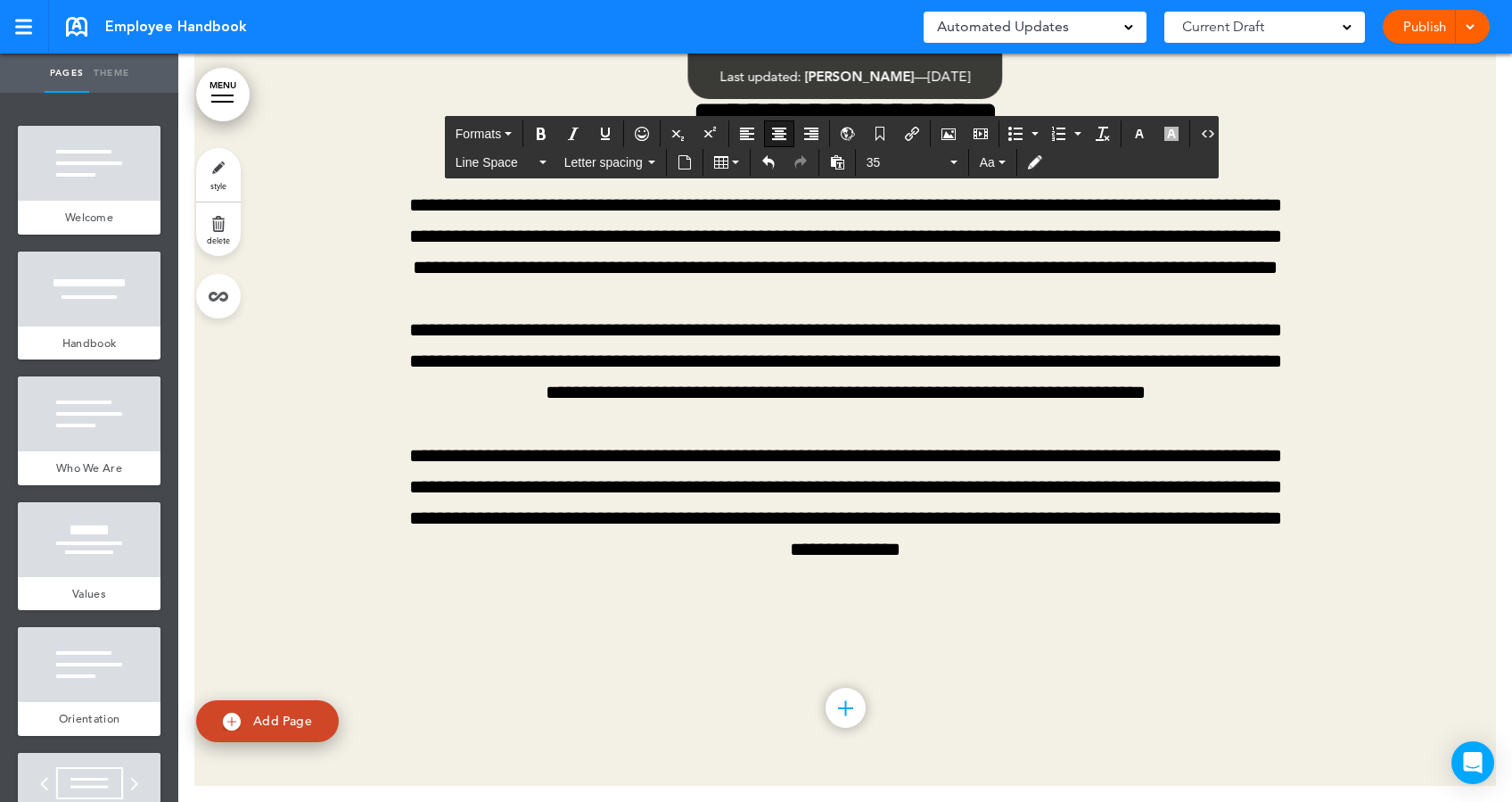
scroll to position [30489, 0]
drag, startPoint x: 972, startPoint y: 524, endPoint x: 767, endPoint y: 524, distance: 205.0
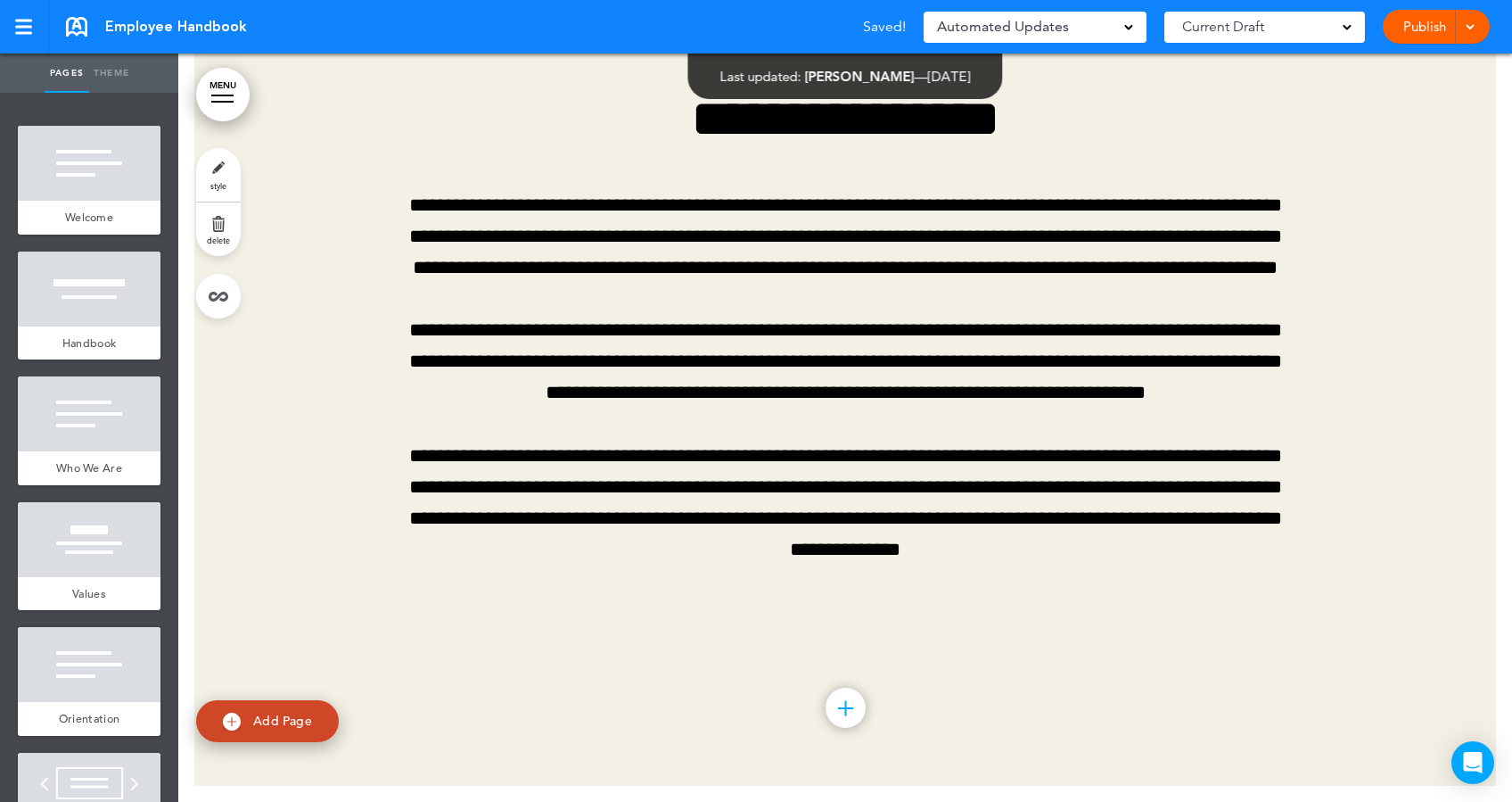
click at [1472, 21] on span at bounding box center [1469, 25] width 12 height 12
click at [1377, 66] on span "Publish" at bounding box center [1368, 67] width 41 height 16
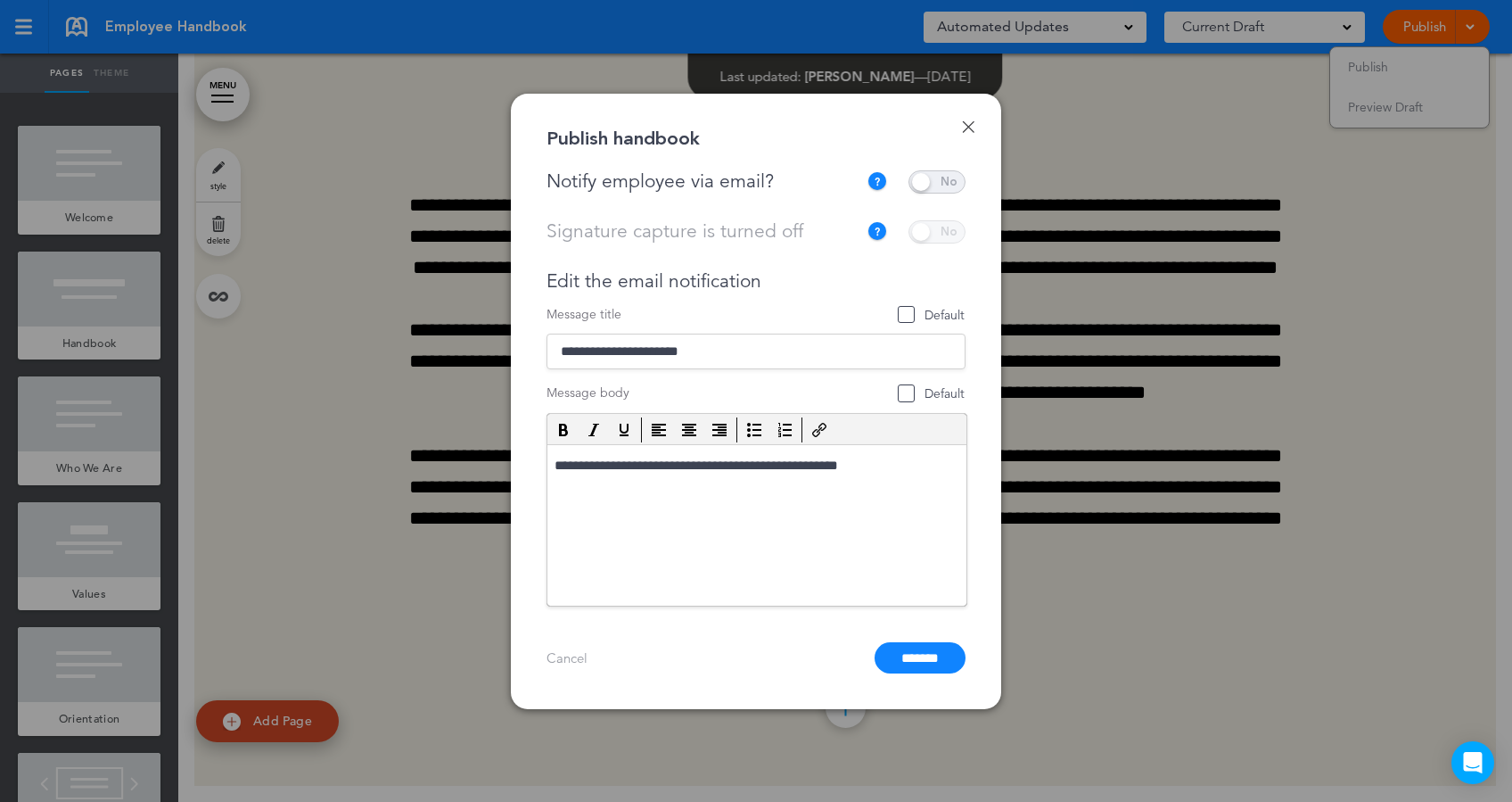
click at [923, 176] on span at bounding box center [936, 182] width 57 height 23
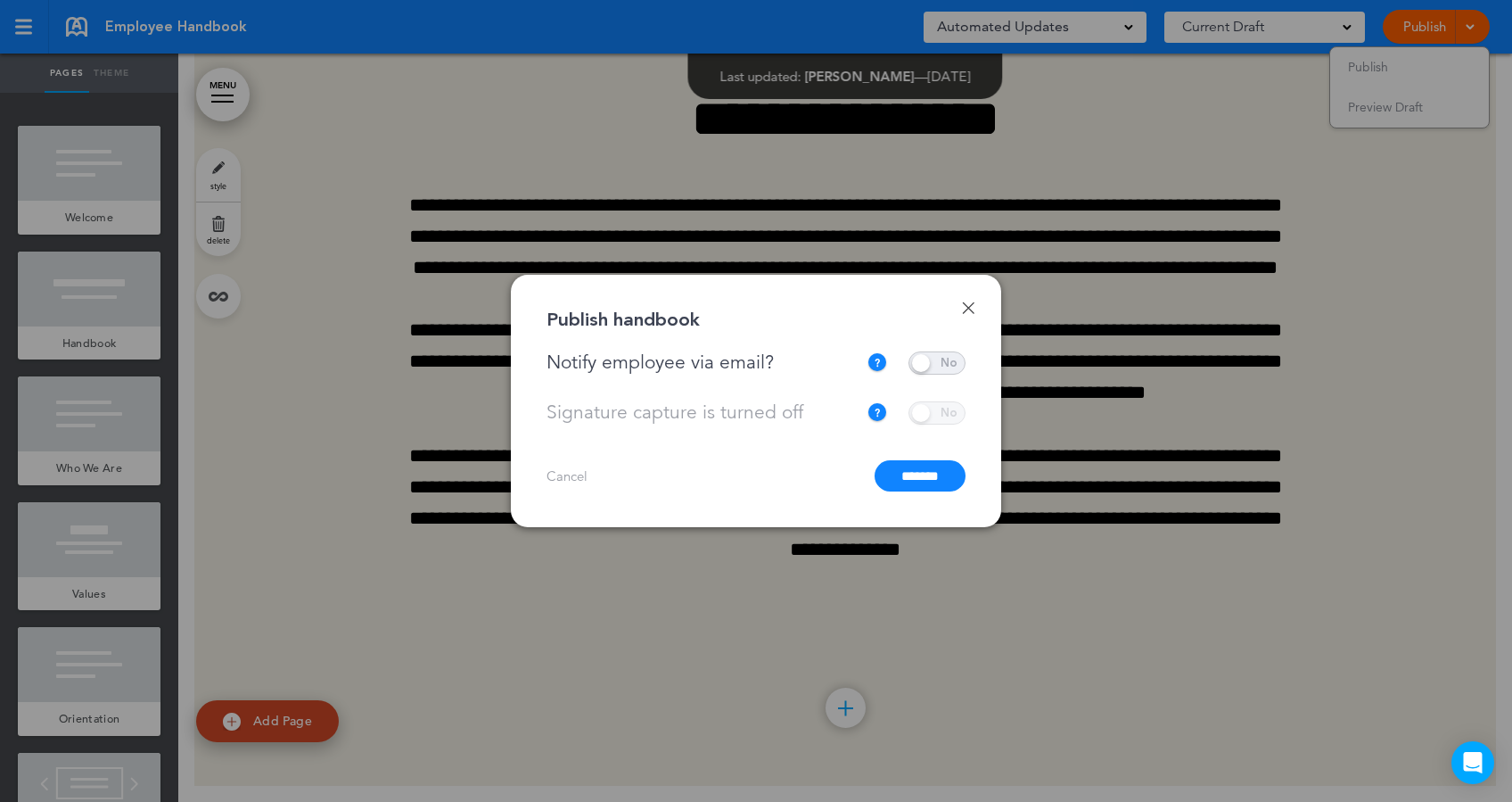
click at [893, 469] on input "*******" at bounding box center [920, 475] width 91 height 31
